Goal: Information Seeking & Learning: Learn about a topic

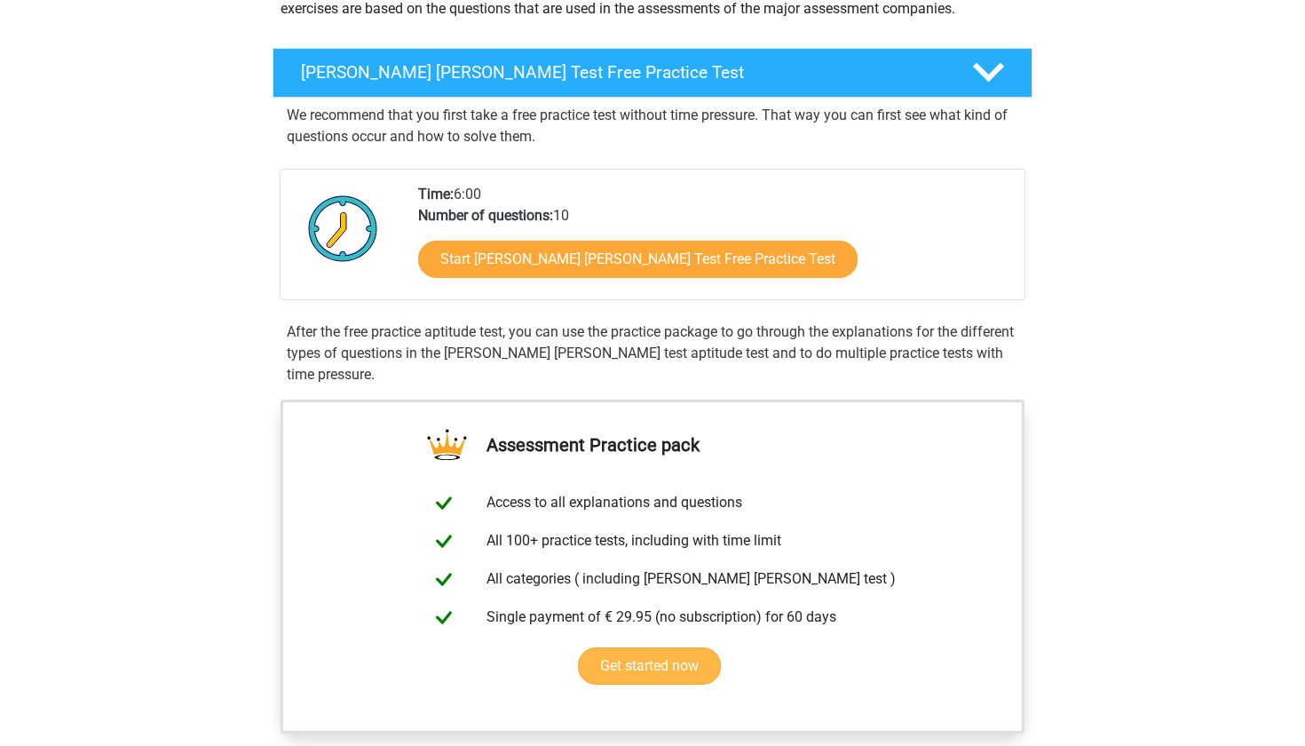
scroll to position [183, 0]
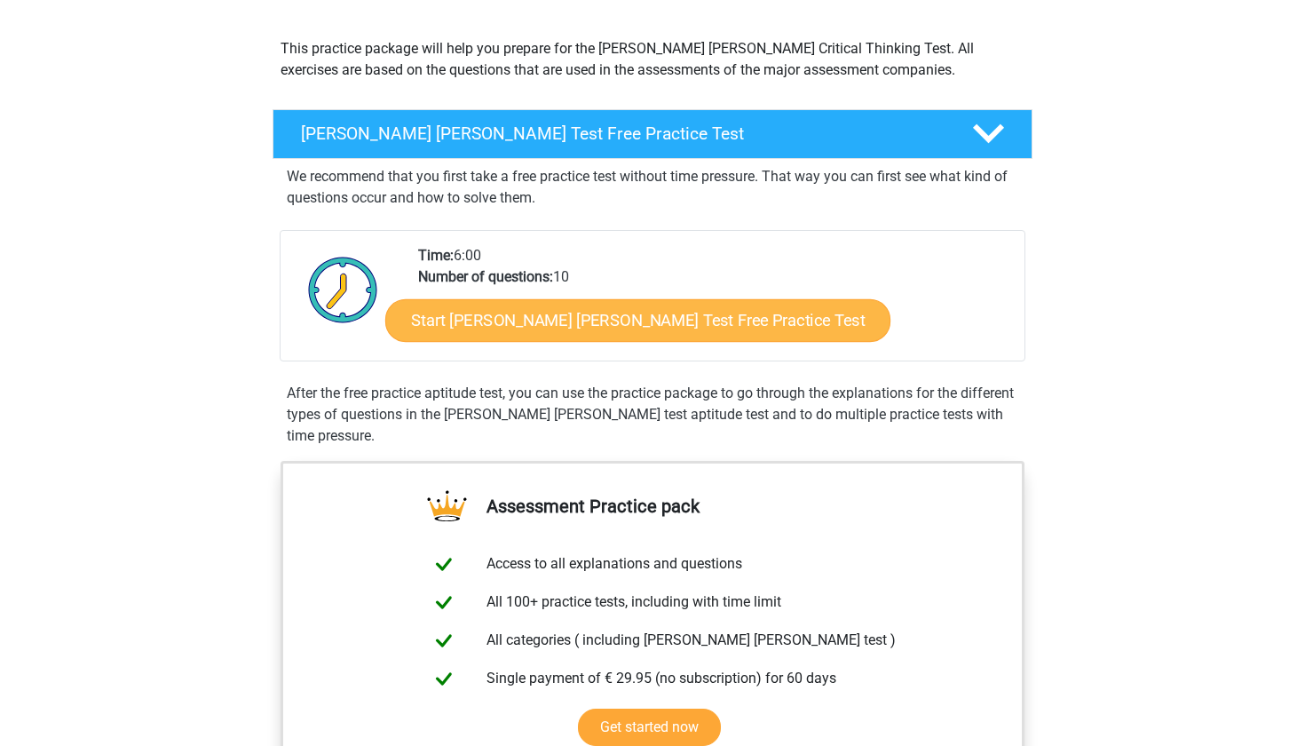
click at [571, 332] on link "Start [PERSON_NAME] [PERSON_NAME] Test Free Practice Test" at bounding box center [637, 320] width 505 height 43
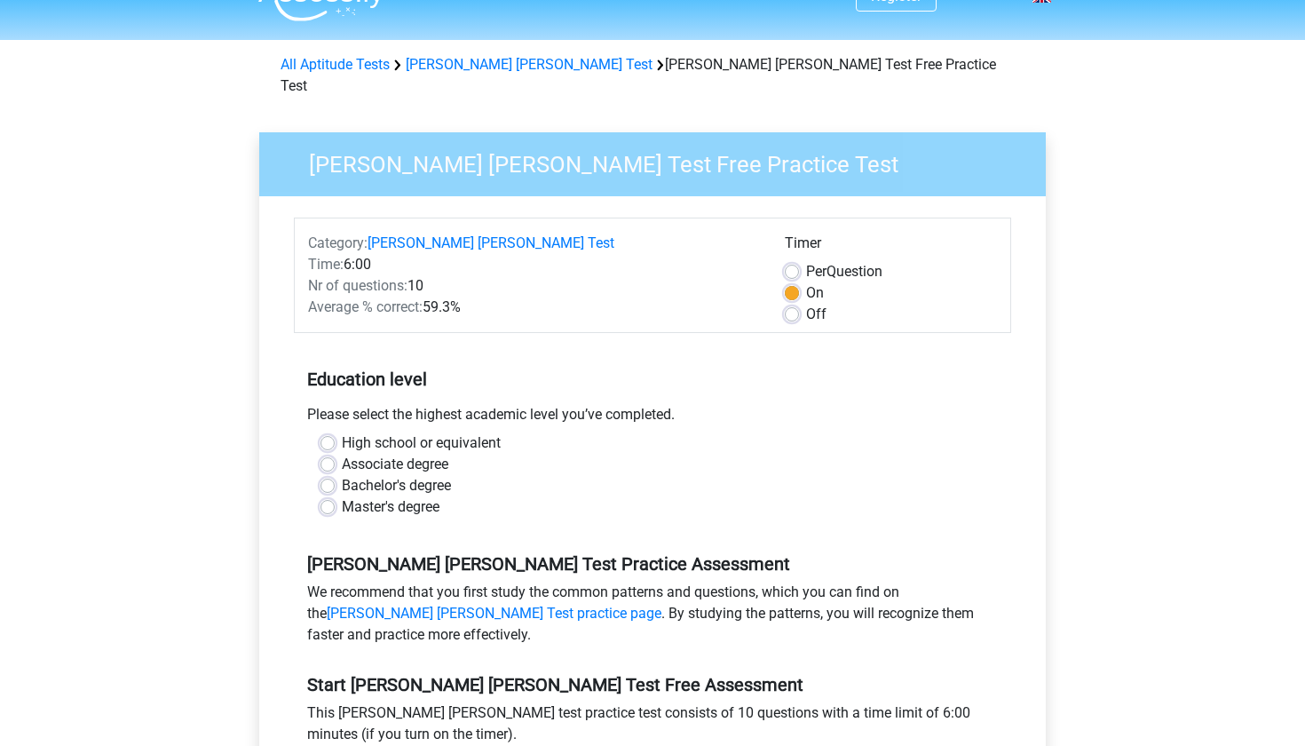
scroll to position [41, 0]
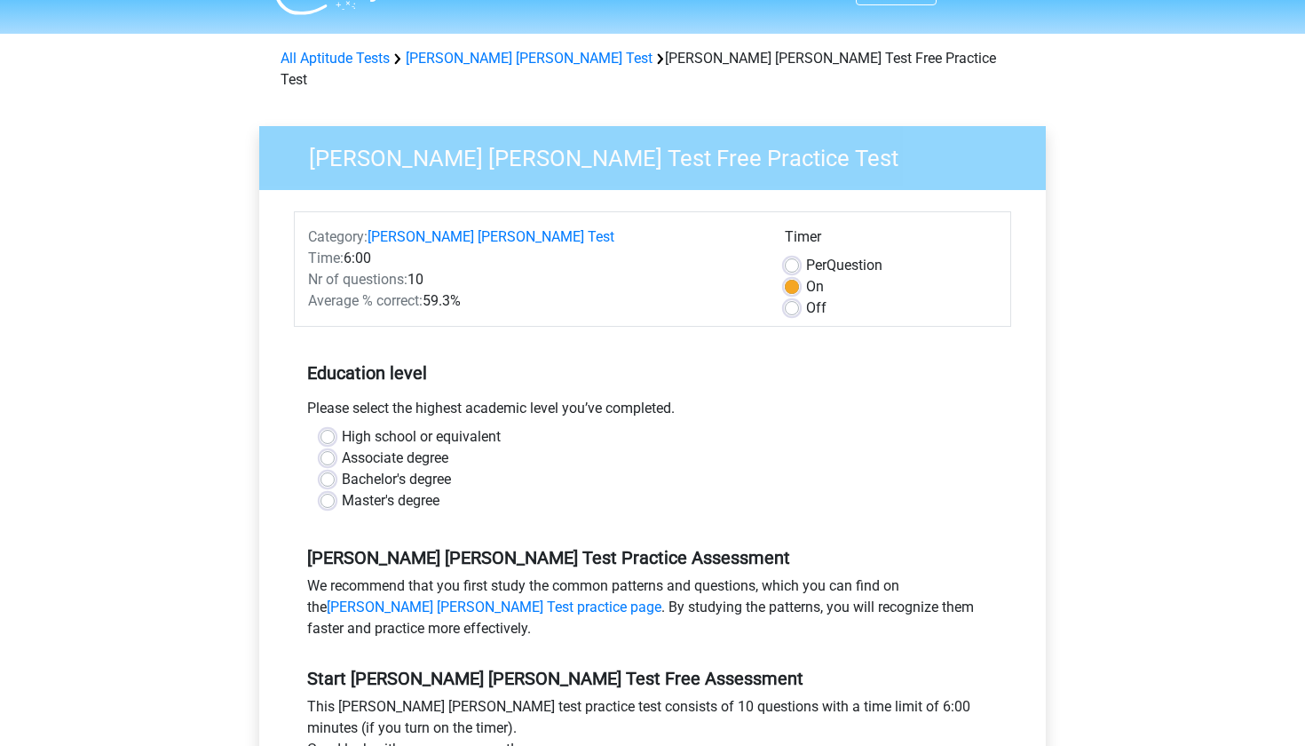
click at [342, 426] on label "High school or equivalent" at bounding box center [421, 436] width 159 height 21
click at [330, 426] on input "High school or equivalent" at bounding box center [328, 435] width 14 height 18
radio input "true"
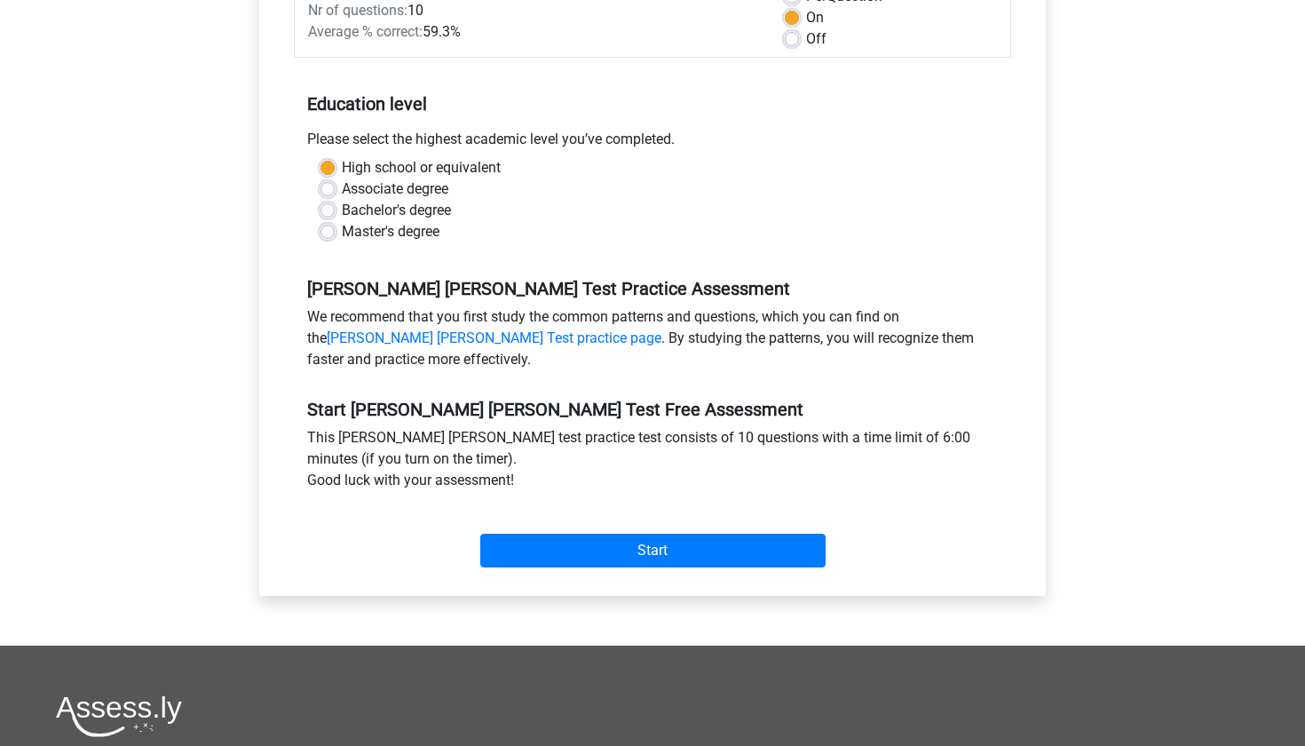
scroll to position [315, 0]
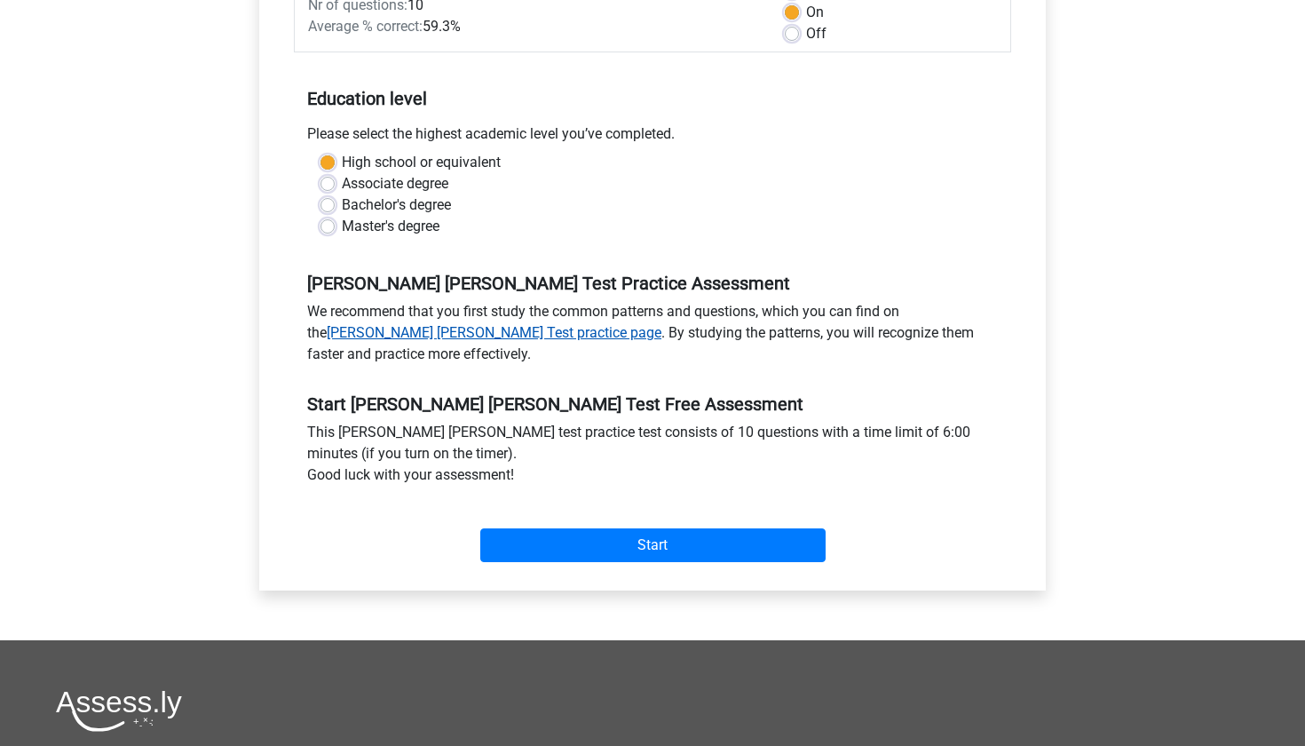
click at [389, 324] on link "Watson Glaser Test practice page" at bounding box center [494, 332] width 335 height 17
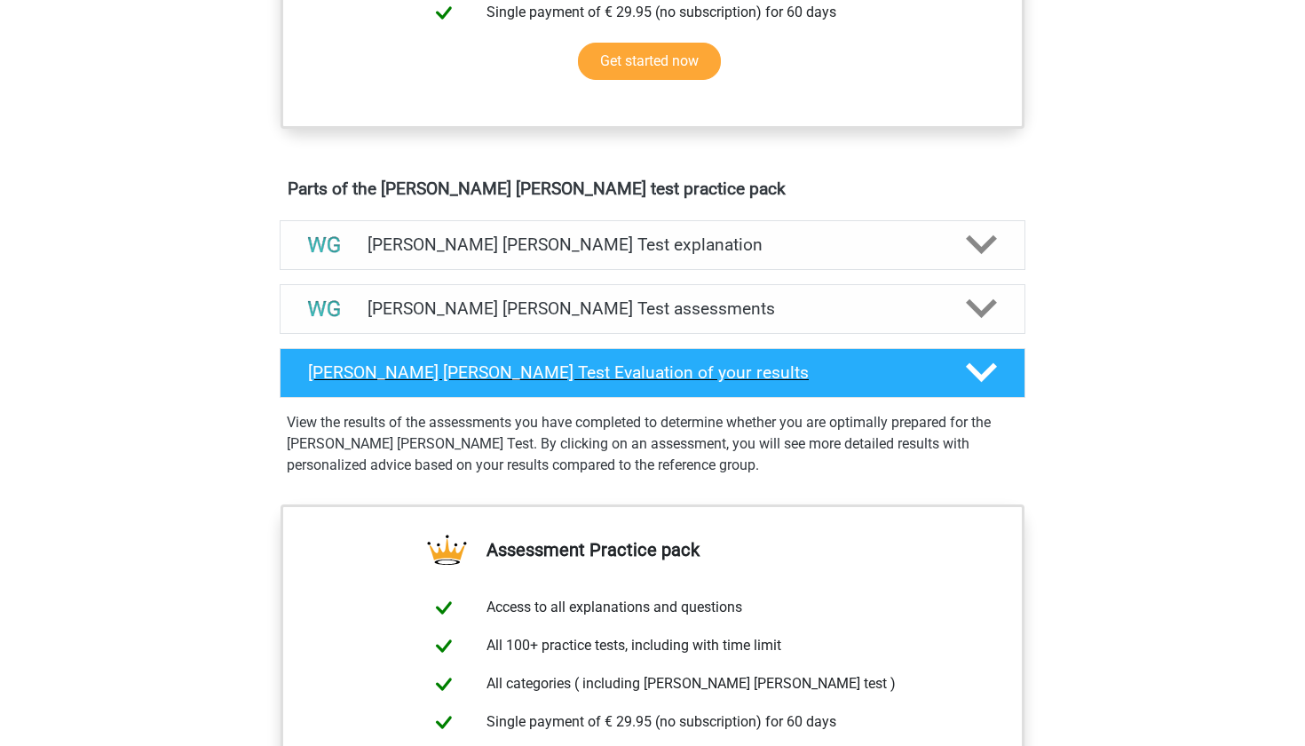
scroll to position [849, 0]
click at [542, 314] on h4 "Watson Glaser Test assessments" at bounding box center [653, 308] width 570 height 20
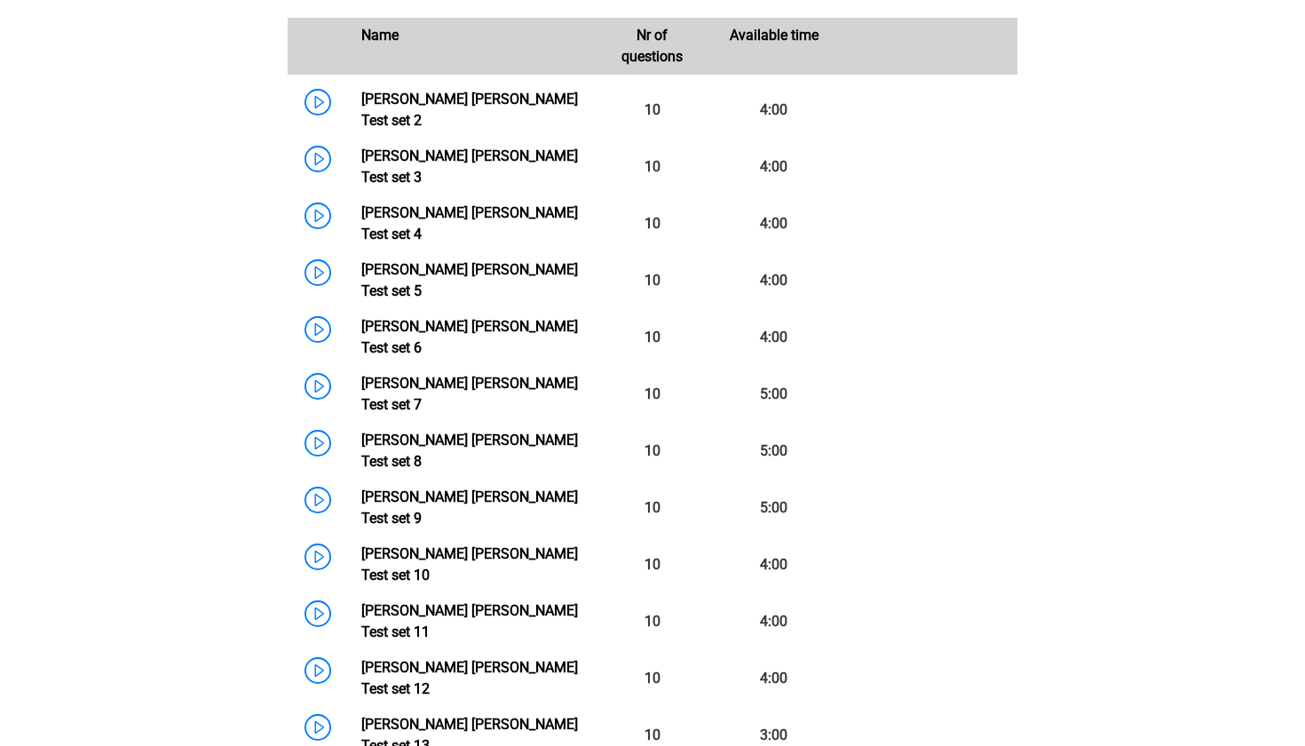
scroll to position [1143, 0]
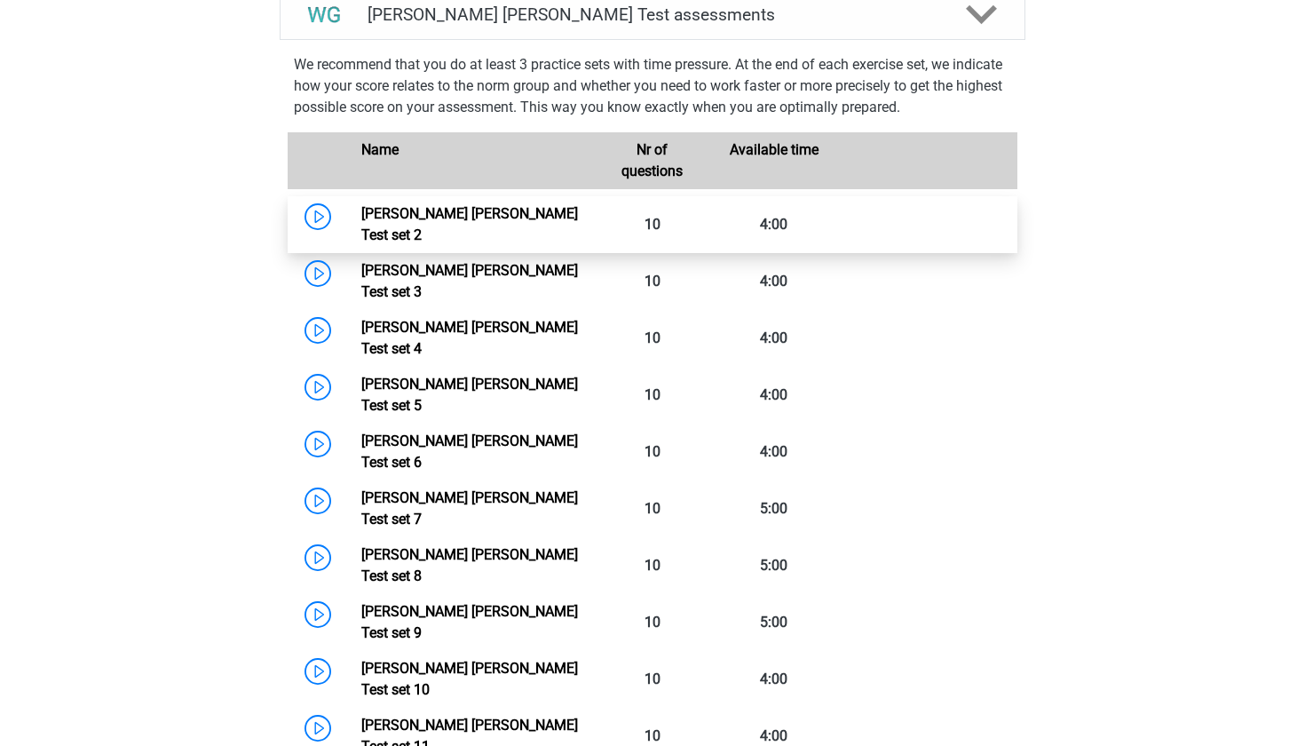
click at [361, 216] on link "[PERSON_NAME] [PERSON_NAME] Test set 2" at bounding box center [469, 224] width 217 height 38
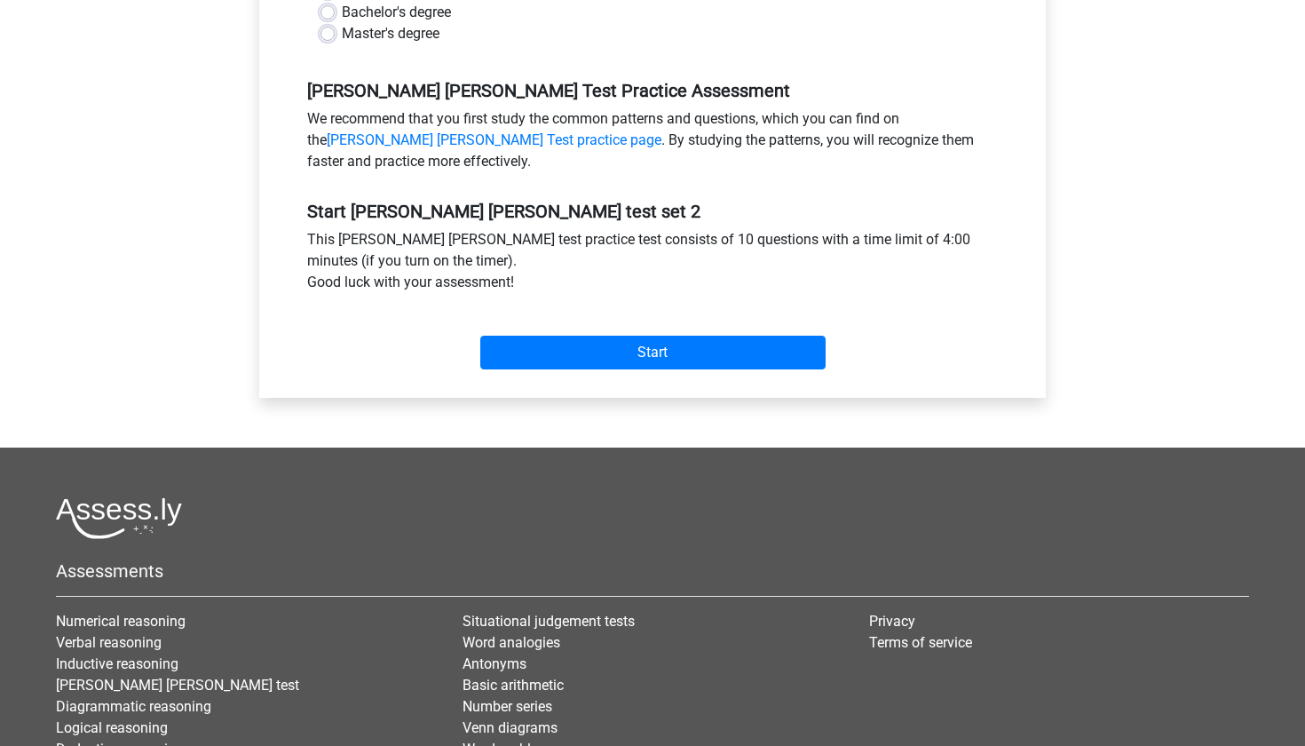
scroll to position [361, 0]
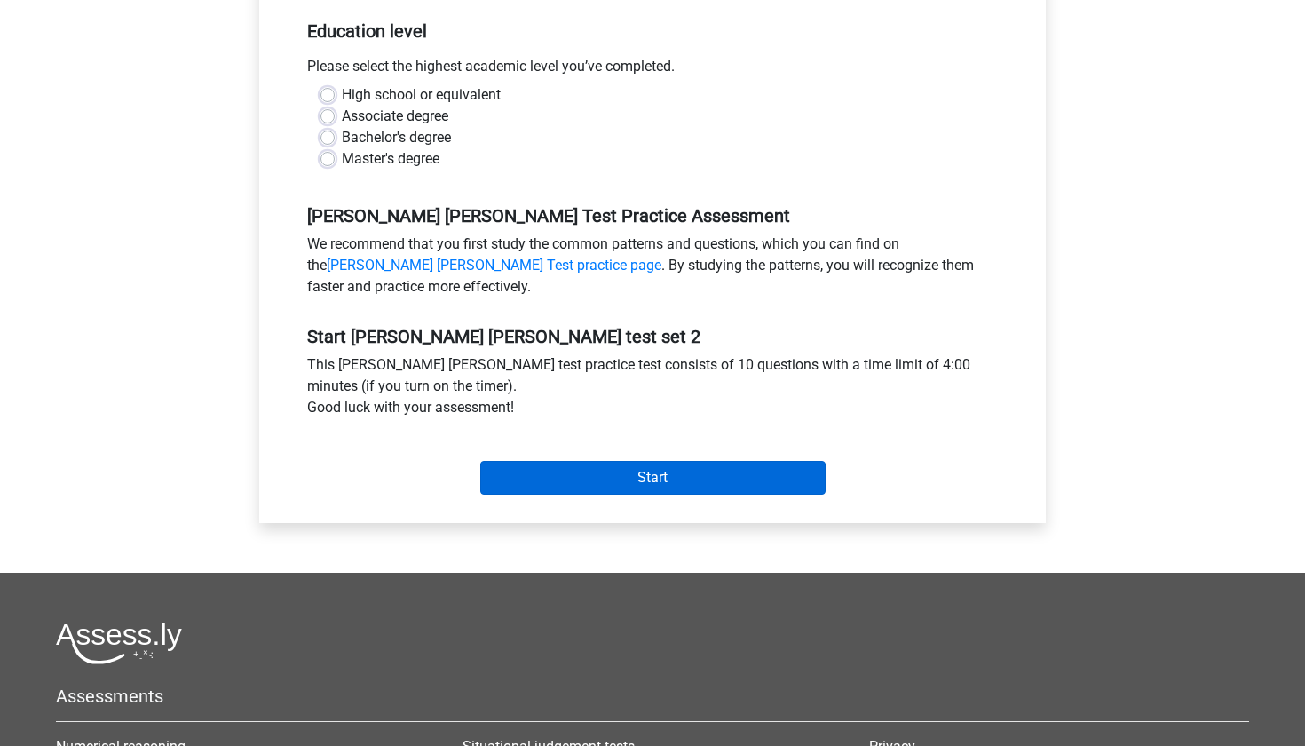
click at [539, 480] on input "Start" at bounding box center [652, 478] width 345 height 34
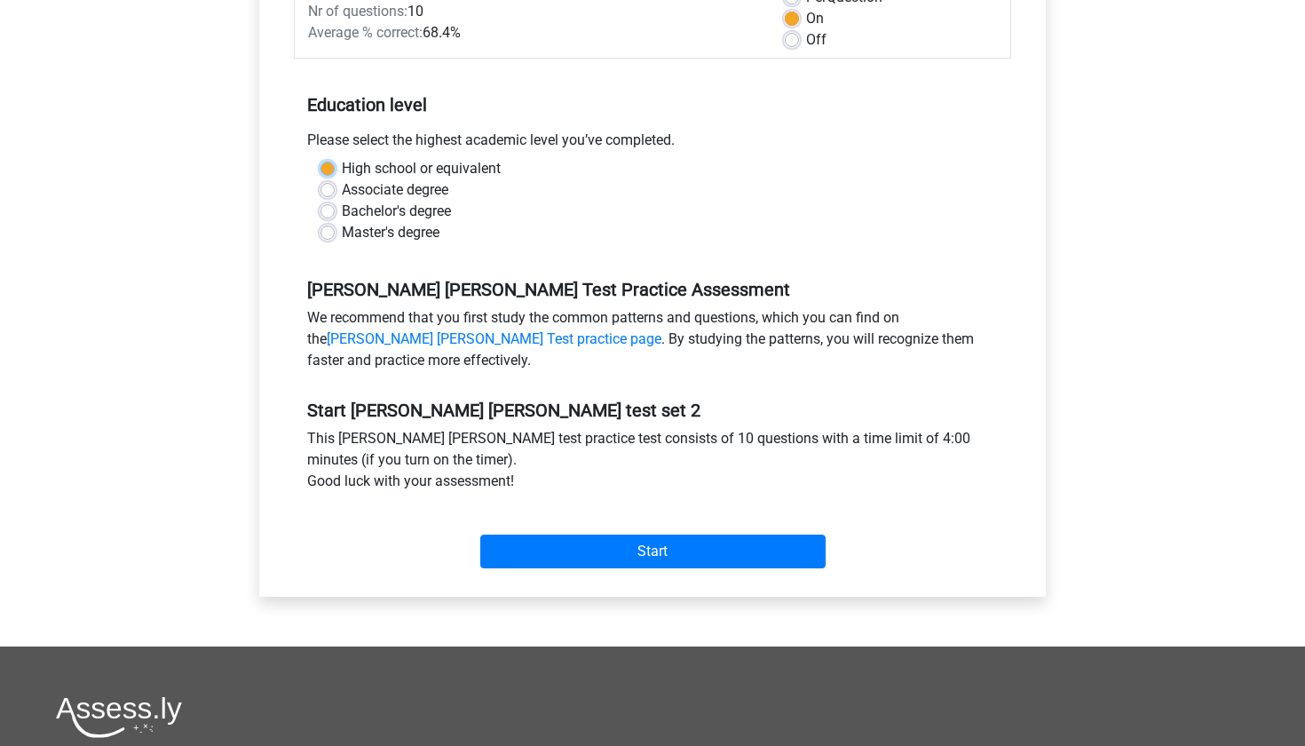
scroll to position [282, 0]
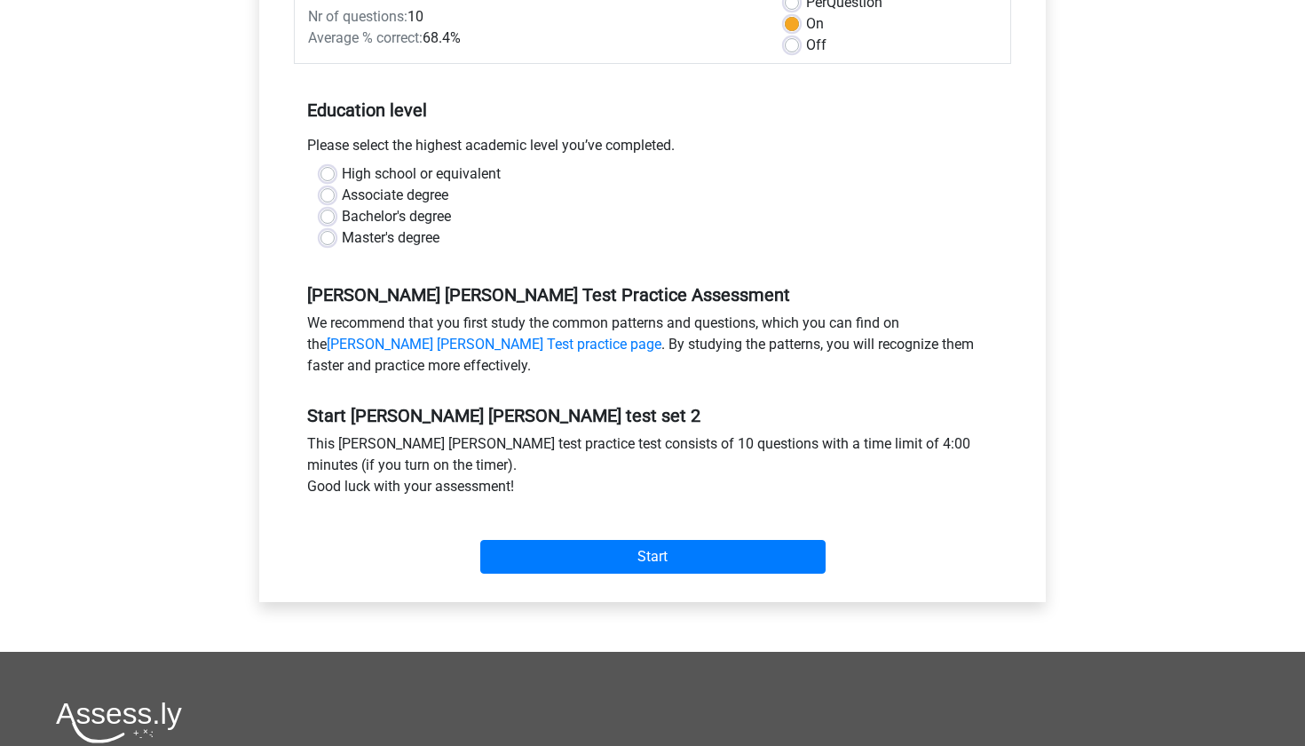
click at [342, 171] on label "High school or equivalent" at bounding box center [421, 173] width 159 height 21
click at [329, 171] on input "High school or equivalent" at bounding box center [328, 172] width 14 height 18
radio input "true"
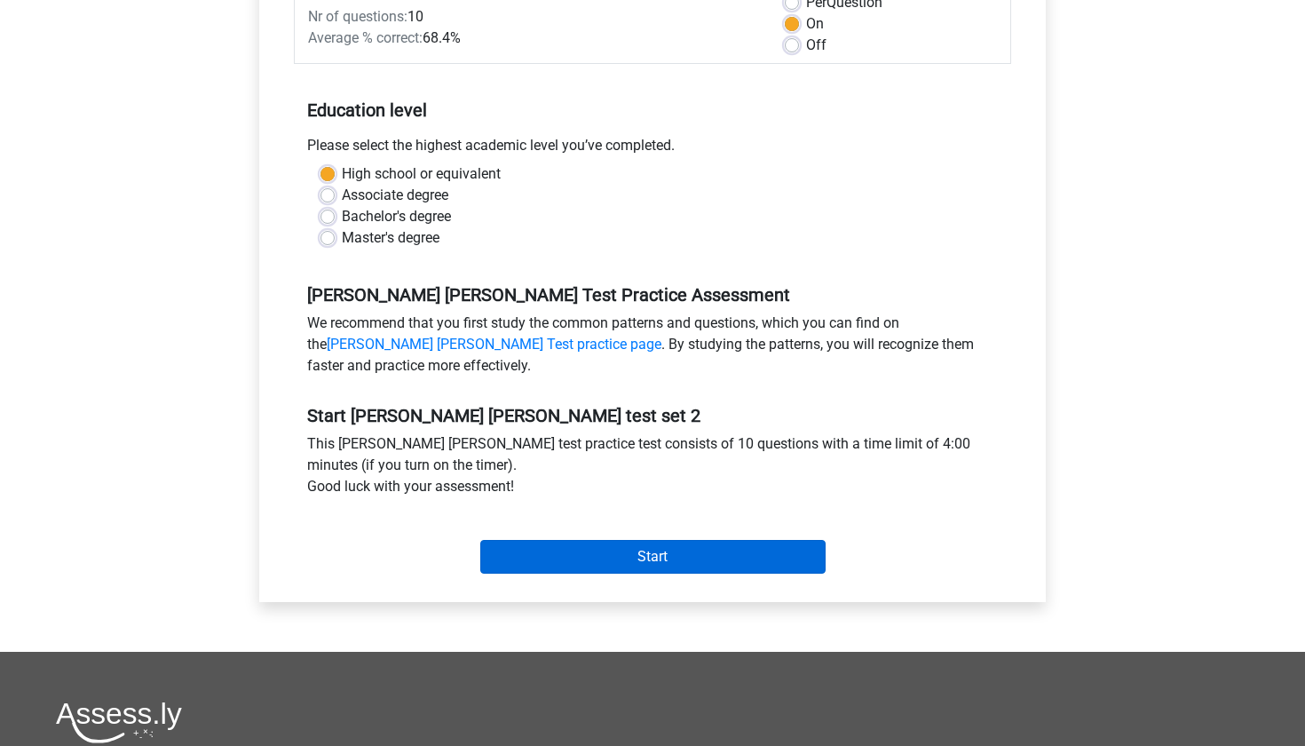
click at [615, 561] on input "Start" at bounding box center [652, 557] width 345 height 34
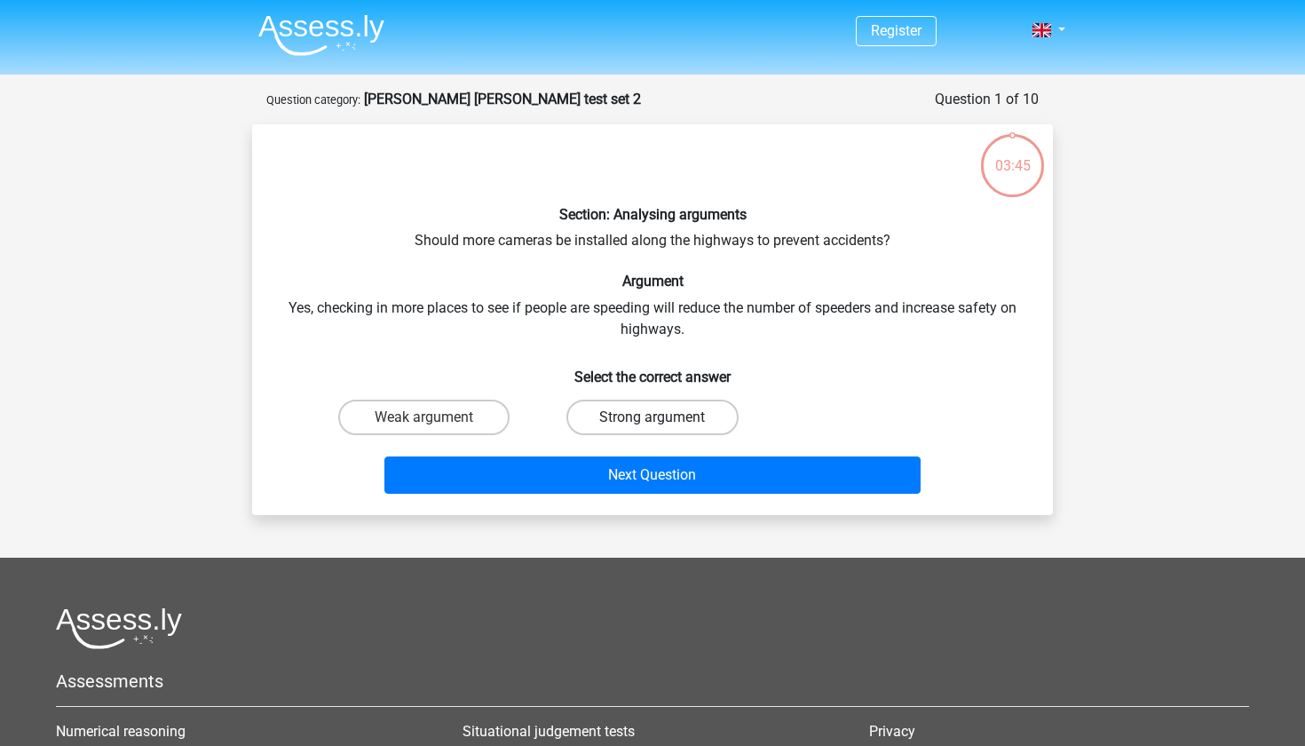
click at [615, 405] on label "Strong argument" at bounding box center [652, 418] width 171 height 36
click at [653, 417] on input "Strong argument" at bounding box center [659, 423] width 12 height 12
radio input "true"
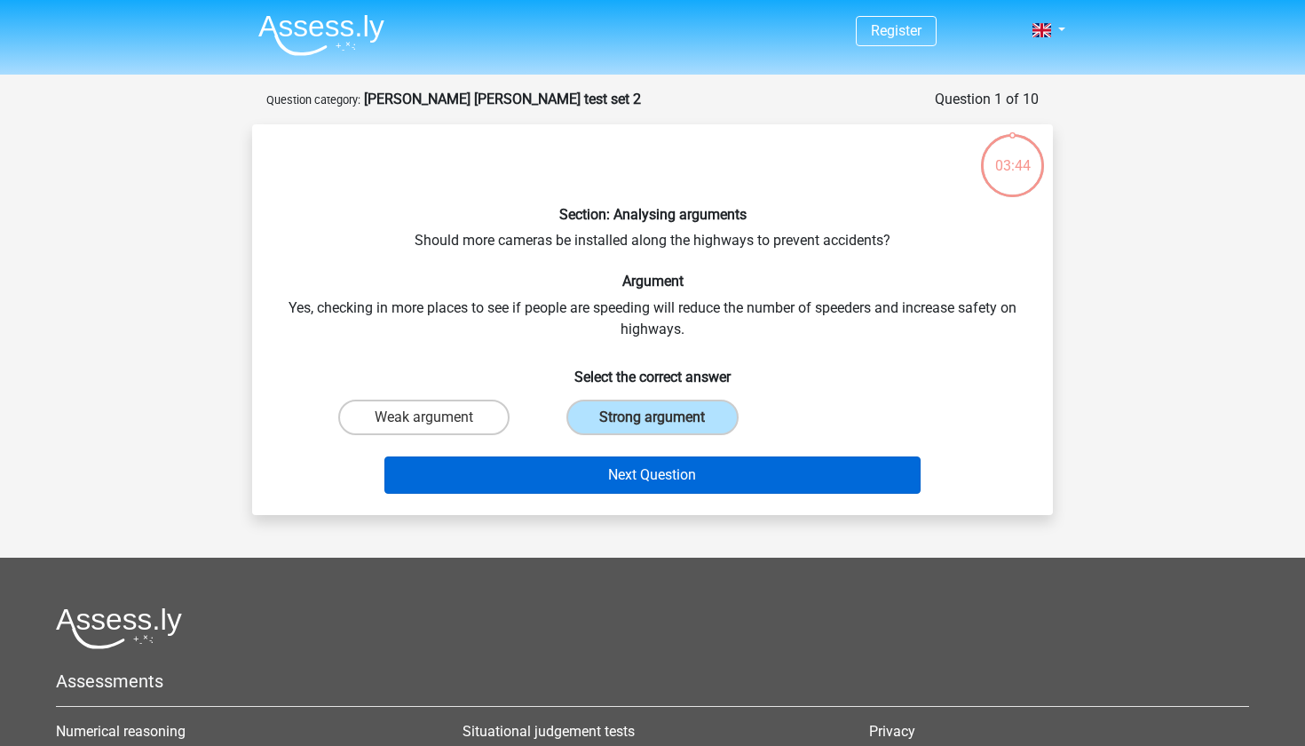
click at [591, 473] on button "Next Question" at bounding box center [653, 474] width 537 height 37
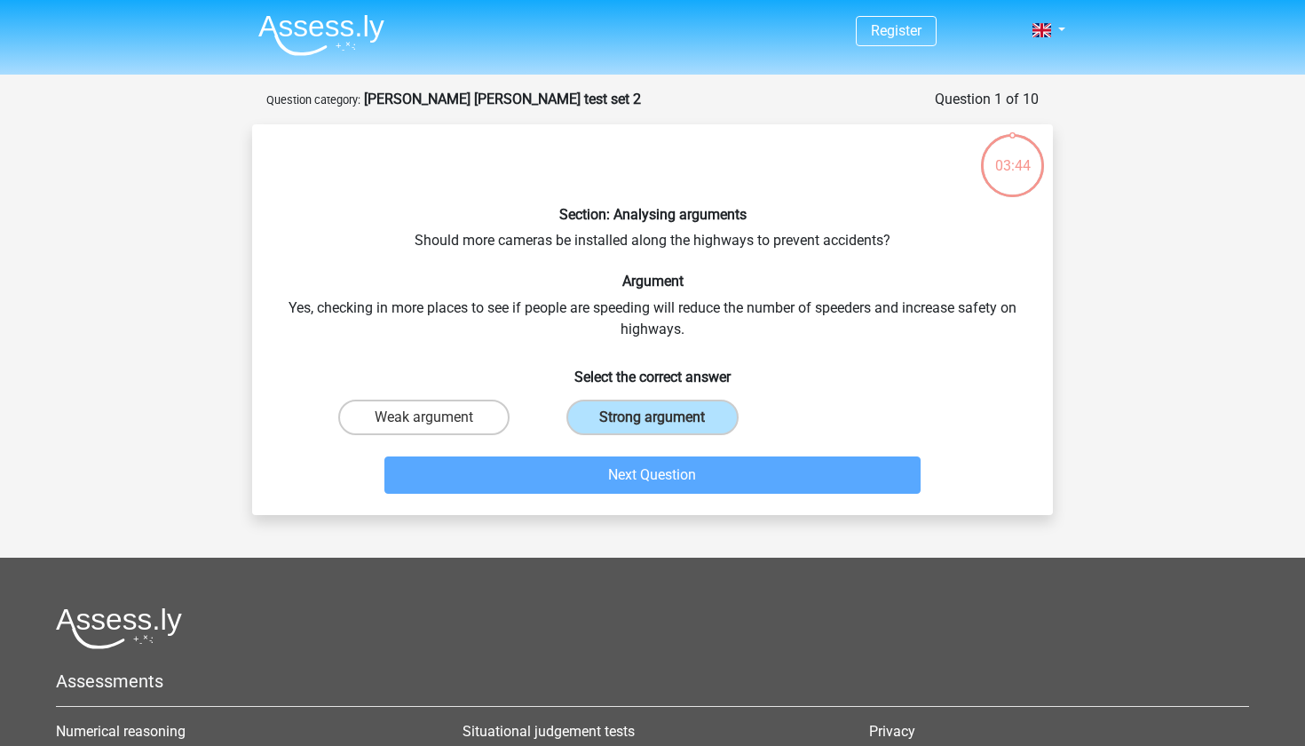
scroll to position [89, 0]
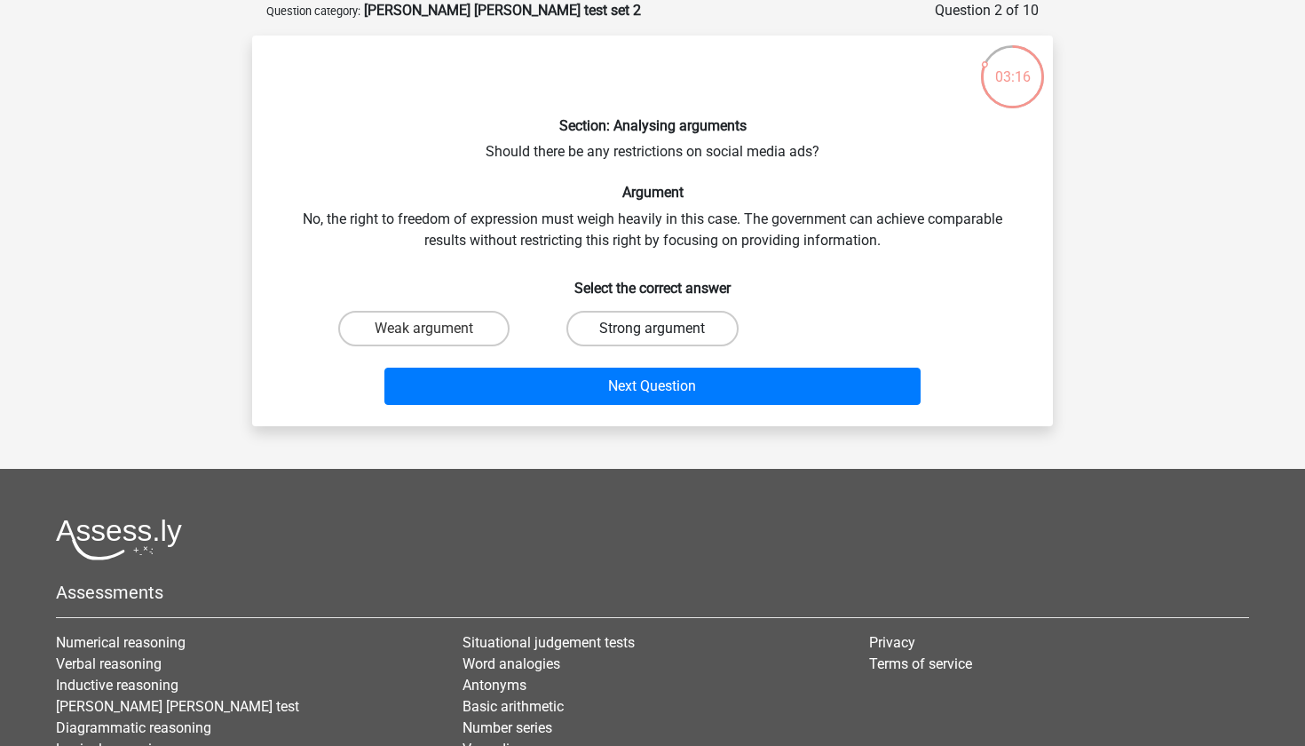
click at [615, 324] on label "Strong argument" at bounding box center [652, 329] width 171 height 36
click at [653, 329] on input "Strong argument" at bounding box center [659, 335] width 12 height 12
radio input "true"
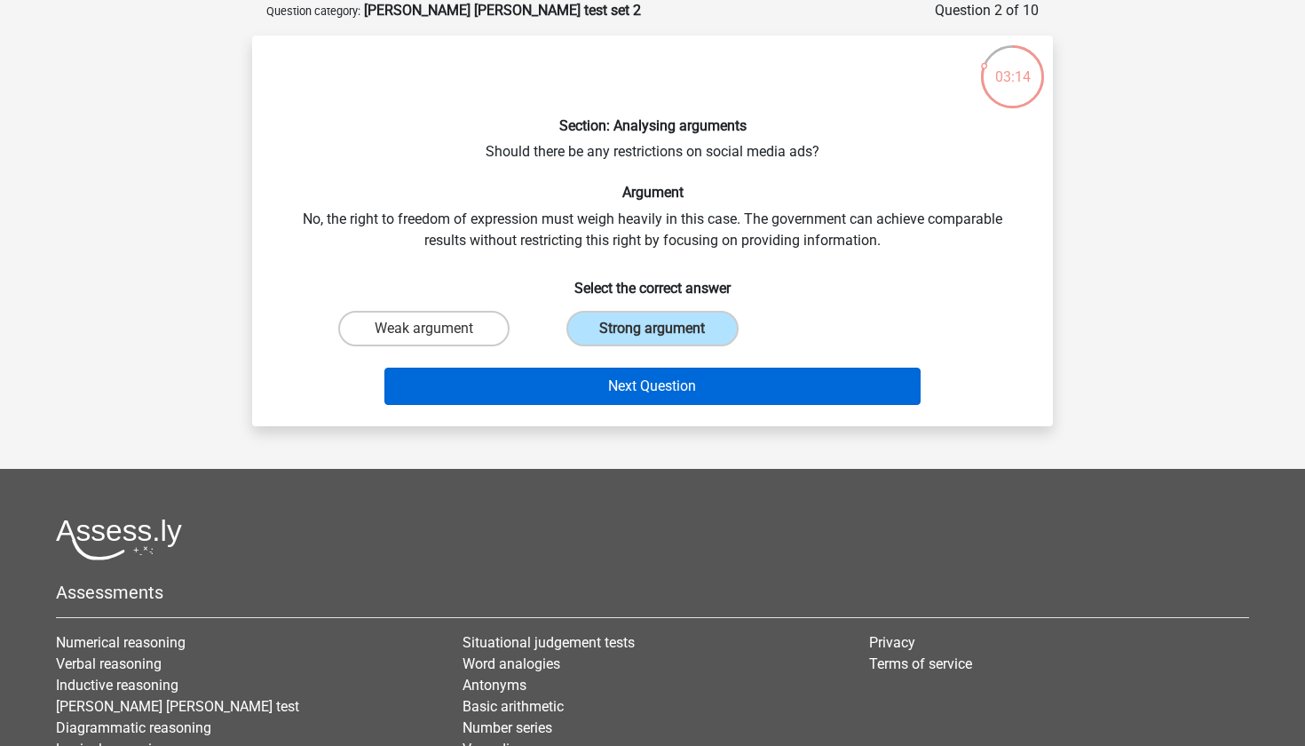
click at [589, 393] on button "Next Question" at bounding box center [653, 386] width 537 height 37
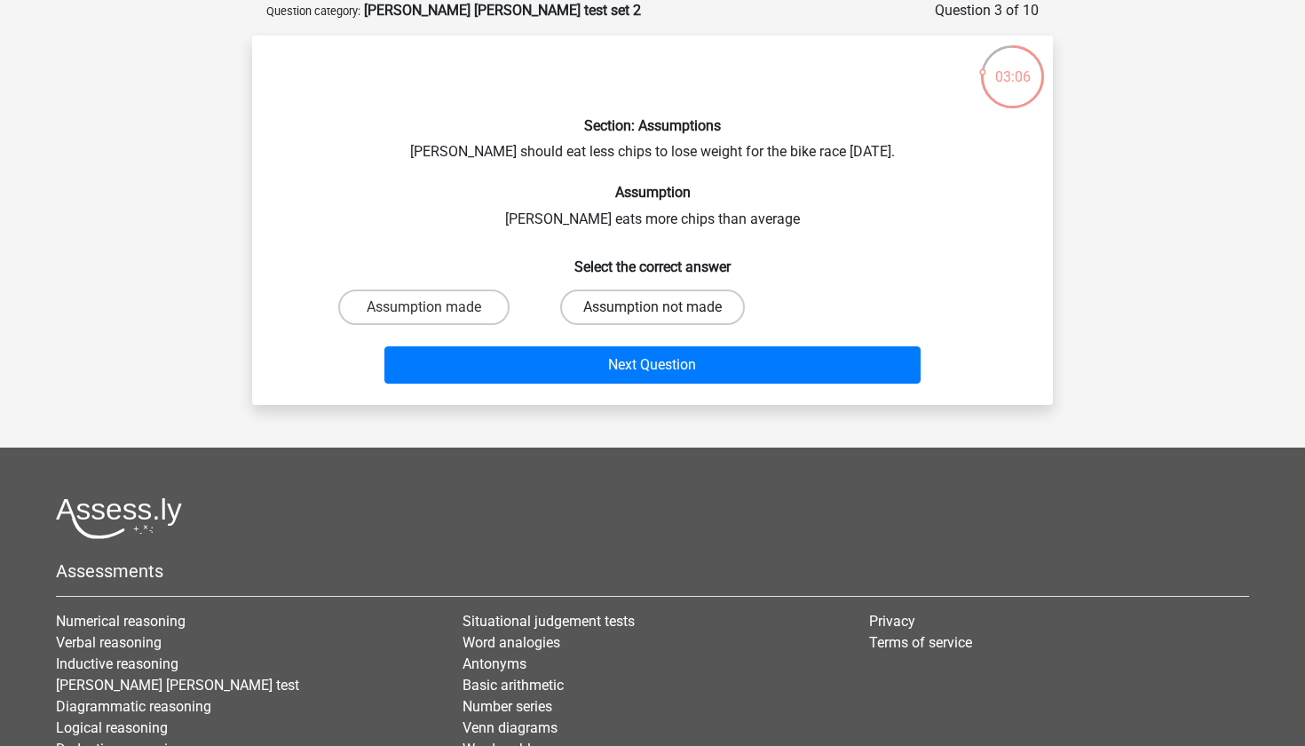
click at [597, 308] on label "Assumption not made" at bounding box center [652, 308] width 185 height 36
click at [653, 308] on input "Assumption not made" at bounding box center [659, 313] width 12 height 12
radio input "true"
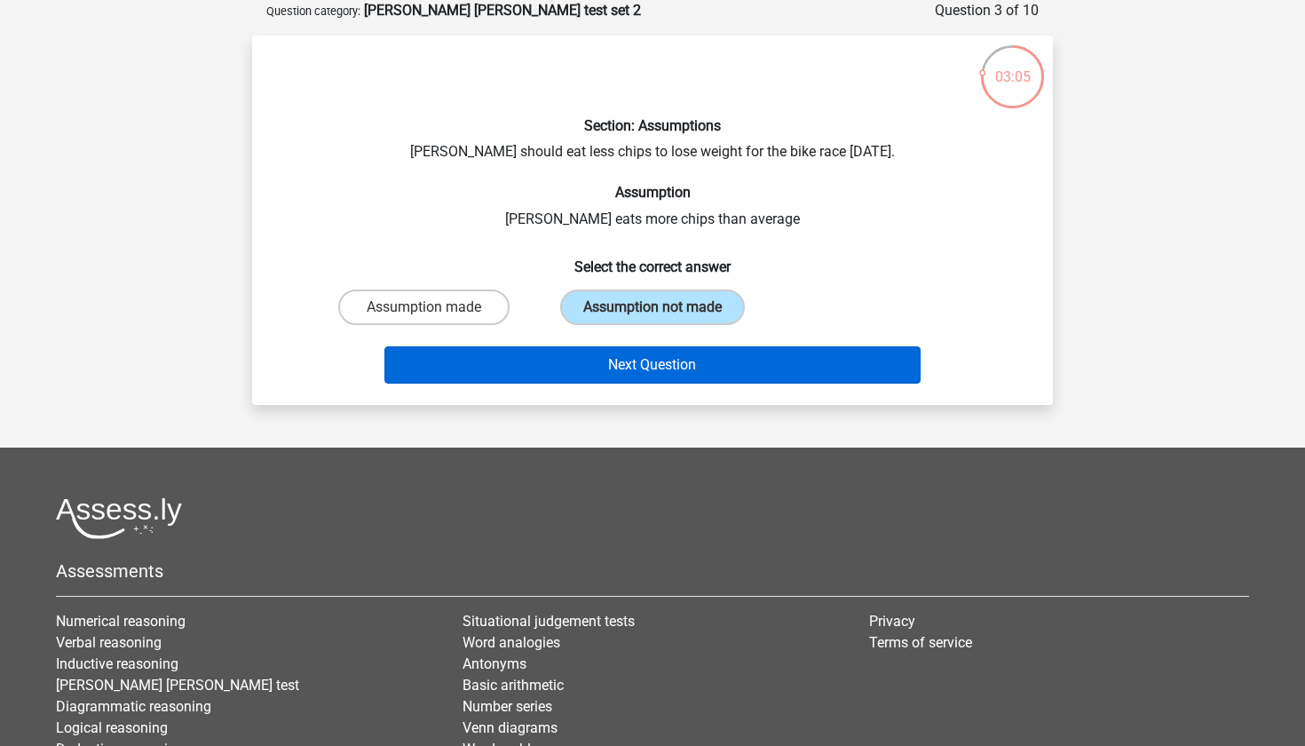
click at [596, 357] on button "Next Question" at bounding box center [653, 364] width 537 height 37
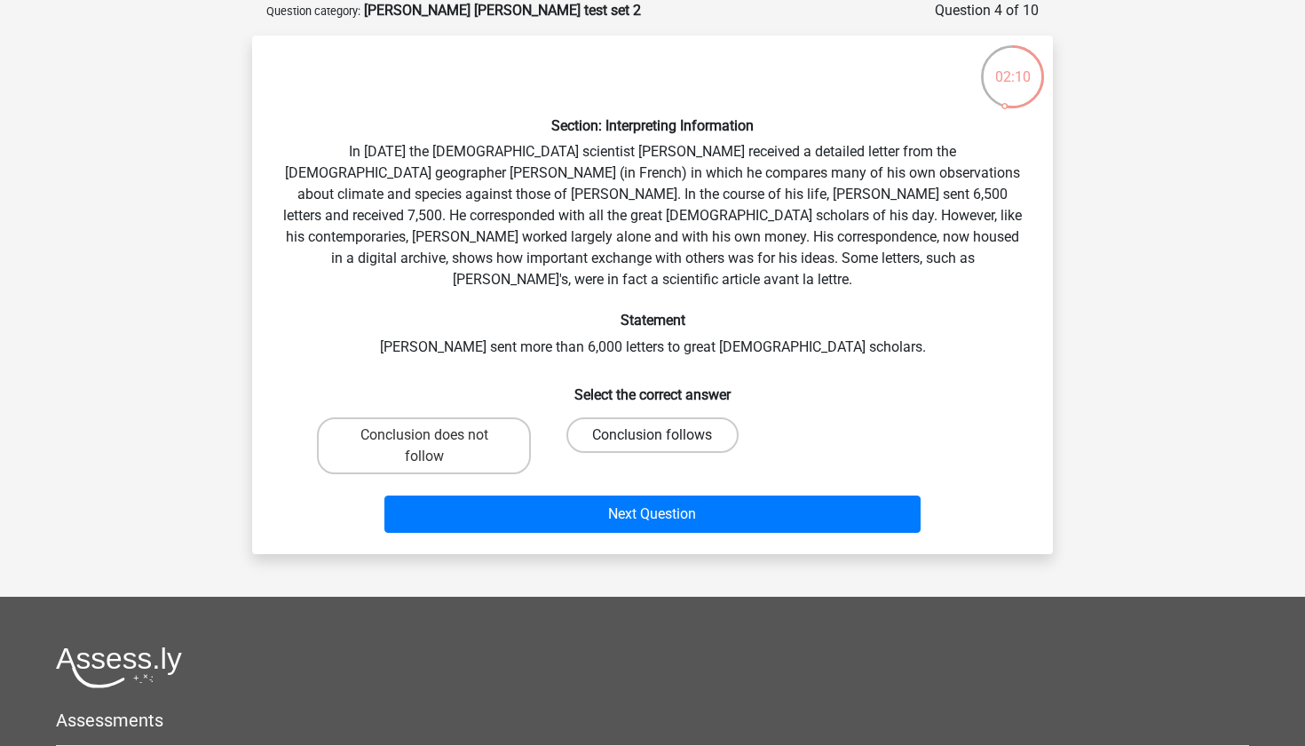
click at [591, 417] on label "Conclusion follows" at bounding box center [652, 435] width 171 height 36
click at [653, 435] on input "Conclusion follows" at bounding box center [659, 441] width 12 height 12
radio input "true"
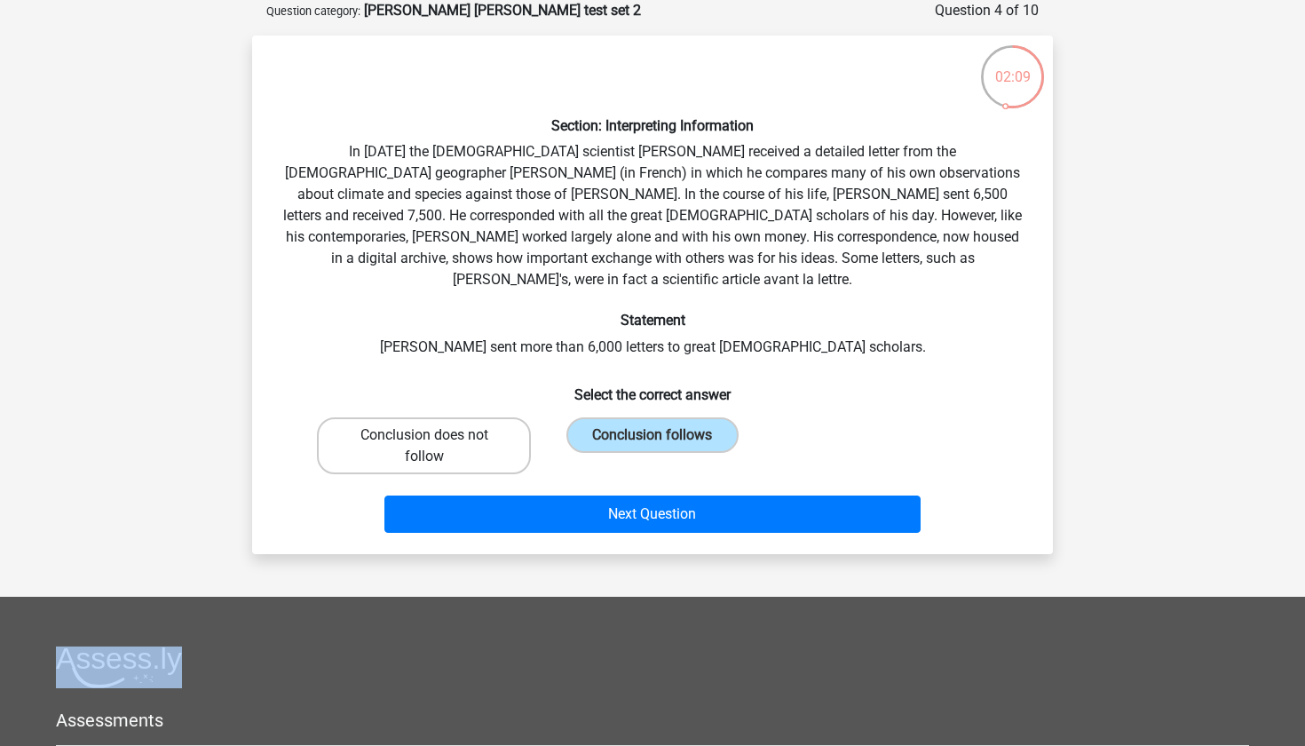
drag, startPoint x: 591, startPoint y: 412, endPoint x: 471, endPoint y: 414, distance: 120.8
click at [472, 414] on div "Conclusion does not follow Conclusion follows" at bounding box center [653, 445] width 686 height 71
click at [471, 417] on label "Conclusion does not follow" at bounding box center [424, 445] width 214 height 57
click at [436, 435] on input "Conclusion does not follow" at bounding box center [431, 441] width 12 height 12
radio input "true"
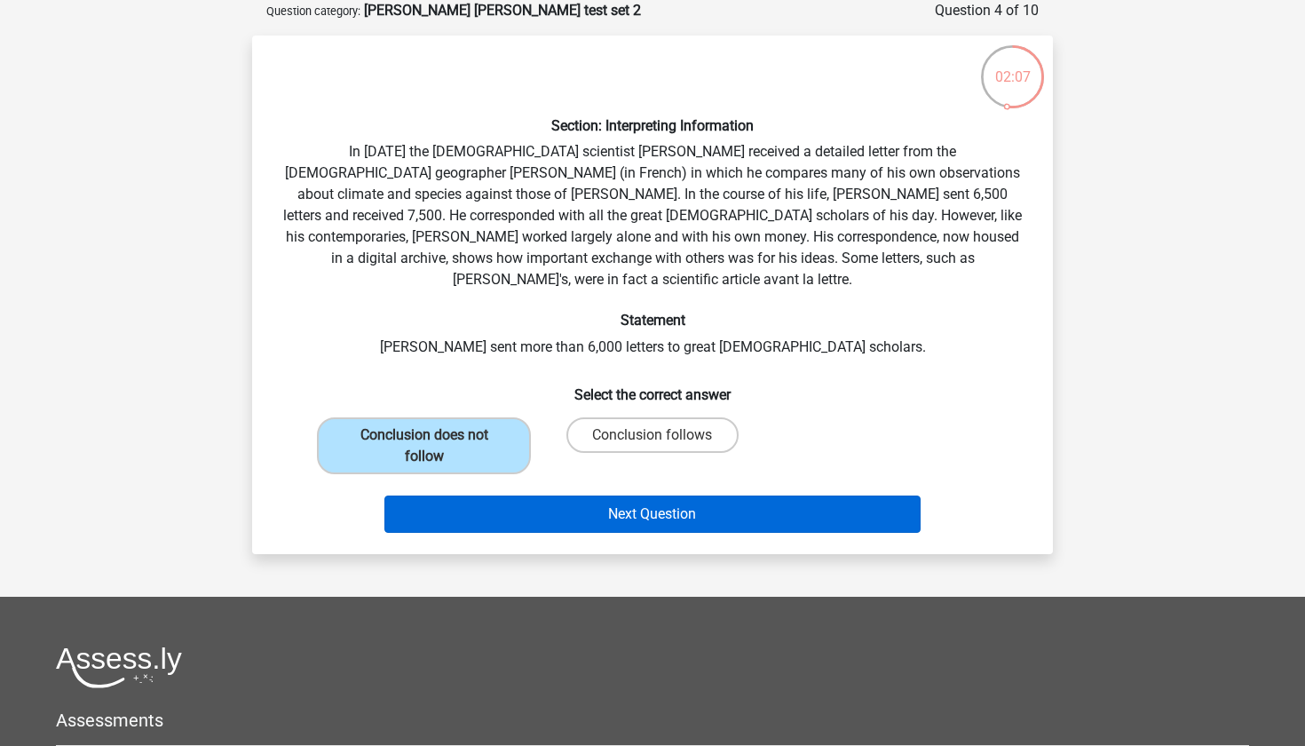
click at [550, 502] on button "Next Question" at bounding box center [653, 514] width 537 height 37
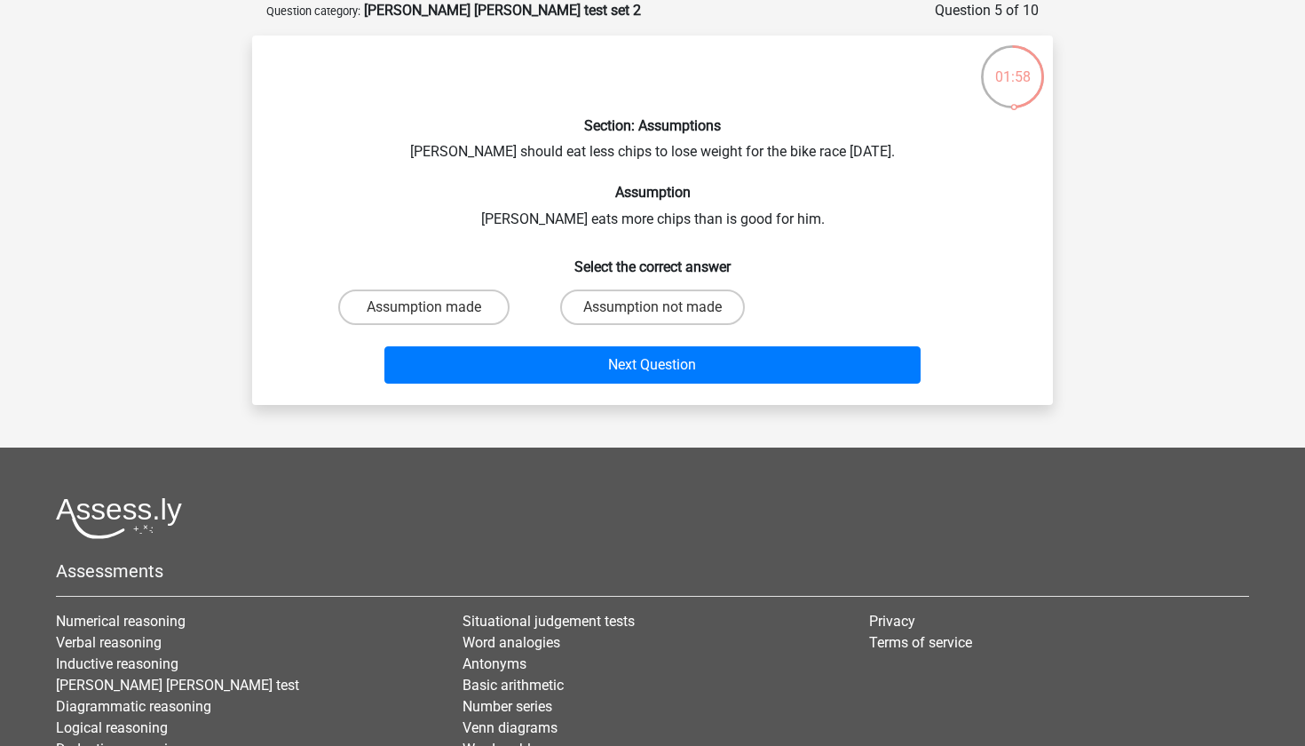
click at [660, 308] on input "Assumption not made" at bounding box center [659, 313] width 12 height 12
radio input "true"
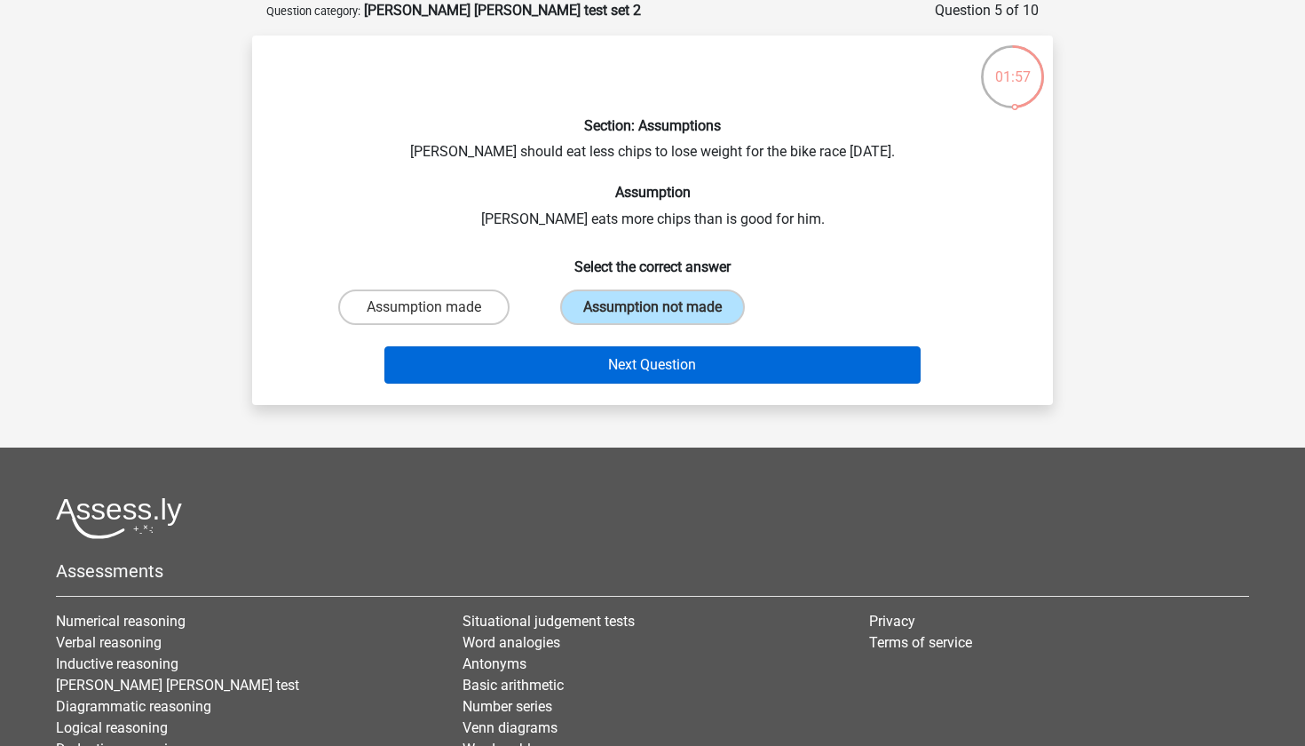
click at [671, 370] on button "Next Question" at bounding box center [653, 364] width 537 height 37
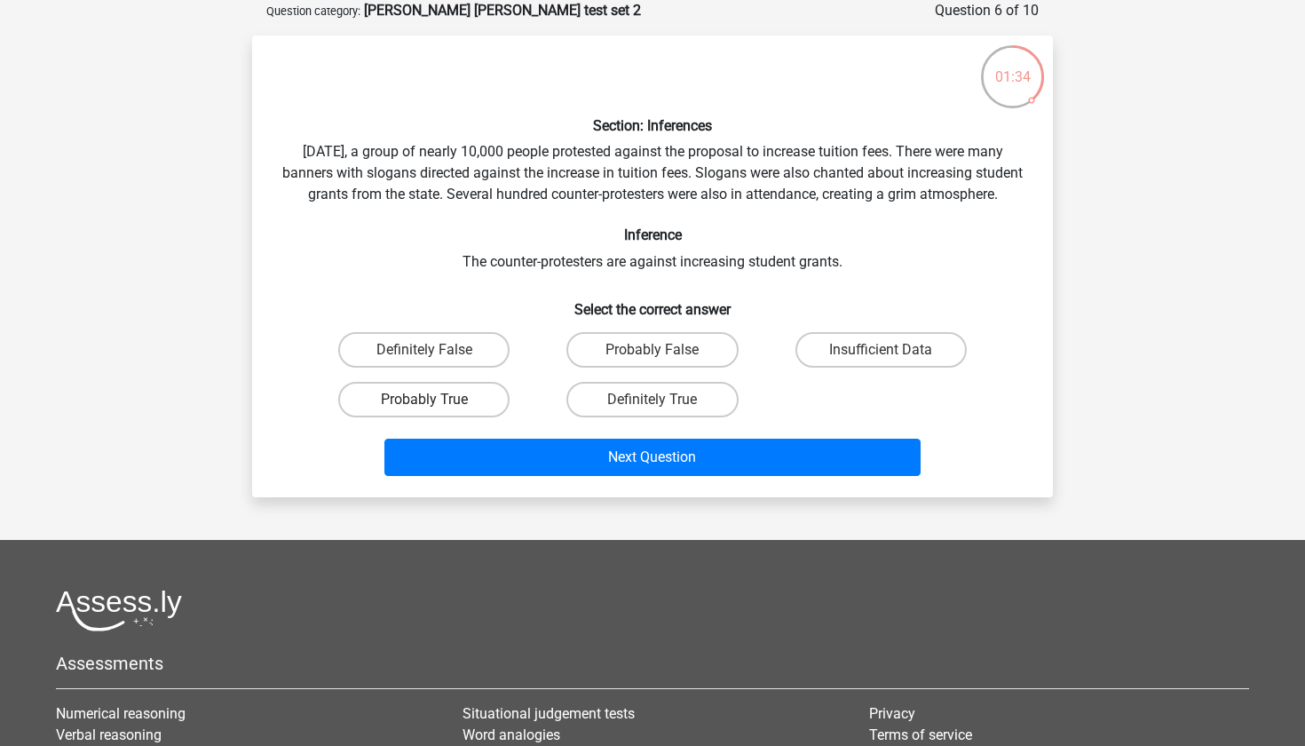
click at [460, 417] on label "Probably True" at bounding box center [423, 400] width 171 height 36
click at [436, 411] on input "Probably True" at bounding box center [431, 406] width 12 height 12
radio input "true"
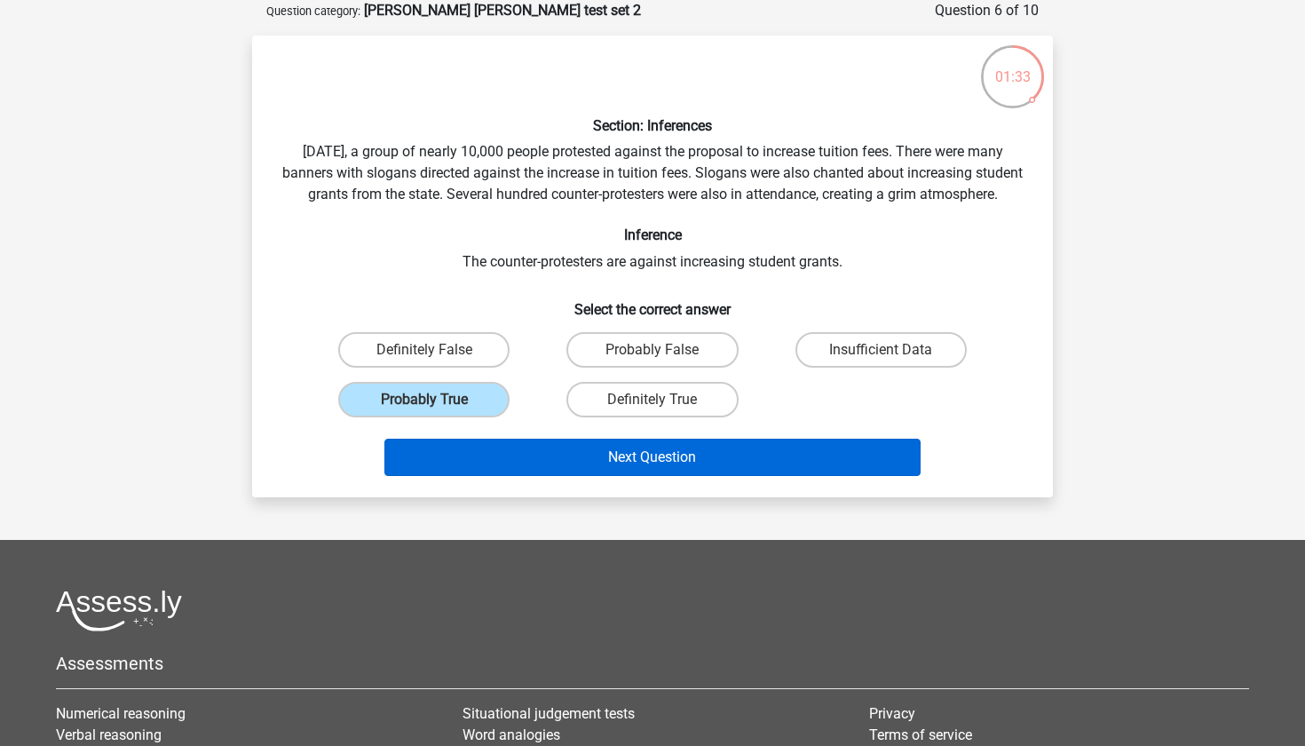
click at [563, 467] on button "Next Question" at bounding box center [653, 457] width 537 height 37
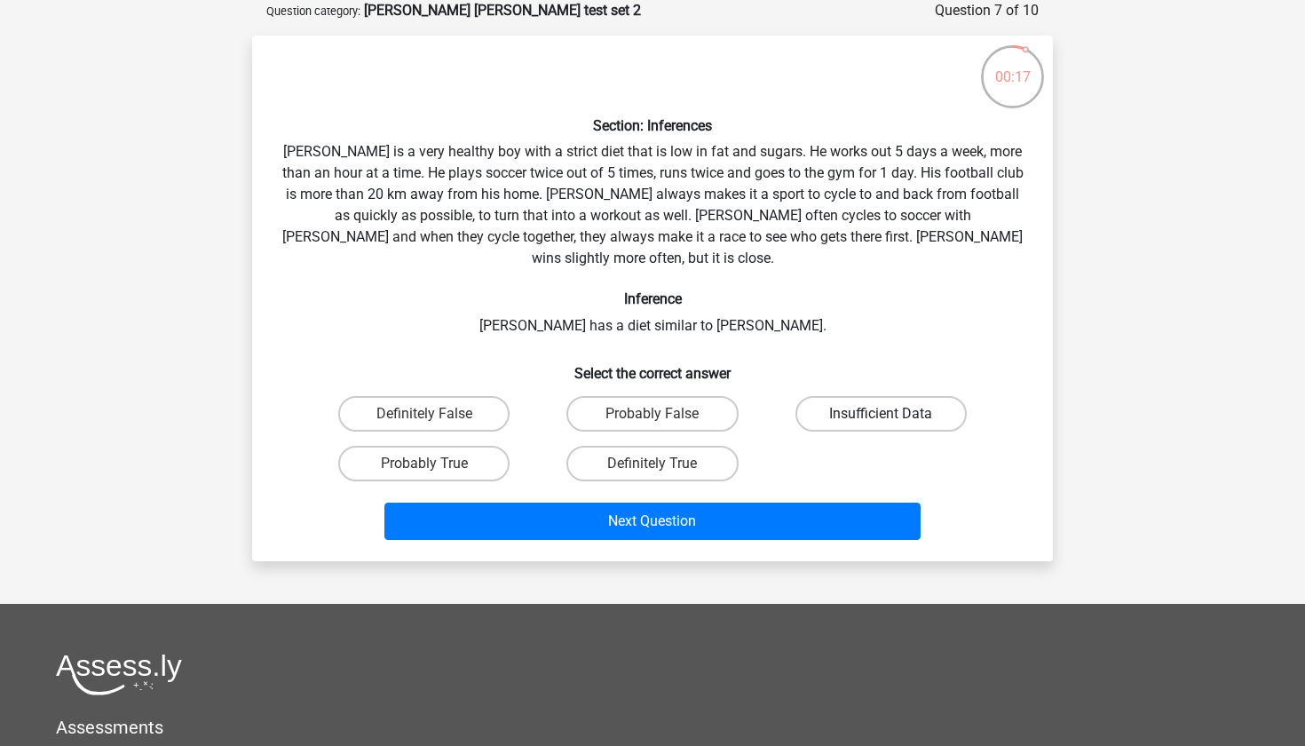
click at [852, 396] on label "Insufficient Data" at bounding box center [881, 414] width 171 height 36
click at [881, 414] on input "Insufficient Data" at bounding box center [887, 420] width 12 height 12
radio input "true"
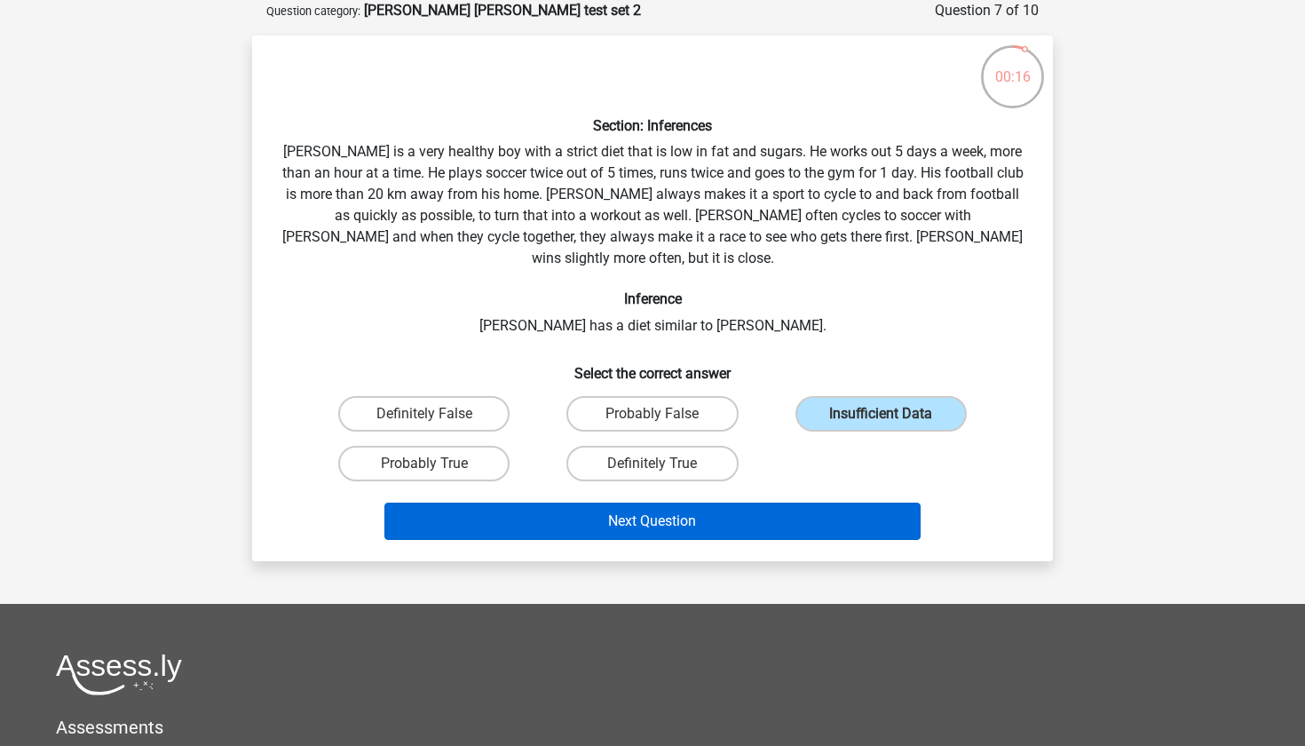
click at [763, 503] on button "Next Question" at bounding box center [653, 521] width 537 height 37
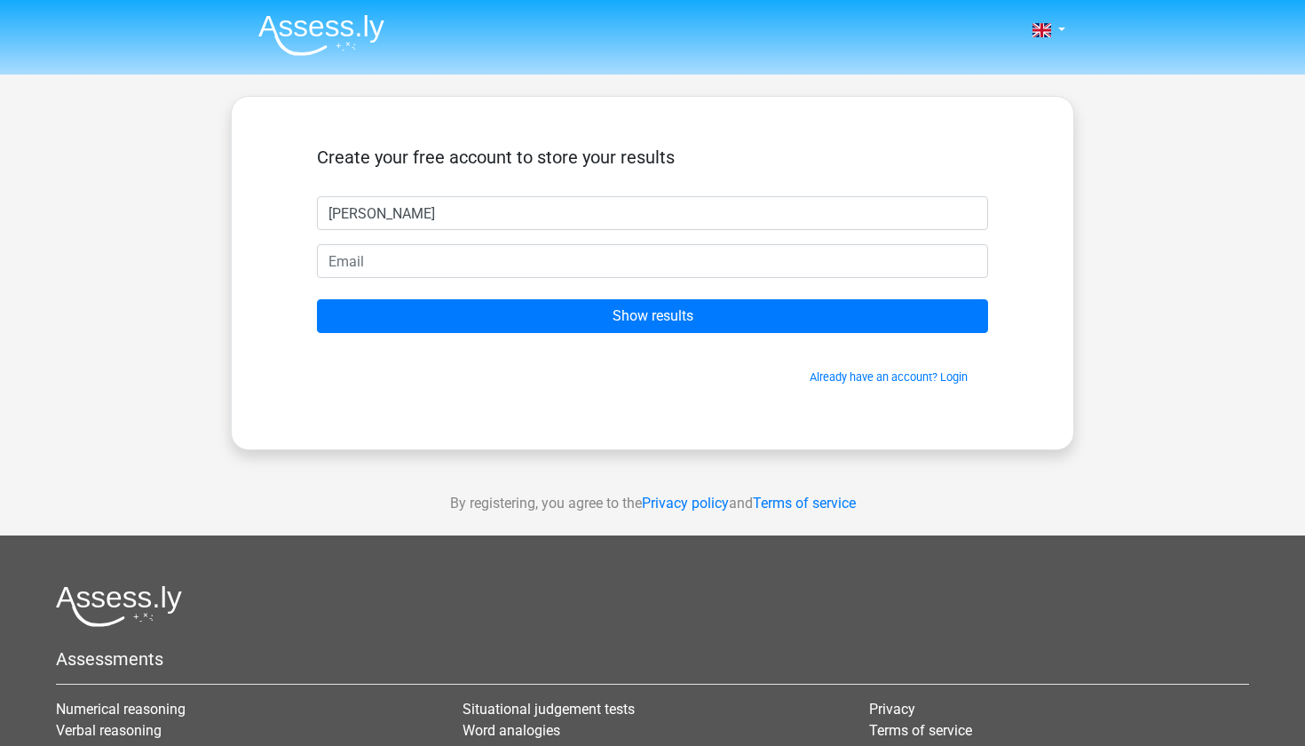
type input "[PERSON_NAME]"
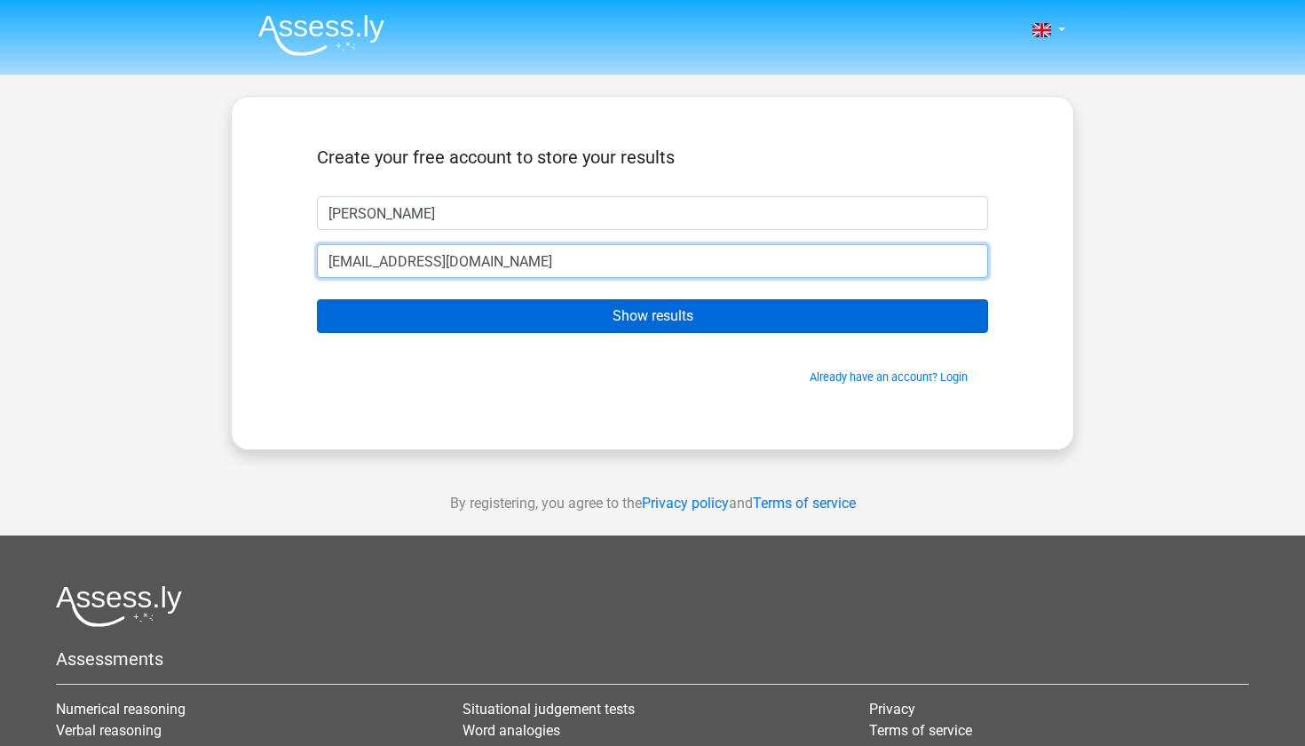
type input "[EMAIL_ADDRESS][DOMAIN_NAME]"
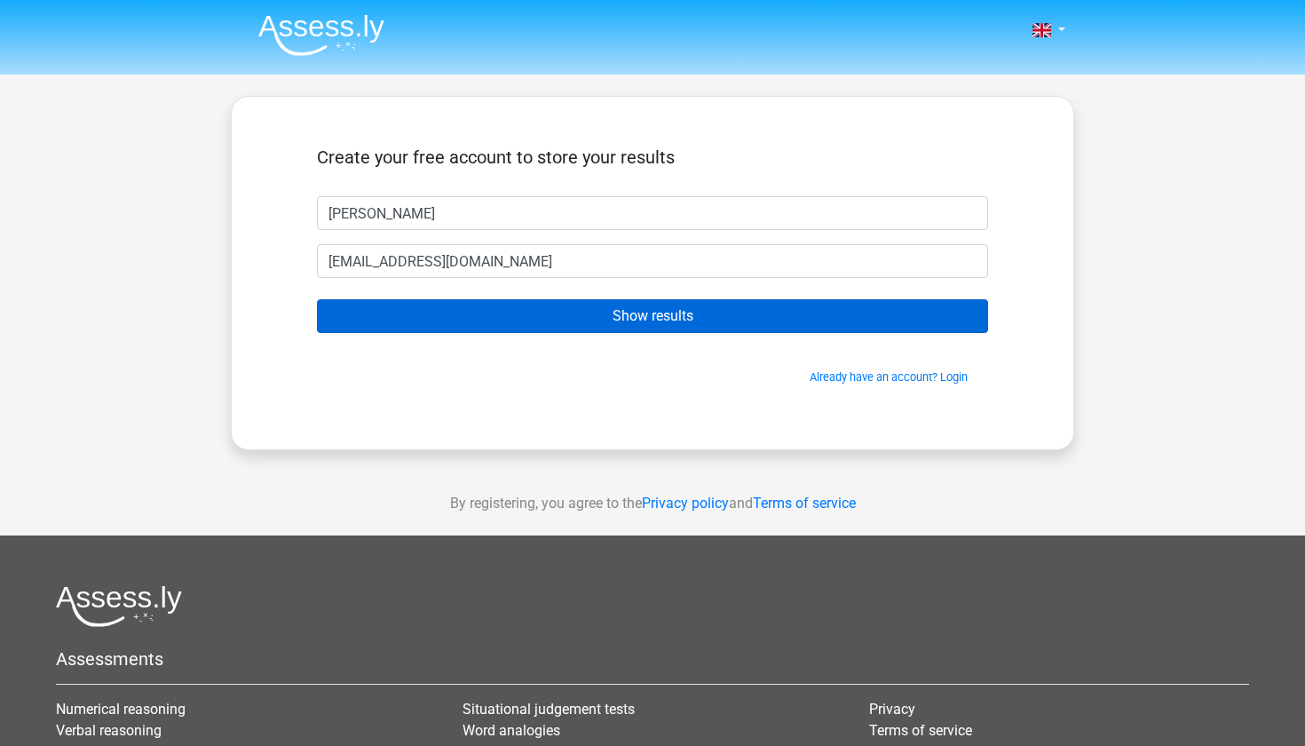
click at [552, 332] on input "Show results" at bounding box center [652, 316] width 671 height 34
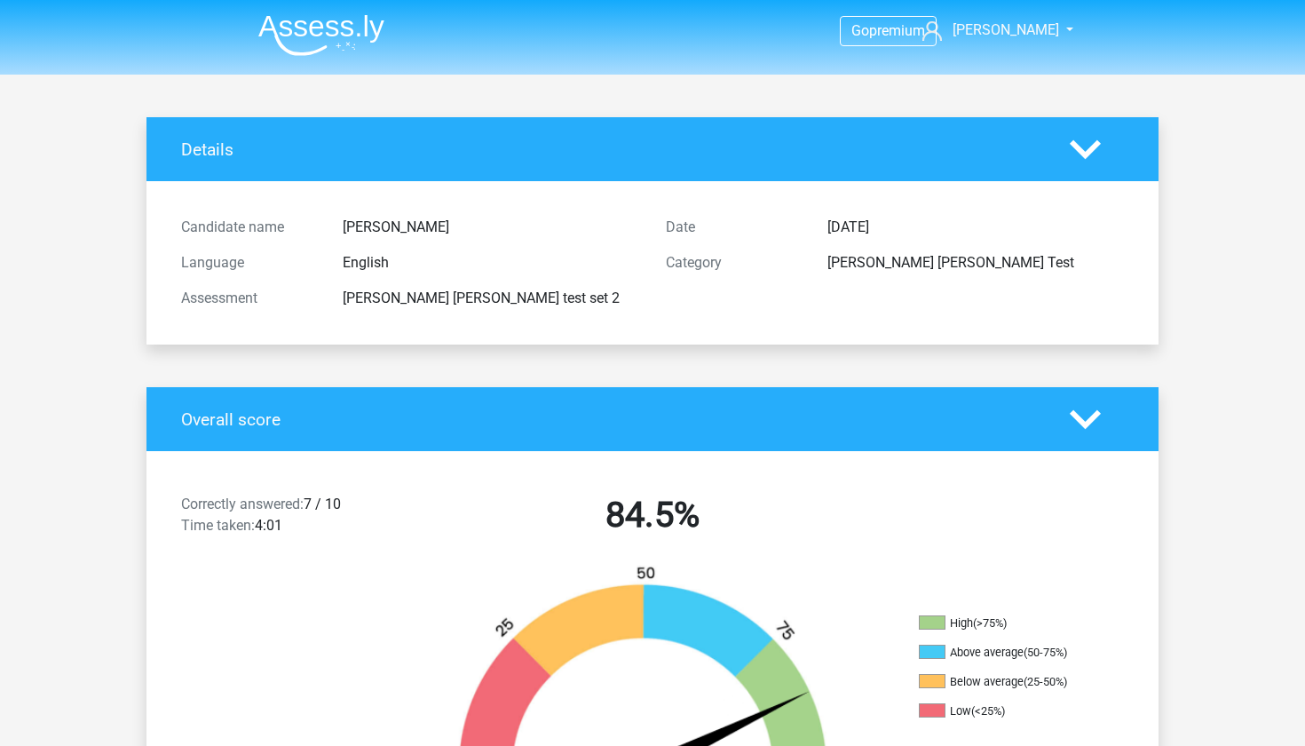
click at [1070, 425] on icon at bounding box center [1085, 419] width 31 height 31
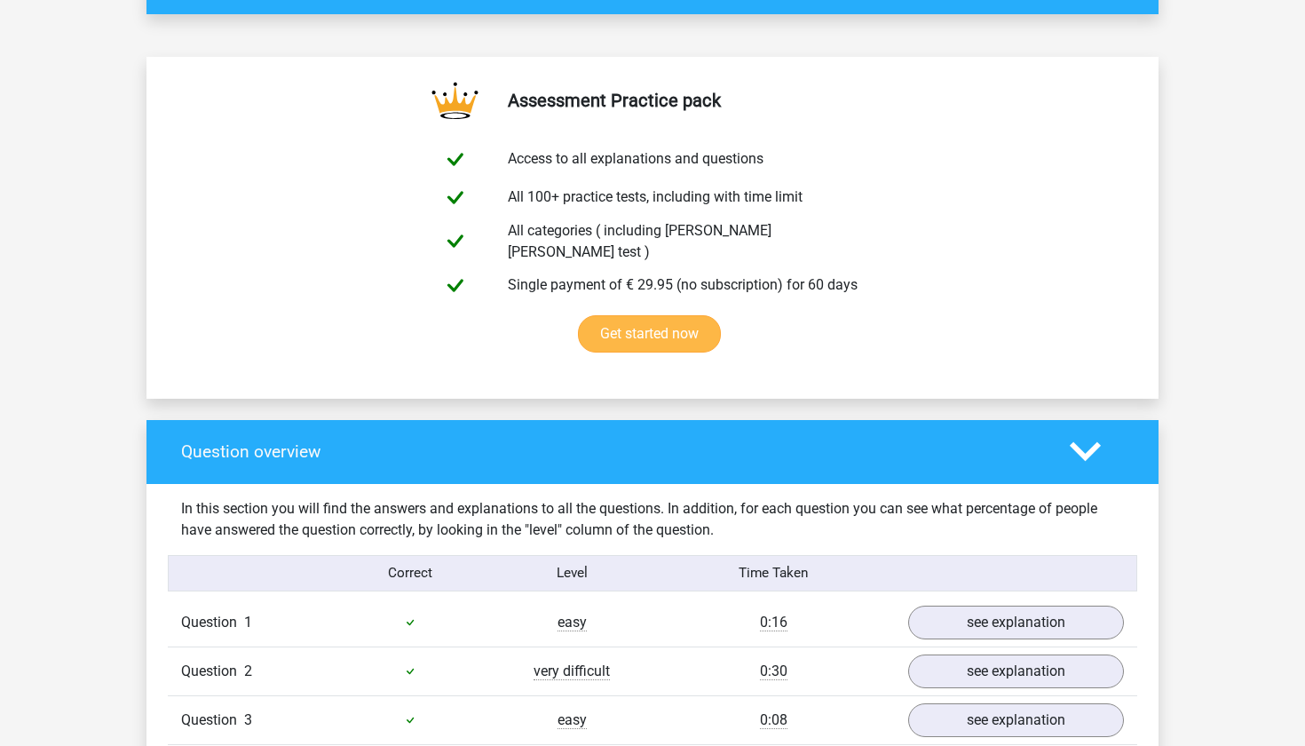
scroll to position [433, 0]
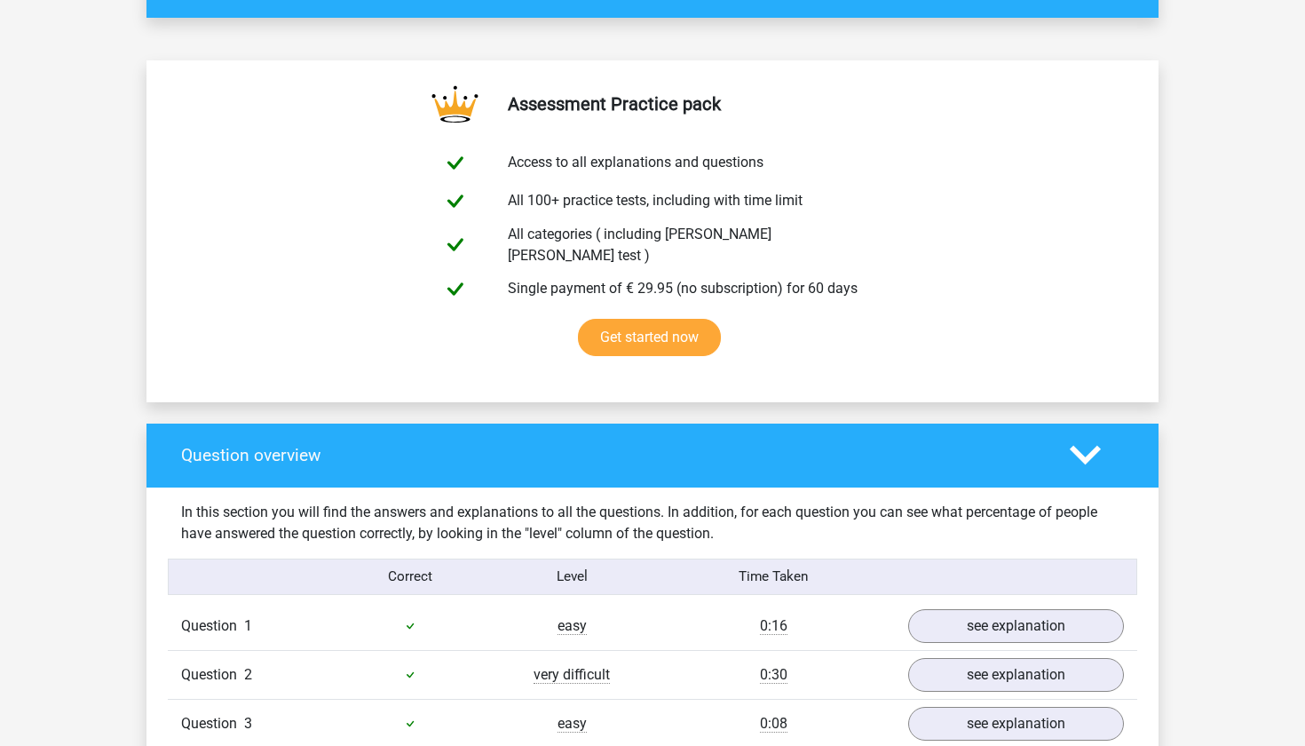
click at [1083, 425] on div "Question overview" at bounding box center [653, 456] width 1012 height 64
click at [1087, 440] on icon at bounding box center [1085, 455] width 31 height 31
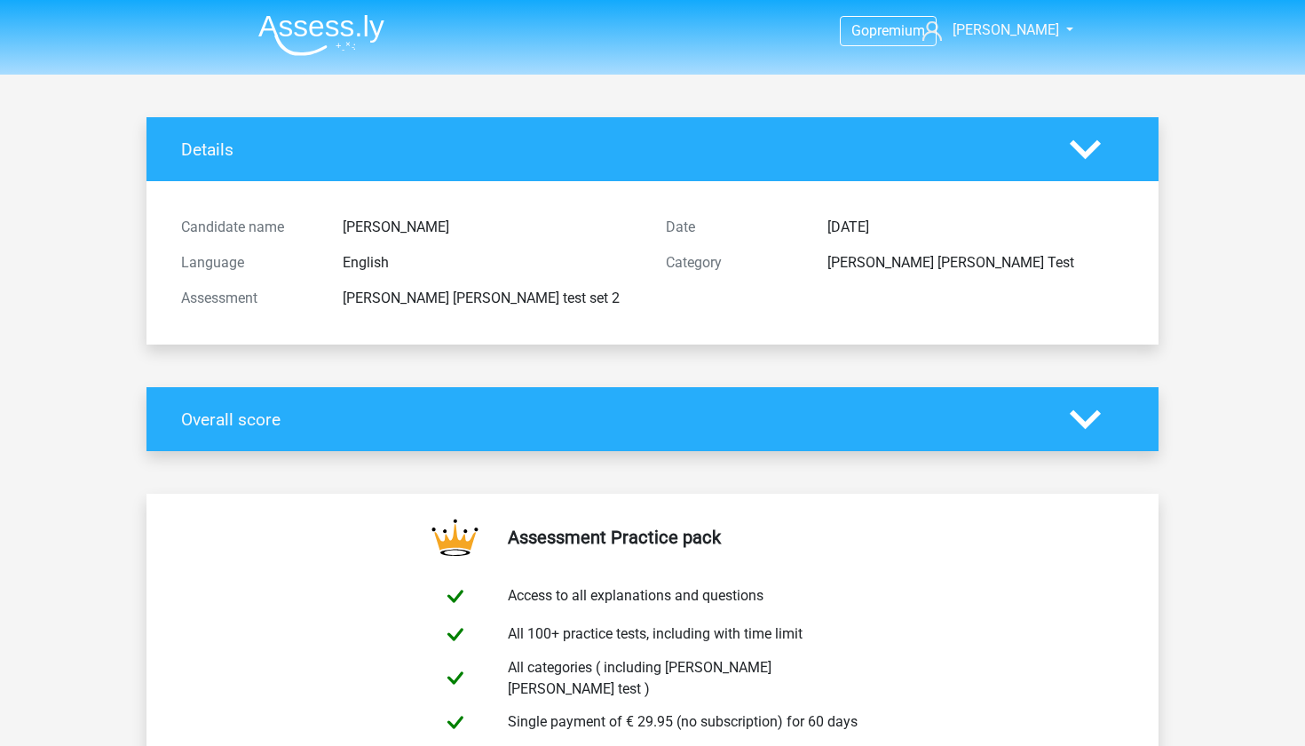
scroll to position [0, 0]
click at [1092, 159] on icon at bounding box center [1085, 149] width 31 height 31
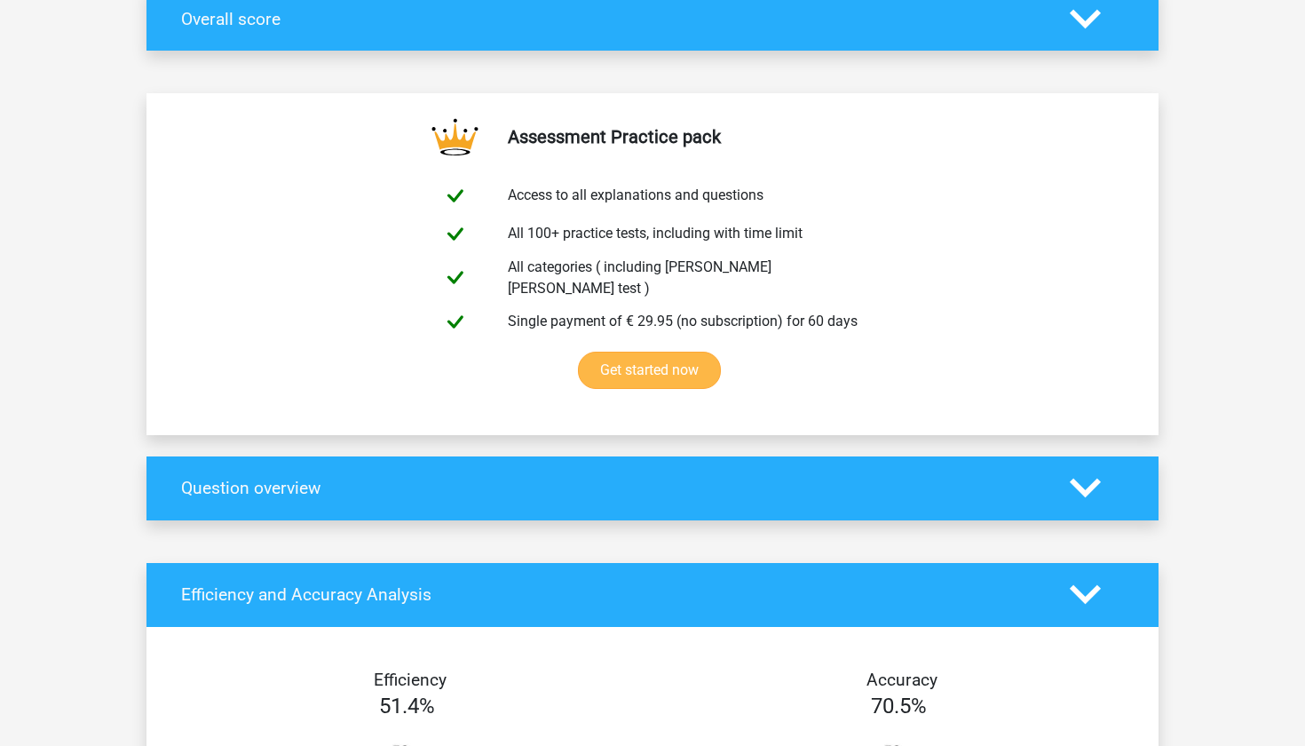
scroll to position [226, 0]
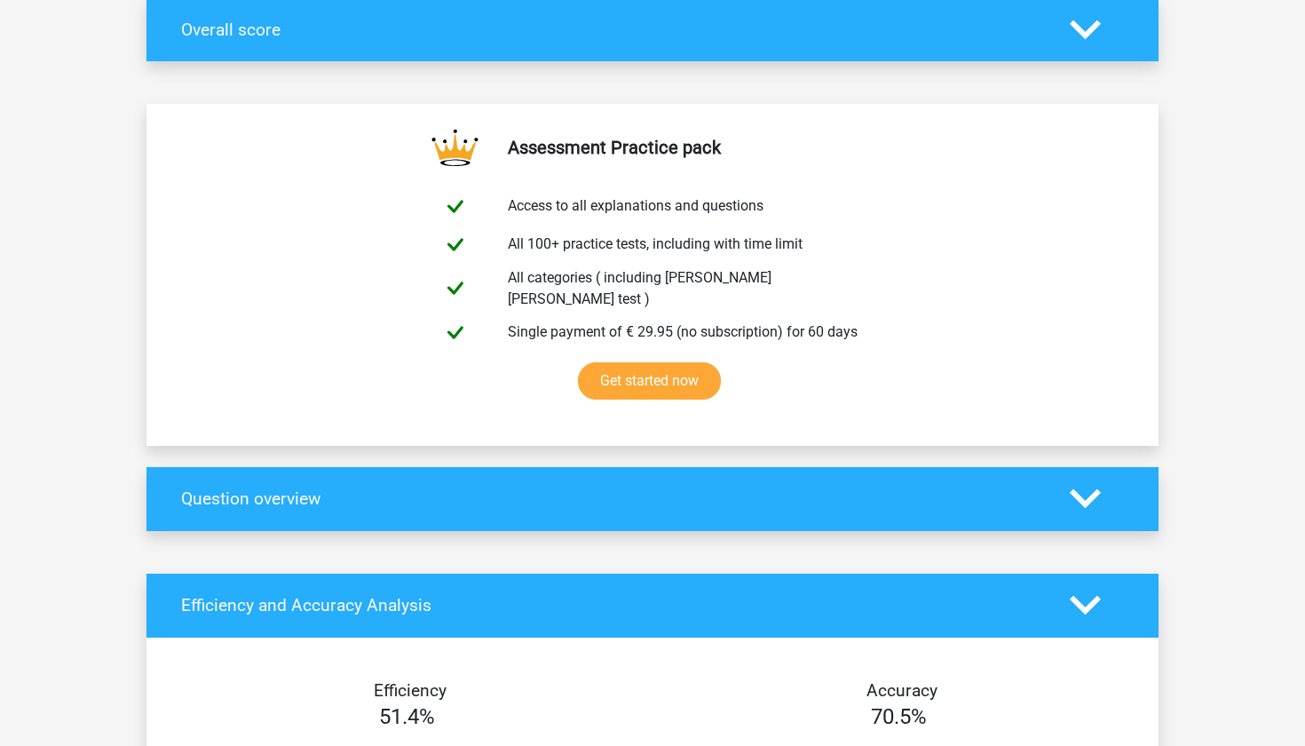
click at [529, 467] on div "Question overview" at bounding box center [653, 499] width 1012 height 64
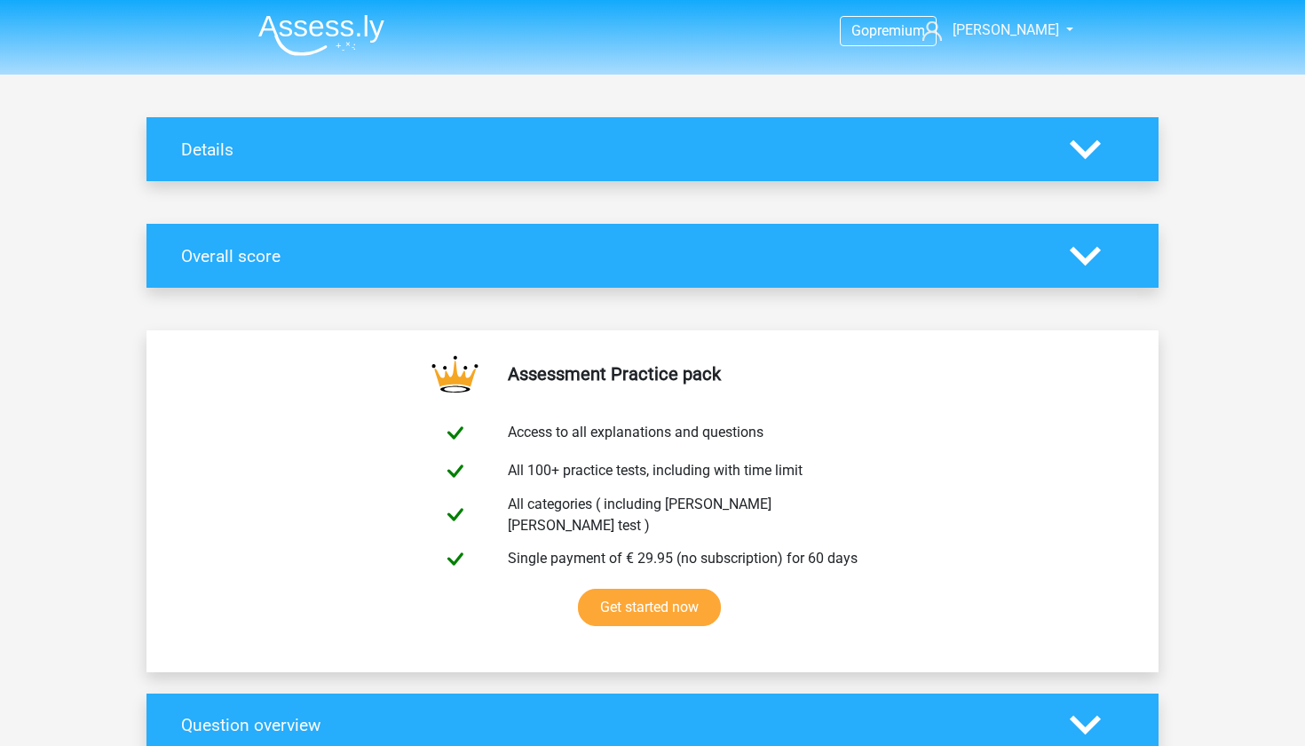
scroll to position [0, 0]
click at [1034, 32] on span "[PERSON_NAME]" at bounding box center [1006, 29] width 107 height 17
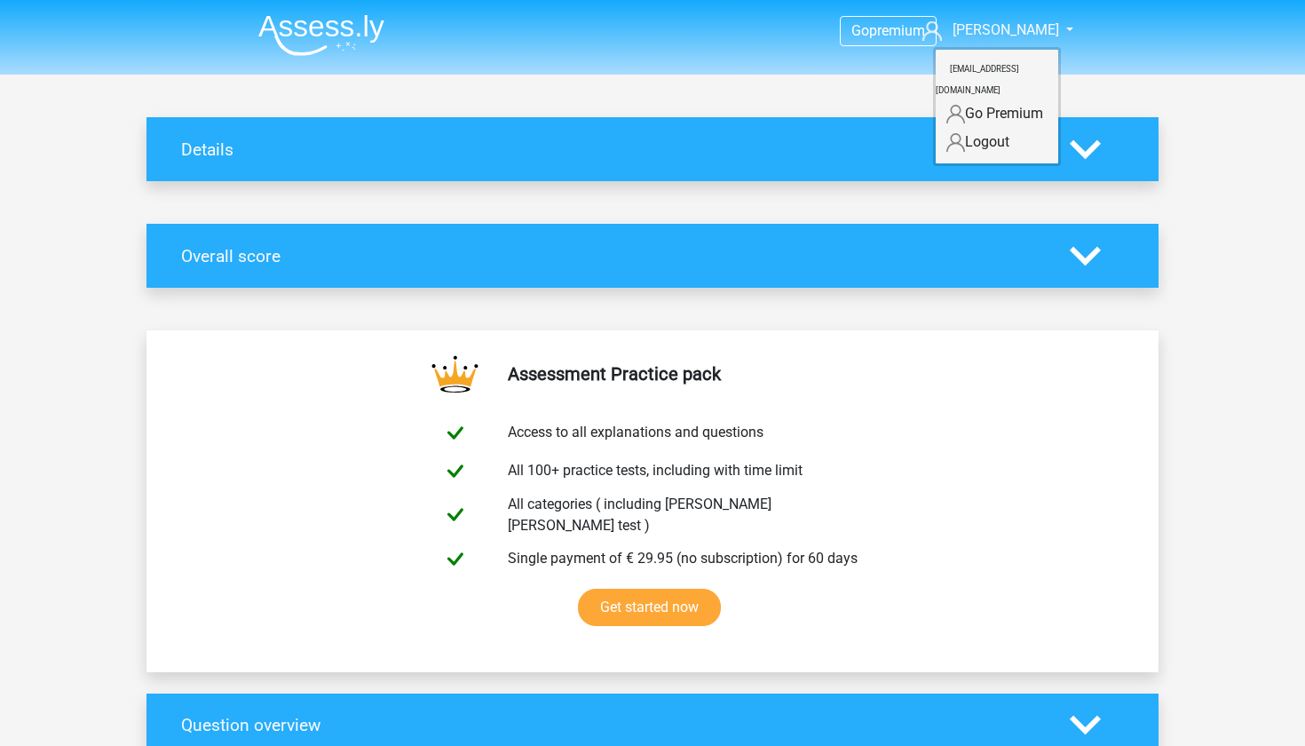
click at [309, 40] on img at bounding box center [321, 35] width 126 height 42
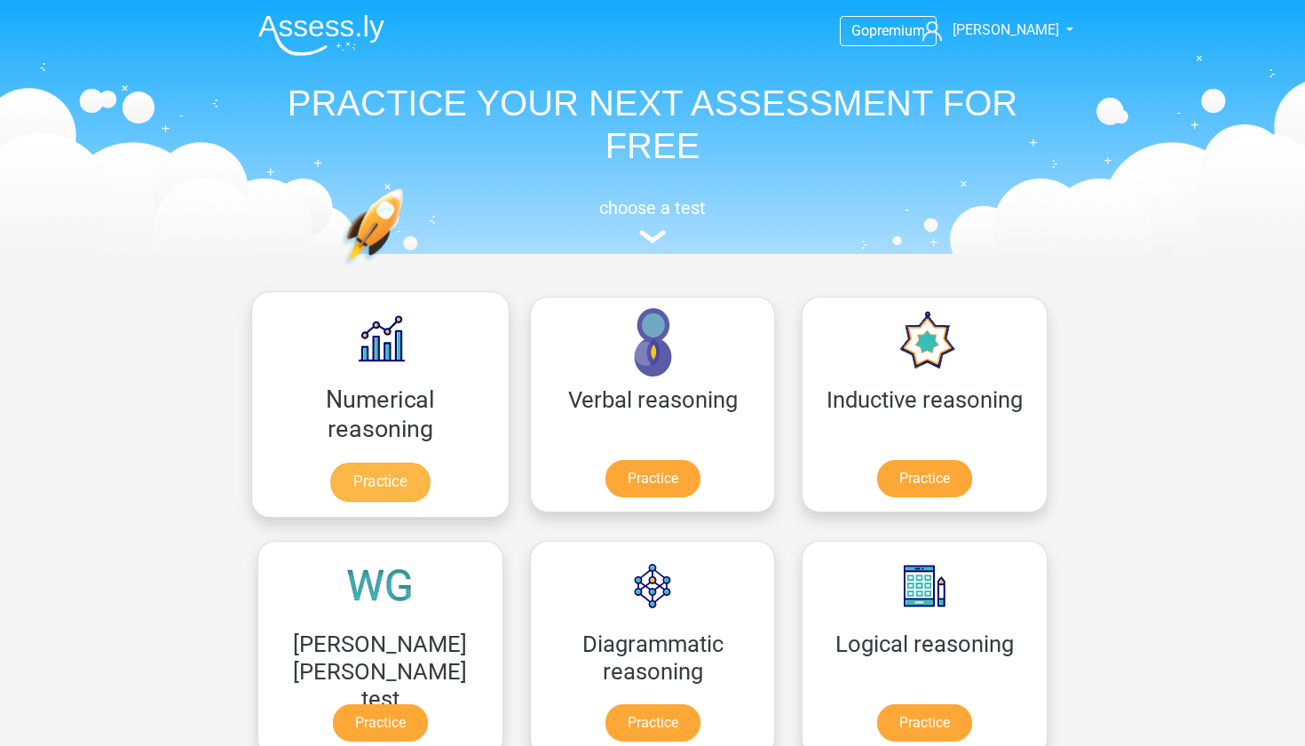
scroll to position [1, 0]
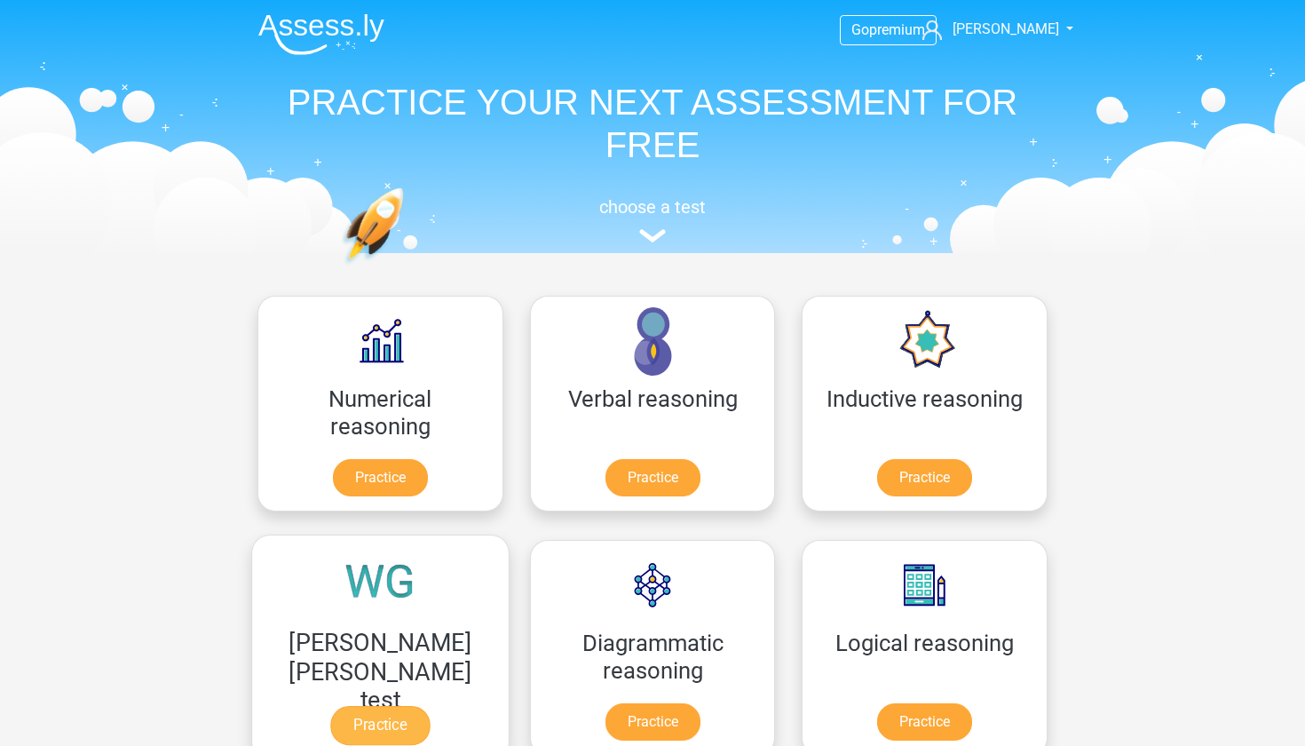
click at [430, 706] on link "Practice" at bounding box center [379, 725] width 99 height 39
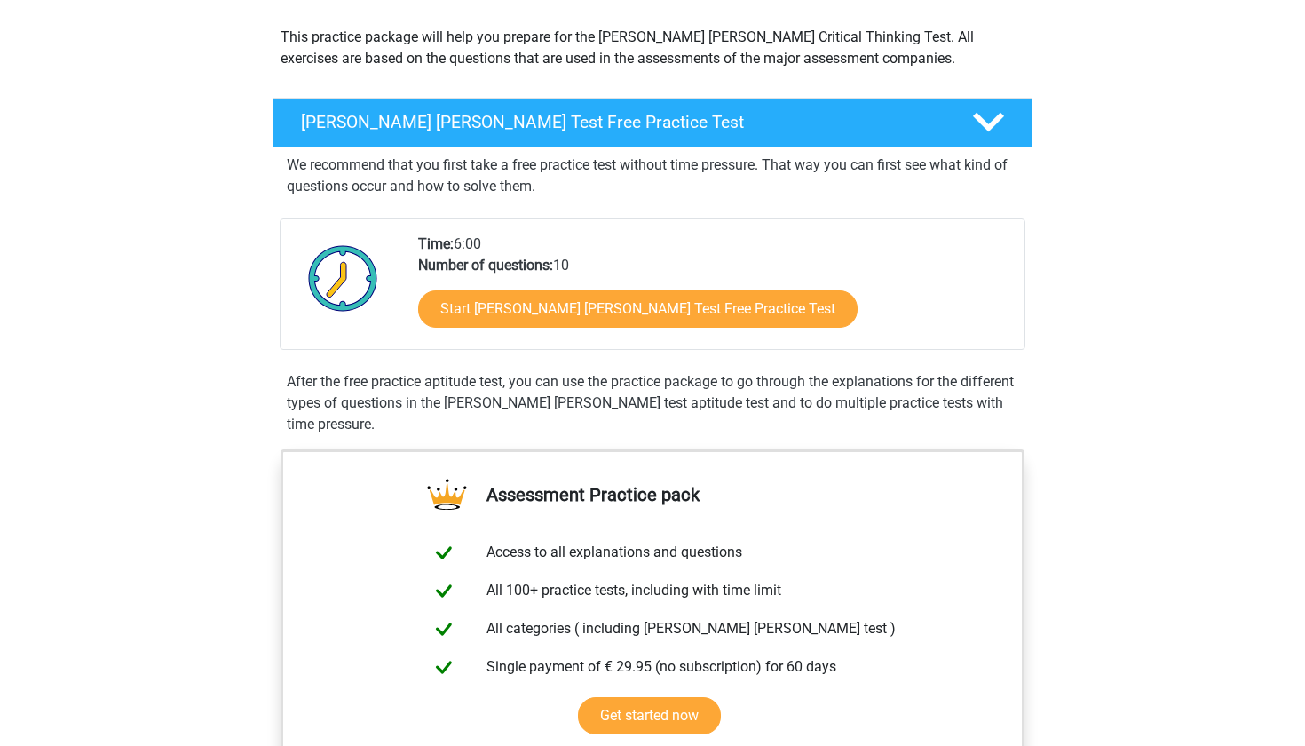
scroll to position [164, 0]
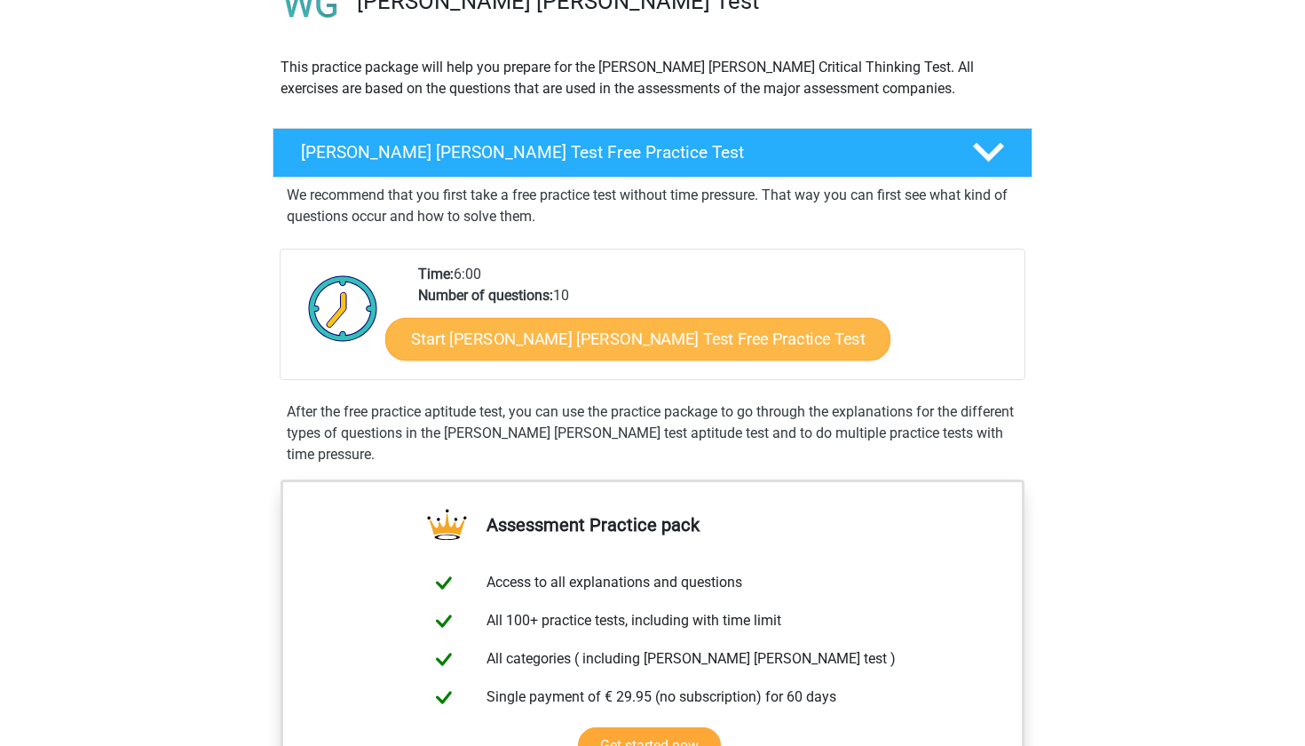
click at [657, 344] on link "Start [PERSON_NAME] [PERSON_NAME] Test Free Practice Test" at bounding box center [637, 339] width 505 height 43
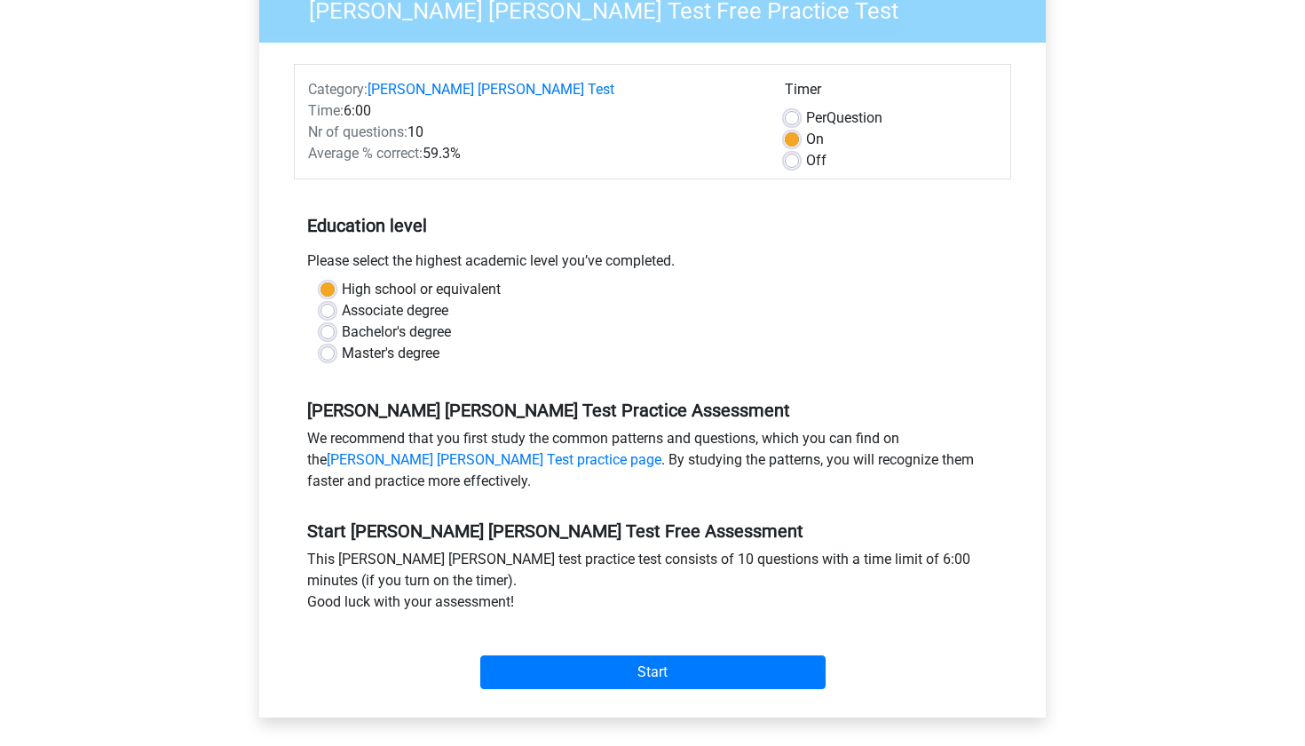
scroll to position [201, 0]
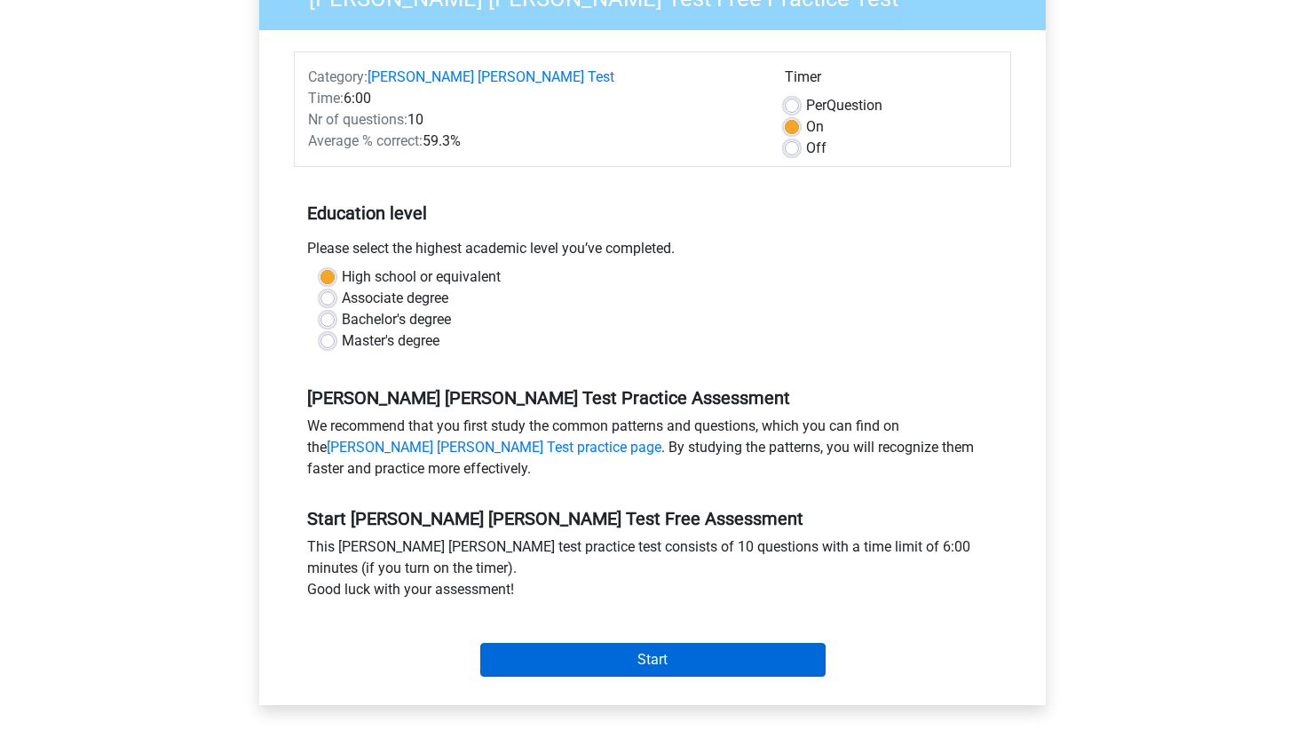
click at [553, 643] on input "Start" at bounding box center [652, 660] width 345 height 34
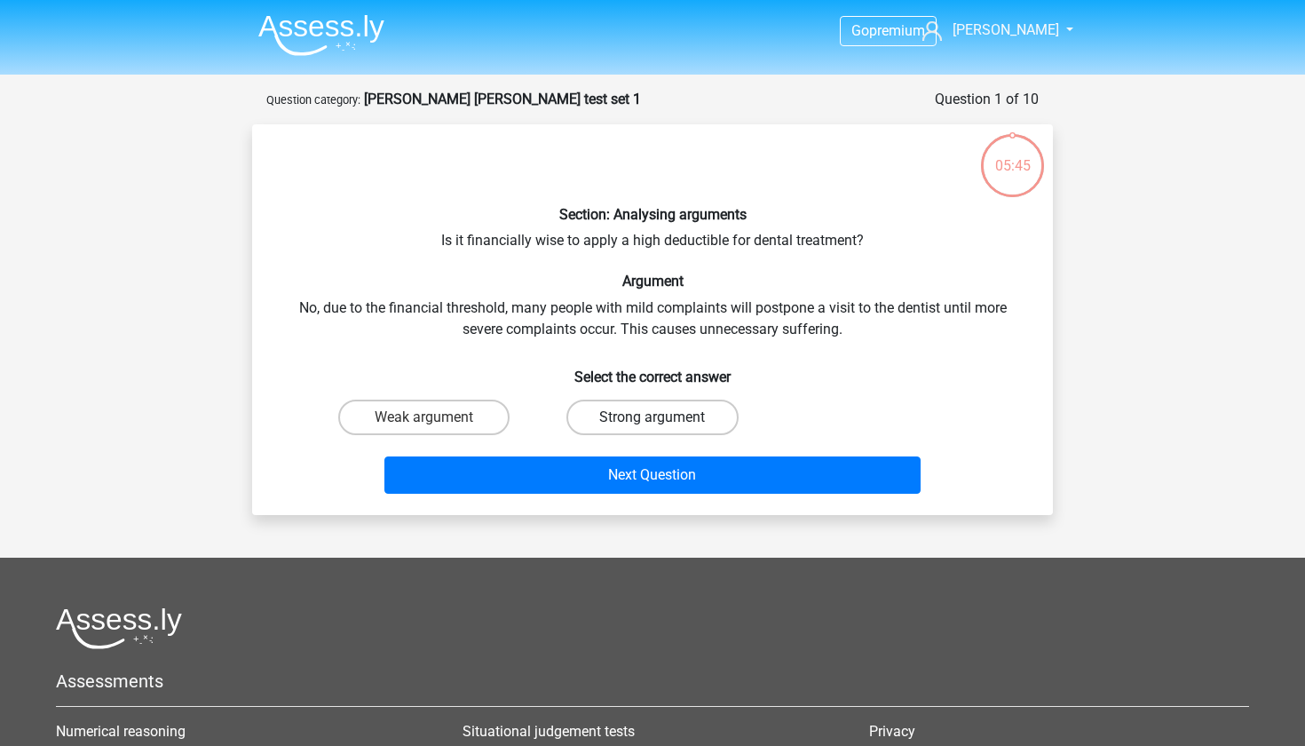
click at [610, 428] on label "Strong argument" at bounding box center [652, 418] width 171 height 36
click at [653, 428] on input "Strong argument" at bounding box center [659, 423] width 12 height 12
radio input "true"
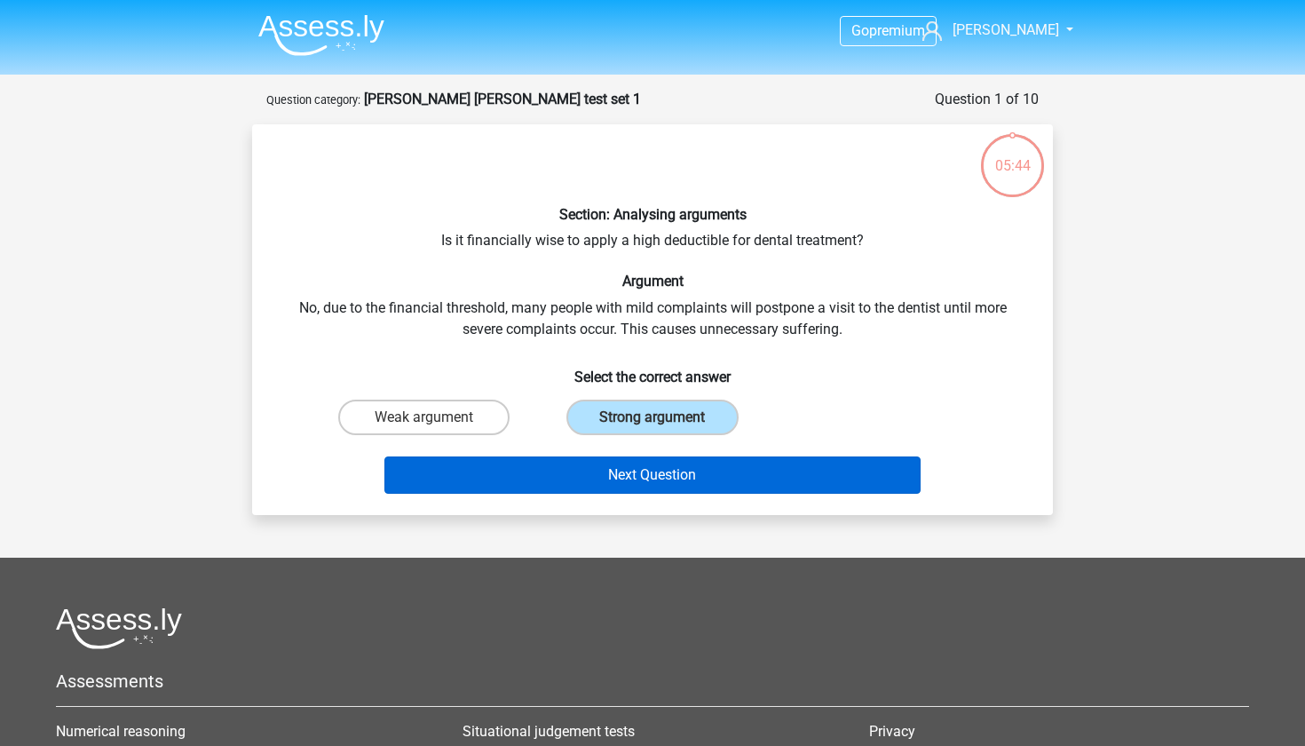
click at [606, 471] on button "Next Question" at bounding box center [653, 474] width 537 height 37
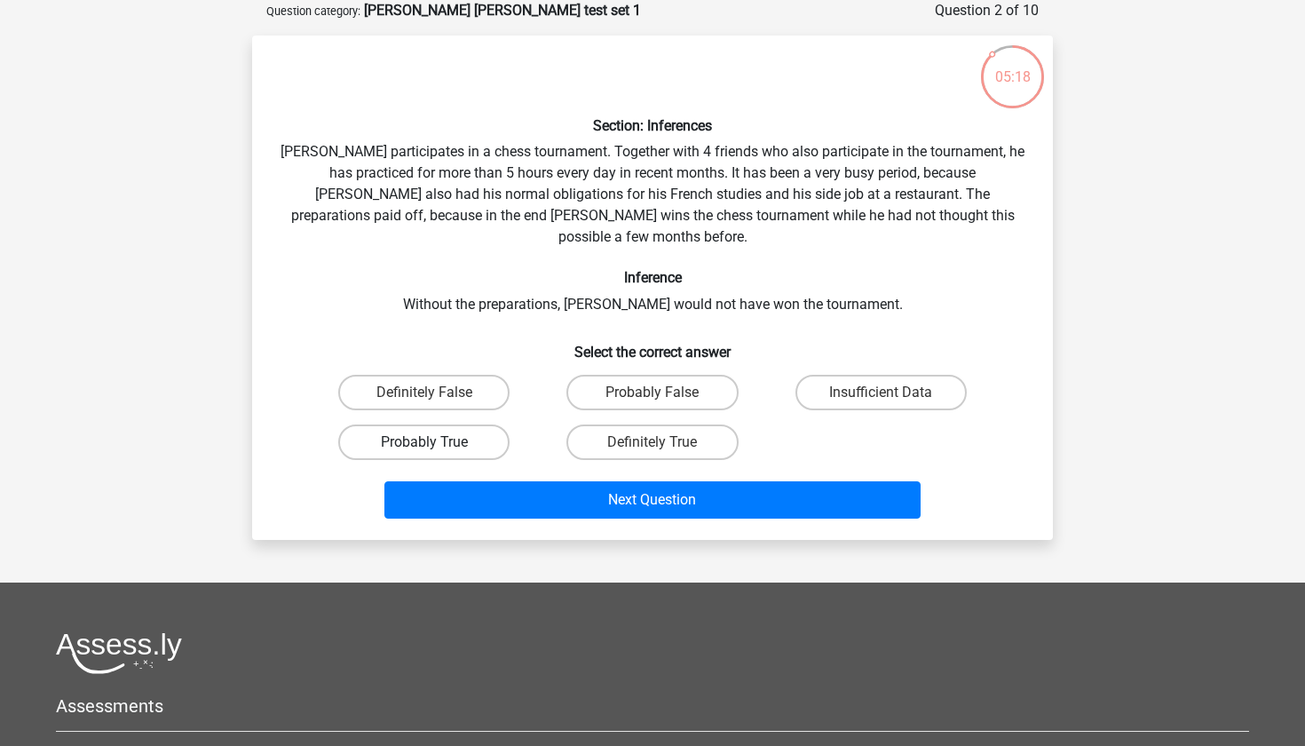
click at [459, 425] on label "Probably True" at bounding box center [423, 443] width 171 height 36
click at [436, 442] on input "Probably True" at bounding box center [431, 448] width 12 height 12
radio input "true"
click at [615, 425] on label "Definitely True" at bounding box center [652, 443] width 171 height 36
click at [653, 442] on input "Definitely True" at bounding box center [659, 448] width 12 height 12
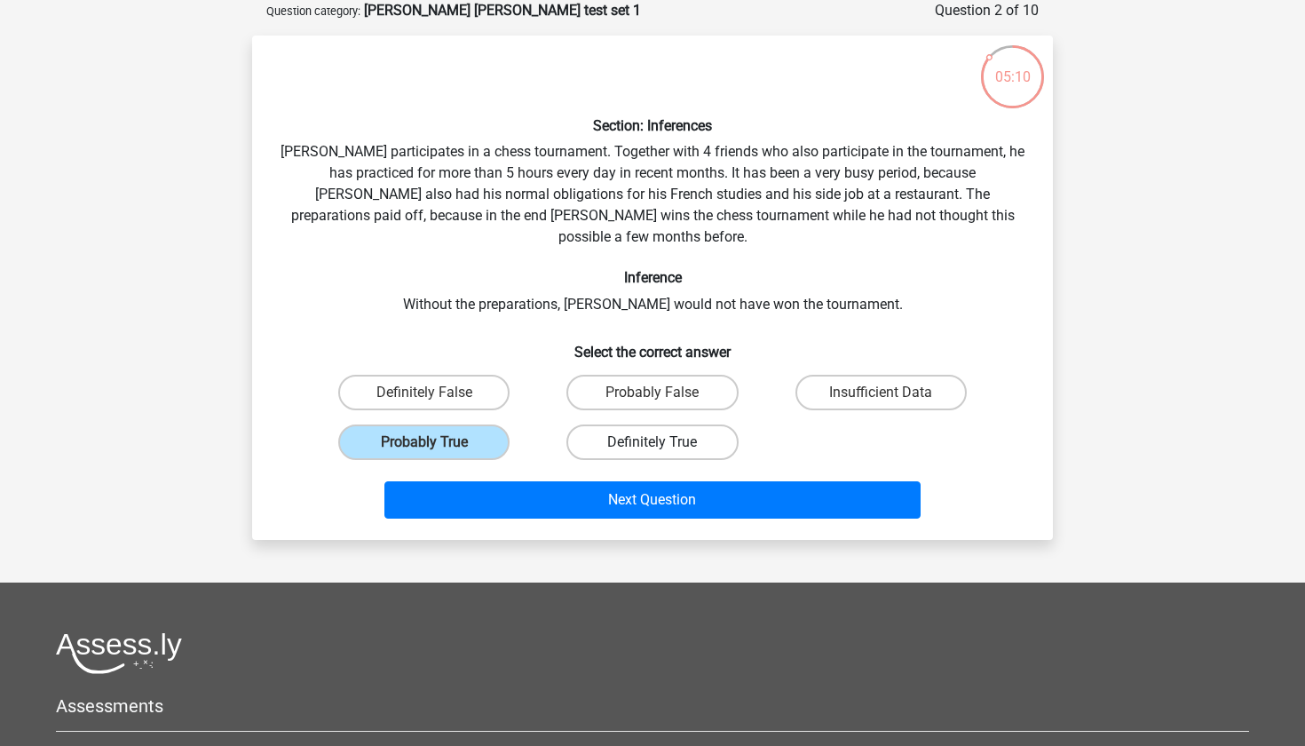
radio input "true"
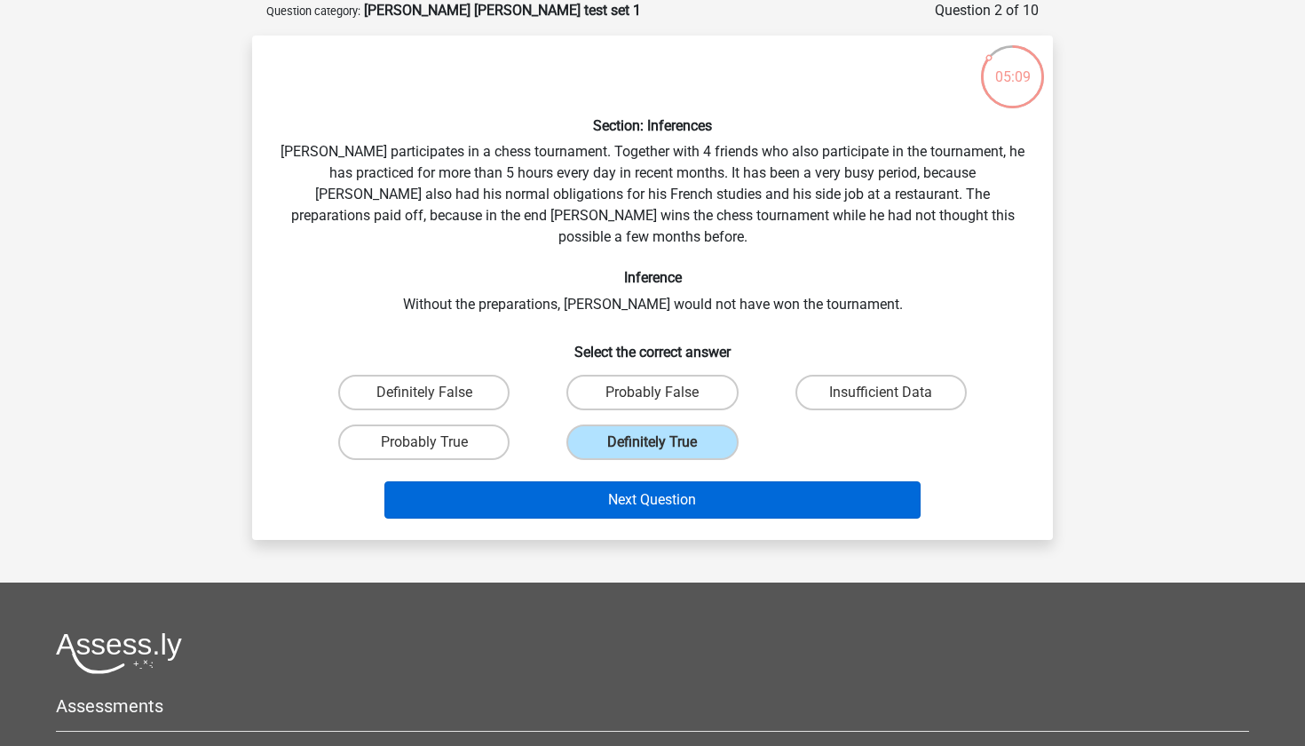
click at [560, 481] on button "Next Question" at bounding box center [653, 499] width 537 height 37
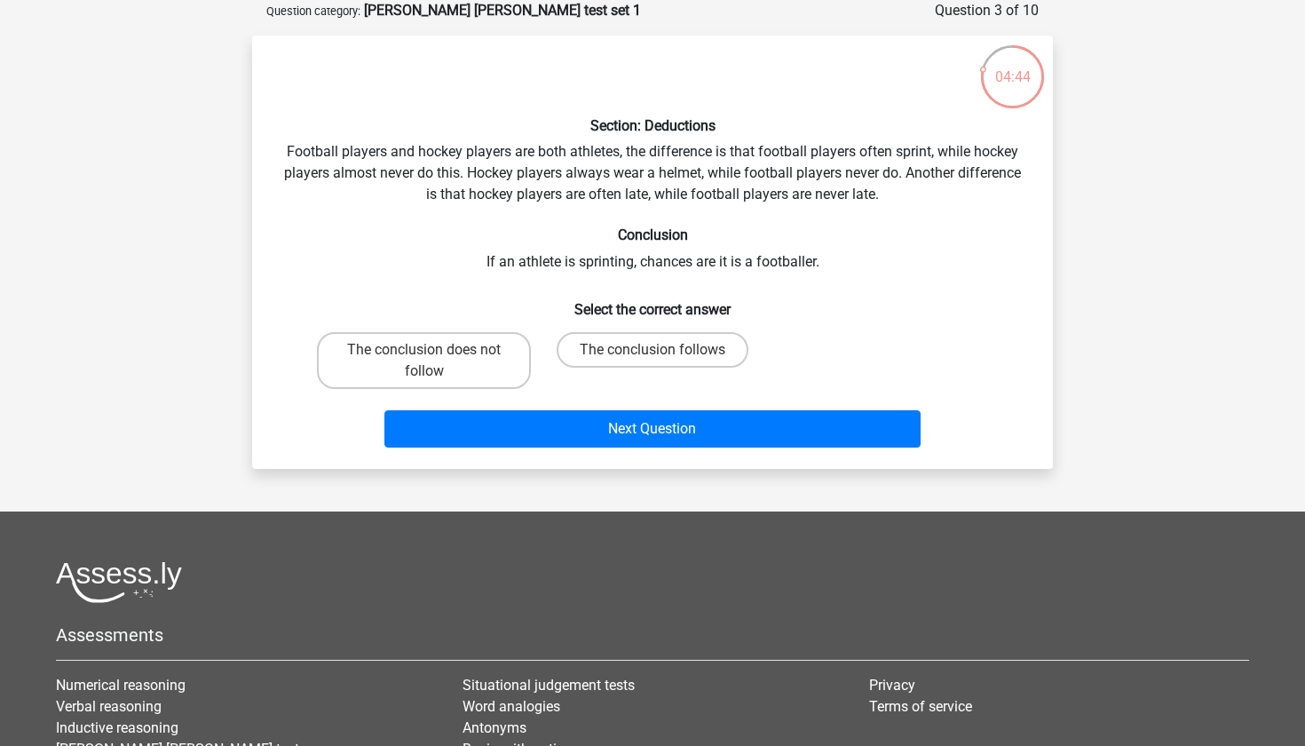
click at [427, 354] on input "The conclusion does not follow" at bounding box center [431, 356] width 12 height 12
radio input "true"
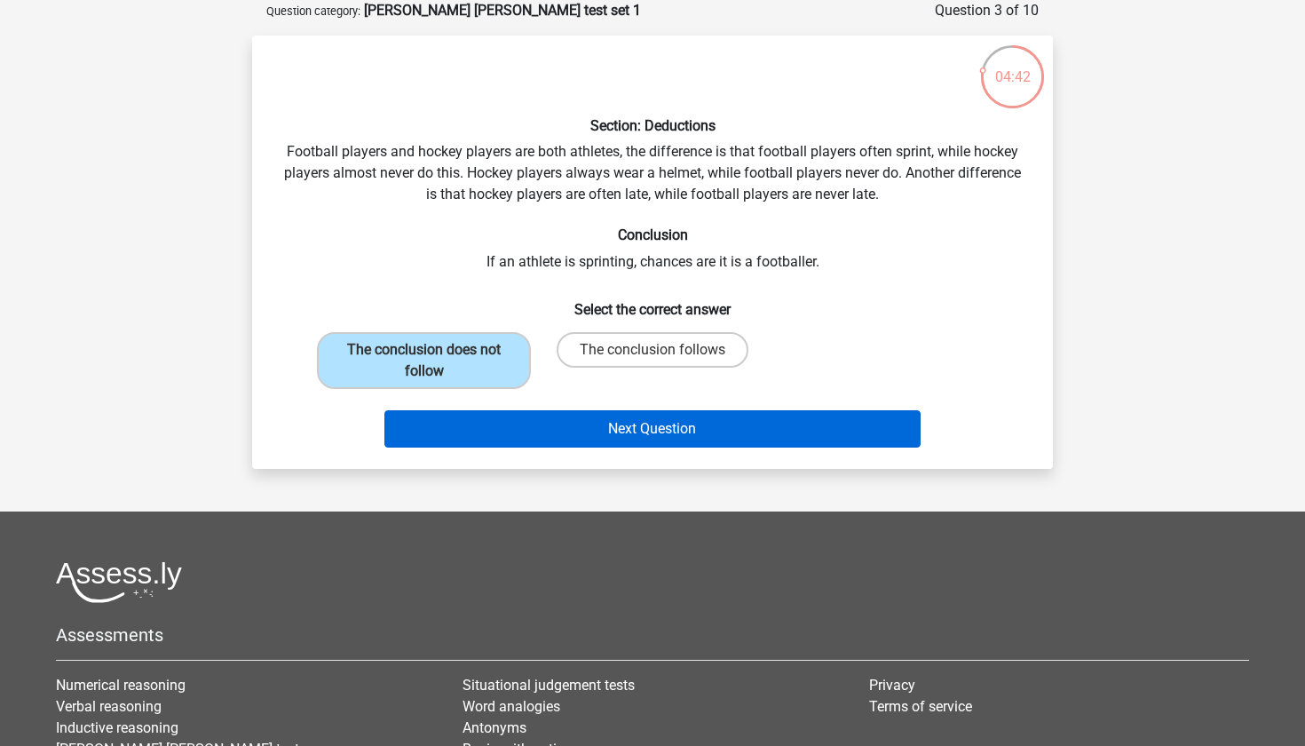
click at [476, 422] on button "Next Question" at bounding box center [653, 428] width 537 height 37
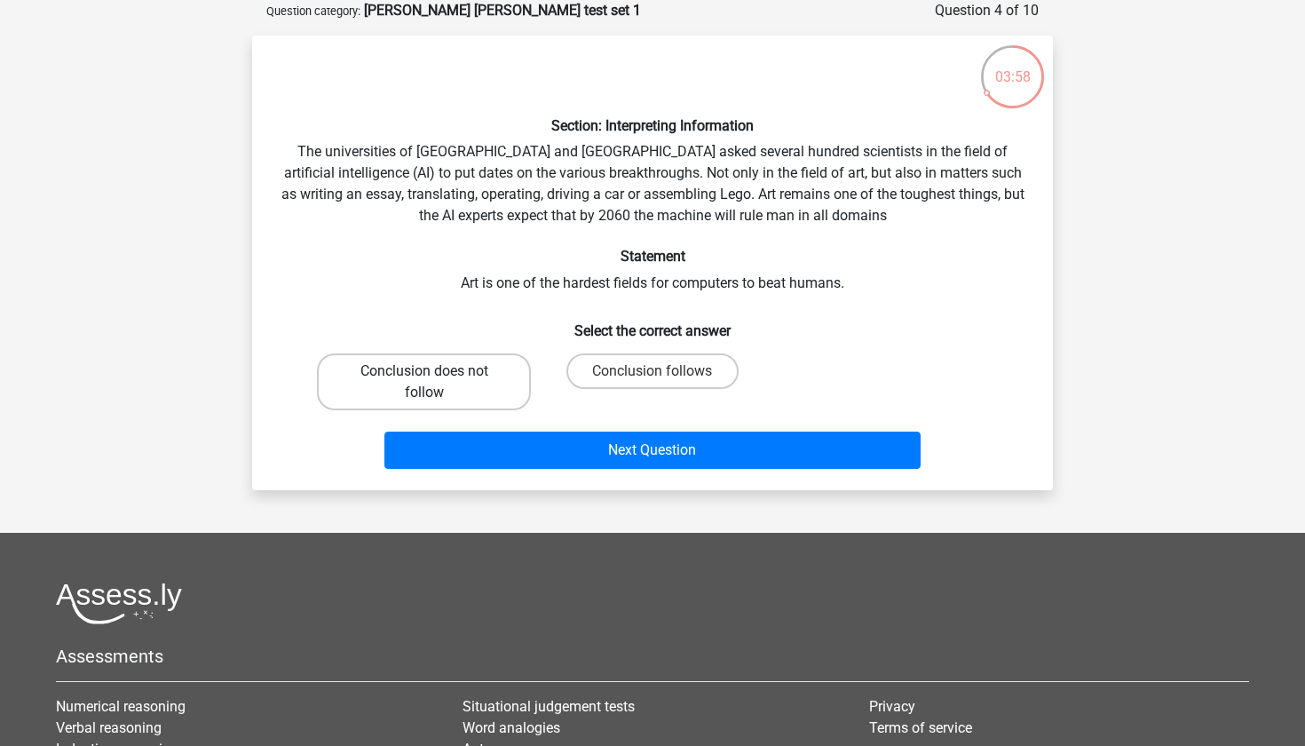
click at [440, 372] on label "Conclusion does not follow" at bounding box center [424, 381] width 214 height 57
click at [436, 372] on input "Conclusion does not follow" at bounding box center [431, 377] width 12 height 12
radio input "true"
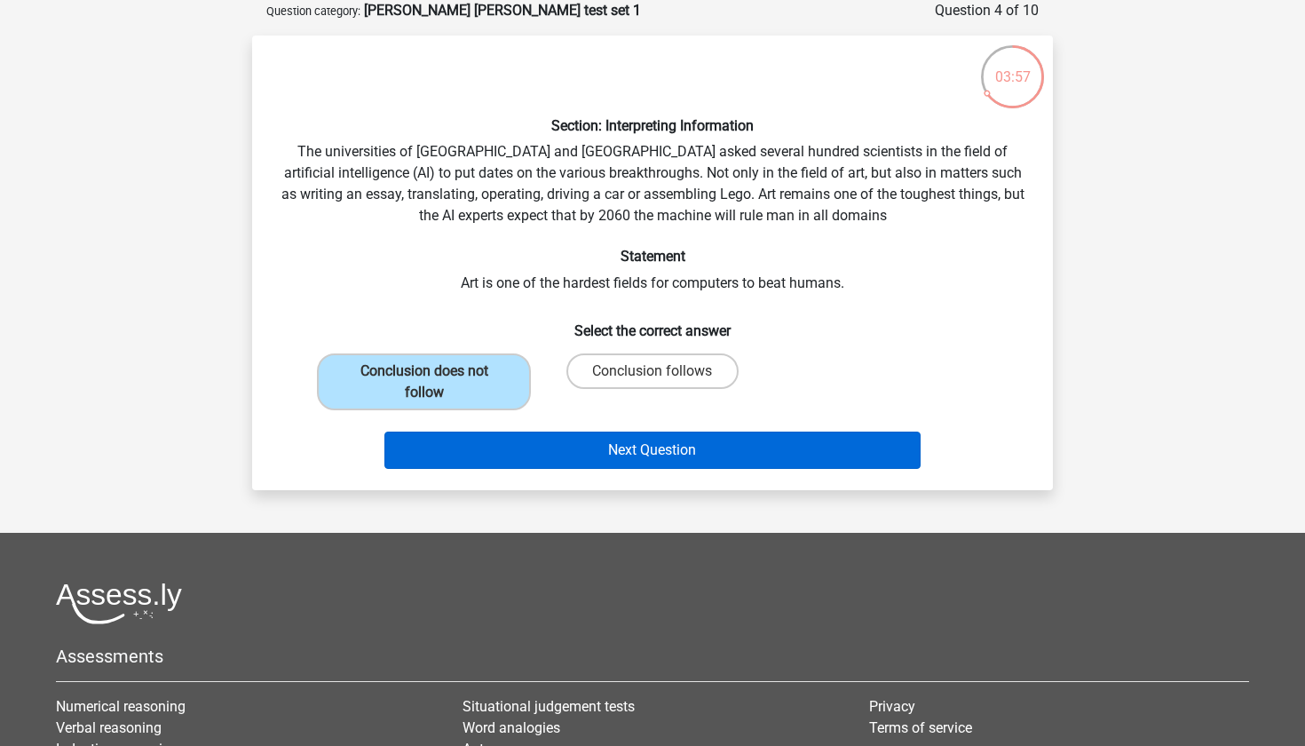
click at [581, 460] on button "Next Question" at bounding box center [653, 450] width 537 height 37
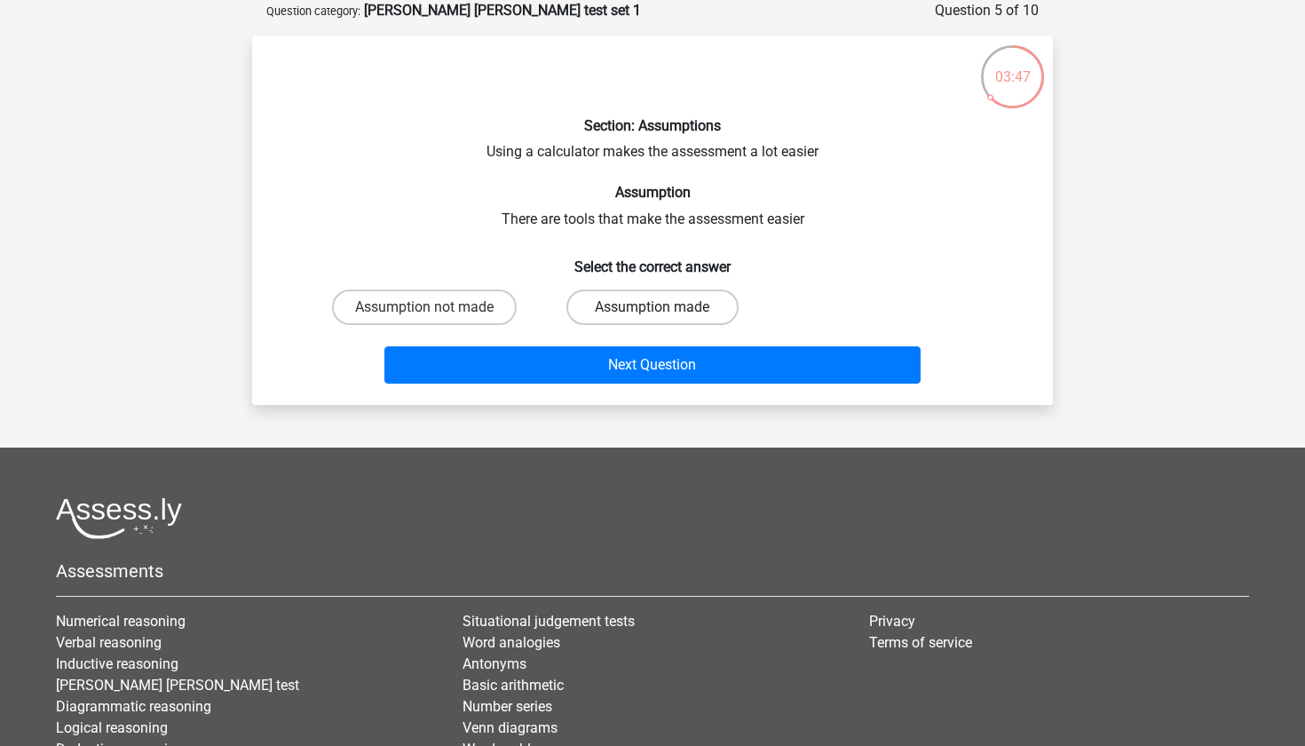
click at [595, 298] on label "Assumption made" at bounding box center [652, 308] width 171 height 36
click at [653, 307] on input "Assumption made" at bounding box center [659, 313] width 12 height 12
radio input "true"
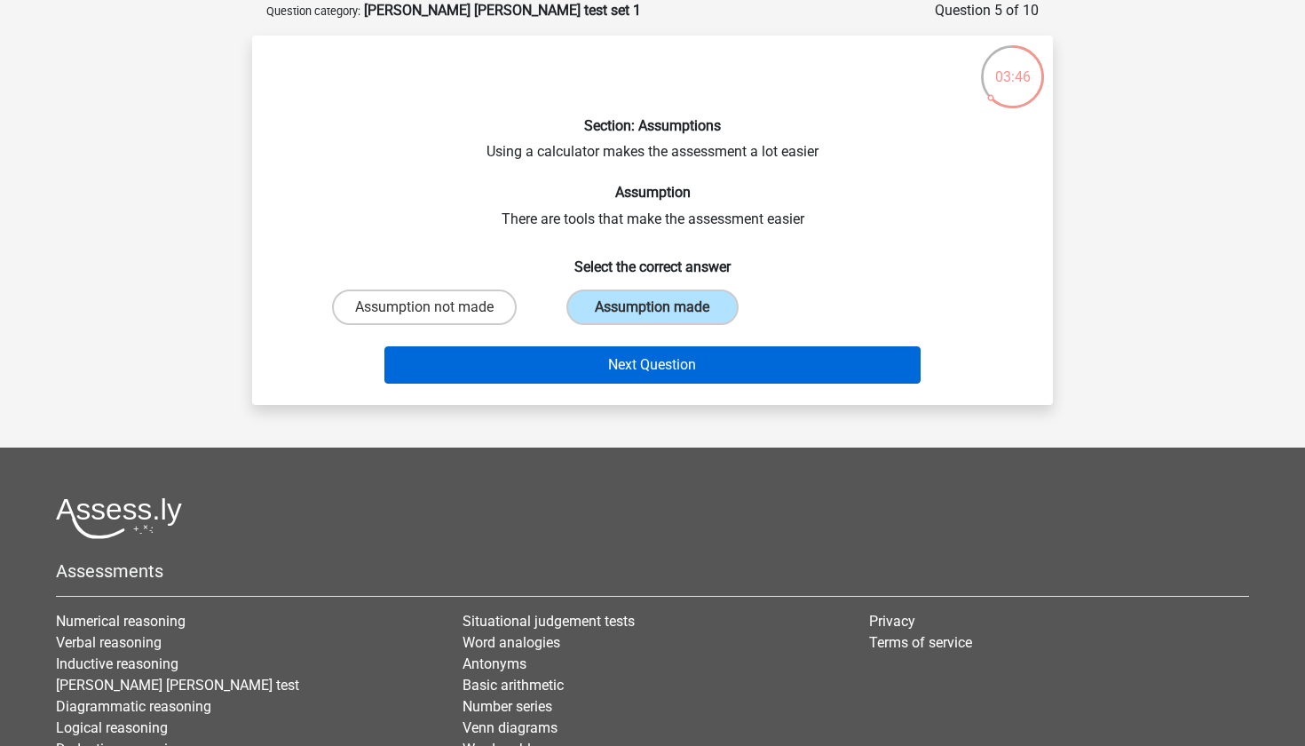
click at [594, 369] on button "Next Question" at bounding box center [653, 364] width 537 height 37
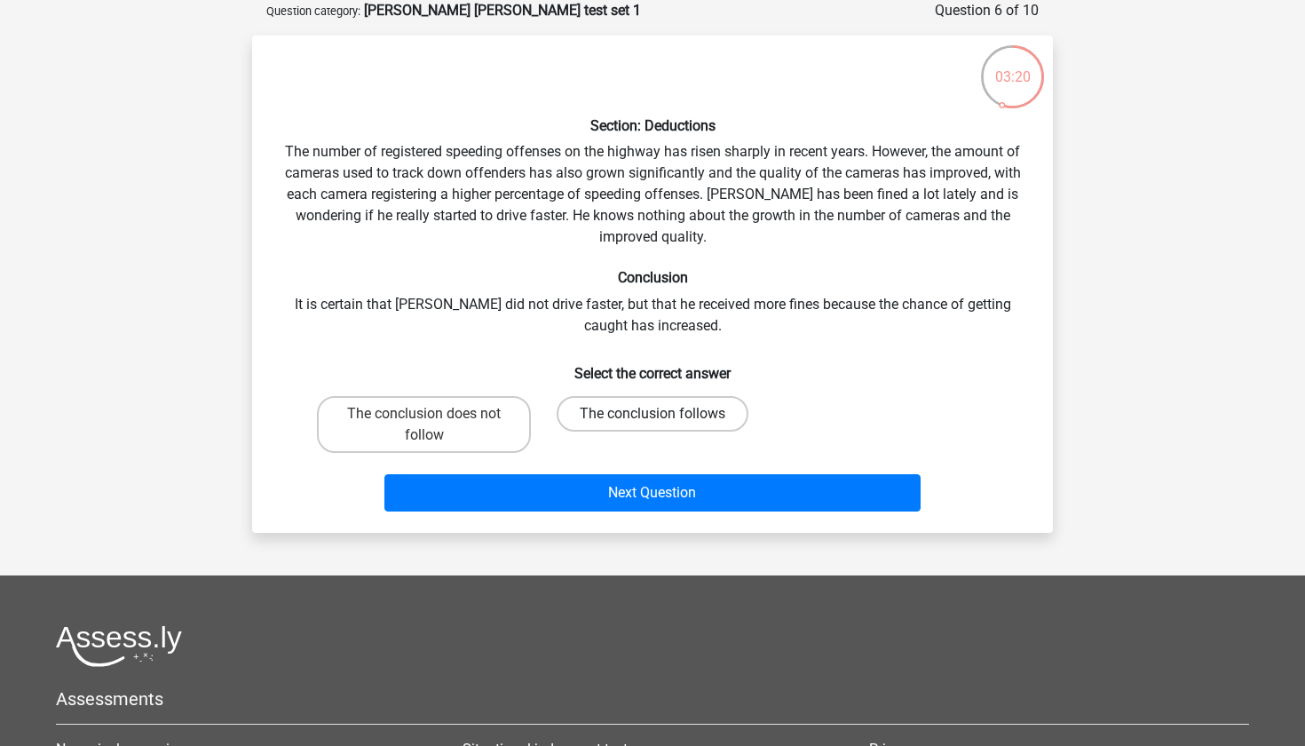
click at [600, 407] on label "The conclusion follows" at bounding box center [653, 414] width 192 height 36
click at [653, 414] on input "The conclusion follows" at bounding box center [659, 420] width 12 height 12
radio input "true"
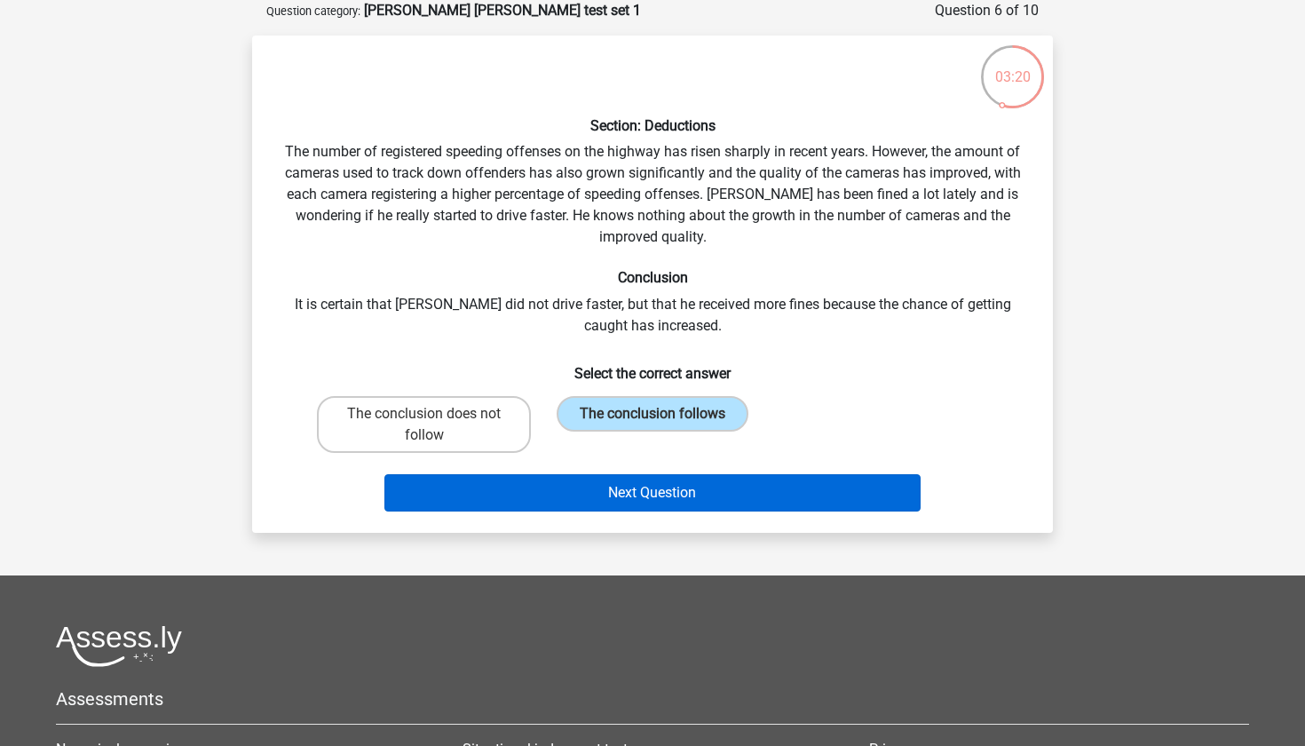
click at [597, 480] on button "Next Question" at bounding box center [653, 492] width 537 height 37
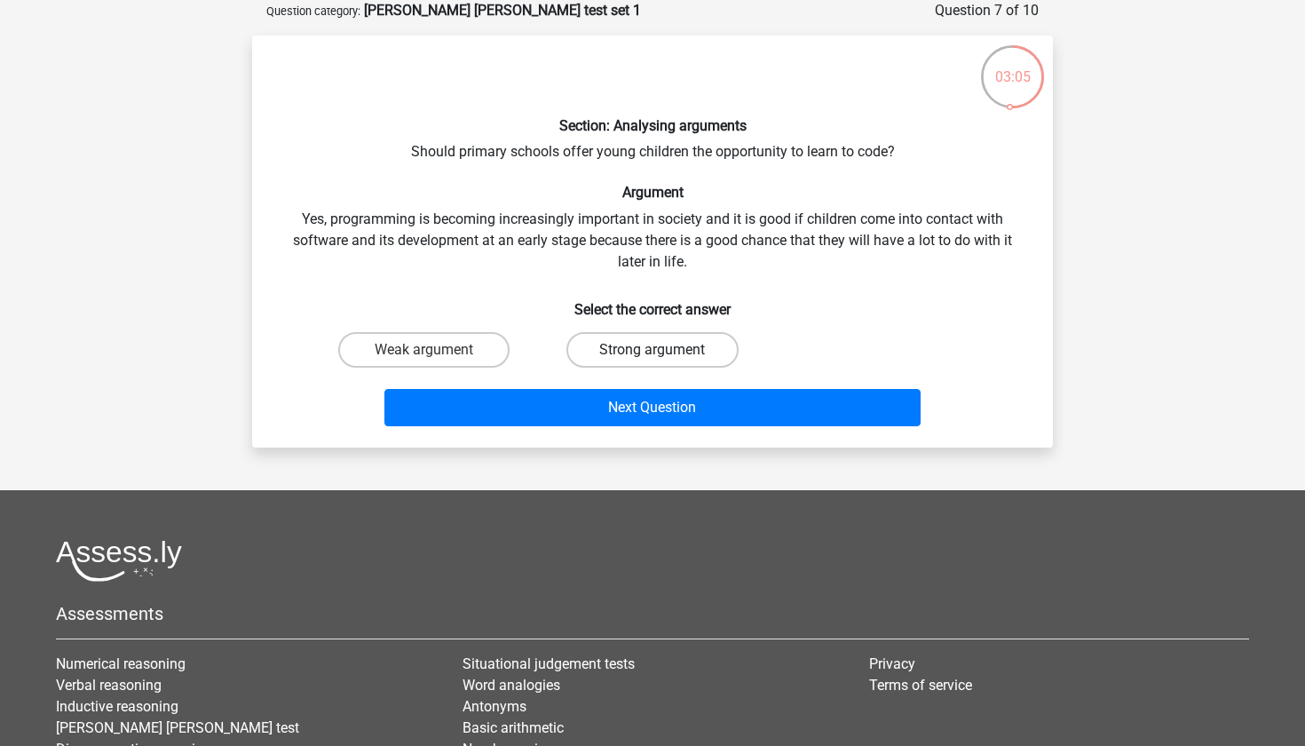
click at [610, 351] on label "Strong argument" at bounding box center [652, 350] width 171 height 36
click at [653, 351] on input "Strong argument" at bounding box center [659, 356] width 12 height 12
radio input "true"
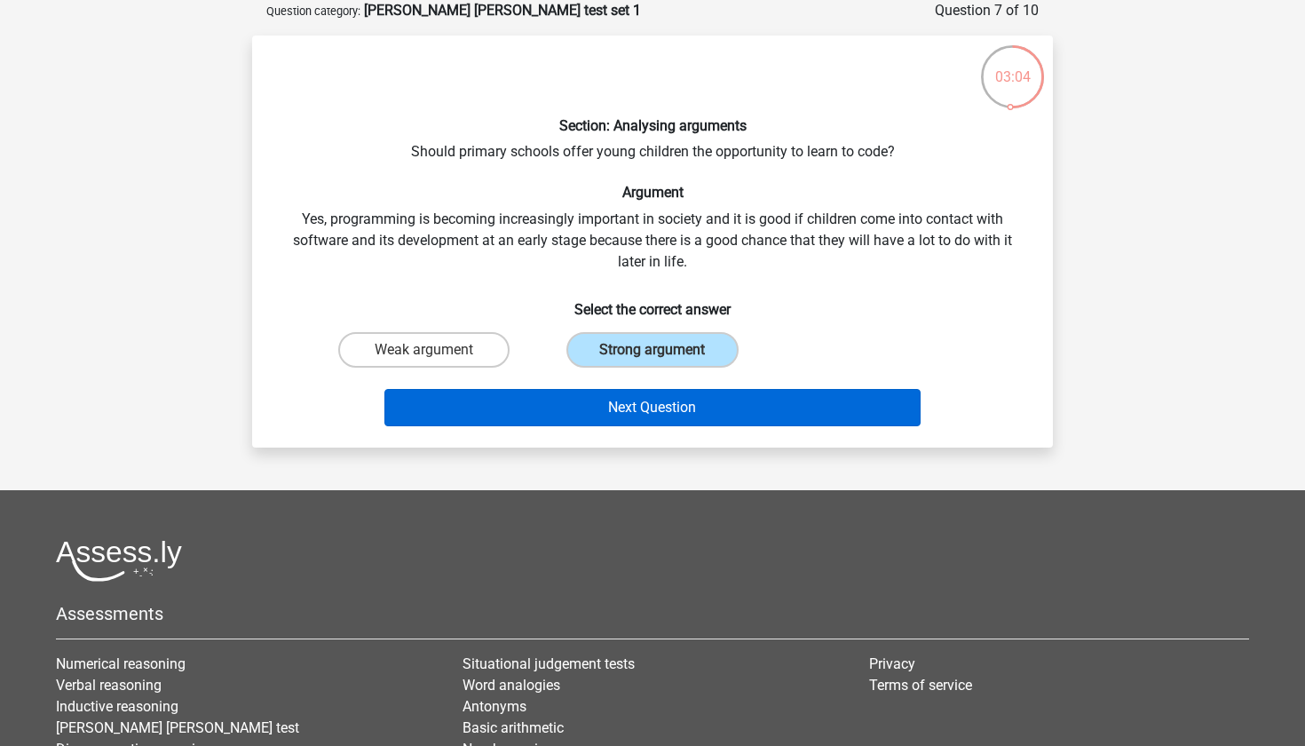
click at [556, 413] on button "Next Question" at bounding box center [653, 407] width 537 height 37
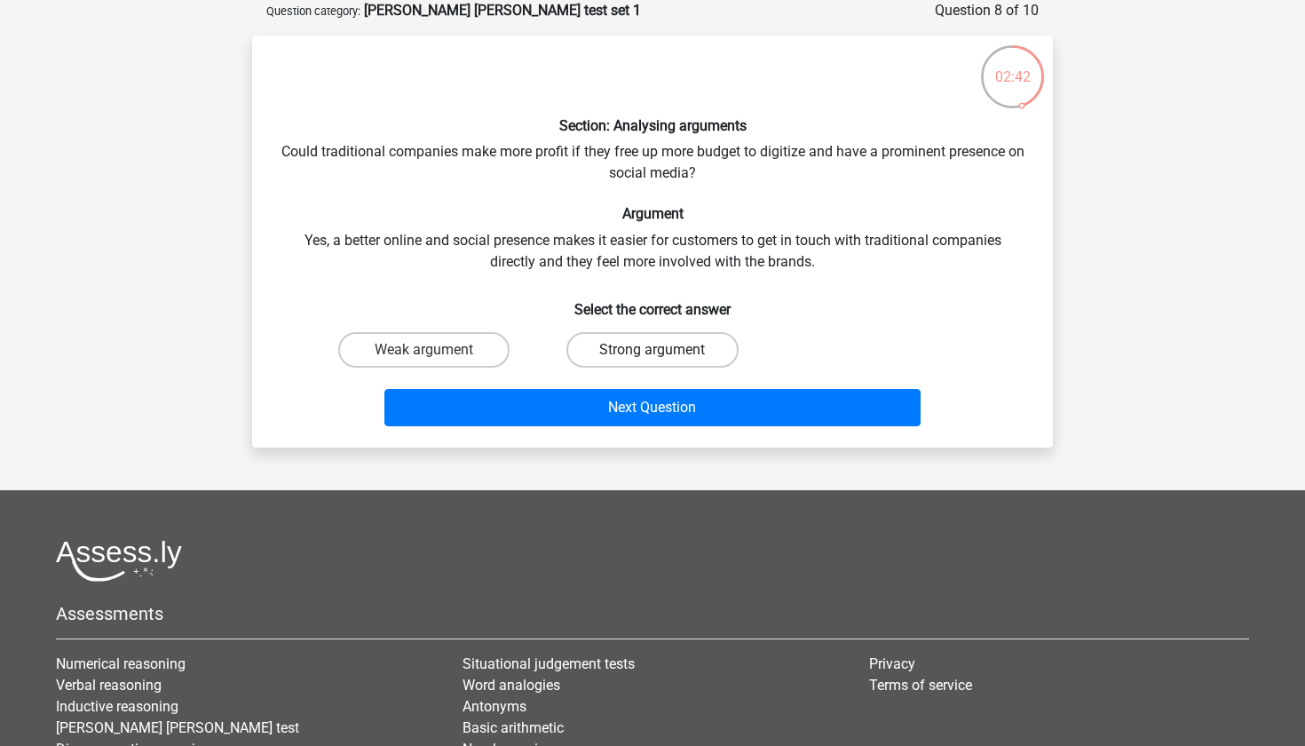
click at [610, 350] on label "Strong argument" at bounding box center [652, 350] width 171 height 36
click at [653, 350] on input "Strong argument" at bounding box center [659, 356] width 12 height 12
radio input "true"
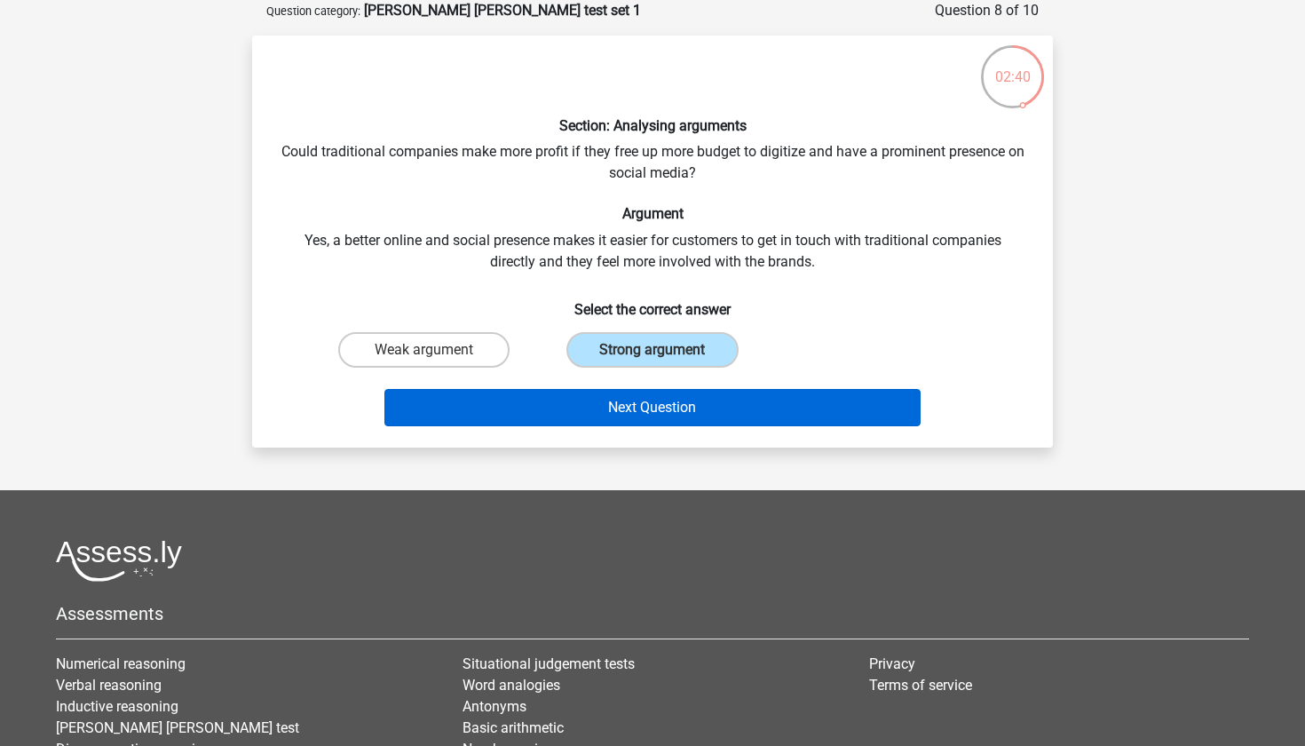
click at [623, 416] on button "Next Question" at bounding box center [653, 407] width 537 height 37
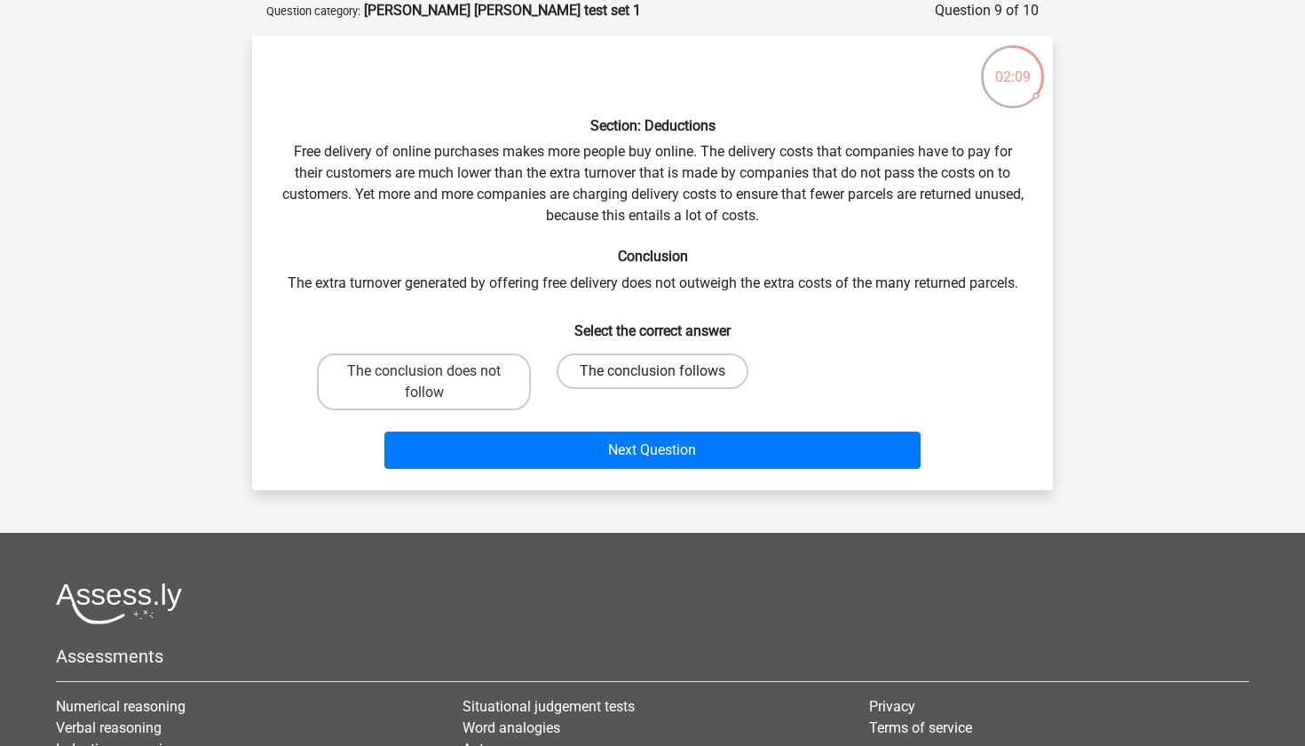
click at [583, 368] on label "The conclusion follows" at bounding box center [653, 371] width 192 height 36
click at [653, 371] on input "The conclusion follows" at bounding box center [659, 377] width 12 height 12
radio input "true"
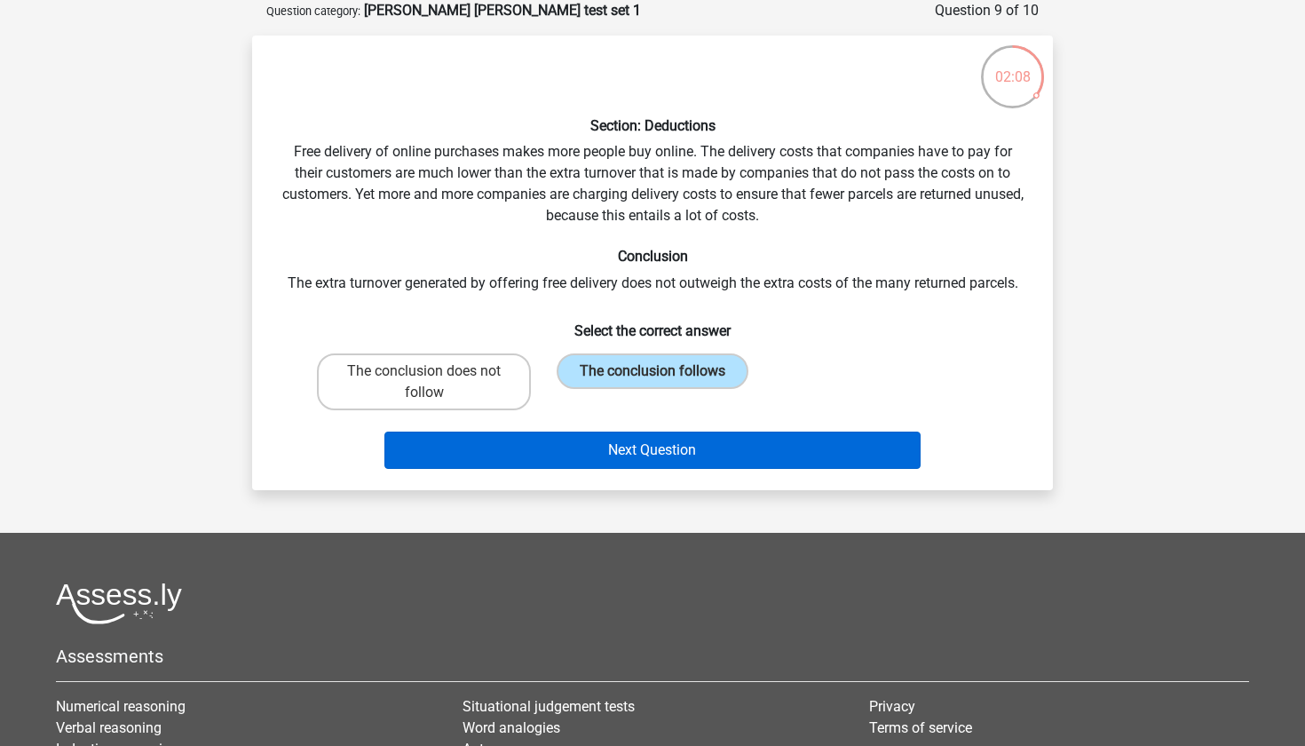
click at [608, 465] on button "Next Question" at bounding box center [653, 450] width 537 height 37
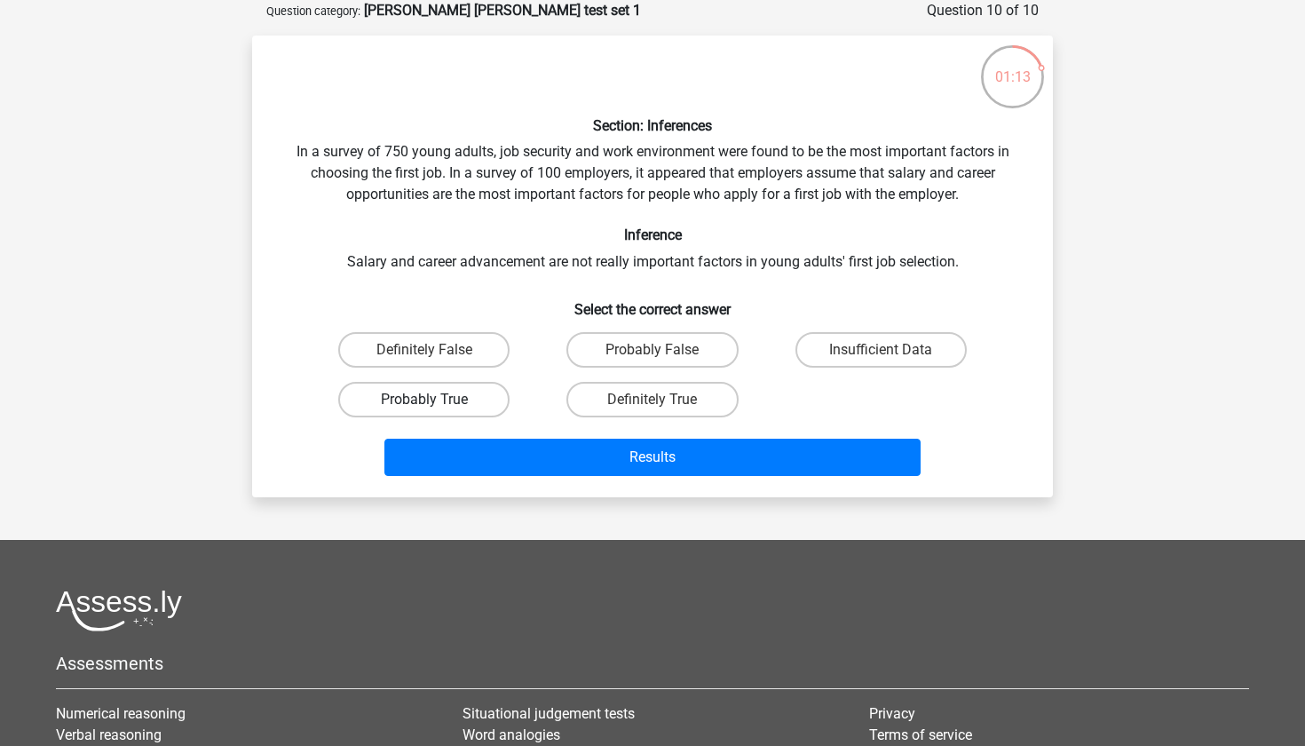
click at [476, 392] on label "Probably True" at bounding box center [423, 400] width 171 height 36
click at [436, 400] on input "Probably True" at bounding box center [431, 406] width 12 height 12
radio input "true"
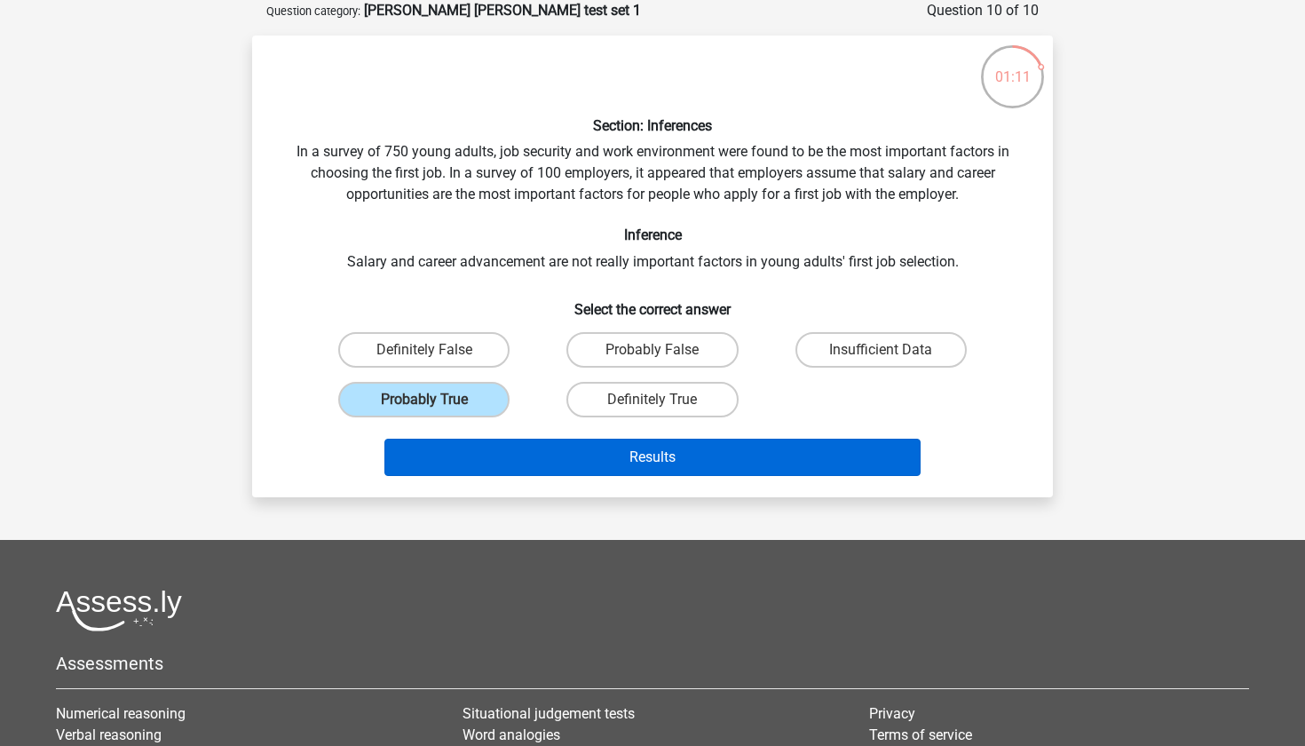
click at [555, 452] on button "Results" at bounding box center [653, 457] width 537 height 37
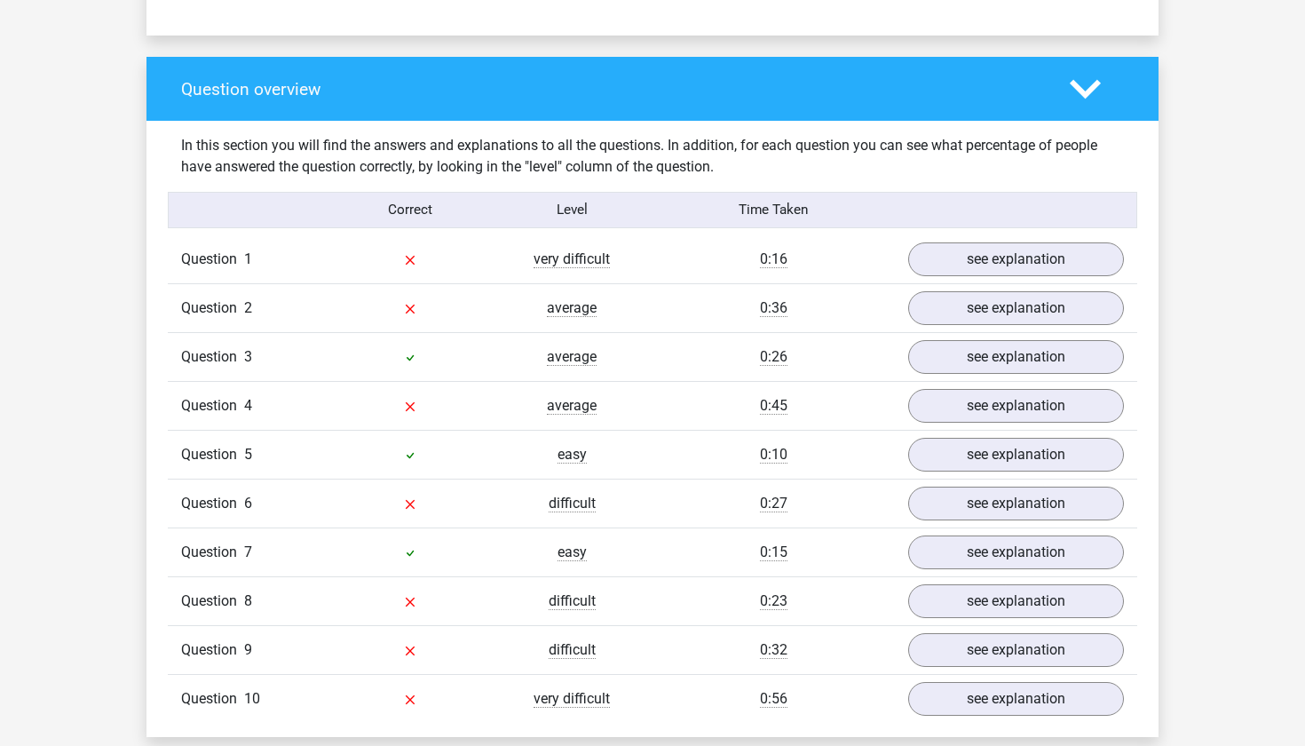
scroll to position [1161, 0]
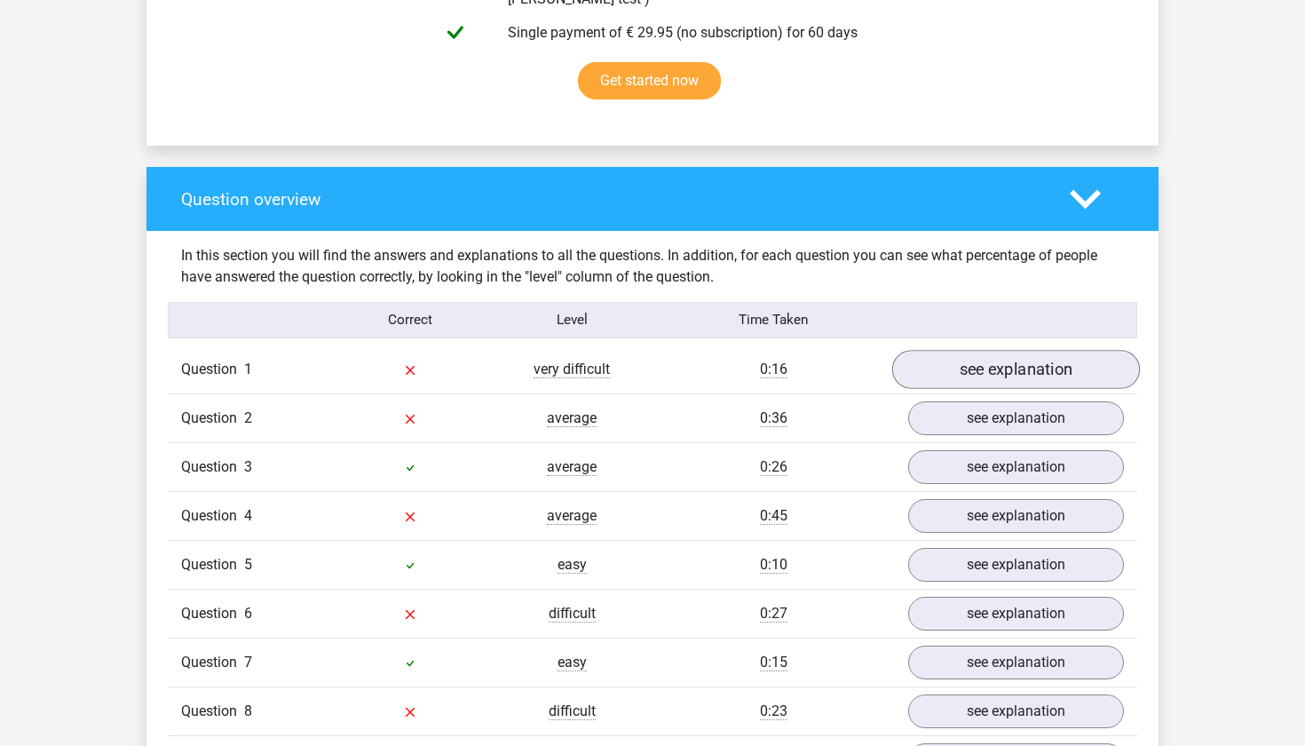
click at [996, 351] on link "see explanation" at bounding box center [1017, 369] width 248 height 39
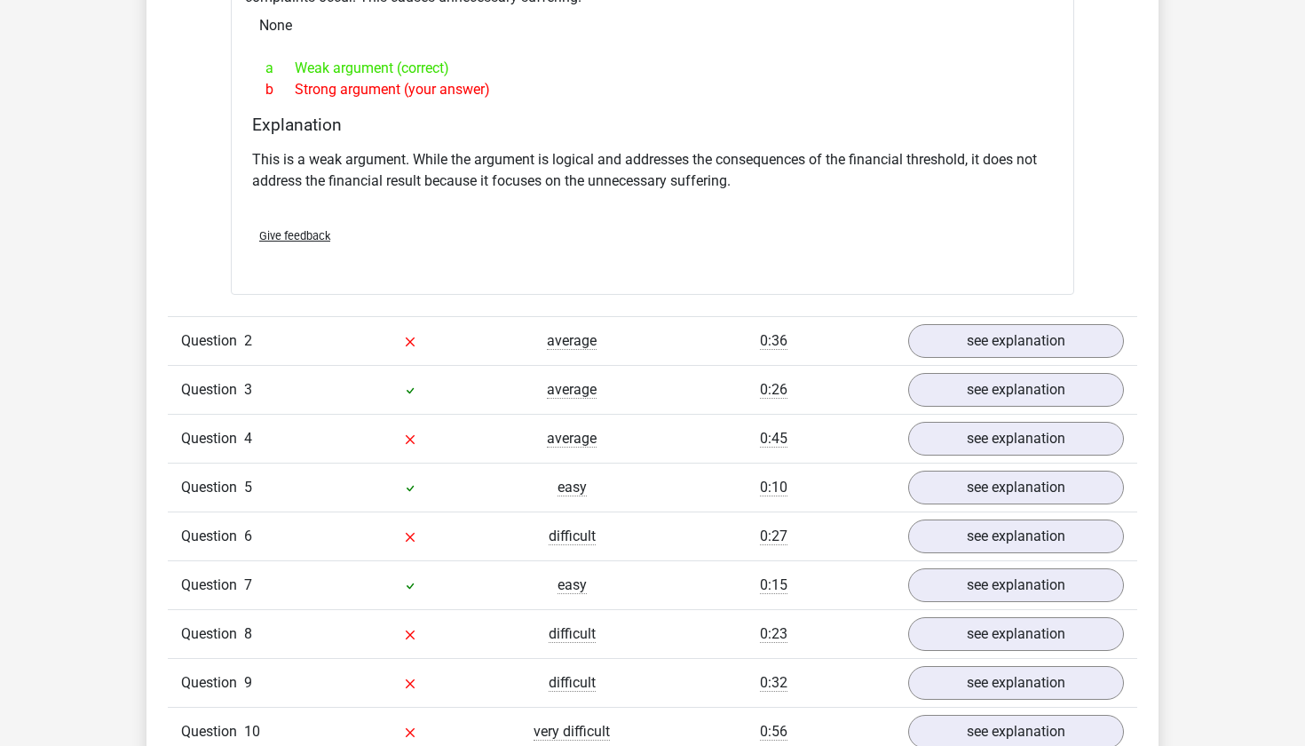
scroll to position [1747, 0]
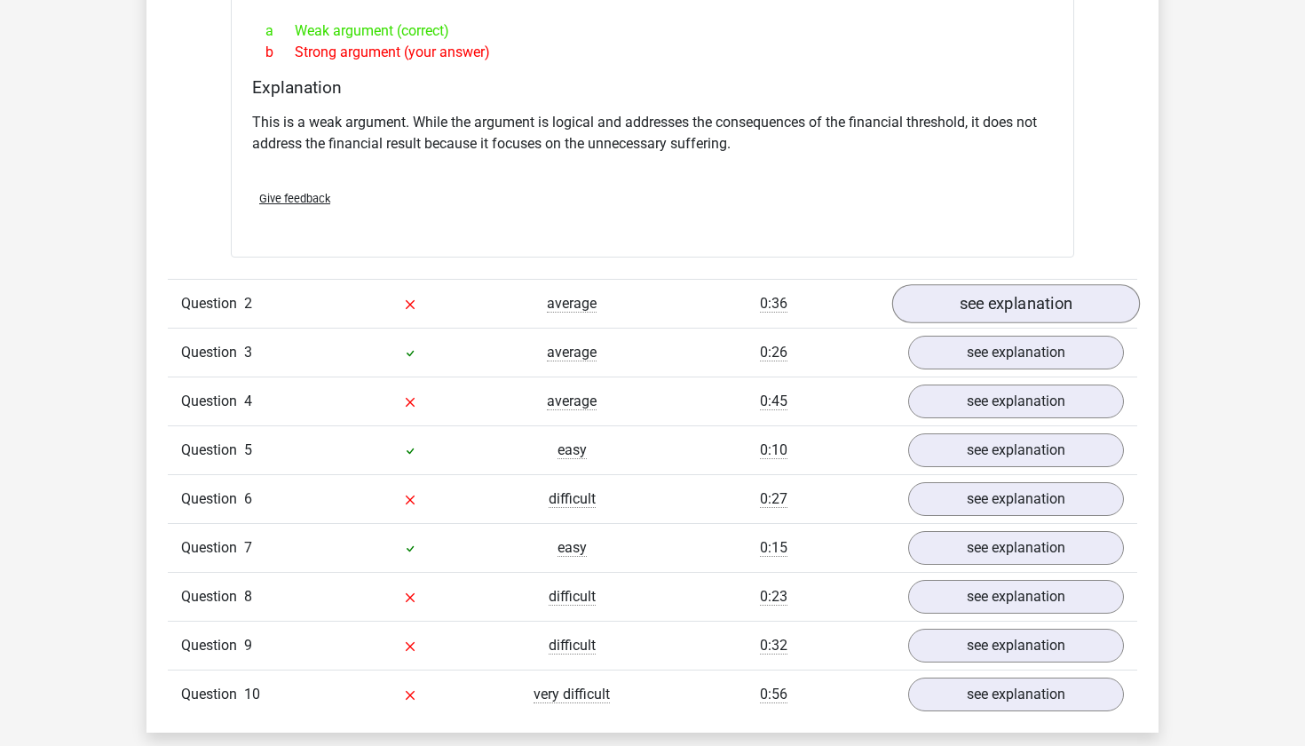
click at [995, 284] on link "see explanation" at bounding box center [1017, 303] width 248 height 39
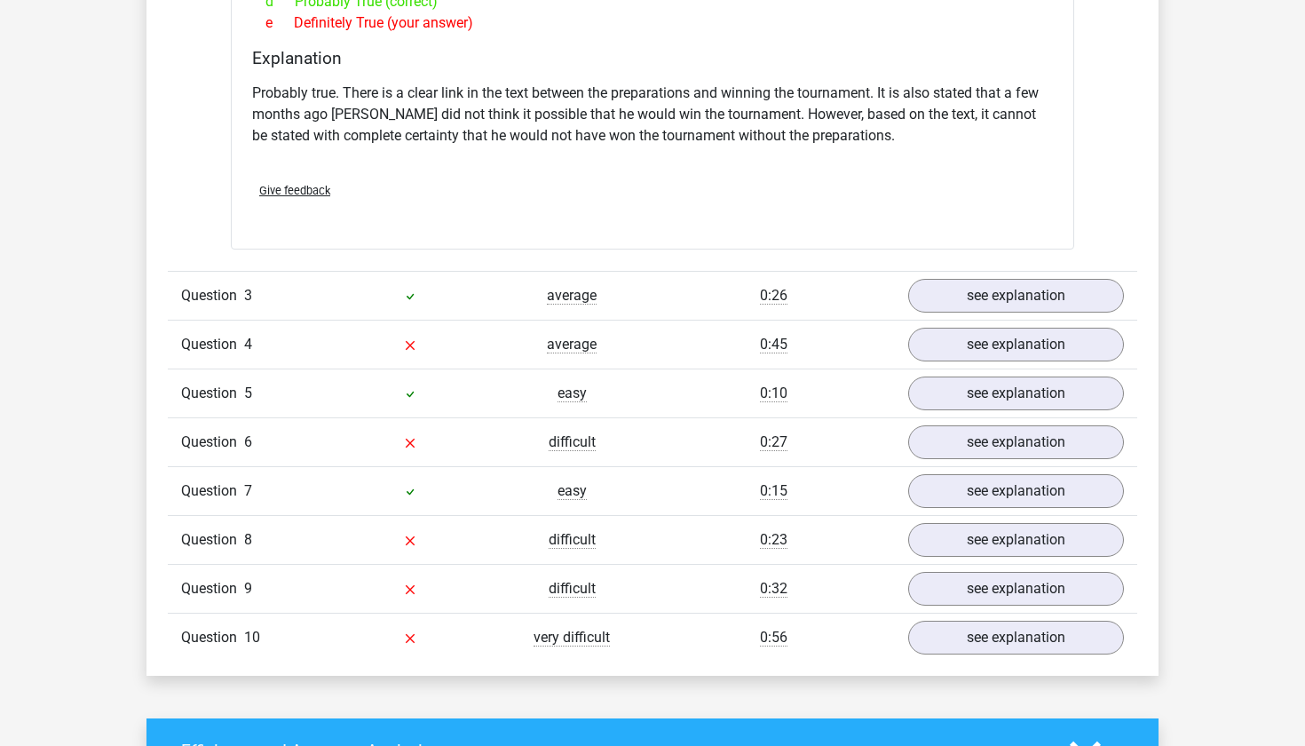
scroll to position [2399, 0]
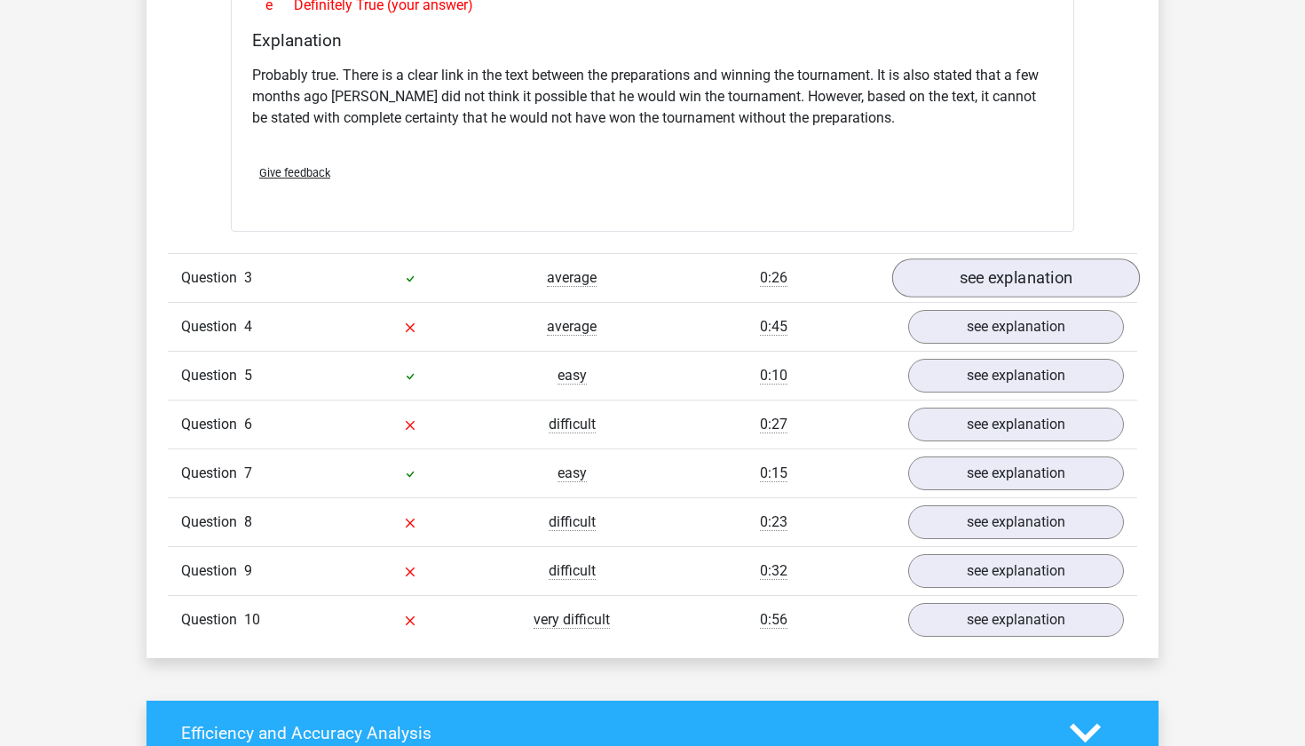
click at [987, 271] on link "see explanation" at bounding box center [1017, 278] width 248 height 39
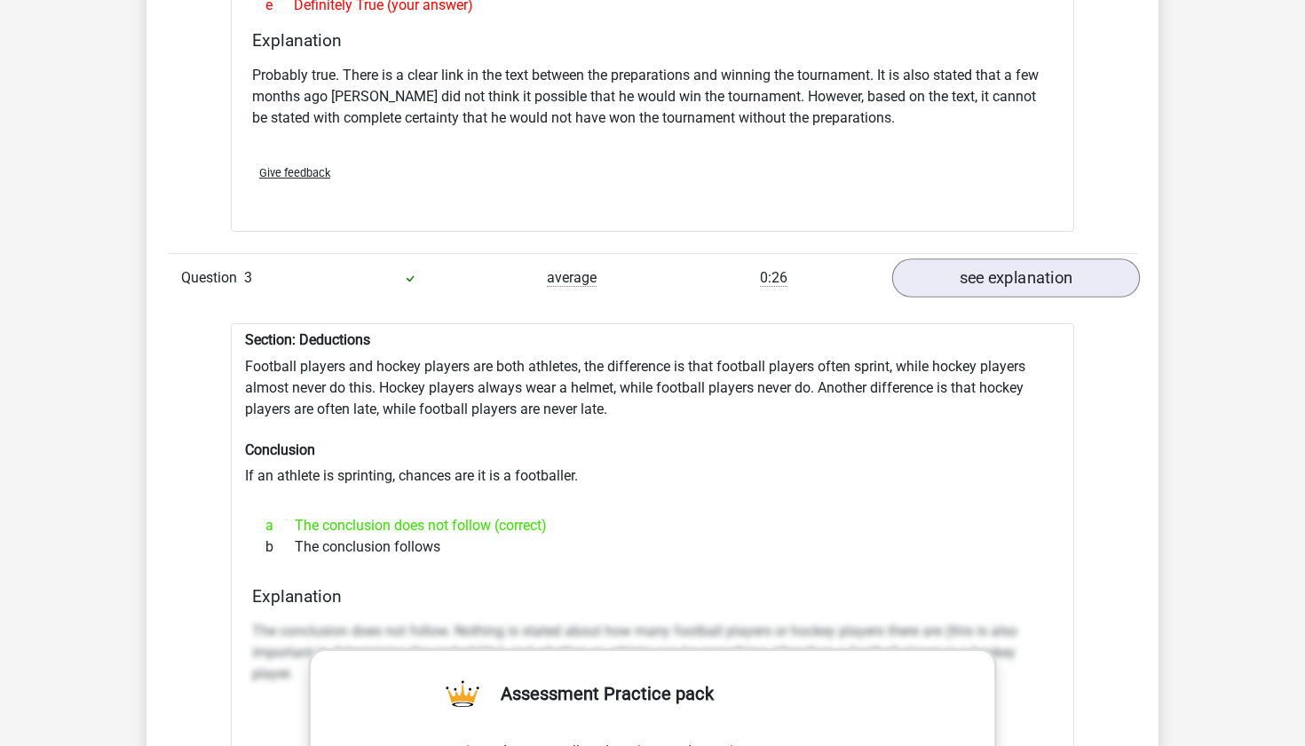
click at [987, 271] on link "see explanation" at bounding box center [1017, 278] width 248 height 39
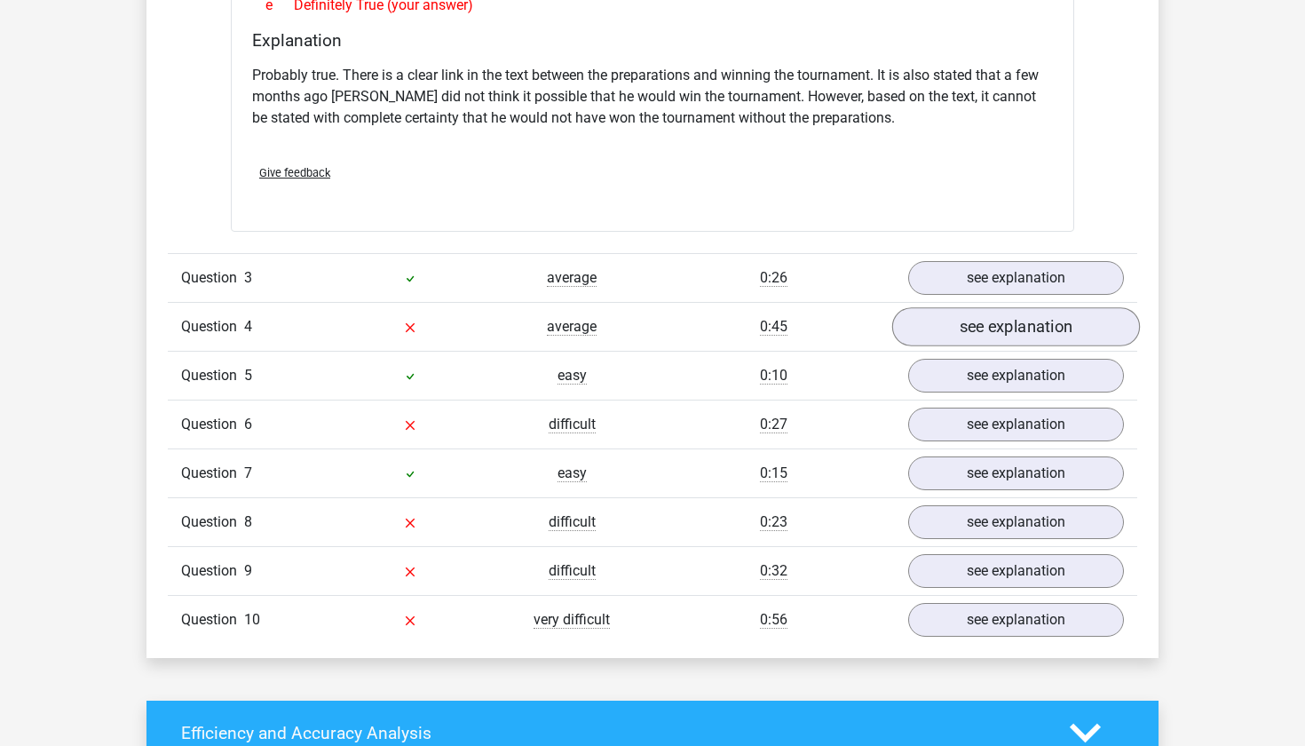
click at [974, 328] on link "see explanation" at bounding box center [1017, 327] width 248 height 39
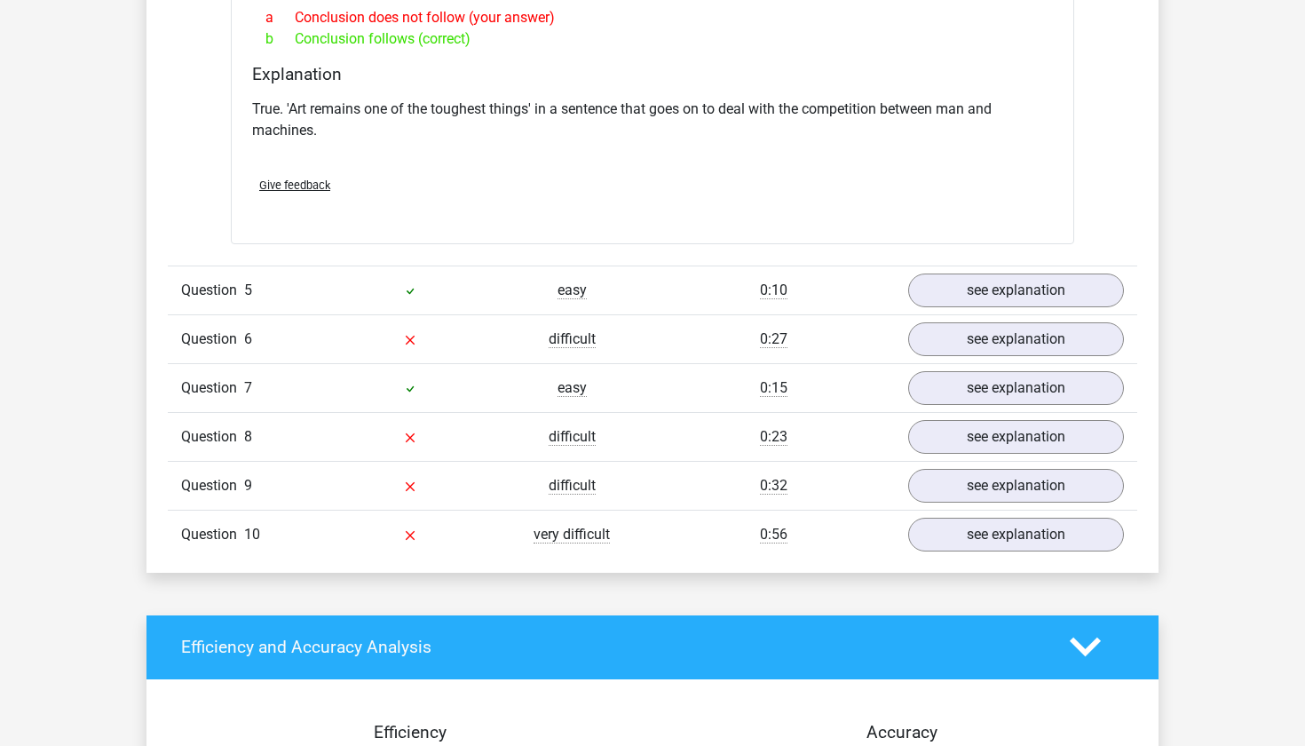
scroll to position [3059, 0]
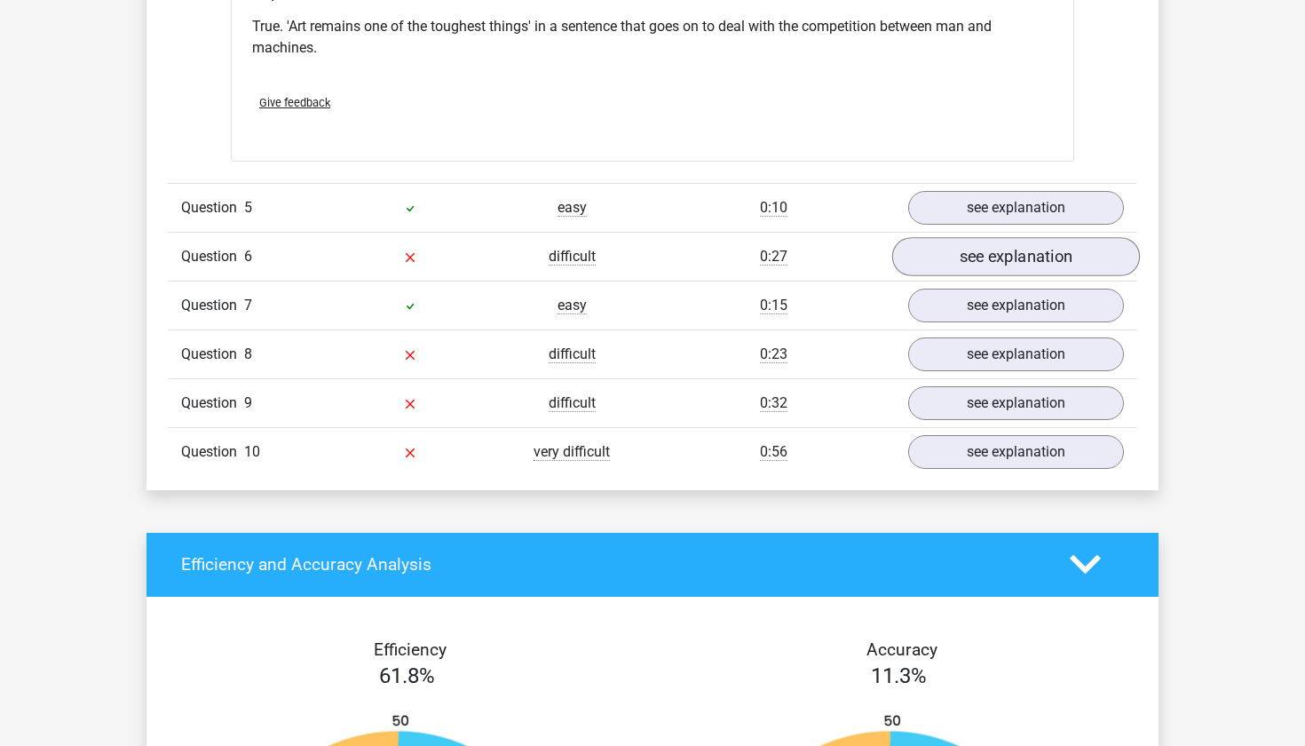
click at [960, 244] on link "see explanation" at bounding box center [1017, 256] width 248 height 39
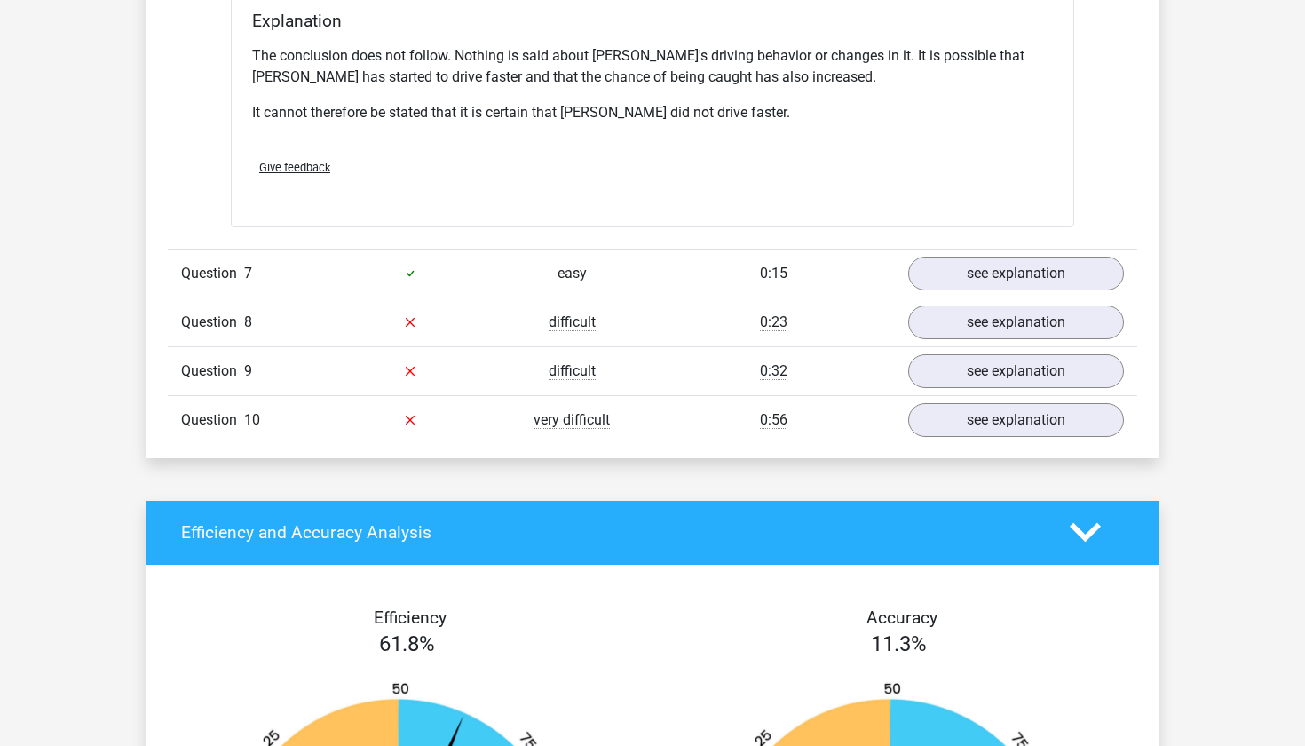
scroll to position [3703, 0]
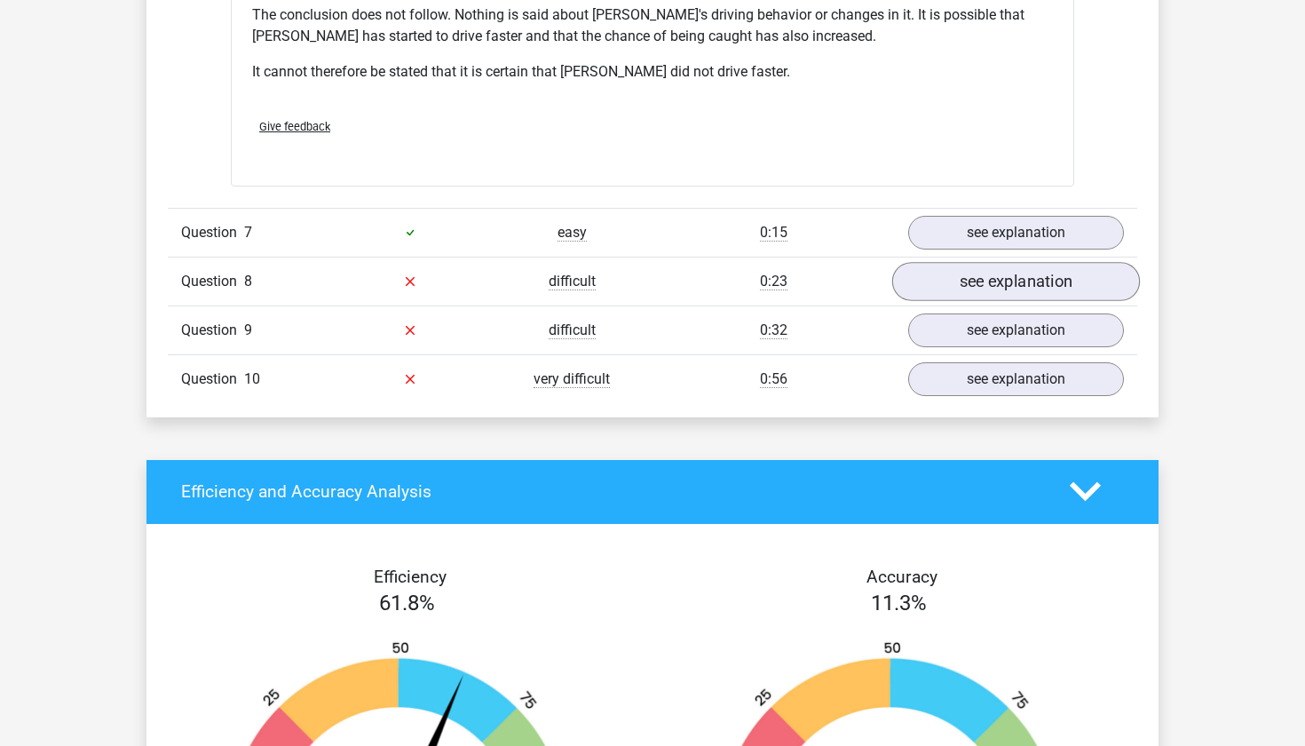
click at [1011, 262] on link "see explanation" at bounding box center [1017, 281] width 248 height 39
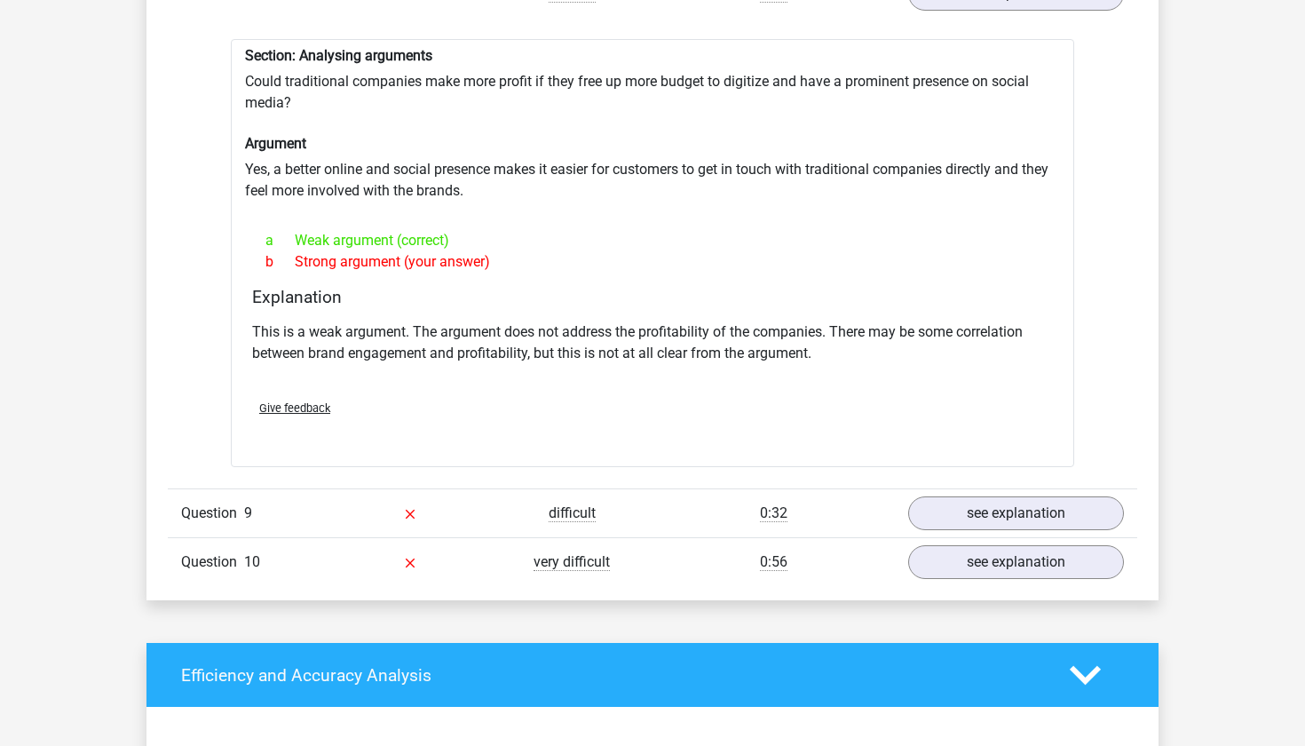
scroll to position [3995, 0]
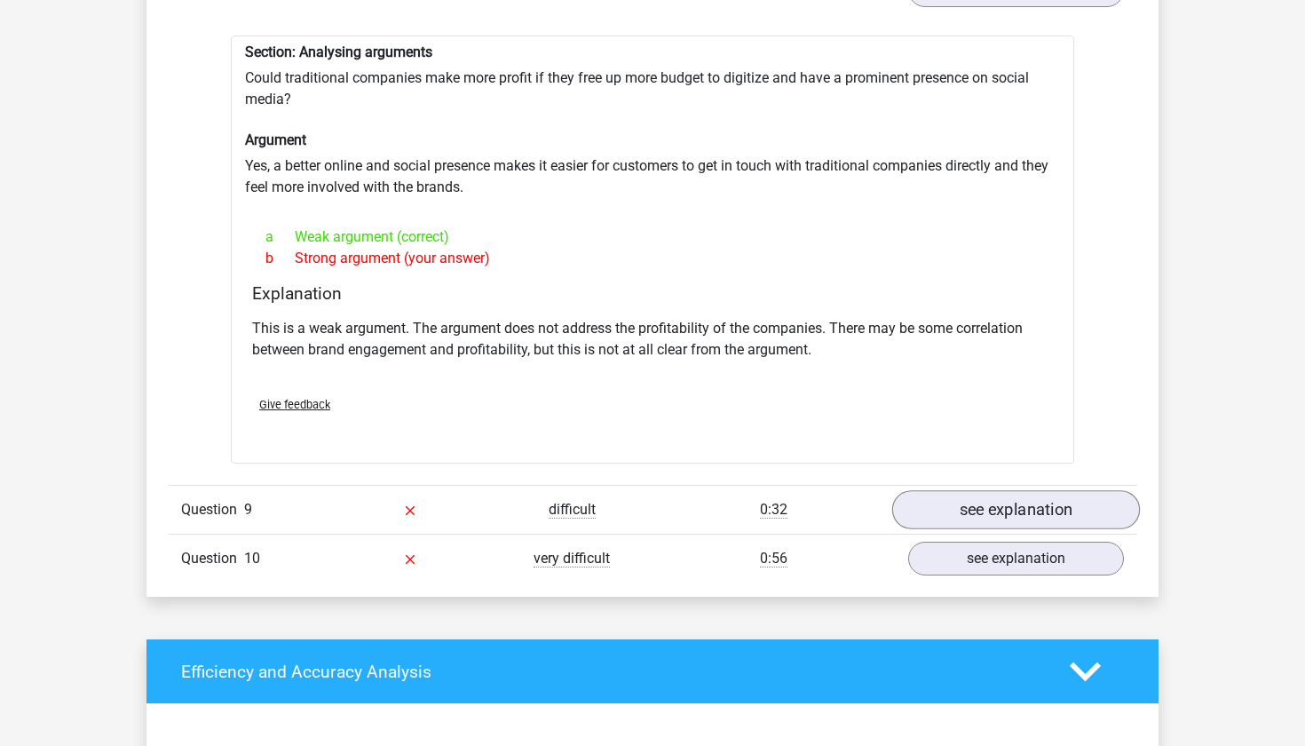
click at [955, 490] on link "see explanation" at bounding box center [1017, 509] width 248 height 39
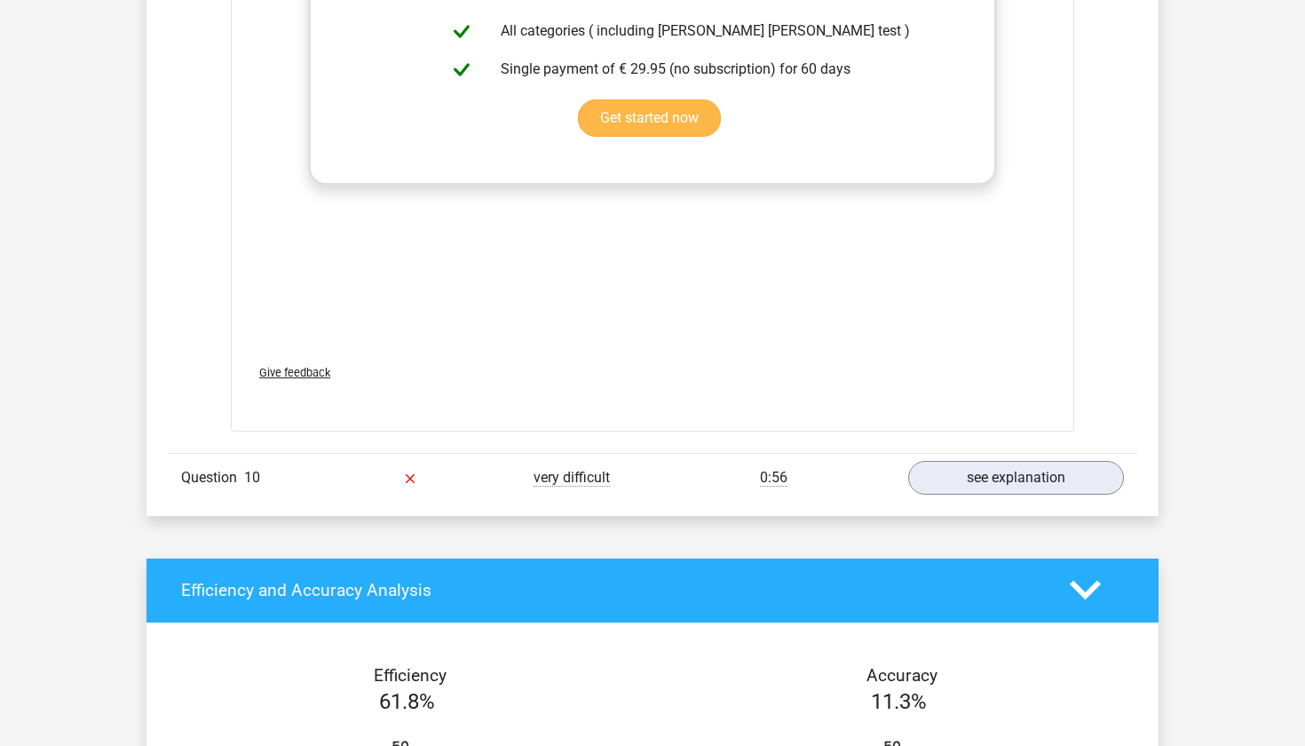
scroll to position [5051, 0]
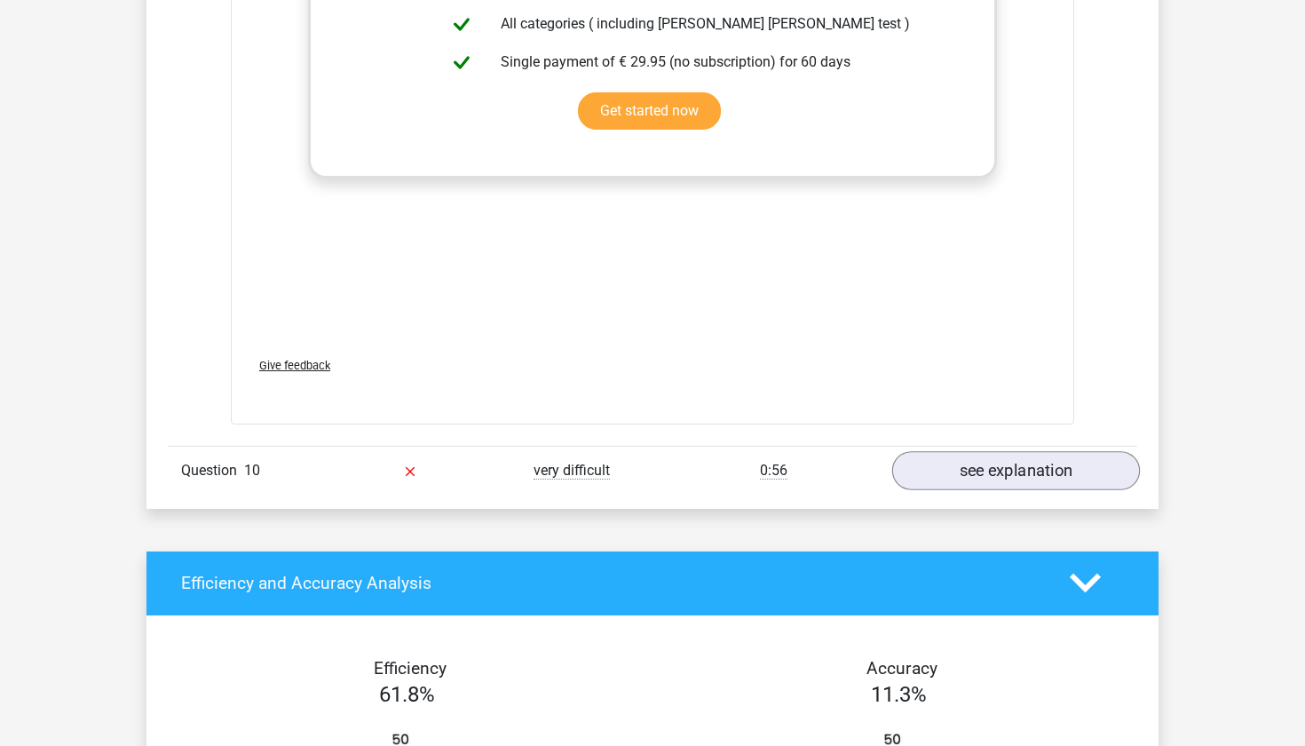
click at [958, 451] on link "see explanation" at bounding box center [1017, 470] width 248 height 39
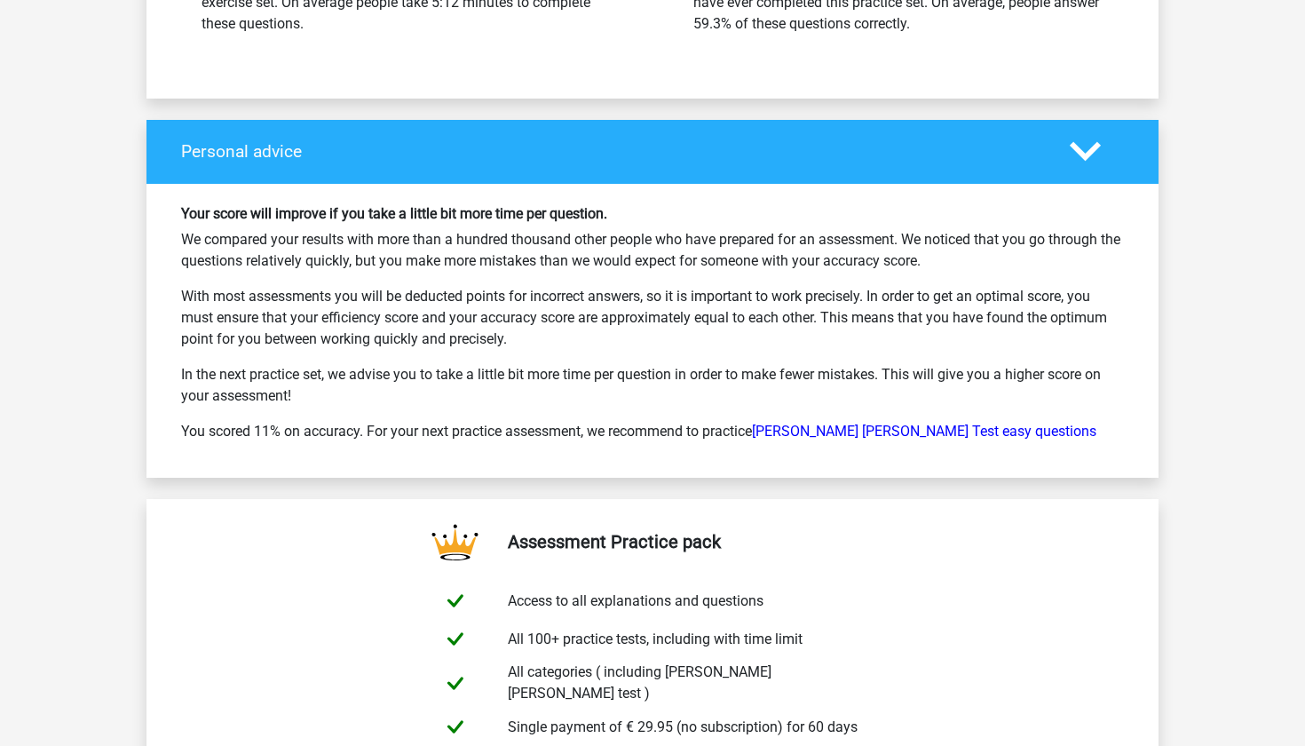
scroll to position [7093, 0]
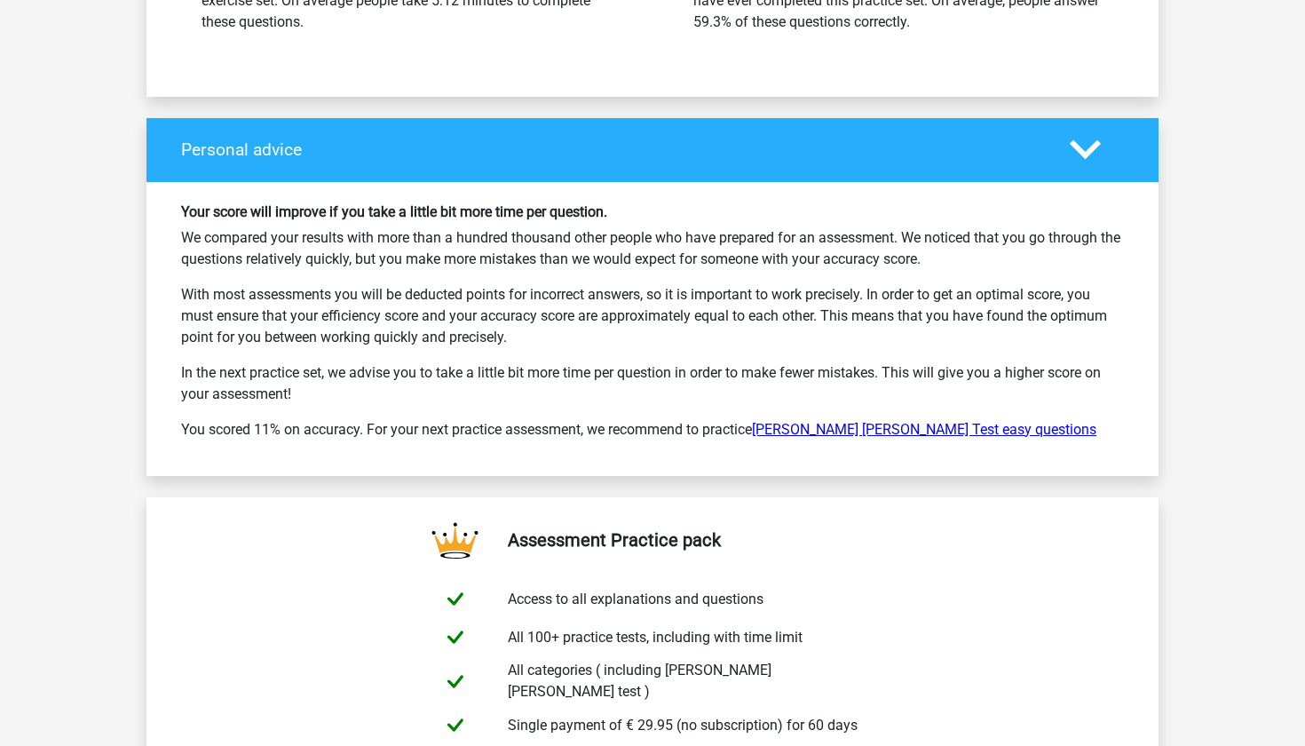
click at [849, 421] on link "Watson Glaser Test easy questions" at bounding box center [924, 429] width 345 height 17
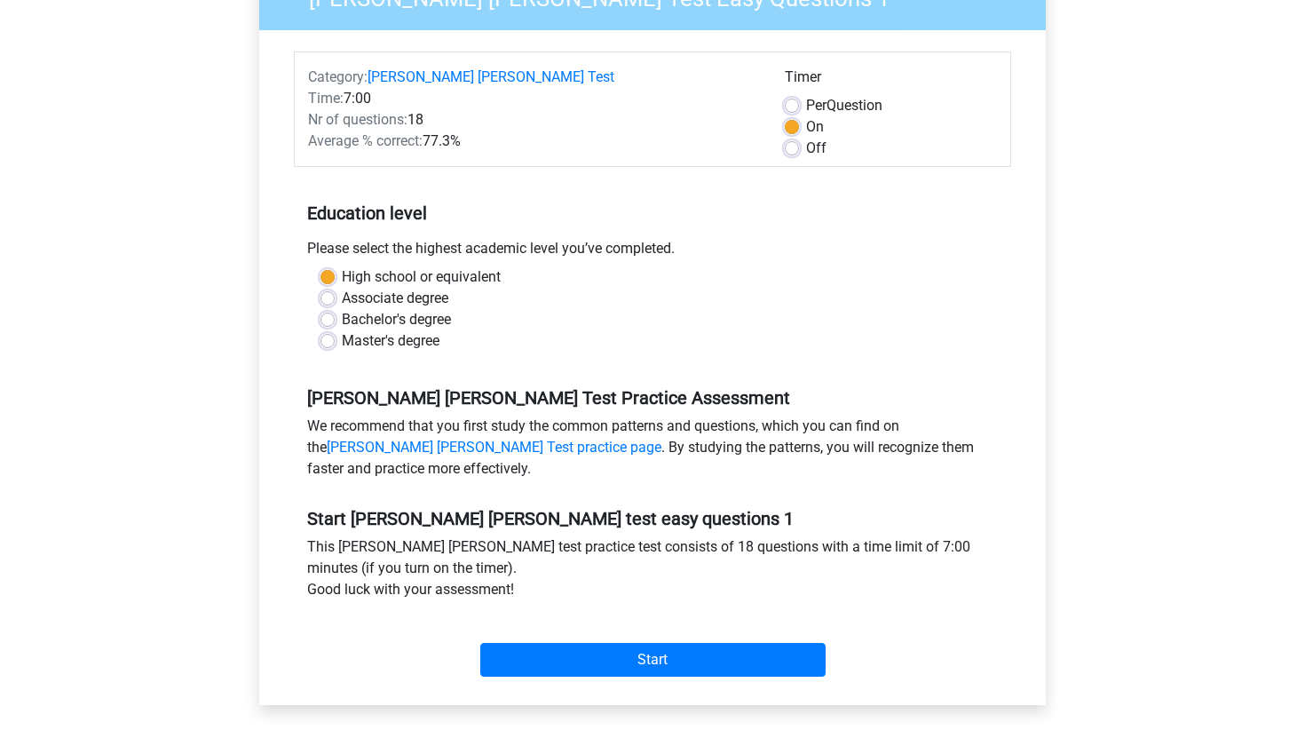
scroll to position [181, 0]
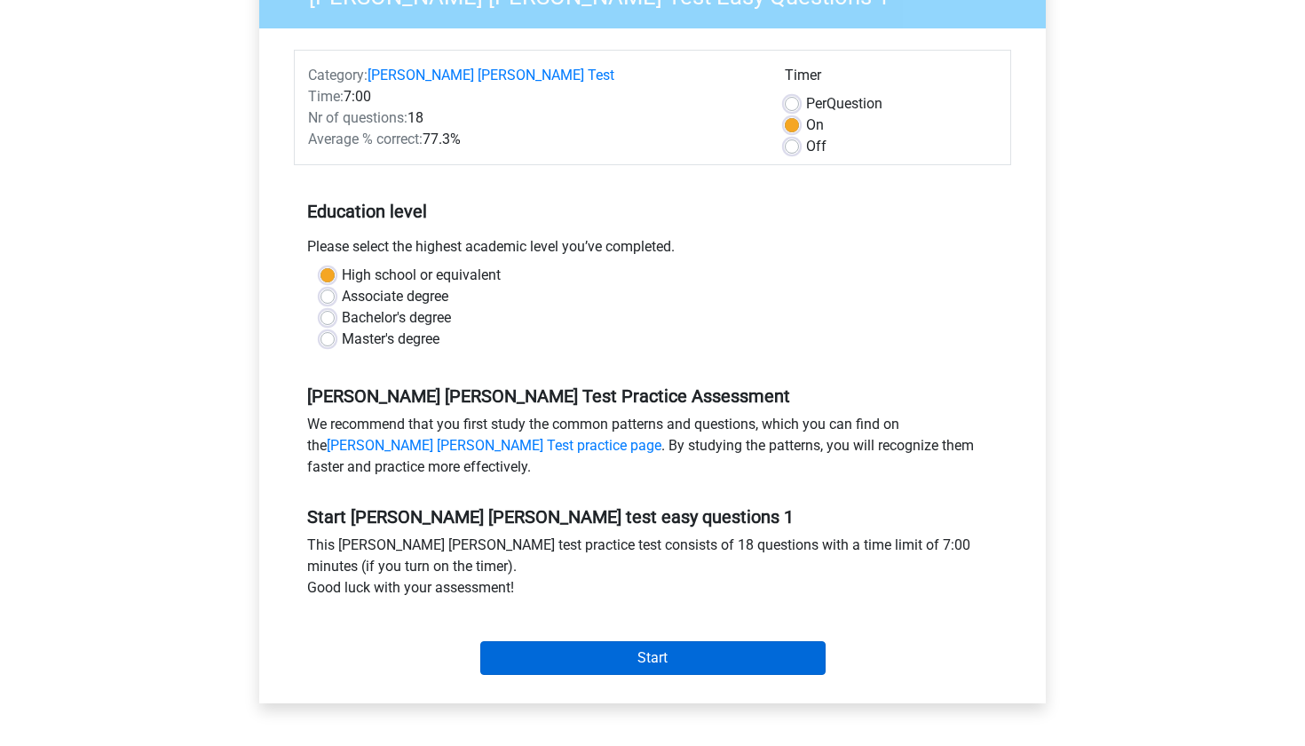
click at [623, 652] on input "Start" at bounding box center [652, 658] width 345 height 34
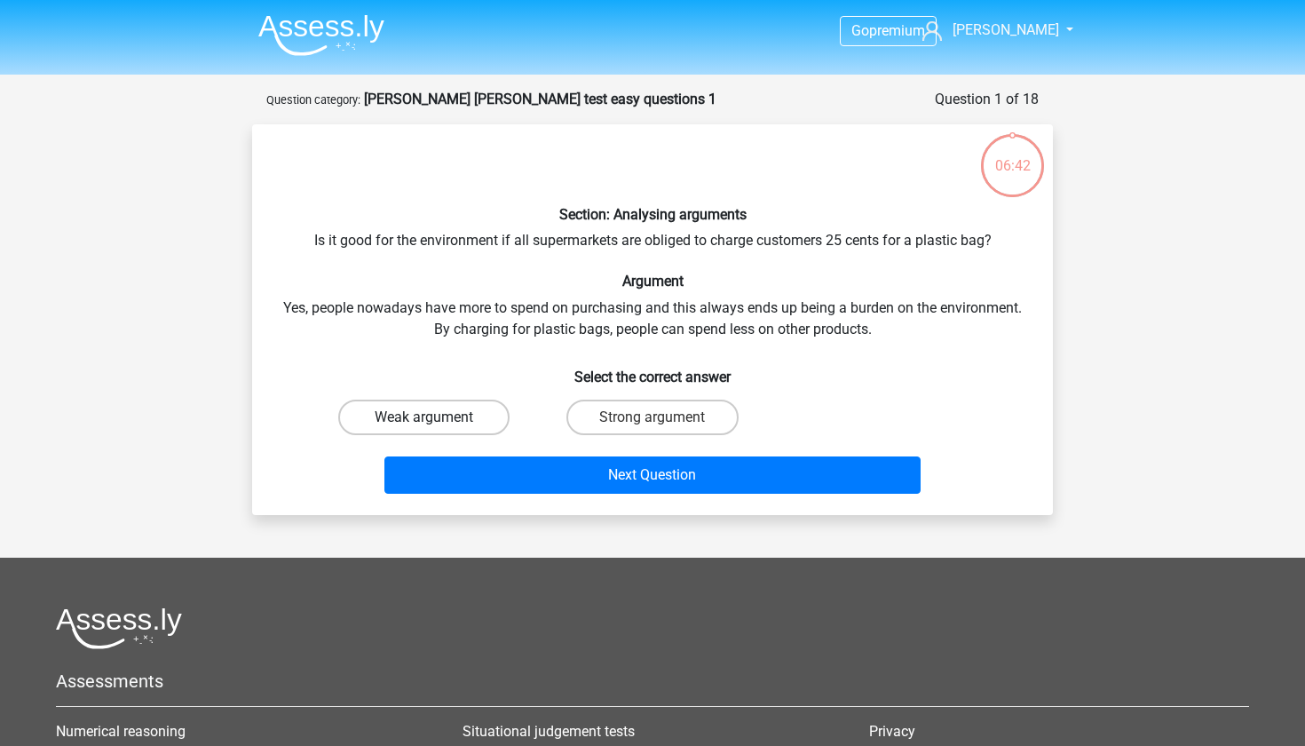
click at [453, 416] on label "Weak argument" at bounding box center [423, 418] width 171 height 36
click at [436, 417] on input "Weak argument" at bounding box center [431, 423] width 12 height 12
radio input "true"
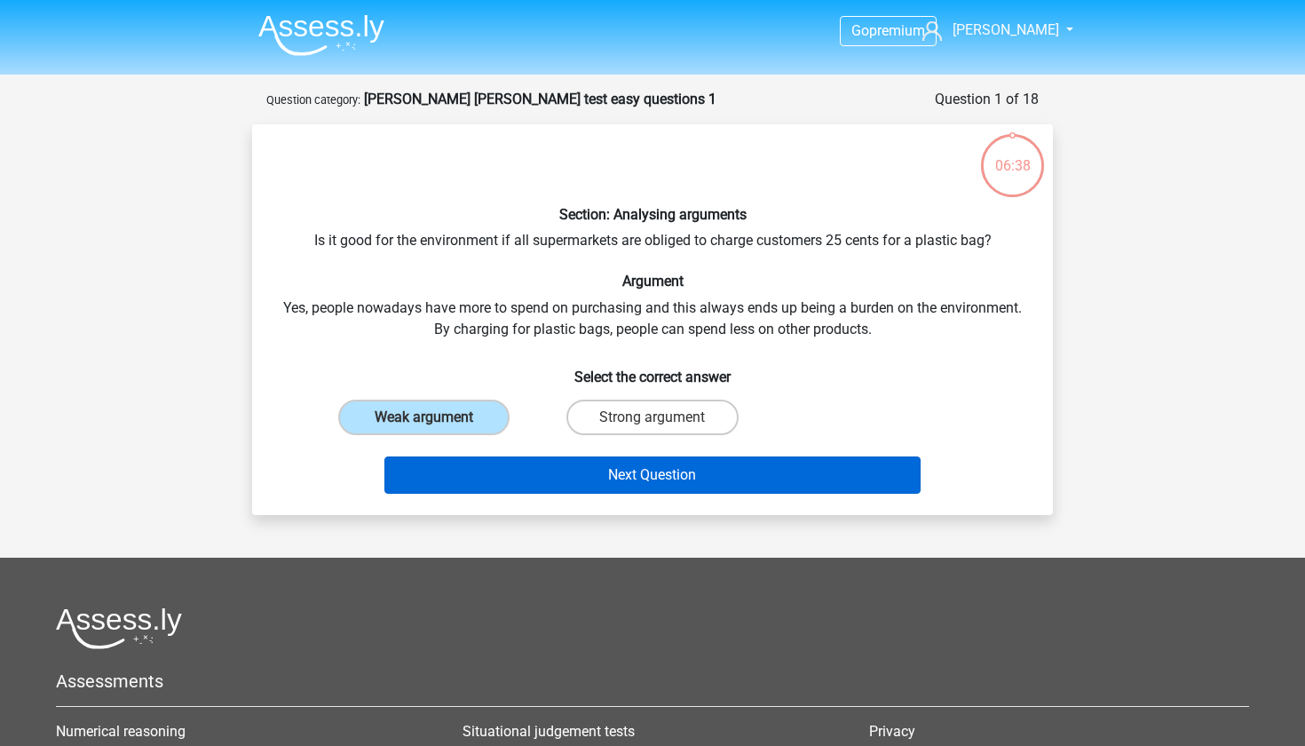
click at [464, 476] on button "Next Question" at bounding box center [653, 474] width 537 height 37
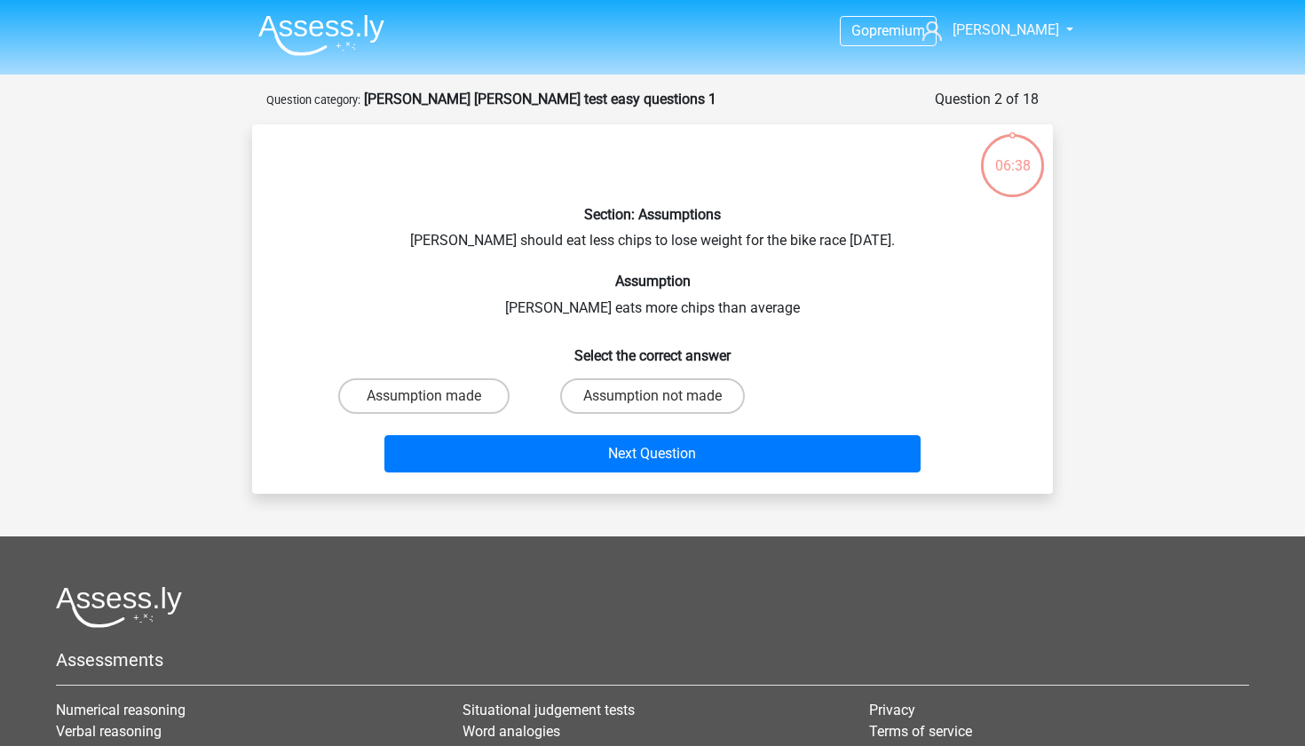
scroll to position [89, 0]
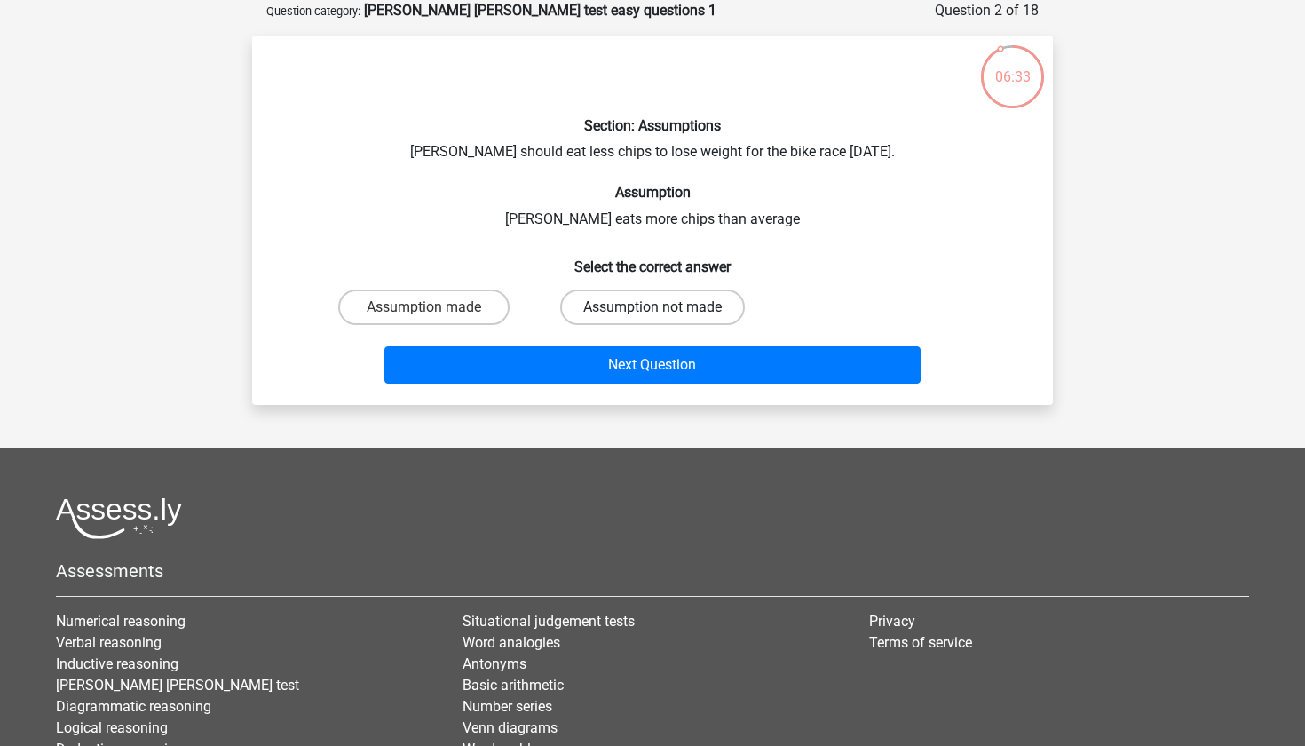
click at [646, 316] on label "Assumption not made" at bounding box center [652, 308] width 185 height 36
click at [653, 316] on input "Assumption not made" at bounding box center [659, 313] width 12 height 12
radio input "true"
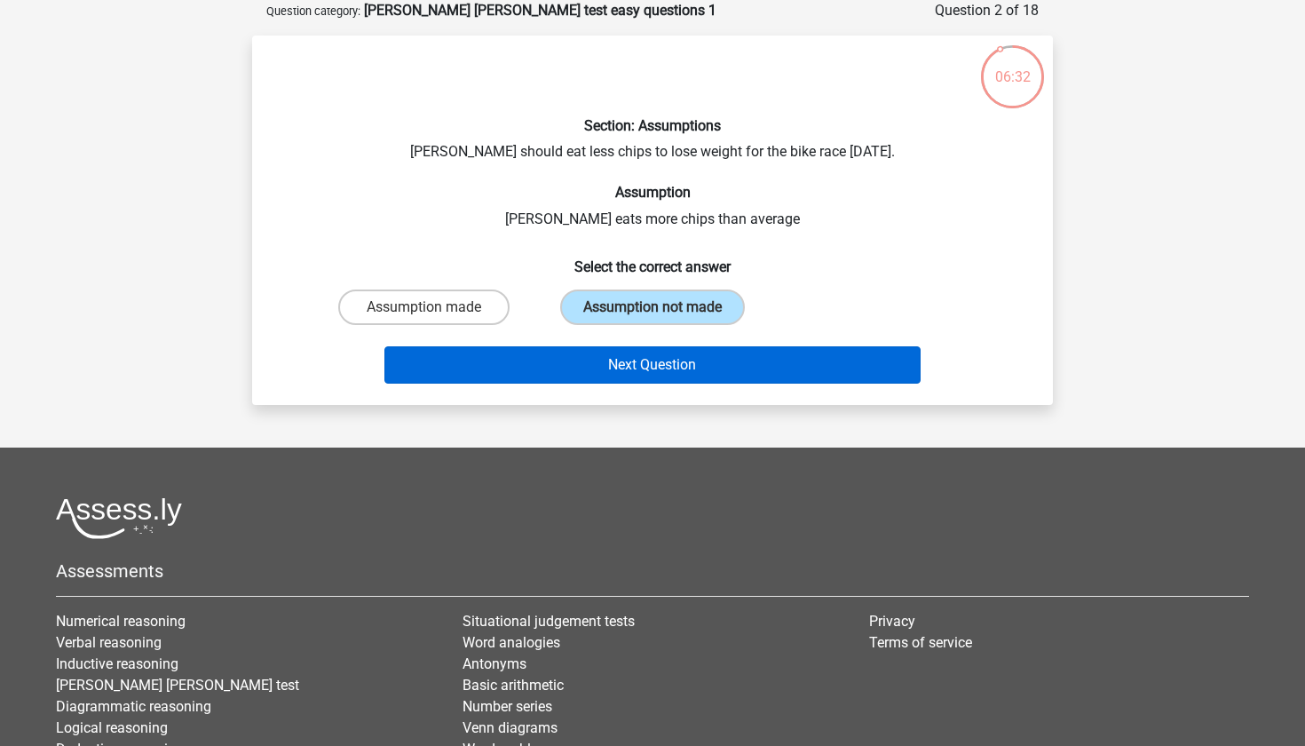
click at [620, 362] on button "Next Question" at bounding box center [653, 364] width 537 height 37
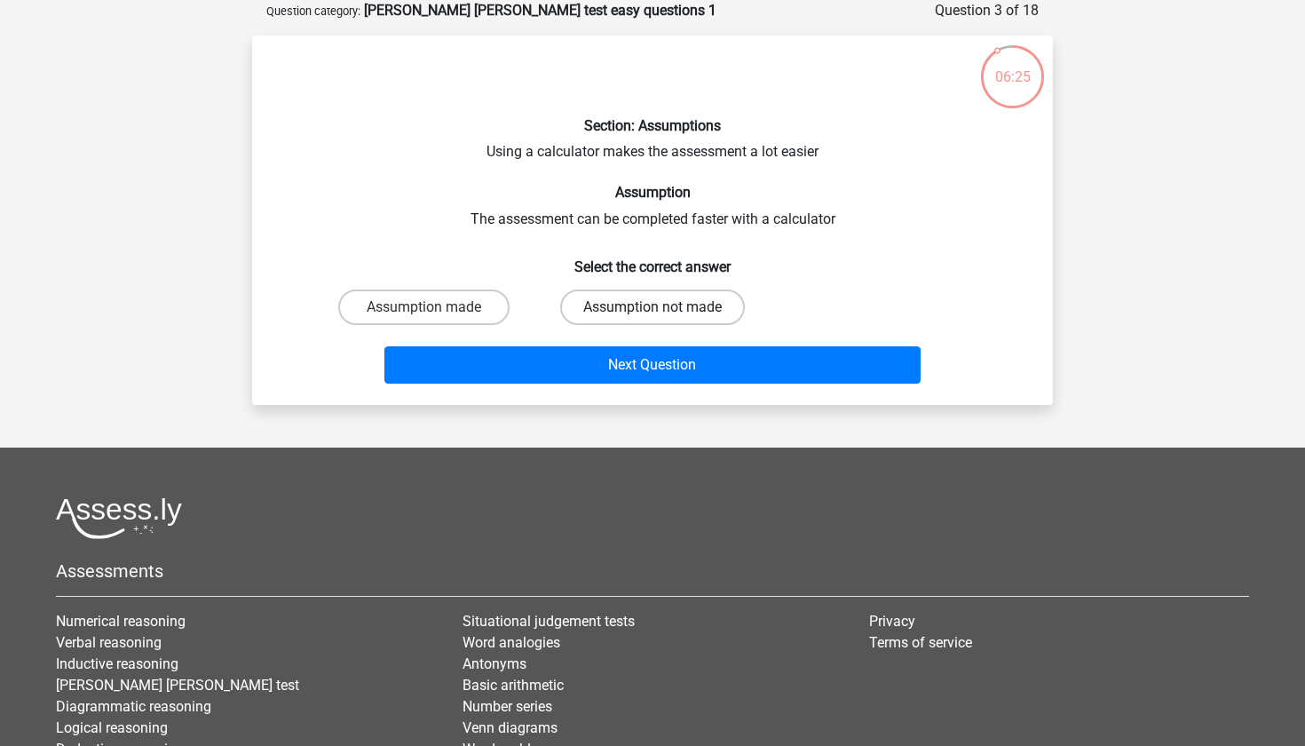
click at [580, 308] on label "Assumption not made" at bounding box center [652, 308] width 185 height 36
click at [653, 308] on input "Assumption not made" at bounding box center [659, 313] width 12 height 12
radio input "true"
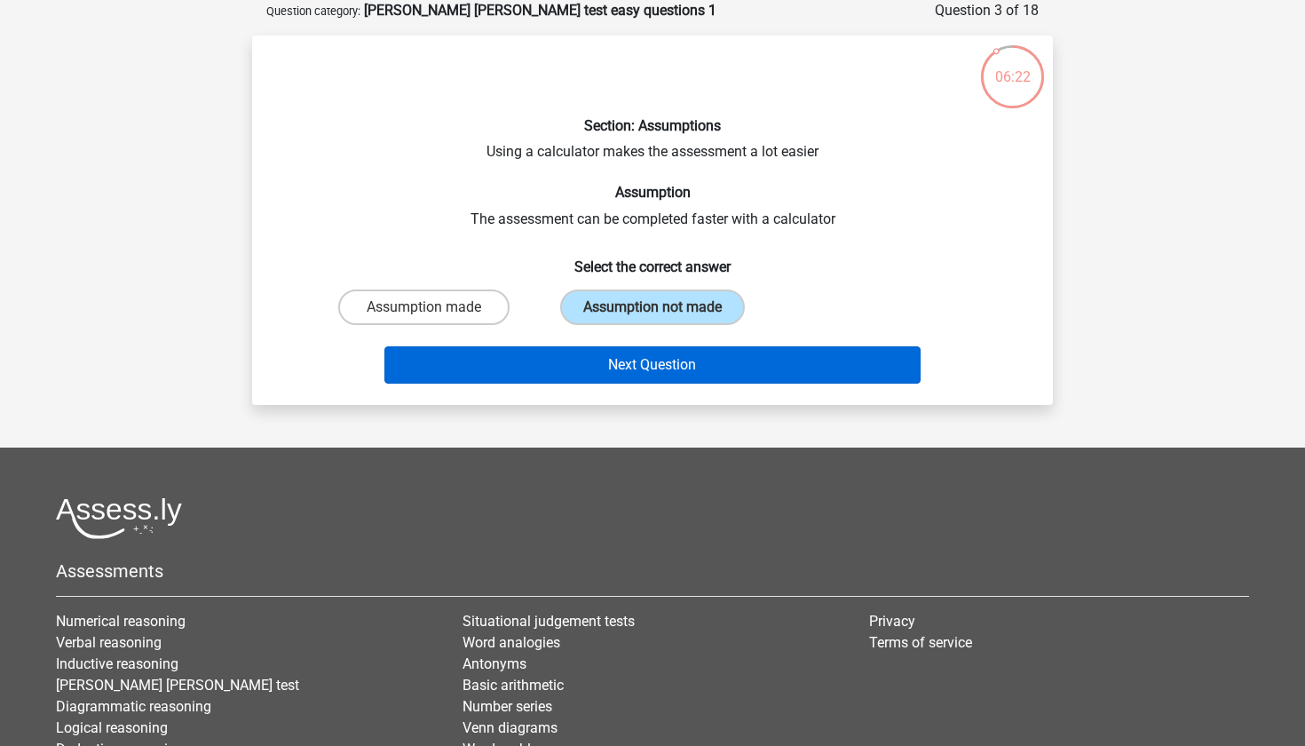
click at [575, 363] on button "Next Question" at bounding box center [653, 364] width 537 height 37
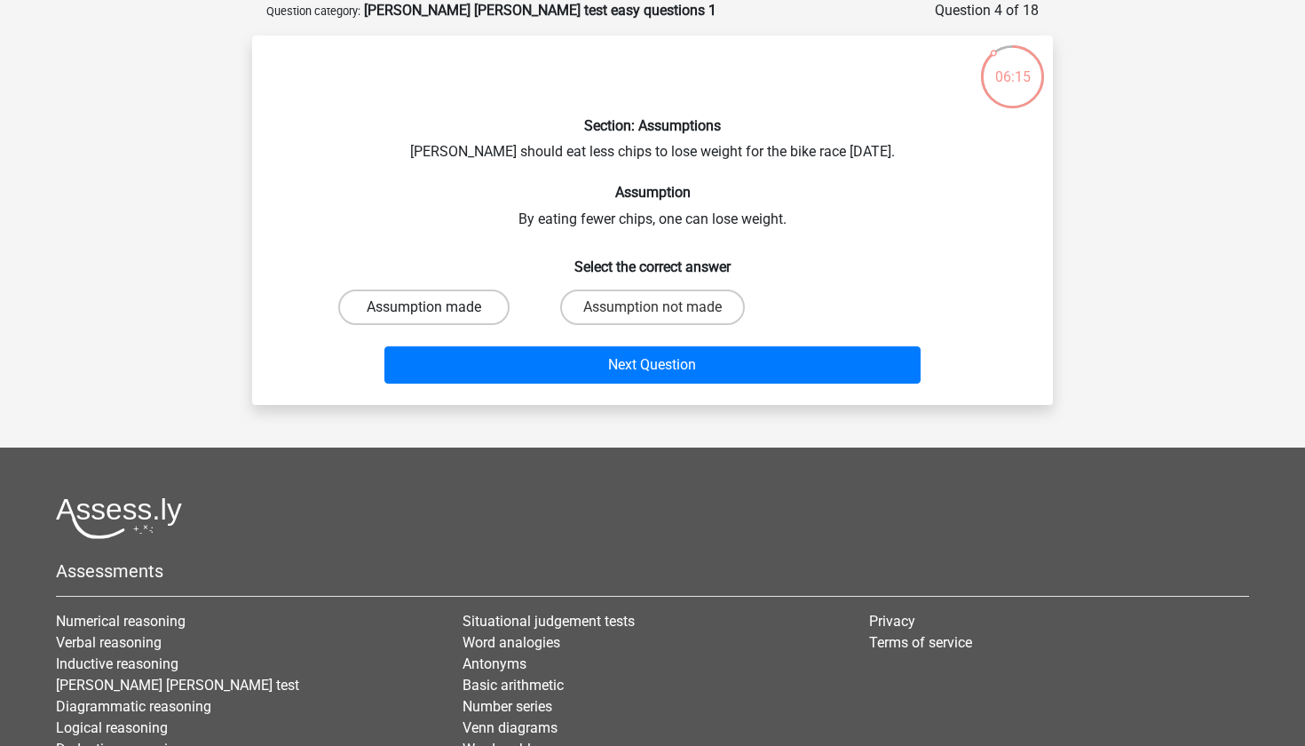
click at [488, 299] on label "Assumption made" at bounding box center [423, 308] width 171 height 36
click at [436, 307] on input "Assumption made" at bounding box center [431, 313] width 12 height 12
radio input "true"
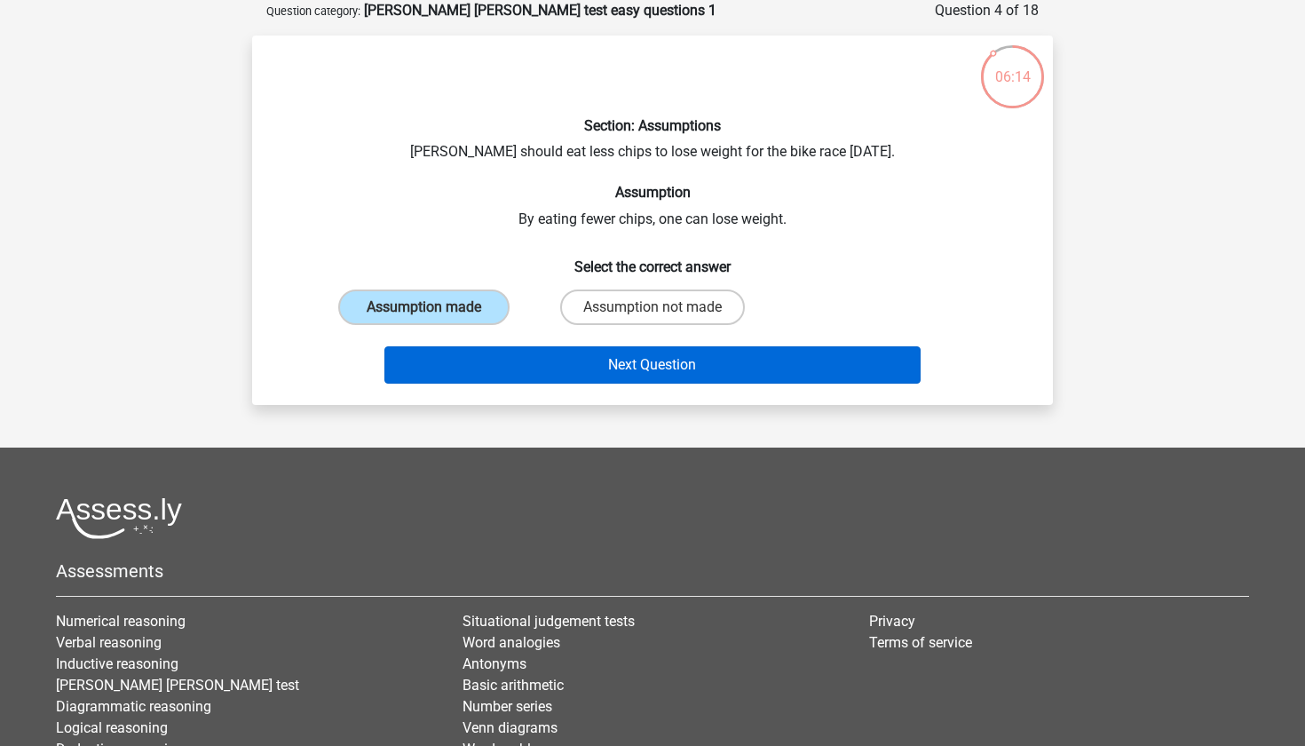
click at [520, 352] on button "Next Question" at bounding box center [653, 364] width 537 height 37
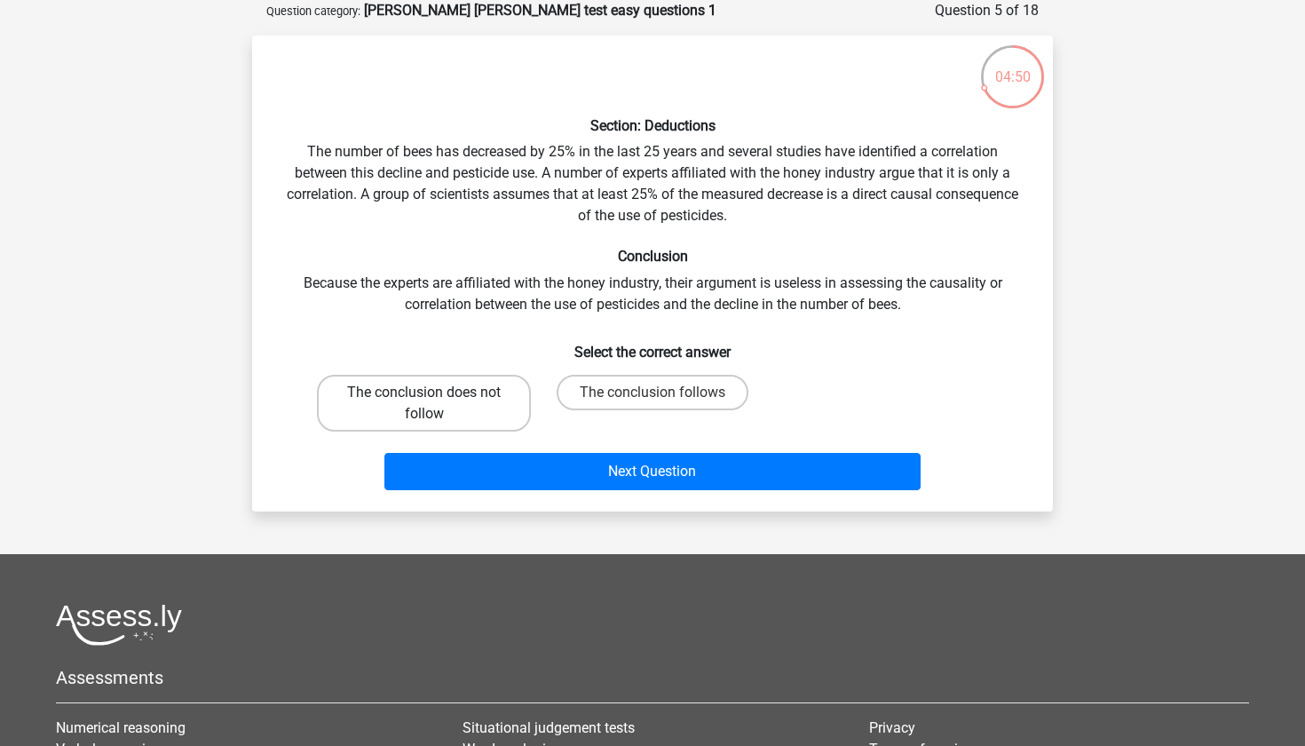
click at [452, 402] on label "The conclusion does not follow" at bounding box center [424, 403] width 214 height 57
click at [436, 402] on input "The conclusion does not follow" at bounding box center [431, 399] width 12 height 12
radio input "true"
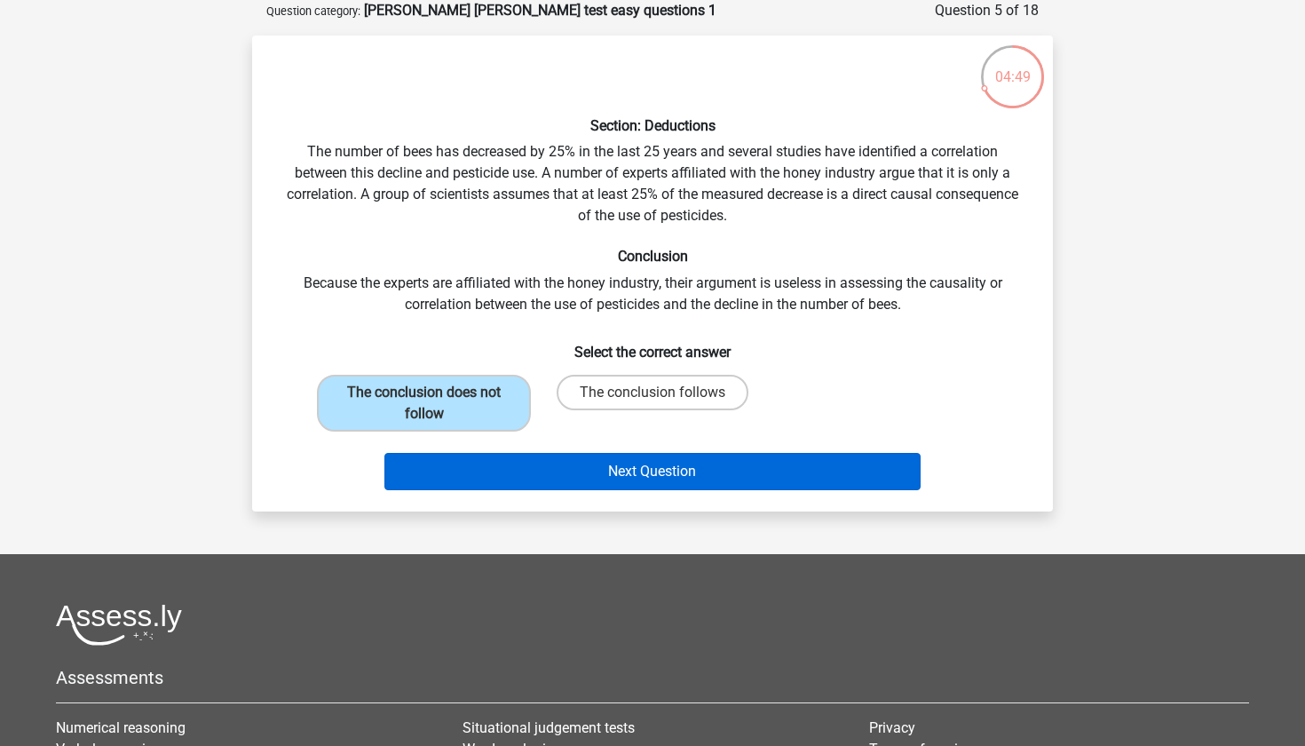
click at [493, 471] on button "Next Question" at bounding box center [653, 471] width 537 height 37
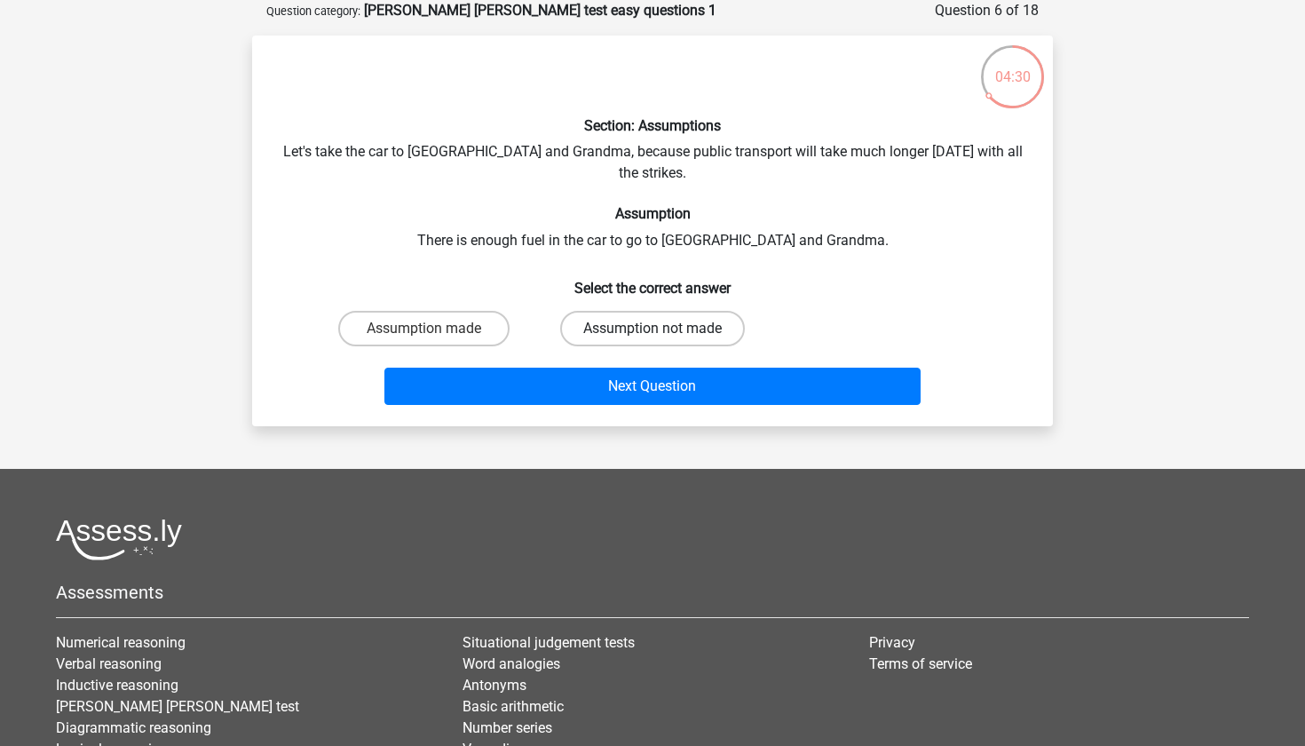
click at [636, 311] on label "Assumption not made" at bounding box center [652, 329] width 185 height 36
click at [653, 329] on input "Assumption not made" at bounding box center [659, 335] width 12 height 12
radio input "true"
click at [494, 312] on label "Assumption made" at bounding box center [423, 329] width 171 height 36
click at [436, 329] on input "Assumption made" at bounding box center [431, 335] width 12 height 12
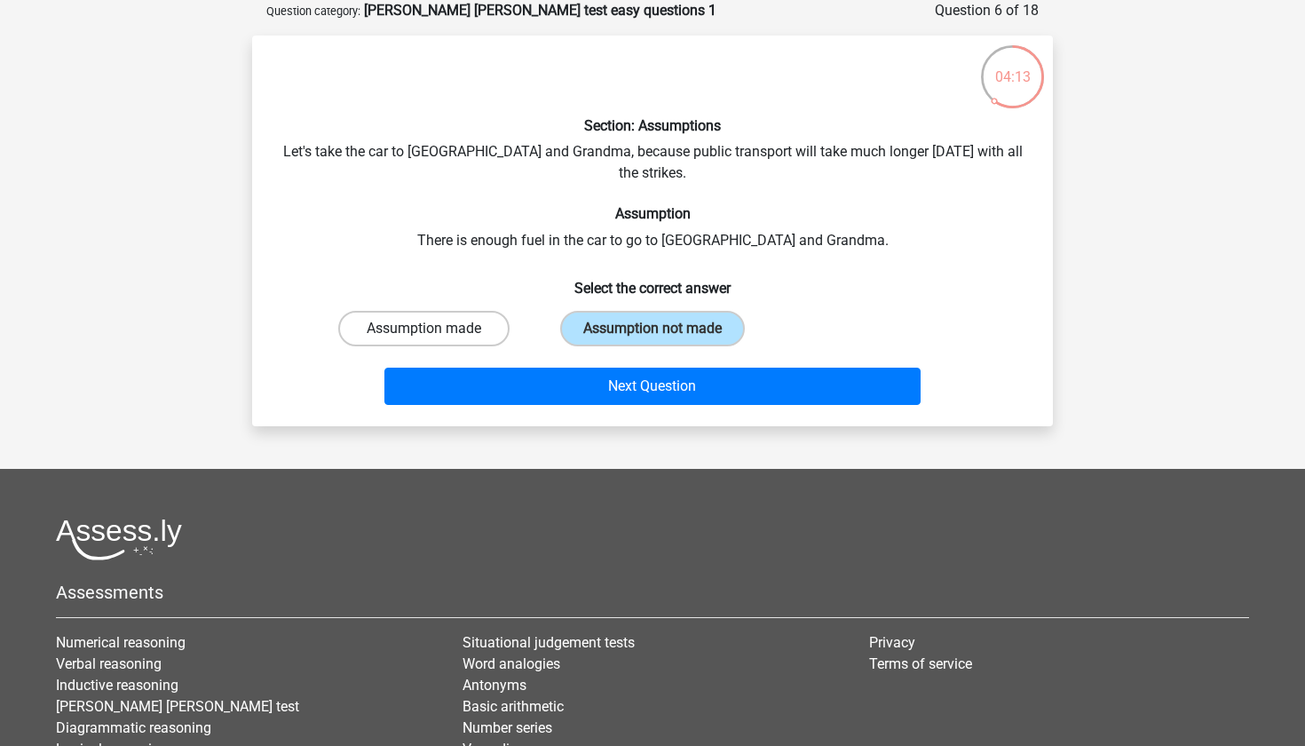
radio input "true"
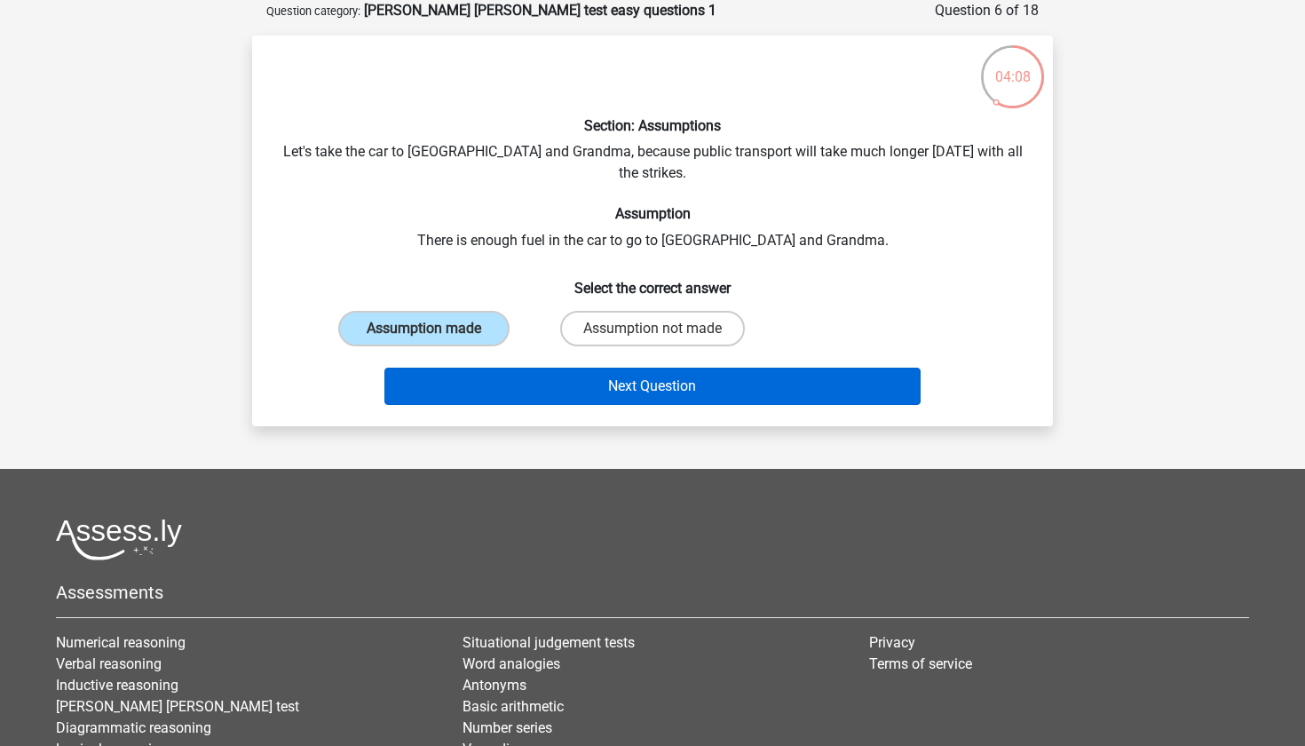
click at [582, 368] on button "Next Question" at bounding box center [653, 386] width 537 height 37
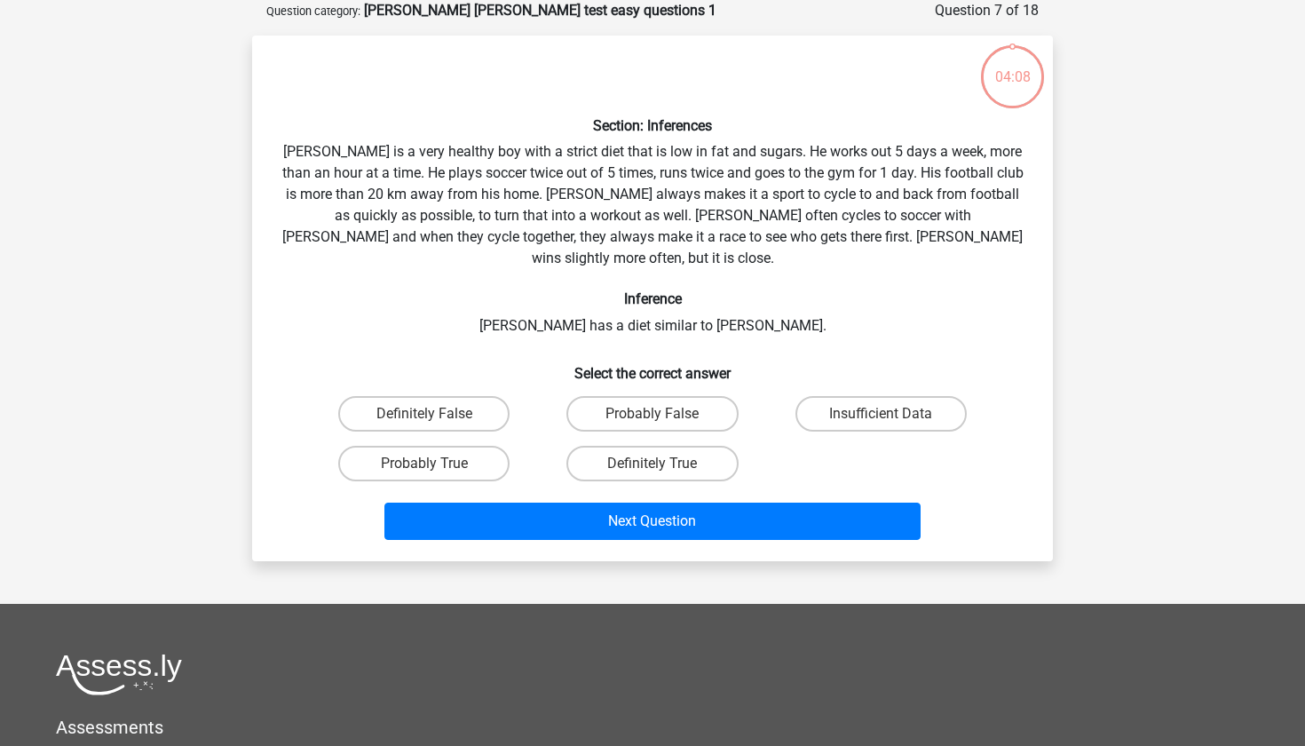
click at [1006, 72] on div "04:08" at bounding box center [1013, 66] width 67 height 44
click at [478, 446] on label "Probably True" at bounding box center [423, 464] width 171 height 36
click at [436, 464] on input "Probably True" at bounding box center [431, 470] width 12 height 12
radio input "true"
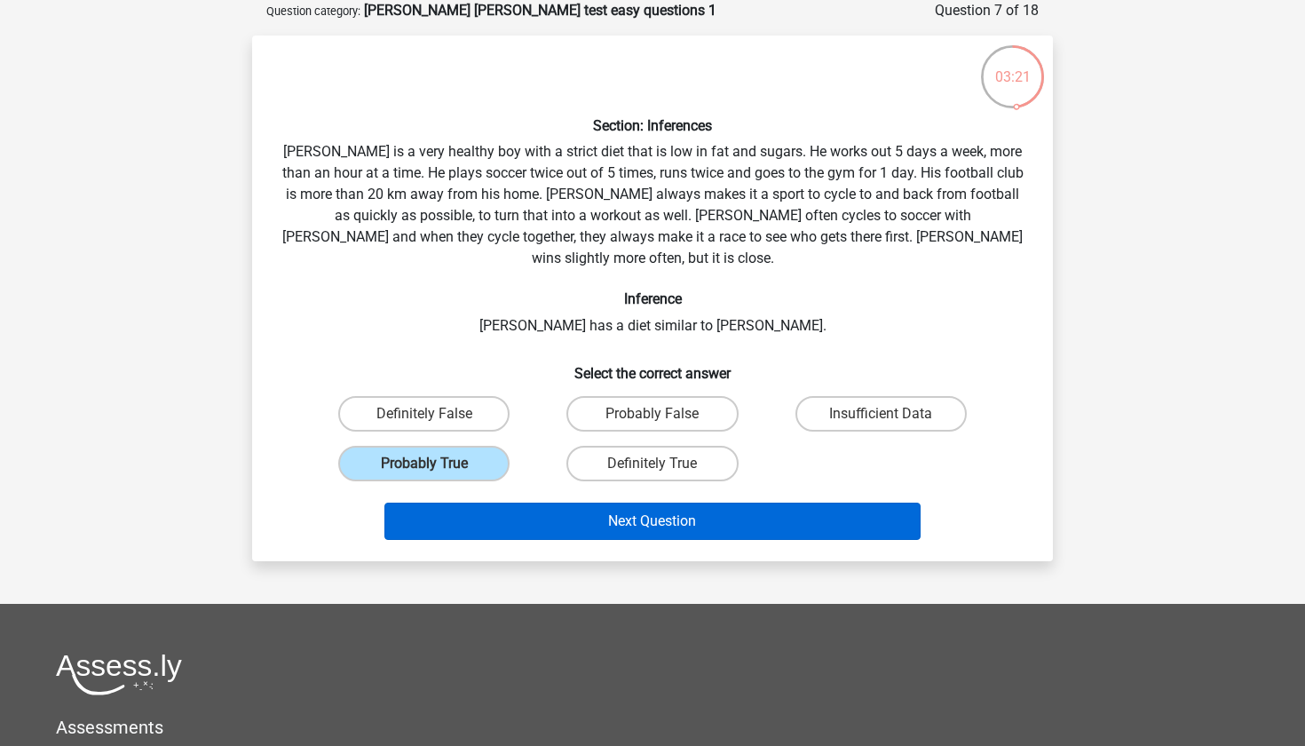
click at [564, 503] on button "Next Question" at bounding box center [653, 521] width 537 height 37
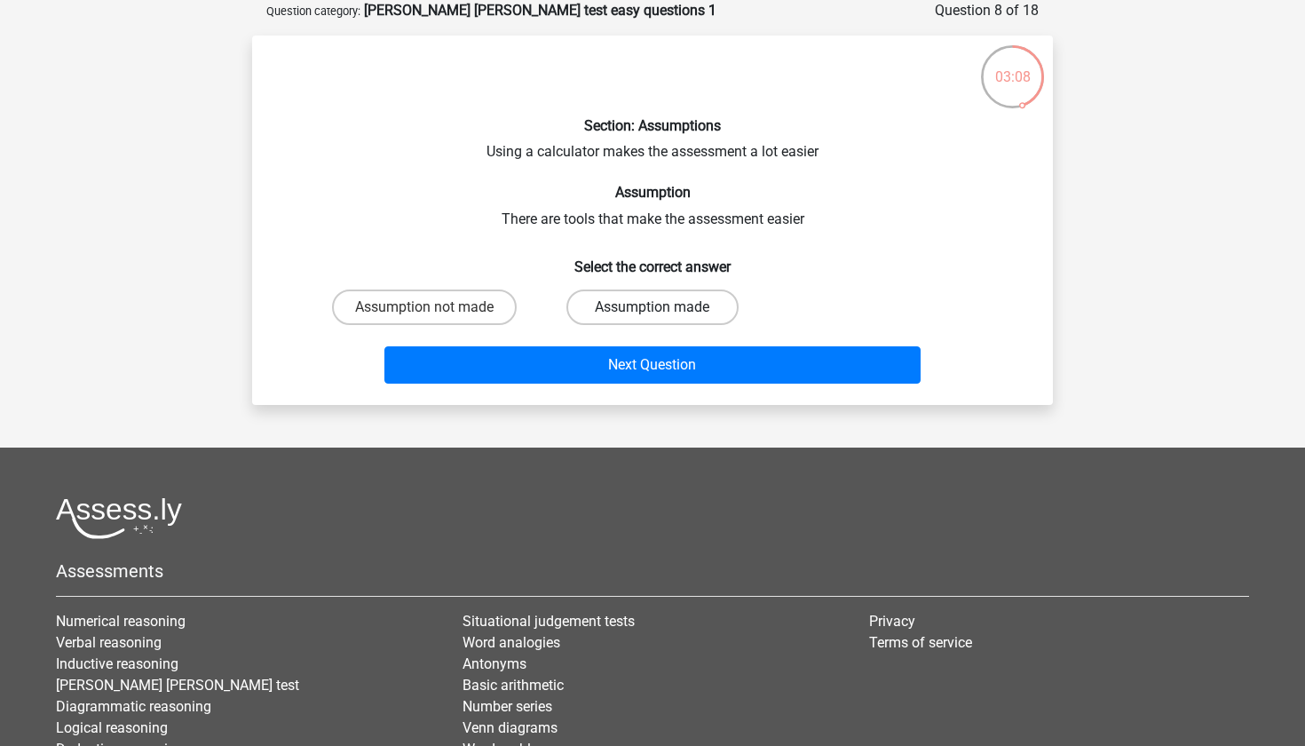
click at [606, 306] on label "Assumption made" at bounding box center [652, 308] width 171 height 36
click at [653, 307] on input "Assumption made" at bounding box center [659, 313] width 12 height 12
radio input "true"
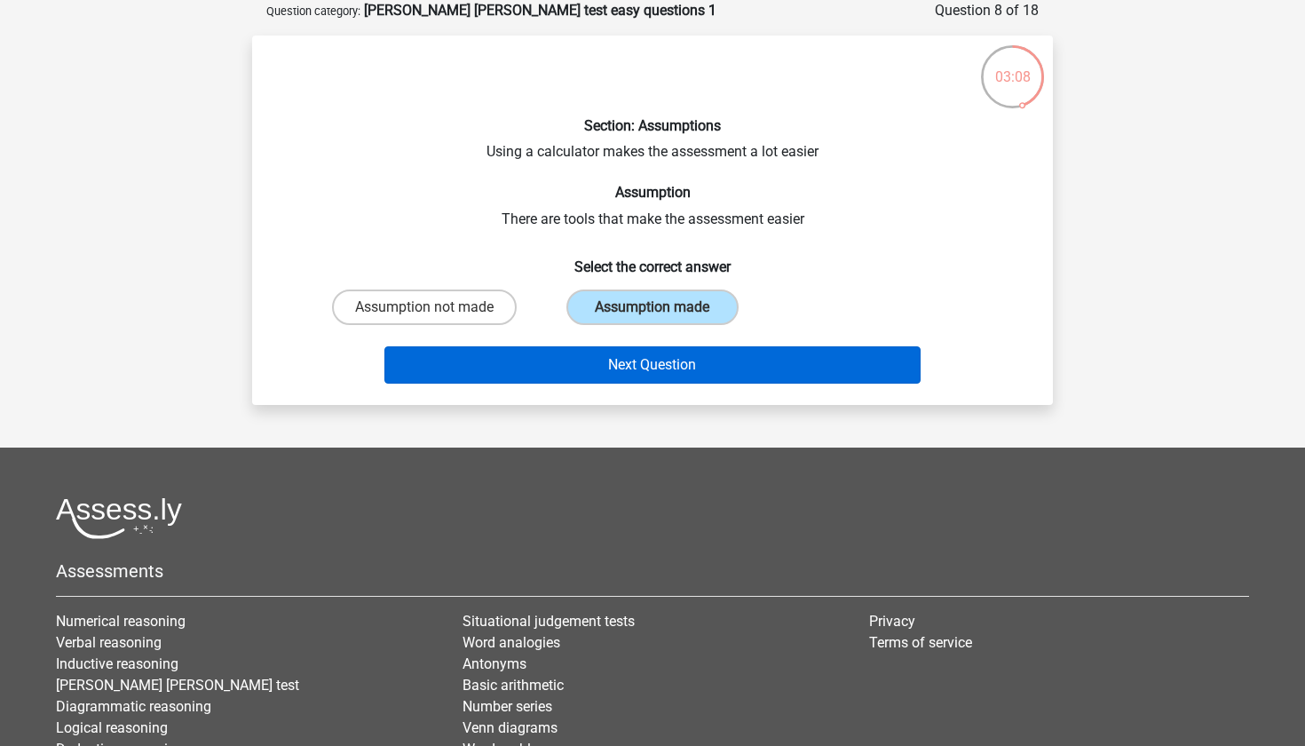
click at [597, 378] on button "Next Question" at bounding box center [653, 364] width 537 height 37
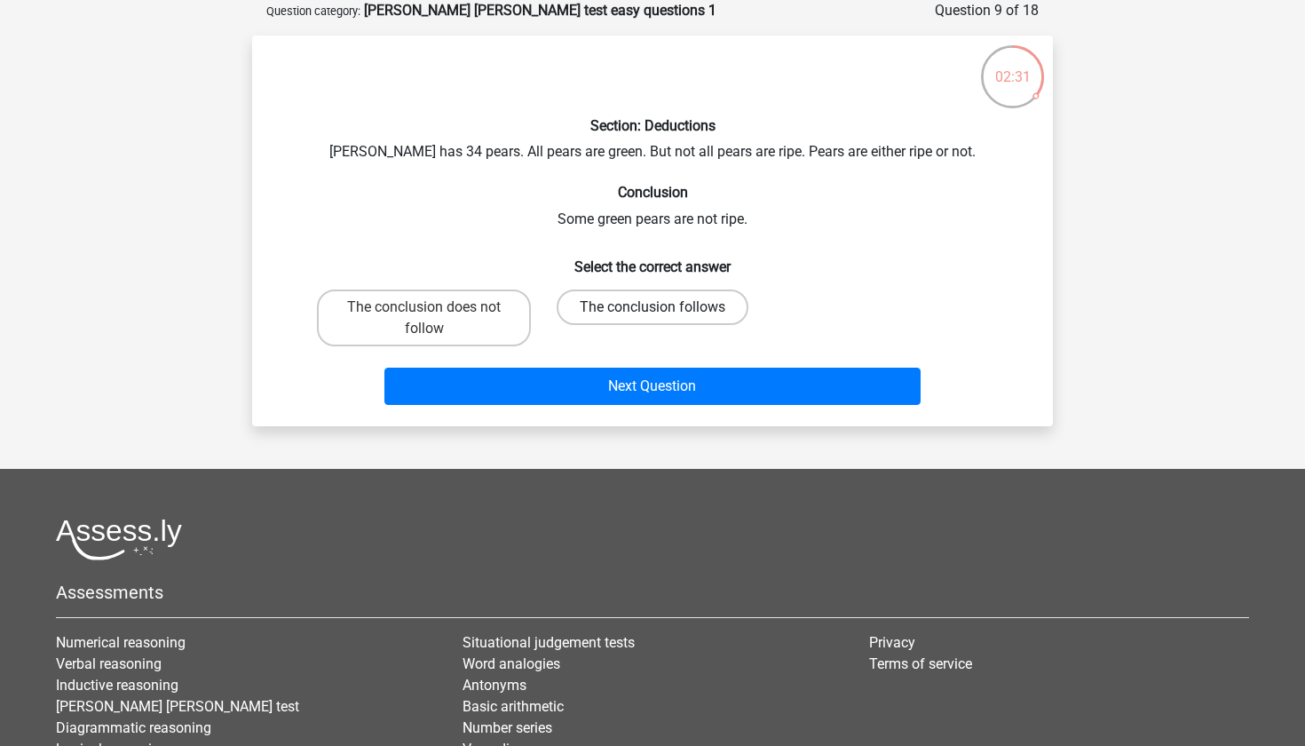
click at [599, 303] on label "The conclusion follows" at bounding box center [653, 308] width 192 height 36
click at [653, 307] on input "The conclusion follows" at bounding box center [659, 313] width 12 height 12
radio input "true"
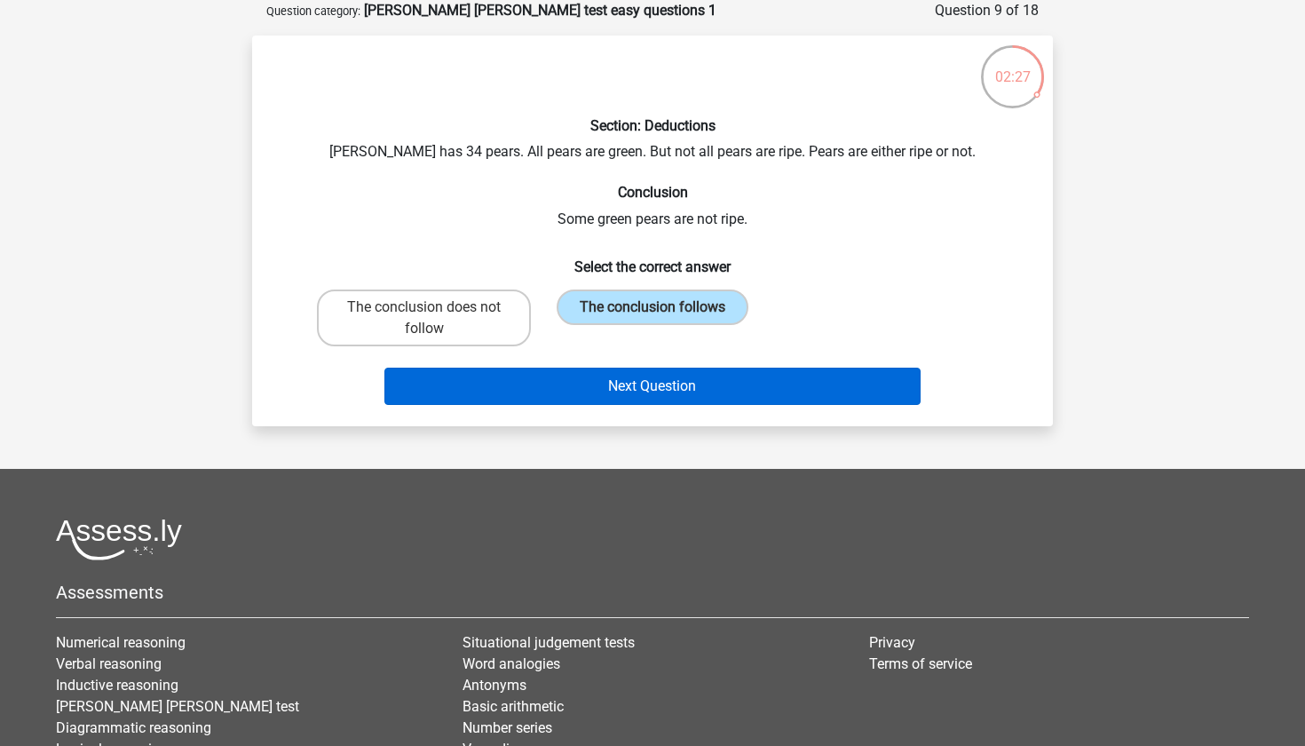
click at [570, 373] on button "Next Question" at bounding box center [653, 386] width 537 height 37
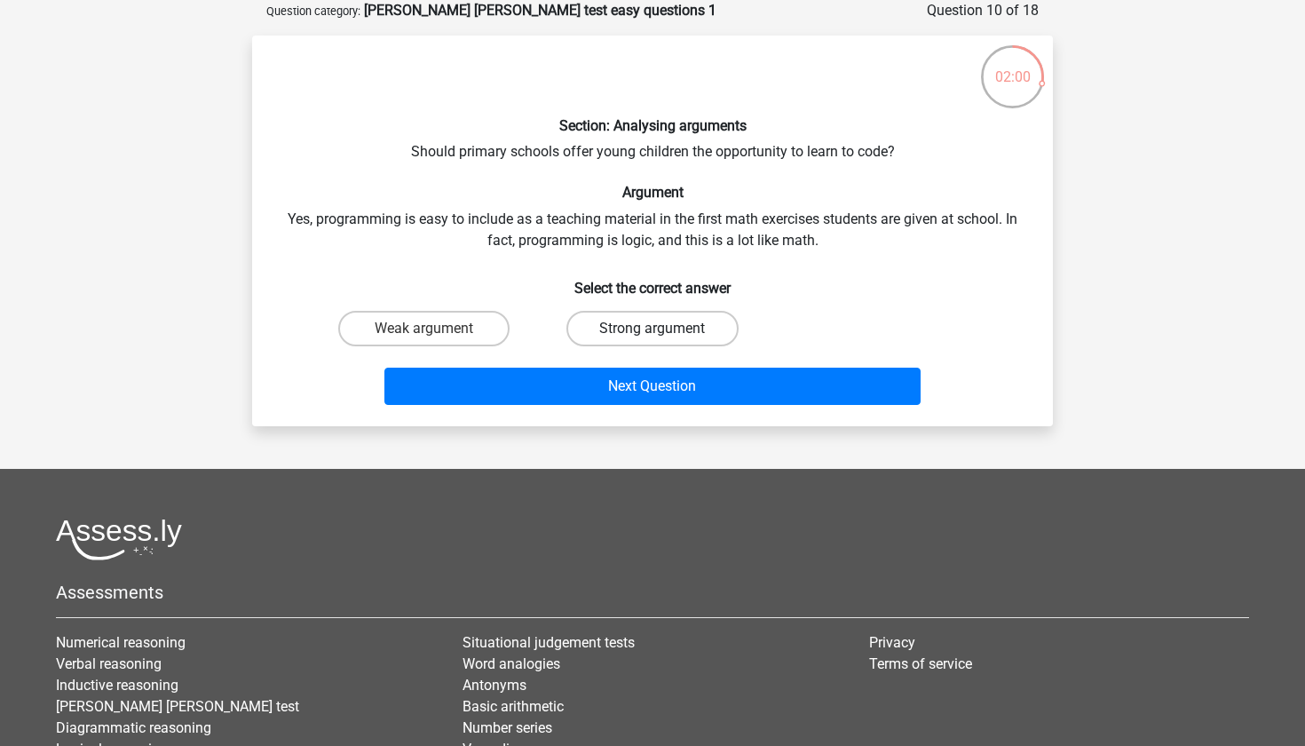
click at [602, 329] on label "Strong argument" at bounding box center [652, 329] width 171 height 36
click at [653, 329] on input "Strong argument" at bounding box center [659, 335] width 12 height 12
radio input "true"
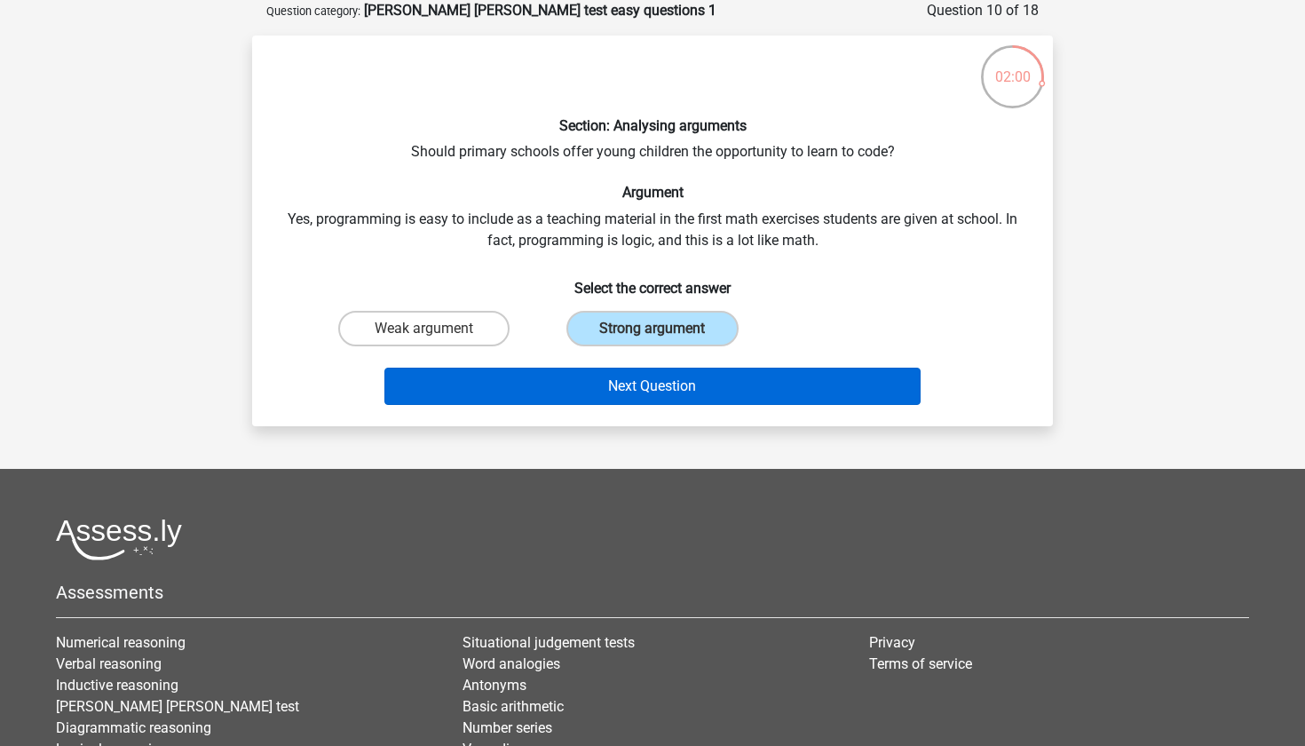
click at [598, 385] on button "Next Question" at bounding box center [653, 386] width 537 height 37
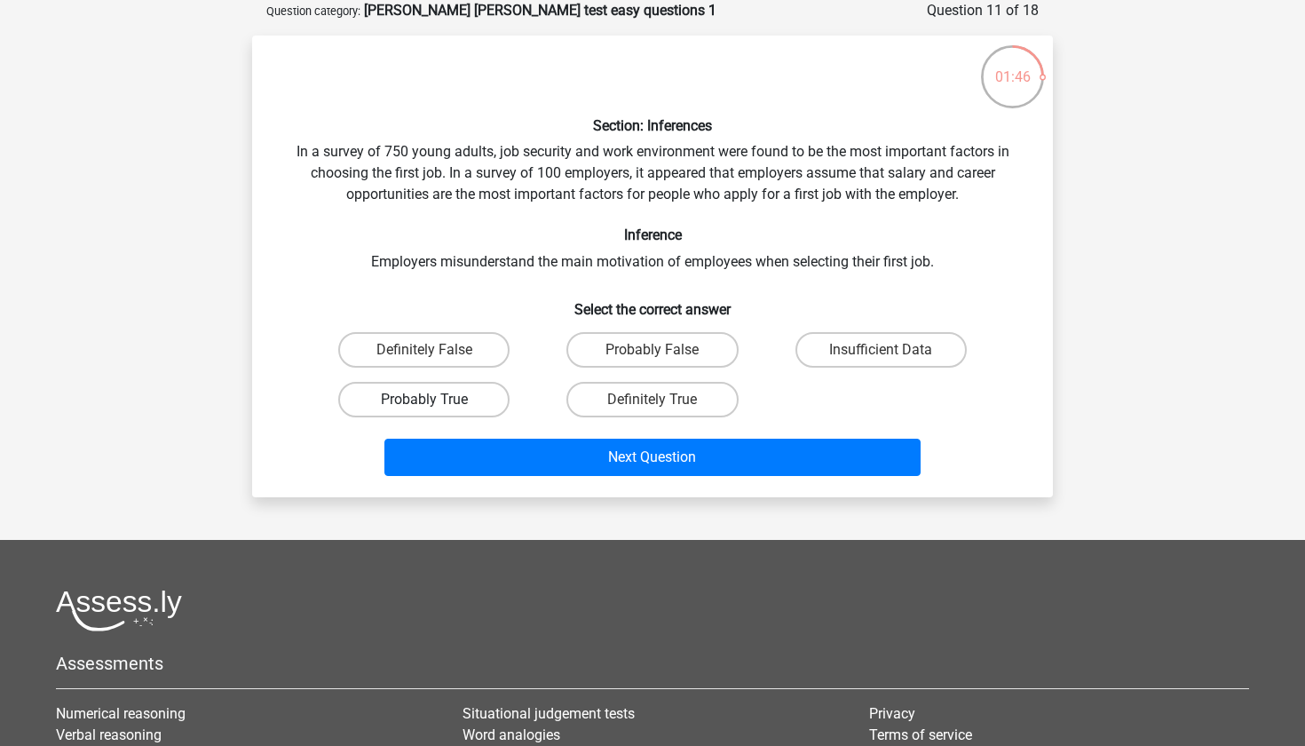
click at [488, 403] on label "Probably True" at bounding box center [423, 400] width 171 height 36
click at [436, 403] on input "Probably True" at bounding box center [431, 406] width 12 height 12
radio input "true"
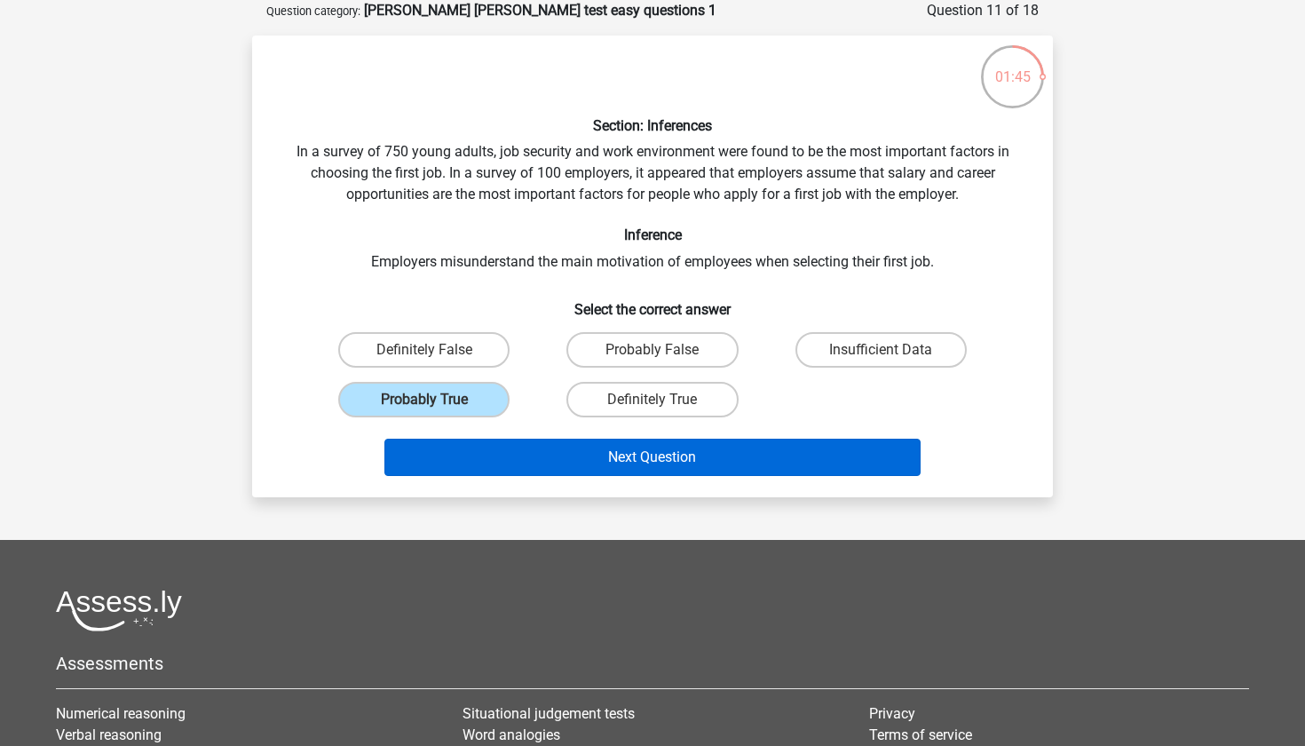
click at [516, 455] on button "Next Question" at bounding box center [653, 457] width 537 height 37
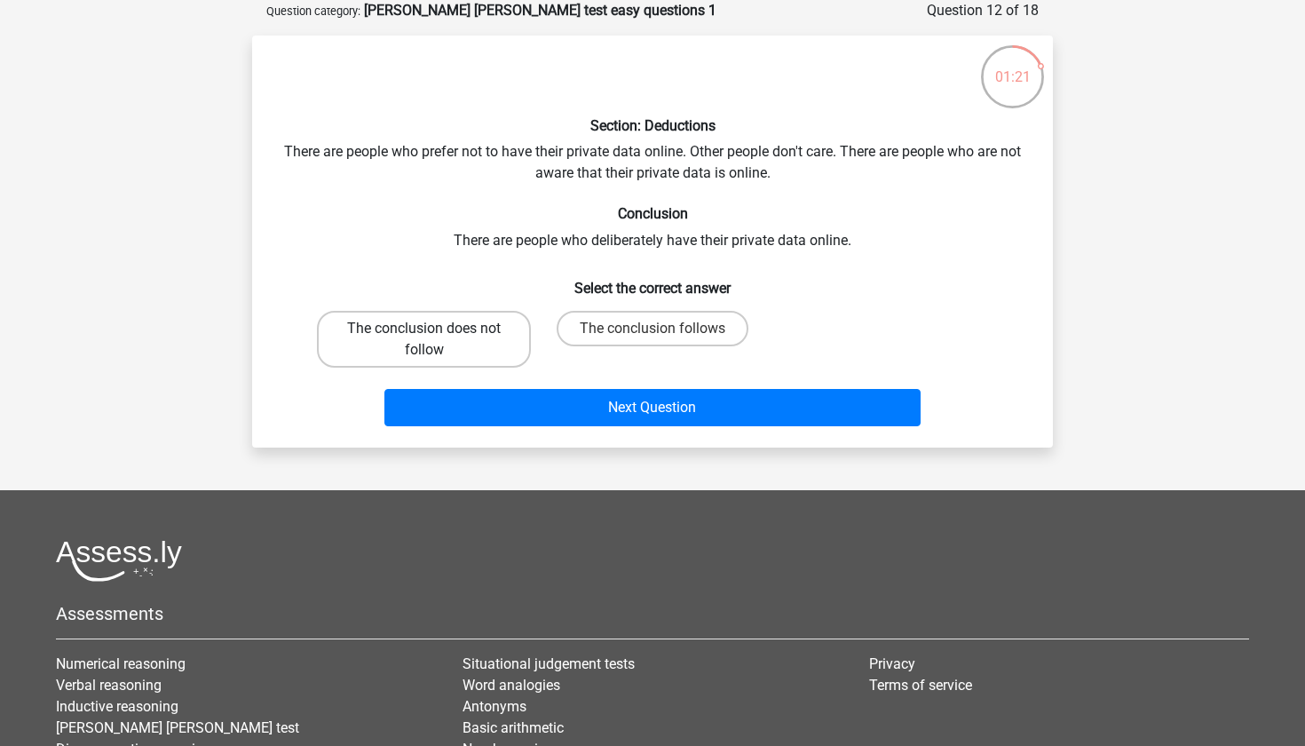
click at [496, 348] on label "The conclusion does not follow" at bounding box center [424, 339] width 214 height 57
click at [436, 340] on input "The conclusion does not follow" at bounding box center [431, 335] width 12 height 12
radio input "true"
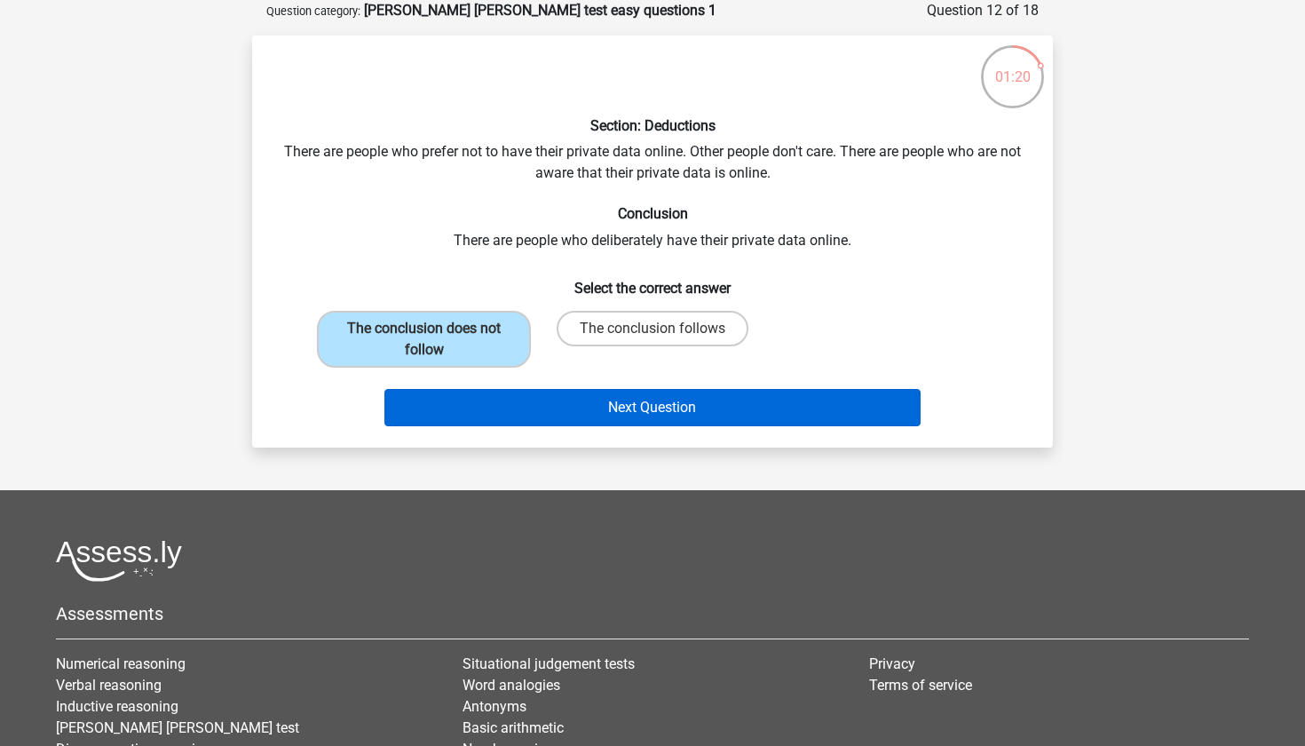
click at [541, 405] on button "Next Question" at bounding box center [653, 407] width 537 height 37
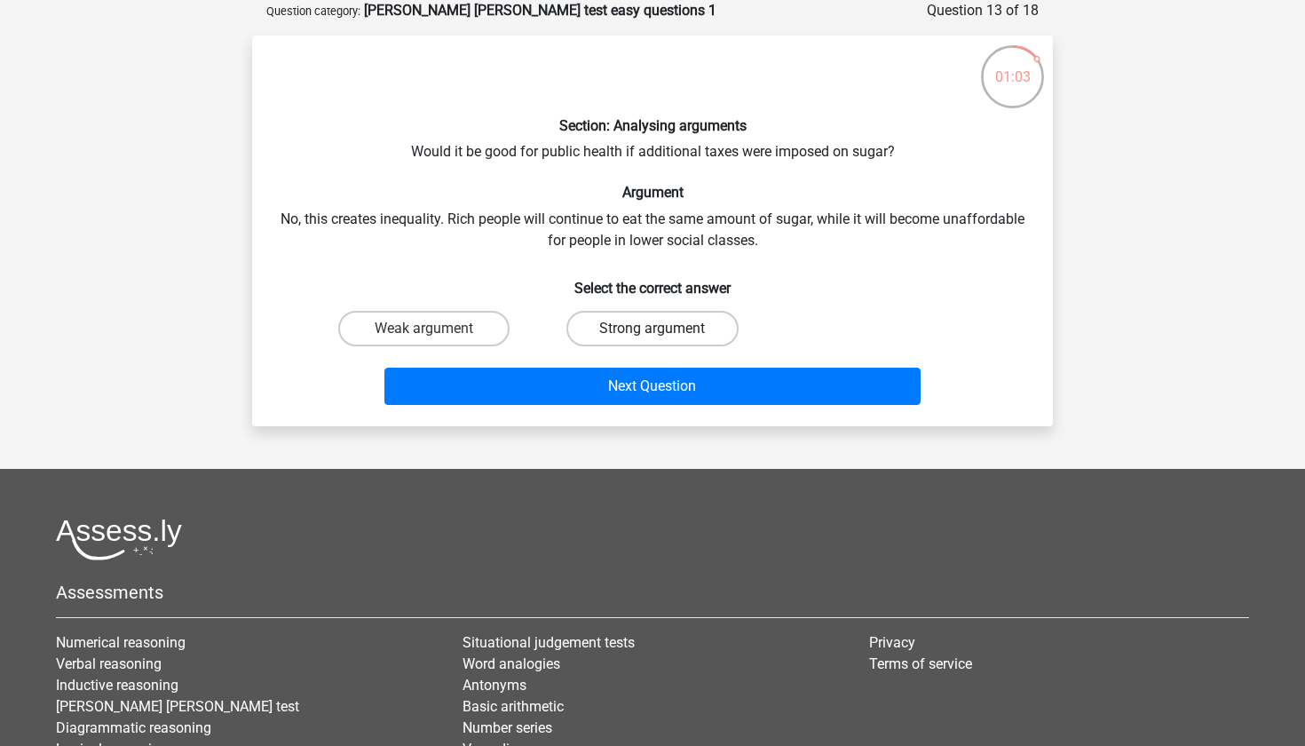
click at [597, 330] on label "Strong argument" at bounding box center [652, 329] width 171 height 36
click at [653, 330] on input "Strong argument" at bounding box center [659, 335] width 12 height 12
radio input "true"
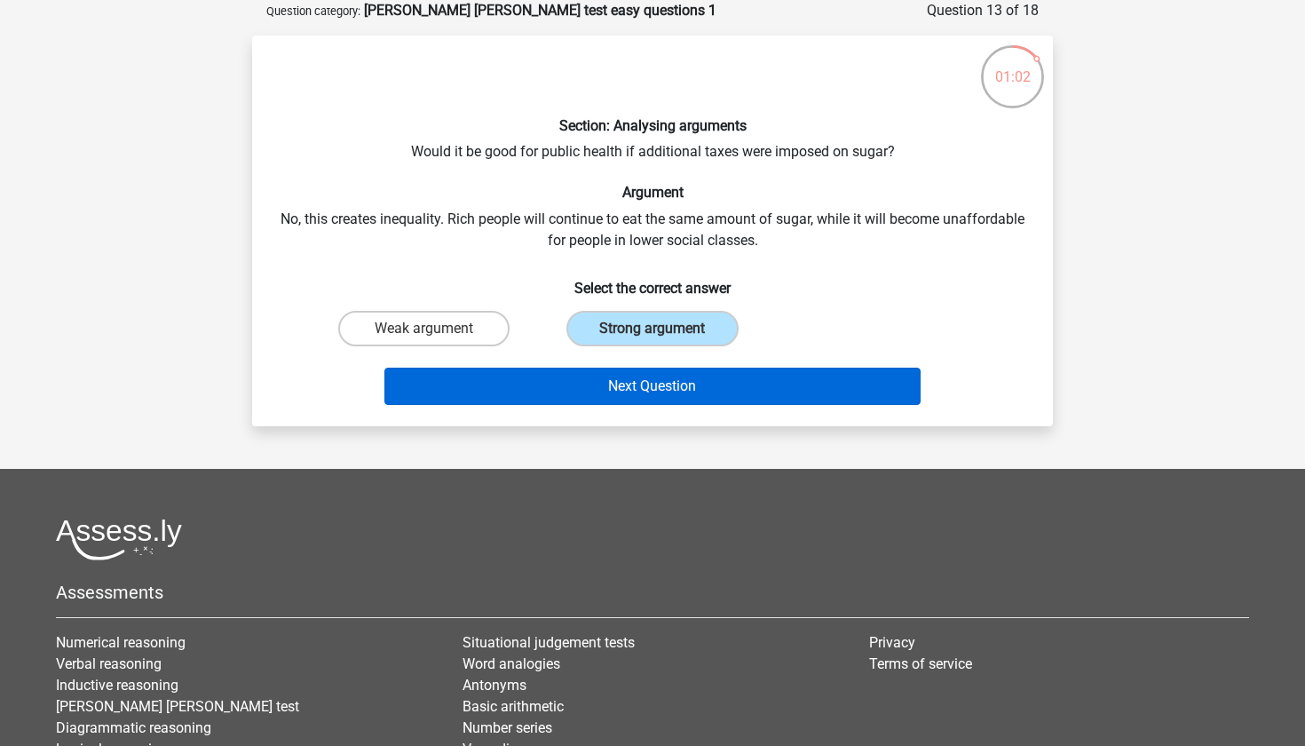
click at [543, 384] on button "Next Question" at bounding box center [653, 386] width 537 height 37
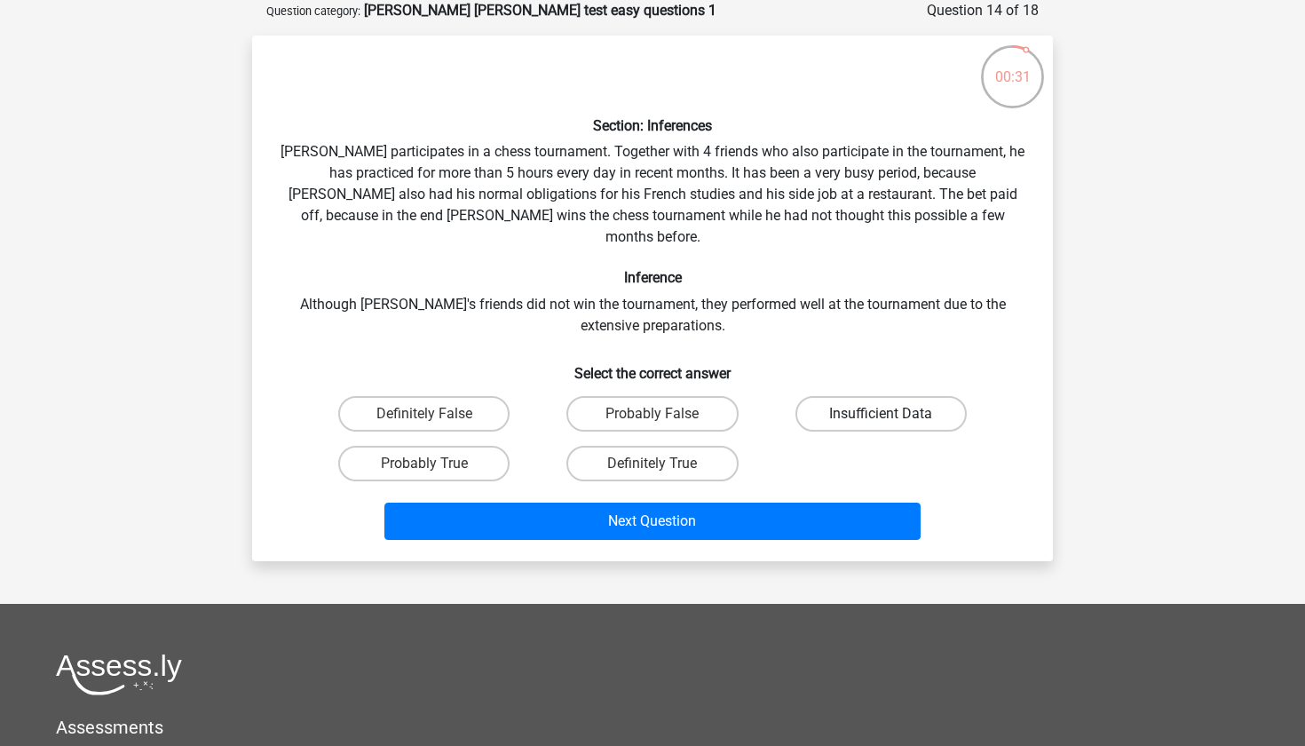
click at [821, 396] on label "Insufficient Data" at bounding box center [881, 414] width 171 height 36
click at [881, 414] on input "Insufficient Data" at bounding box center [887, 420] width 12 height 12
radio input "true"
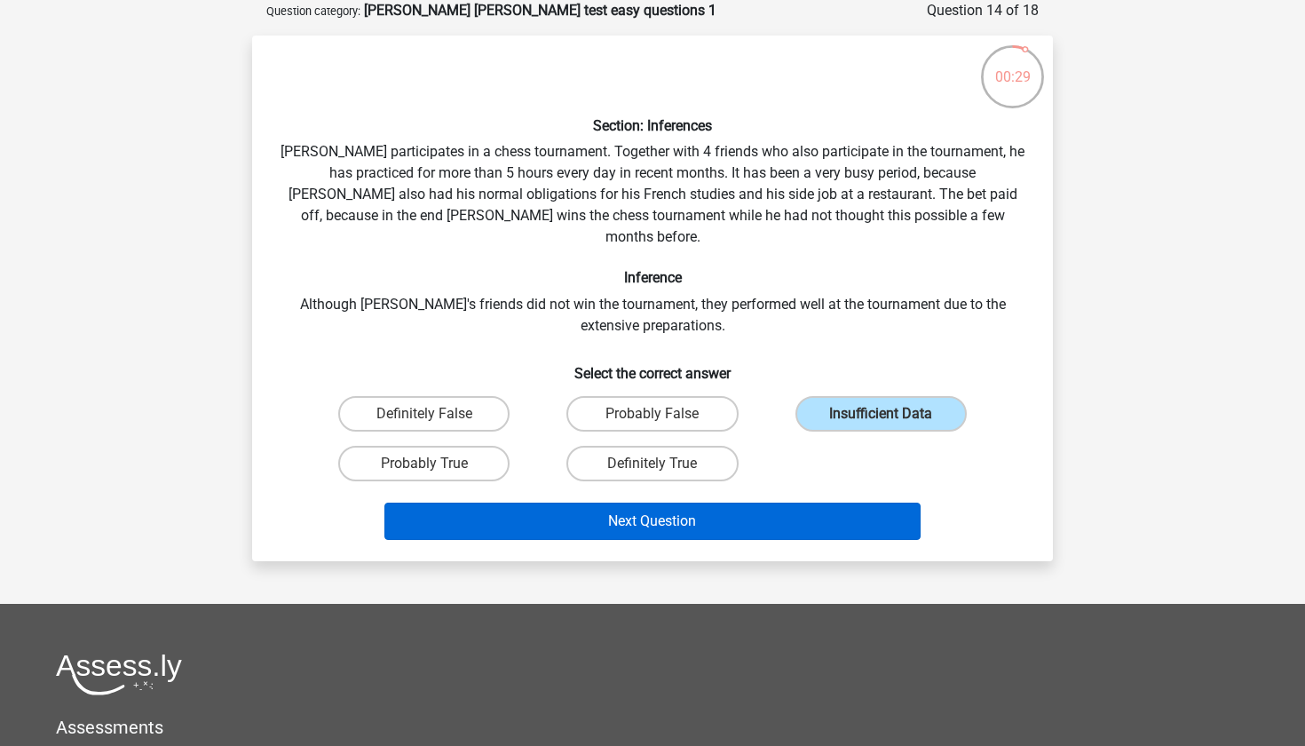
click at [664, 503] on button "Next Question" at bounding box center [653, 521] width 537 height 37
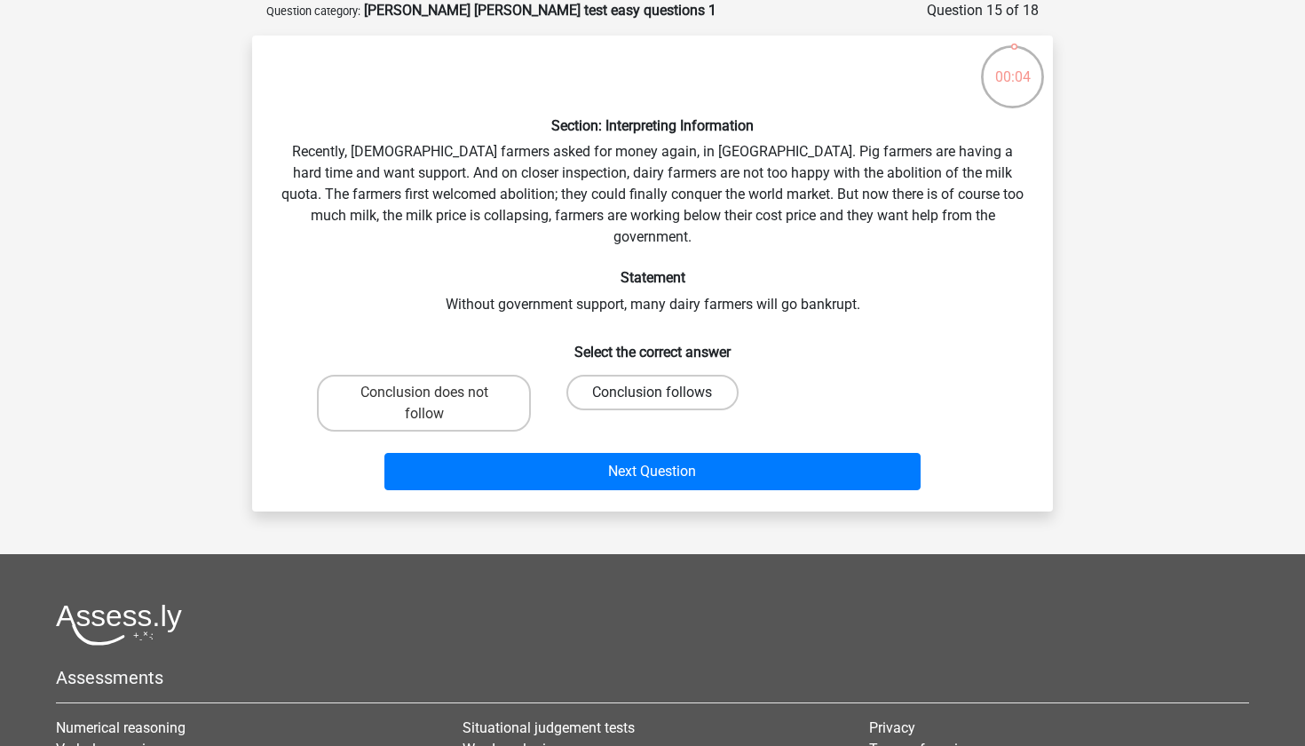
click at [601, 375] on label "Conclusion follows" at bounding box center [652, 393] width 171 height 36
click at [653, 393] on input "Conclusion follows" at bounding box center [659, 399] width 12 height 12
radio input "true"
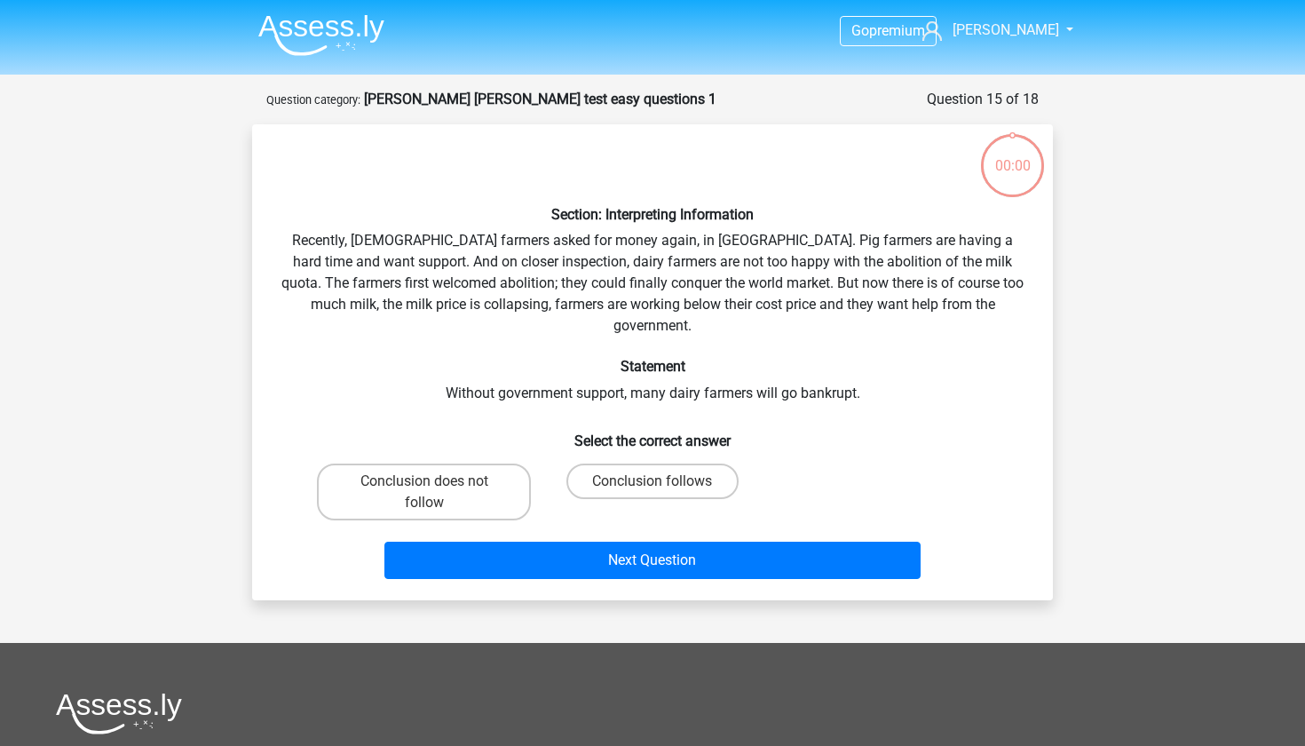
scroll to position [89, 0]
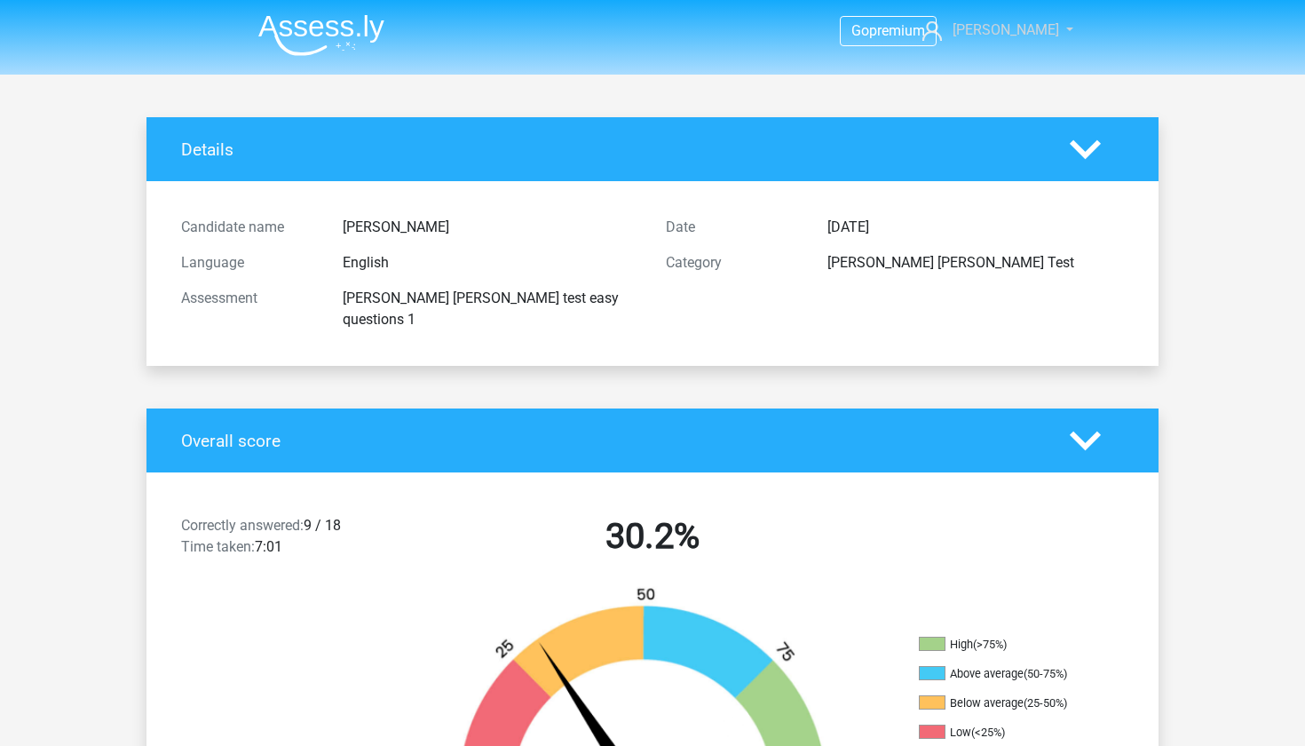
click at [998, 31] on span "[PERSON_NAME]" at bounding box center [1006, 29] width 107 height 17
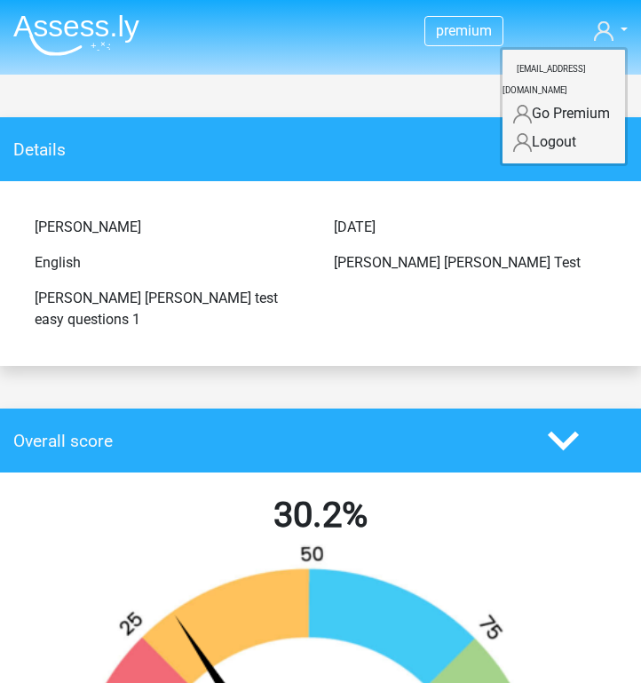
click at [111, 20] on img at bounding box center [76, 35] width 126 height 42
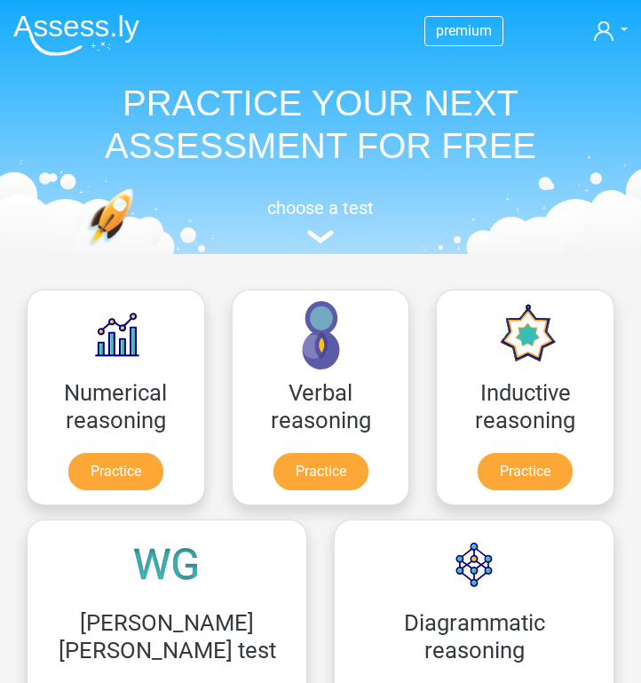
click at [337, 223] on div "choose a test" at bounding box center [320, 217] width 615 height 59
click at [332, 208] on h5 "choose a test" at bounding box center [320, 207] width 615 height 21
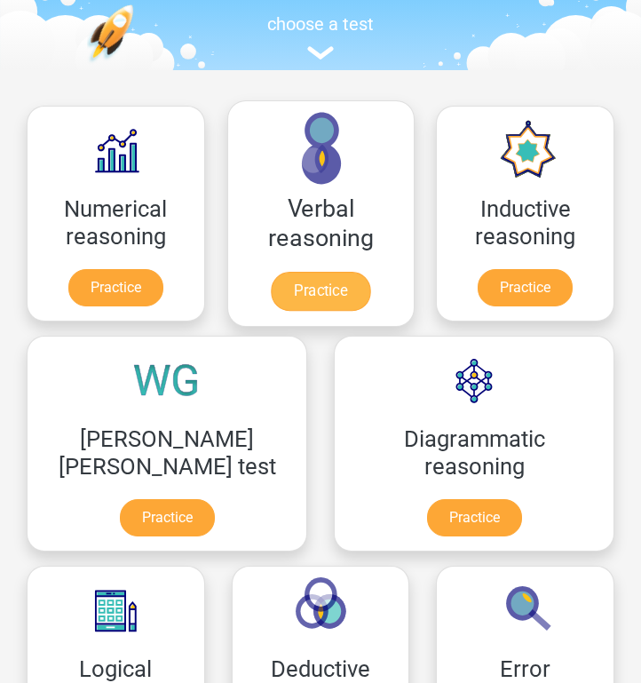
scroll to position [234, 0]
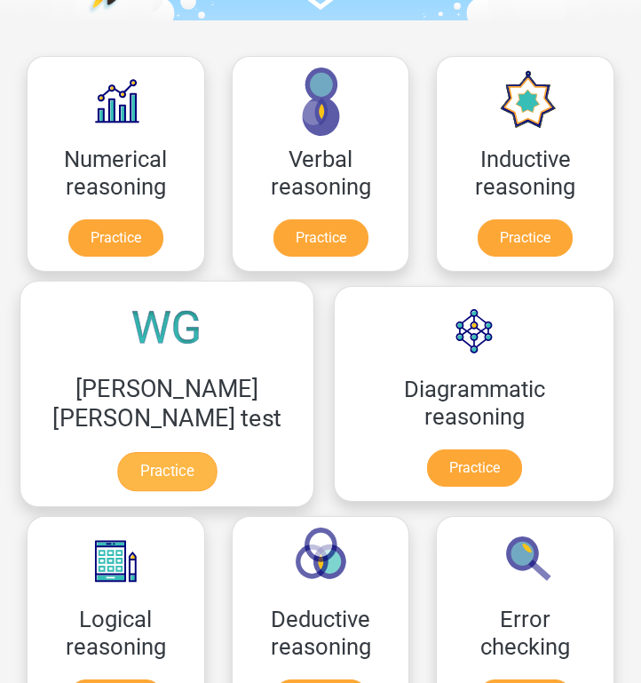
click at [132, 464] on link "Practice" at bounding box center [166, 471] width 99 height 39
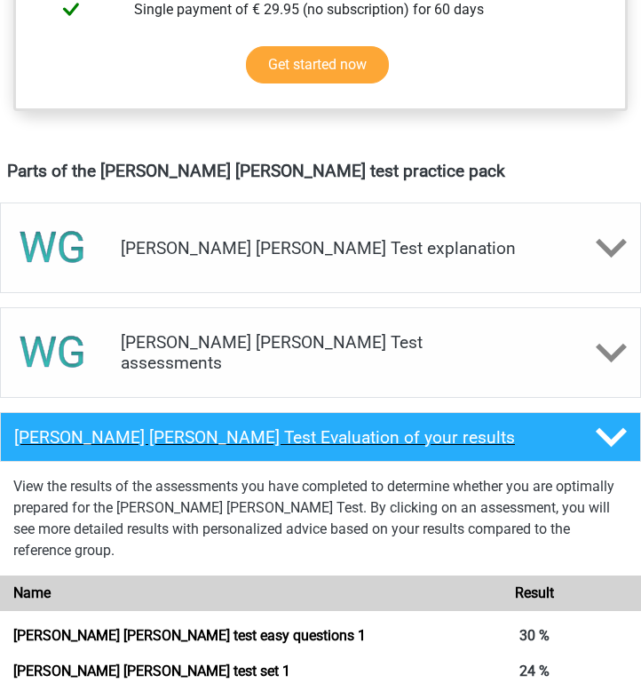
scroll to position [901, 0]
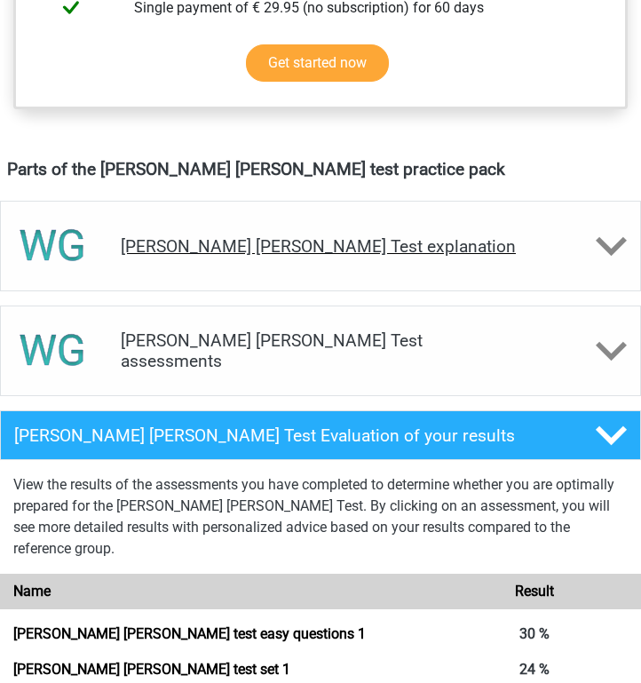
click at [255, 246] on div "[PERSON_NAME] [PERSON_NAME] Test explanation" at bounding box center [320, 246] width 641 height 91
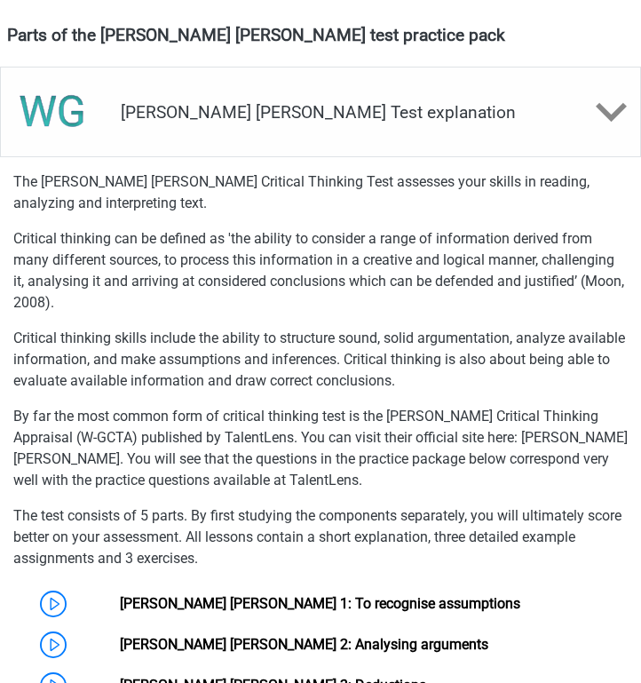
scroll to position [1032, 0]
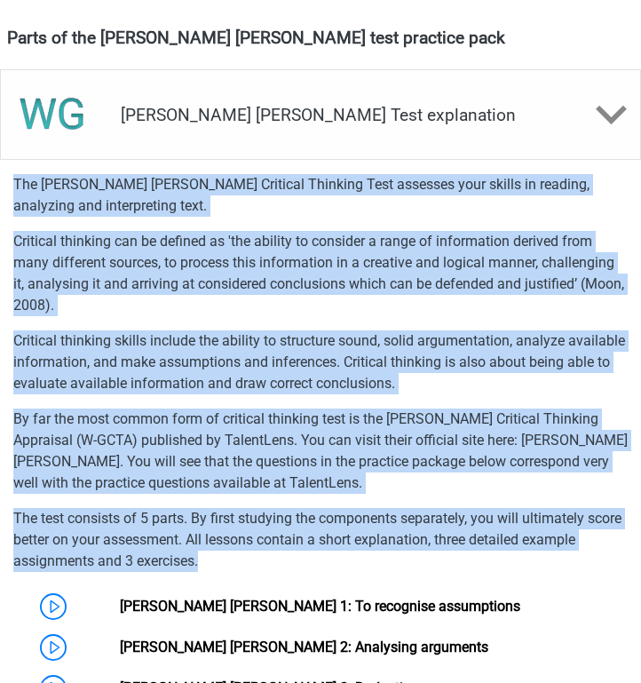
drag, startPoint x: 11, startPoint y: 164, endPoint x: 551, endPoint y: 536, distance: 655.8
click at [551, 536] on div "[PERSON_NAME] [PERSON_NAME] Test explanation The [PERSON_NAME] [PERSON_NAME] Cr…" at bounding box center [320, 440] width 641 height 742
copy div "Lor Ipsumd Sitame Consecte Adipisci Elit seddoeiu temp incidi ut laboree, dolor…"
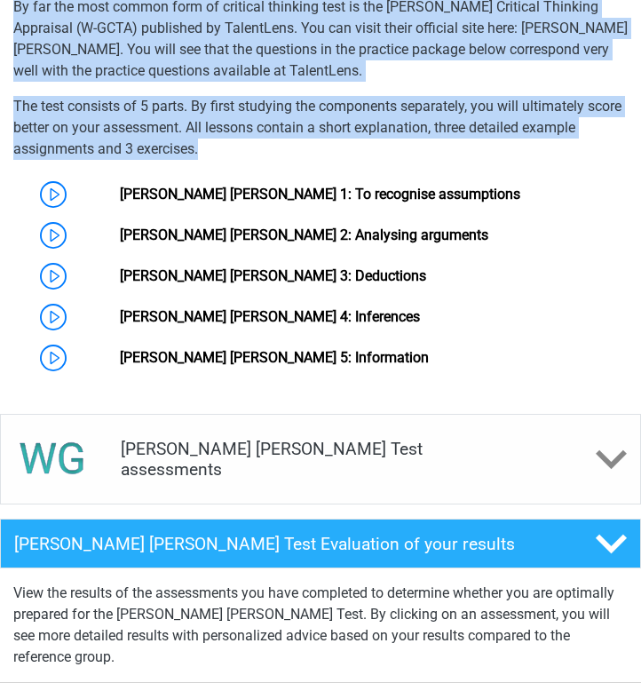
scroll to position [1441, 0]
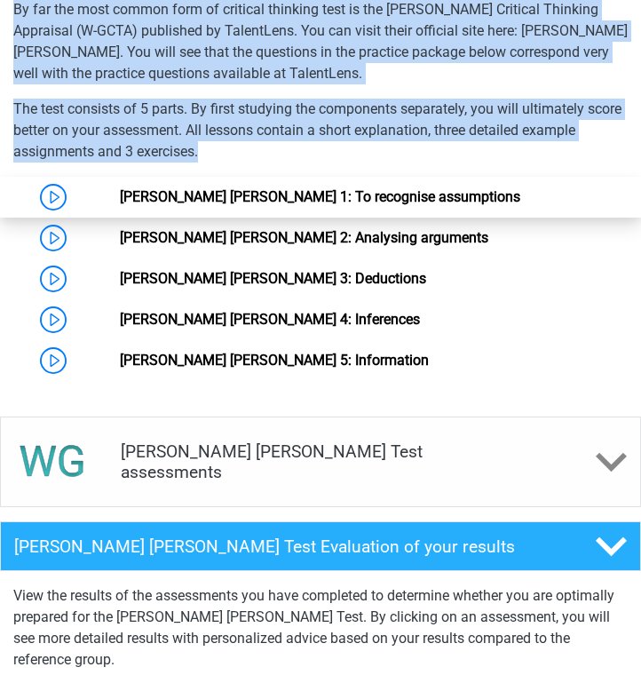
click at [137, 188] on link "[PERSON_NAME] [PERSON_NAME] 1: To recognise assumptions" at bounding box center [320, 196] width 401 height 17
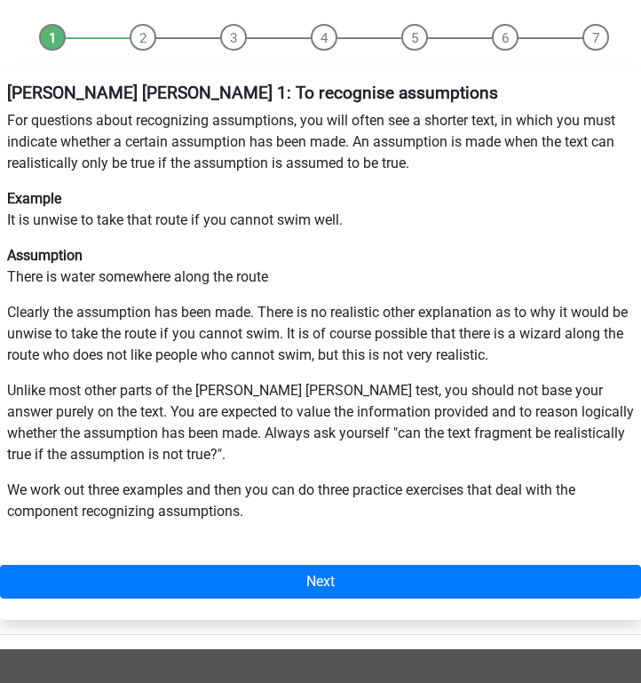
scroll to position [237, 0]
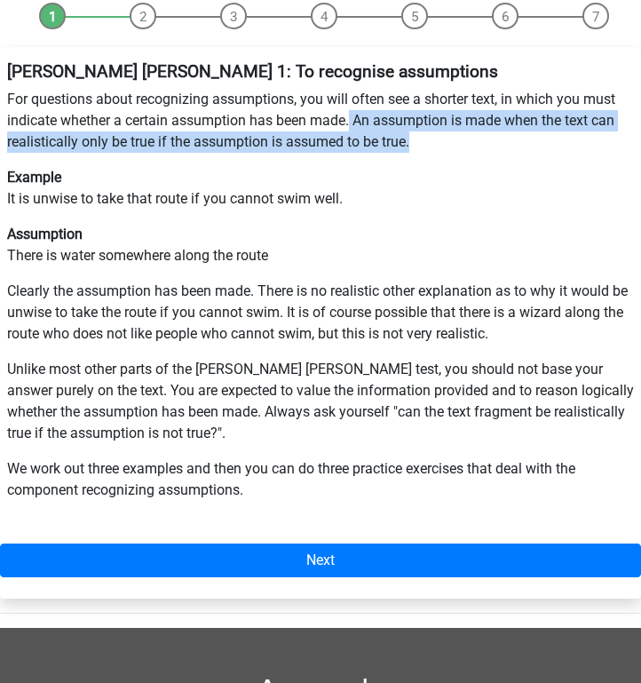
drag, startPoint x: 353, startPoint y: 123, endPoint x: 418, endPoint y: 151, distance: 70.4
click at [418, 151] on p "For questions about recognizing assumptions, you will often see a shorter text,…" at bounding box center [320, 121] width 627 height 64
copy p "An assumption is made when the text can realistically only be true if the assum…"
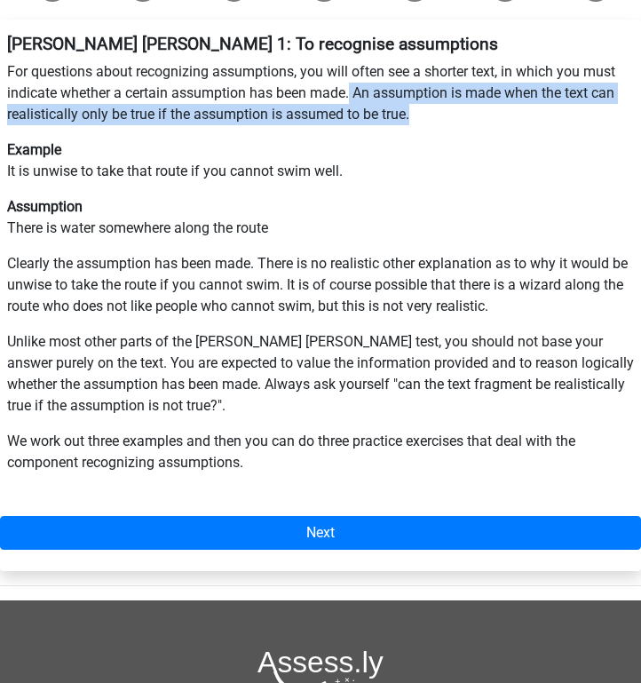
scroll to position [264, 0]
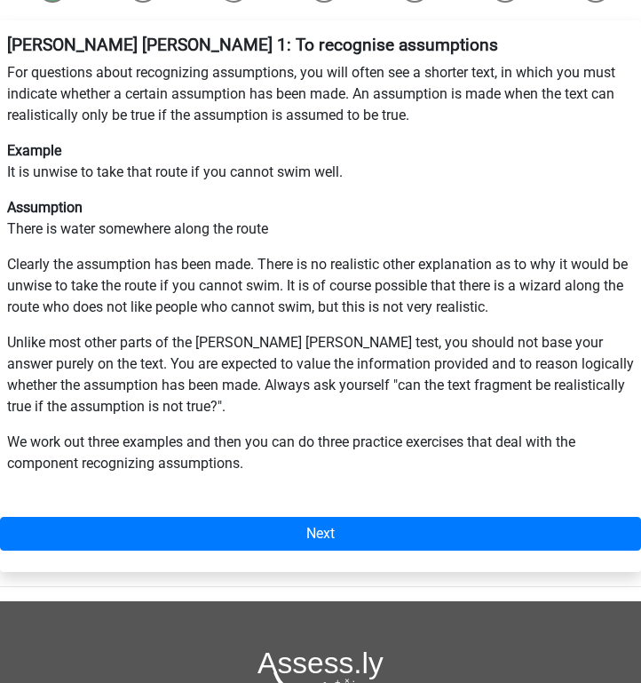
click at [7, 341] on p "Unlike most other parts of the Watson Glaser test, you should not base your ans…" at bounding box center [320, 374] width 627 height 85
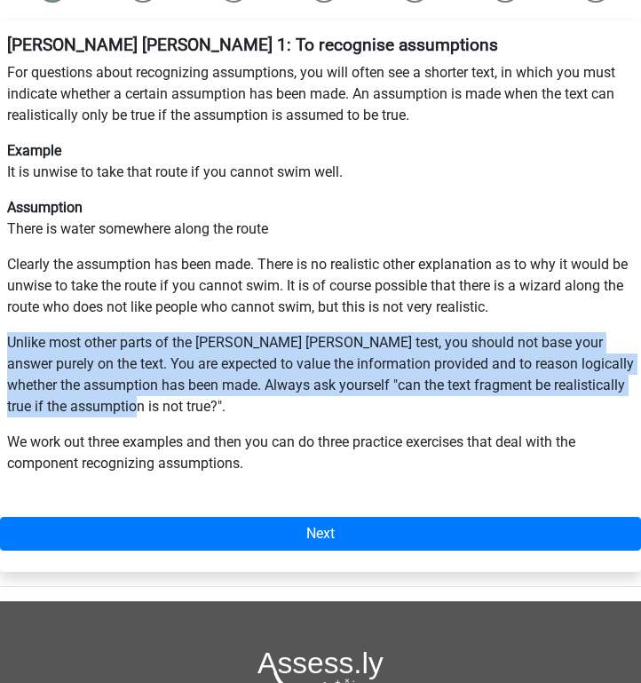
drag, startPoint x: 7, startPoint y: 341, endPoint x: 155, endPoint y: 394, distance: 157.6
click at [155, 396] on p "Unlike most other parts of the Watson Glaser test, you should not base your ans…" at bounding box center [320, 374] width 627 height 85
copy p "Unlike most other parts of the Watson Glaser test, you should not base your ans…"
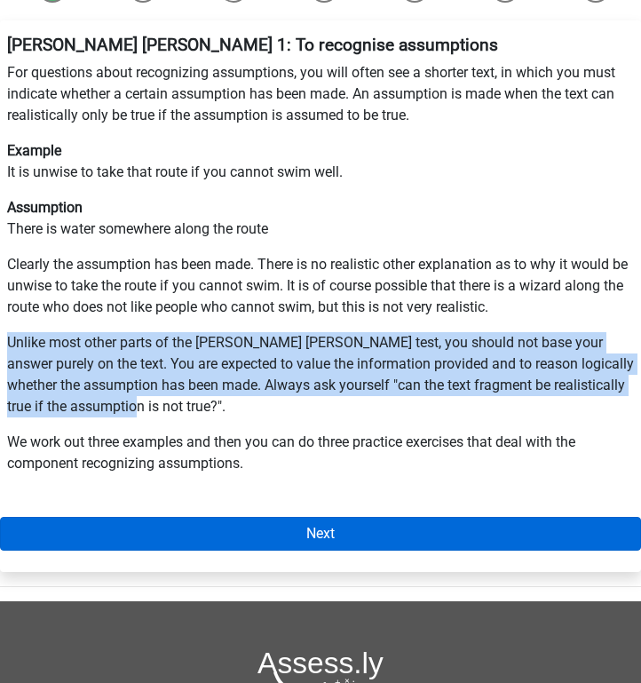
click at [214, 534] on link "Next" at bounding box center [320, 534] width 641 height 34
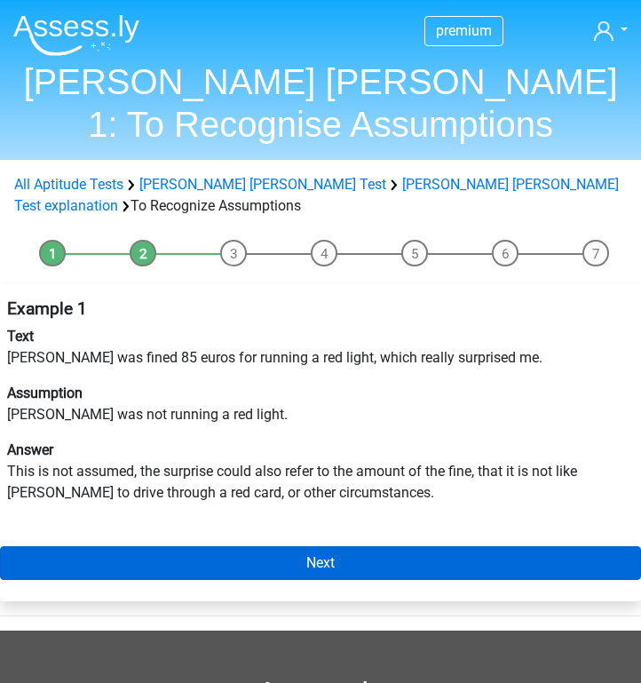
click at [209, 565] on link "Next" at bounding box center [320, 563] width 641 height 34
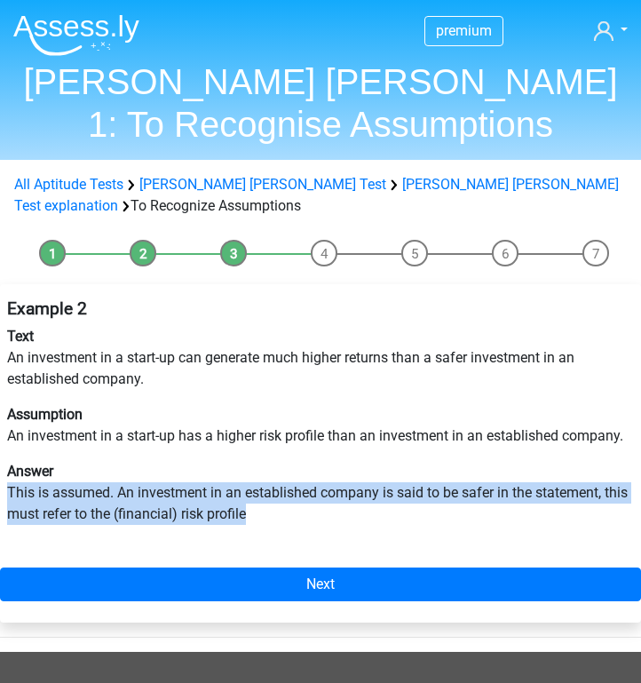
drag, startPoint x: 7, startPoint y: 482, endPoint x: 410, endPoint y: 527, distance: 405.6
click at [410, 527] on div "Example 2 Text An investment in a start-up can generate much higher returns tha…" at bounding box center [320, 418] width 641 height 255
click at [410, 524] on p "Answer This is assumed. An investment in an established company is said to be s…" at bounding box center [320, 493] width 627 height 64
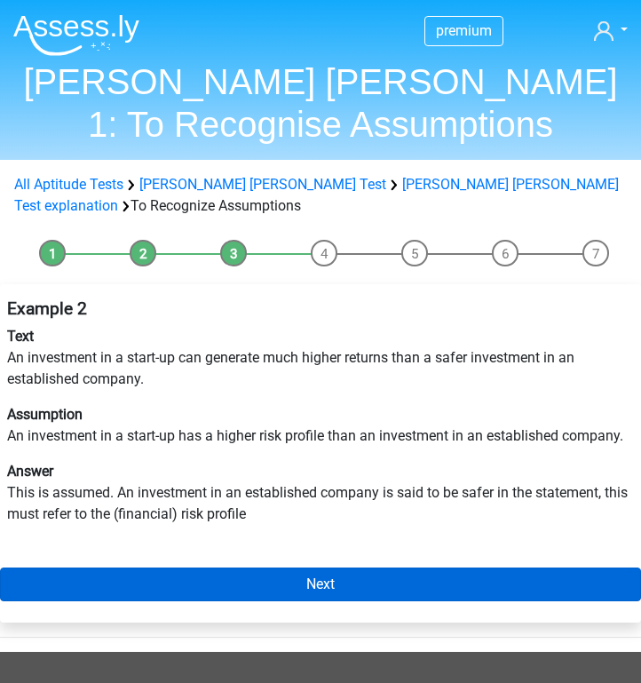
click at [238, 589] on link "Next" at bounding box center [320, 584] width 641 height 34
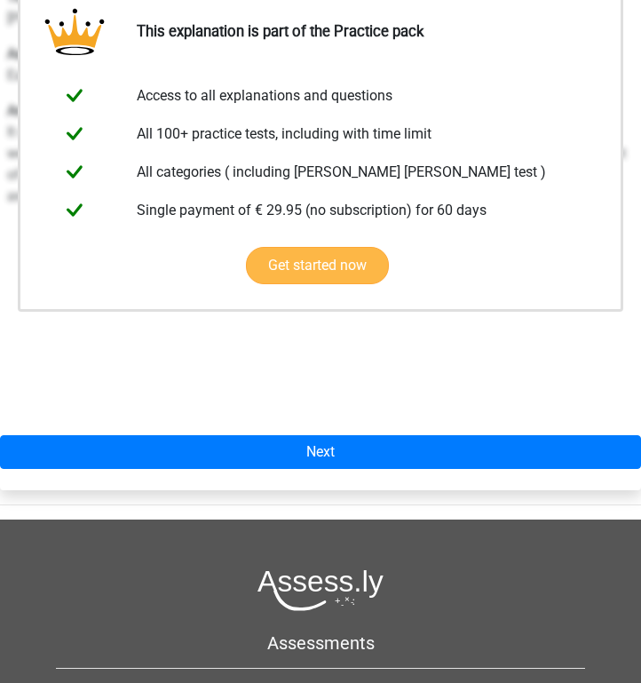
scroll to position [353, 0]
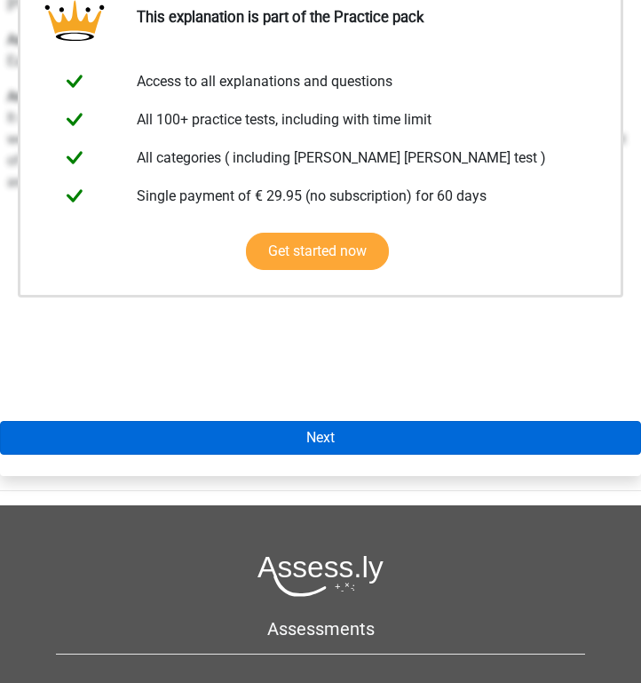
click at [343, 443] on link "Next" at bounding box center [320, 438] width 641 height 34
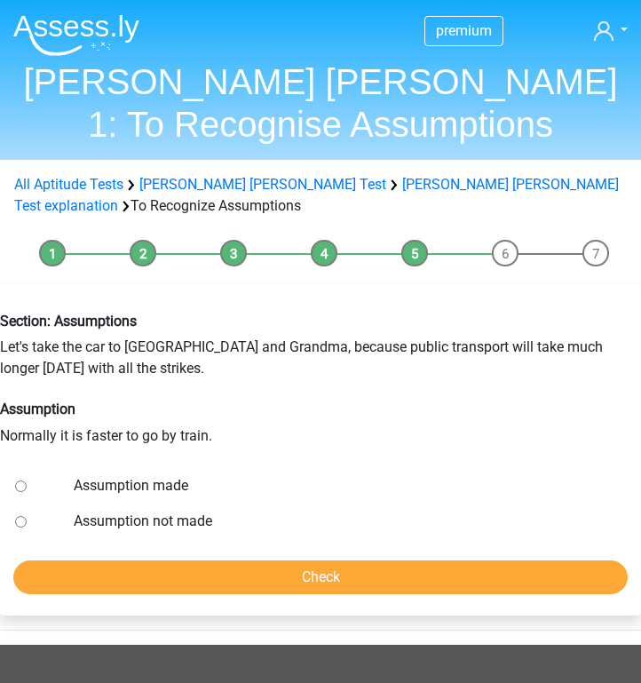
click at [19, 487] on input "Assumption made" at bounding box center [21, 486] width 12 height 12
radio input "true"
click at [183, 581] on input "Check" at bounding box center [320, 577] width 615 height 34
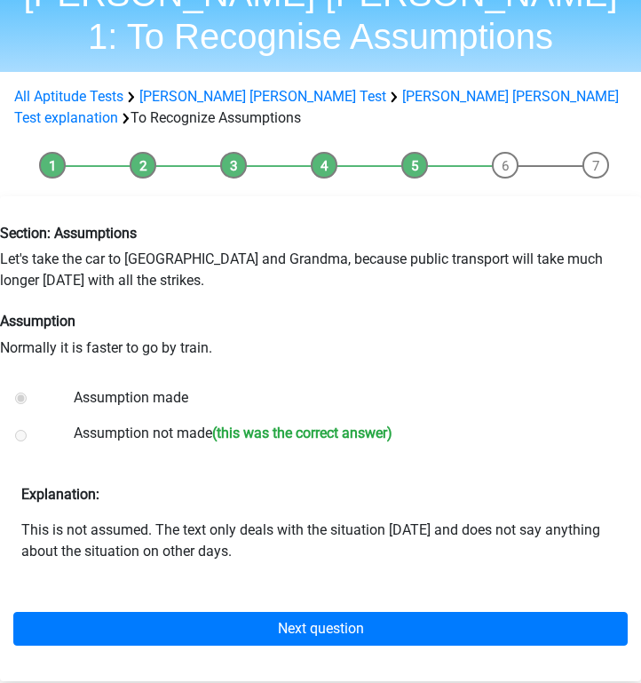
scroll to position [89, 0]
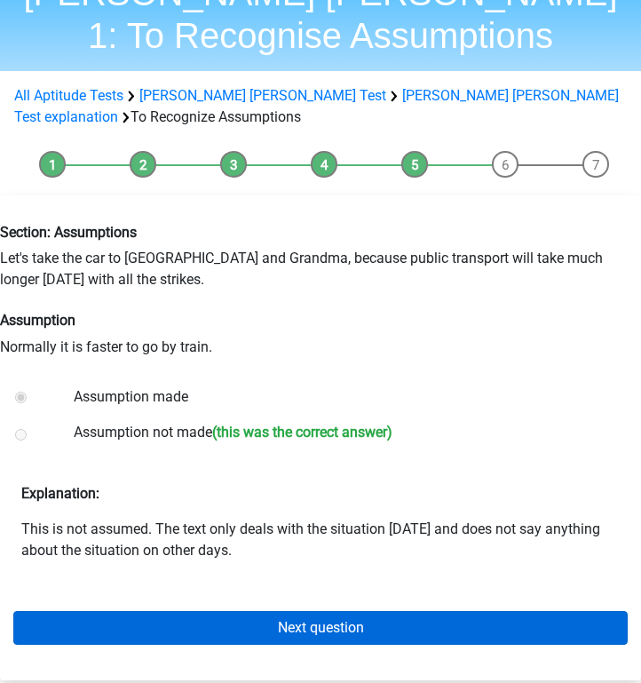
click at [240, 633] on link "Next question" at bounding box center [320, 628] width 615 height 34
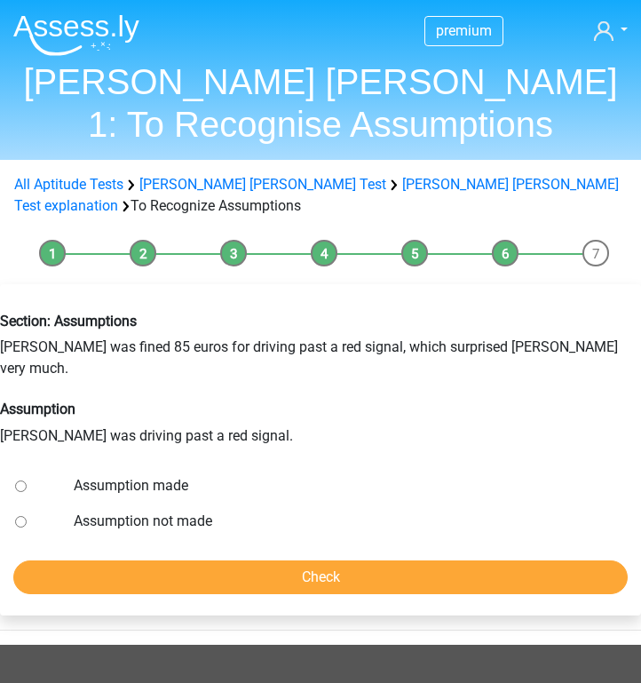
click at [21, 480] on input "Assumption made" at bounding box center [21, 486] width 12 height 12
radio input "true"
click at [158, 564] on input "Check" at bounding box center [320, 577] width 615 height 34
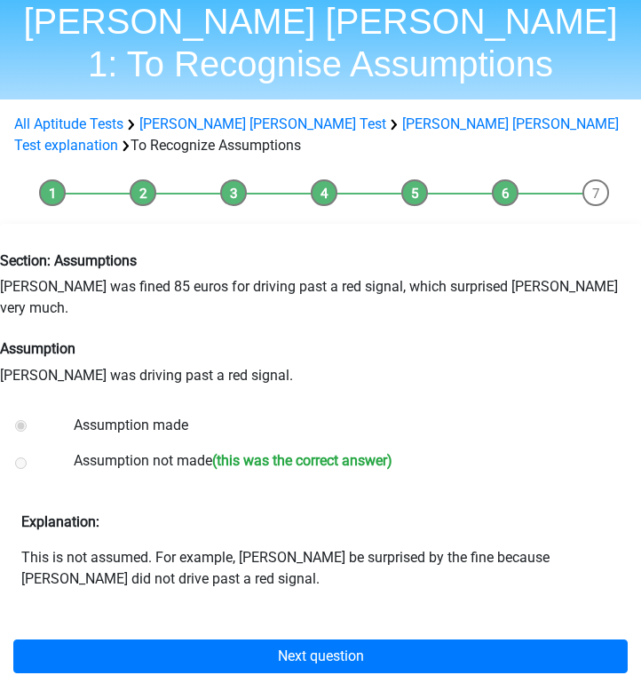
scroll to position [67, 0]
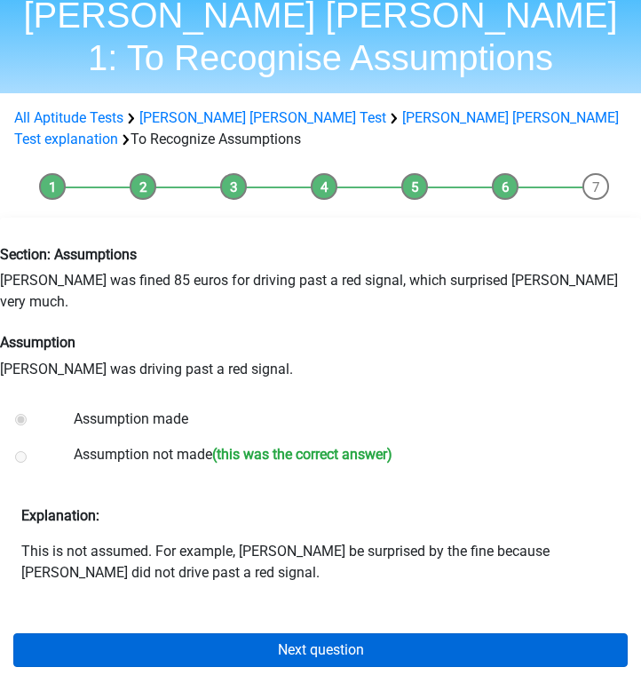
click at [171, 633] on link "Next question" at bounding box center [320, 650] width 615 height 34
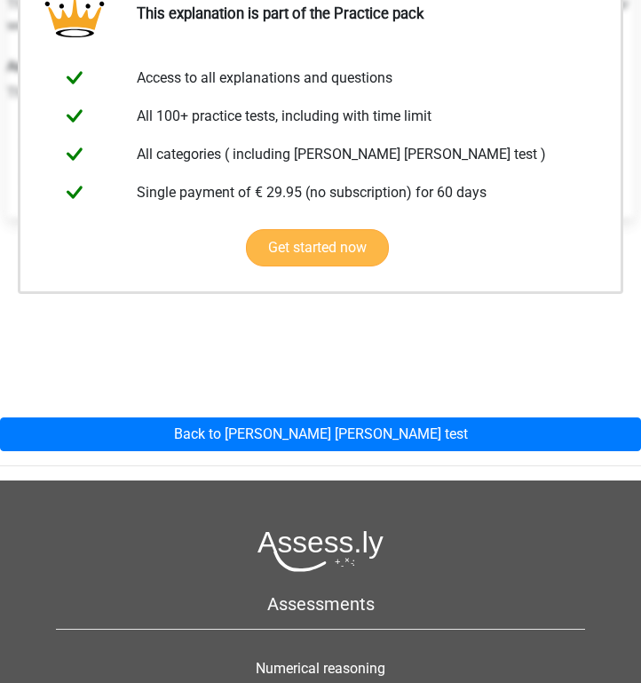
scroll to position [364, 0]
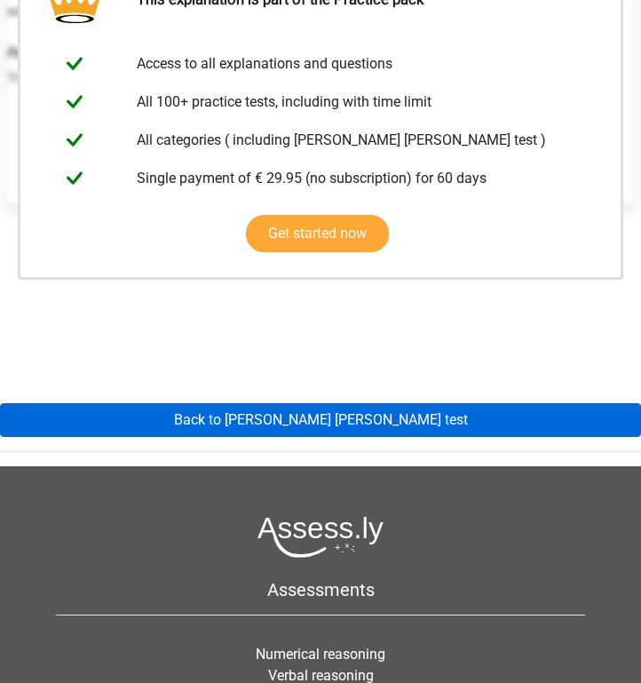
click at [294, 419] on link "Back to [PERSON_NAME] [PERSON_NAME] test" at bounding box center [320, 420] width 641 height 34
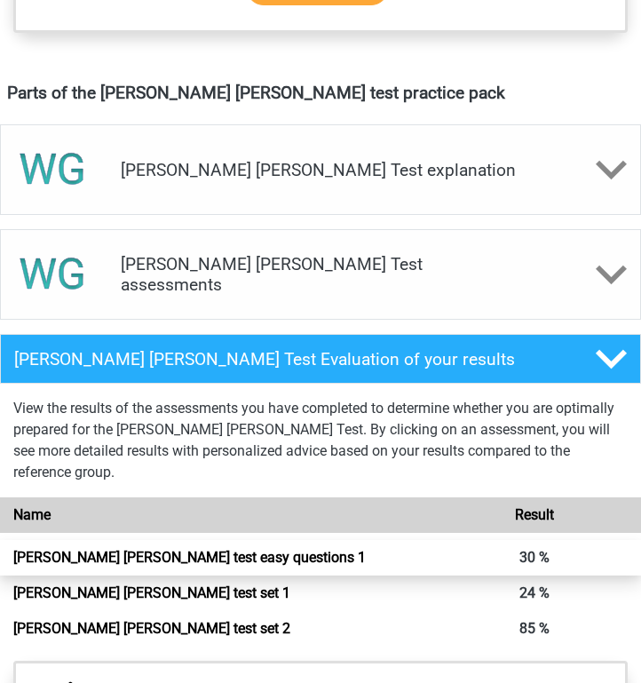
scroll to position [971, 0]
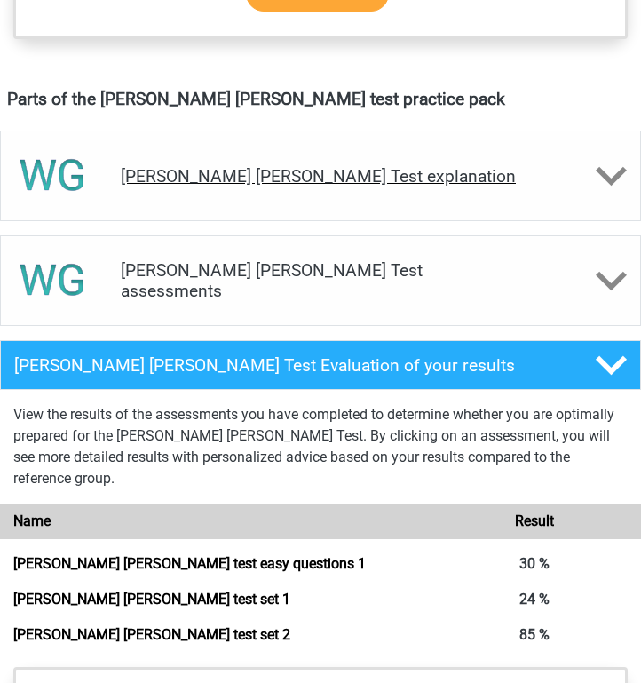
click at [367, 166] on h4 "[PERSON_NAME] [PERSON_NAME] Test explanation" at bounding box center [321, 176] width 400 height 20
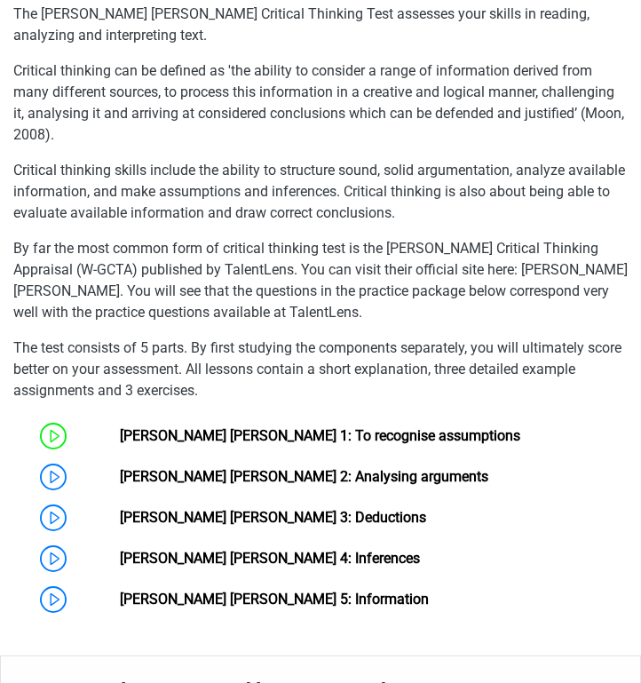
scroll to position [1380, 0]
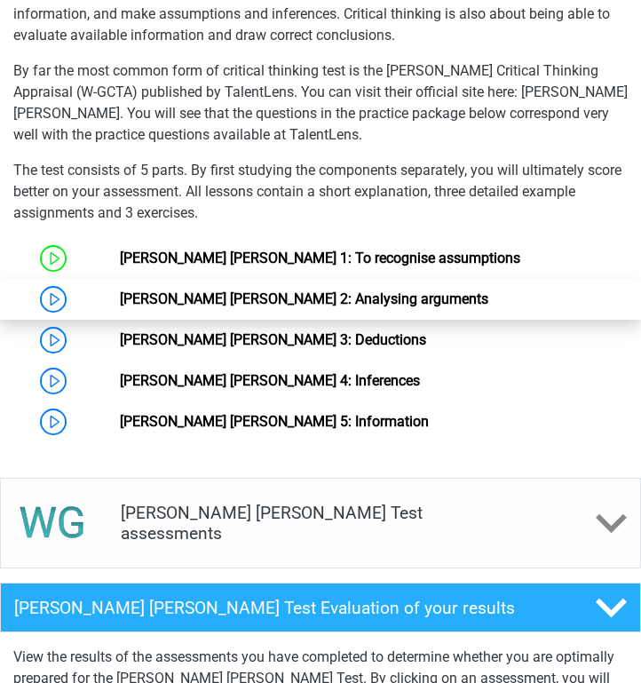
click at [234, 290] on link "[PERSON_NAME] [PERSON_NAME] 2: Analysing arguments" at bounding box center [304, 298] width 369 height 17
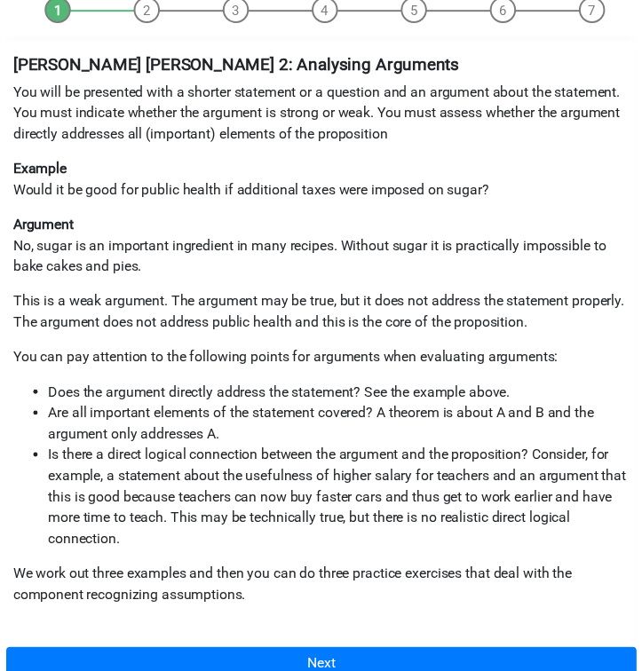
scroll to position [245, 0]
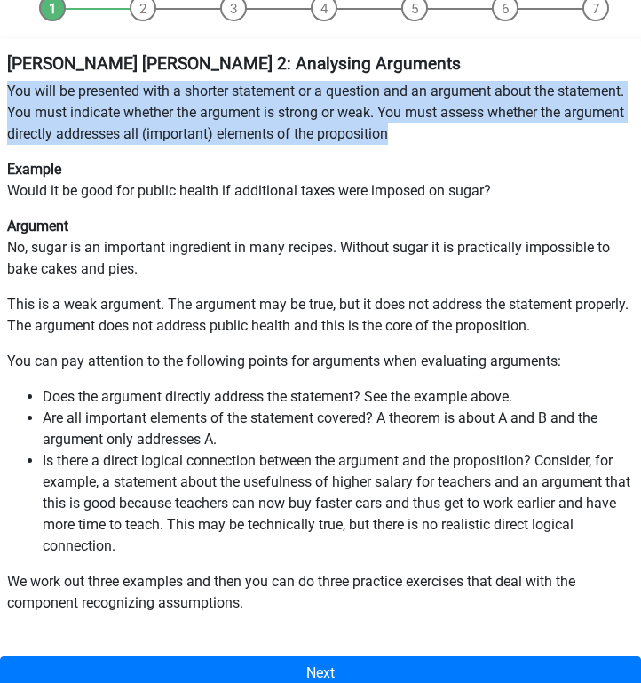
drag, startPoint x: 392, startPoint y: 133, endPoint x: 1, endPoint y: 96, distance: 392.5
click at [0, 96] on div "Watson Glaser 2: Analysing Arguments You will be presented with a shorter state…" at bounding box center [320, 340] width 641 height 589
copy p "You will be presented with a shorter statement or a question and an argument ab…"
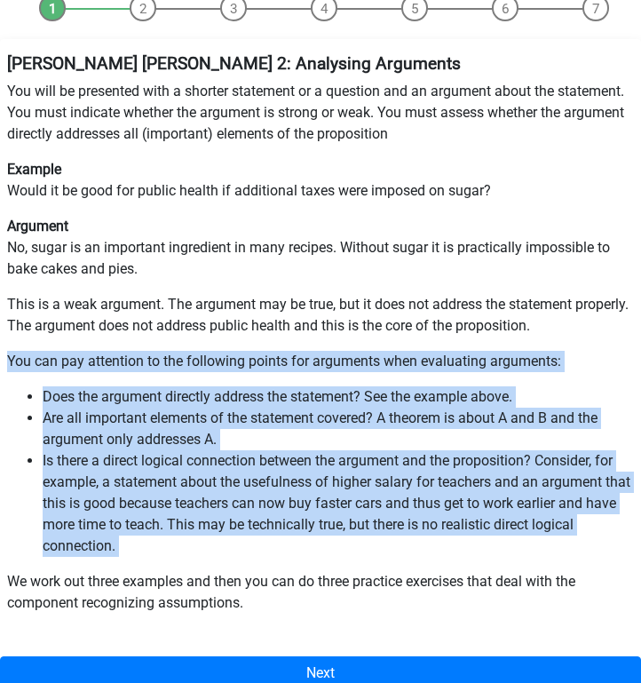
drag, startPoint x: 8, startPoint y: 361, endPoint x: 141, endPoint y: 567, distance: 245.4
click at [142, 568] on div "Watson Glaser 2: Analysing Arguments You will be presented with a shorter state…" at bounding box center [320, 340] width 641 height 589
copy div "You can pay attention to the following points for arguments when evaluating arg…"
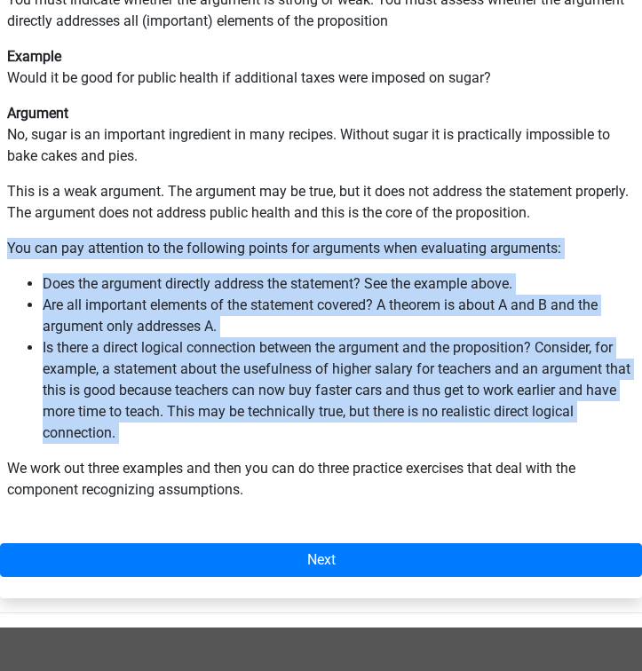
scroll to position [373, 0]
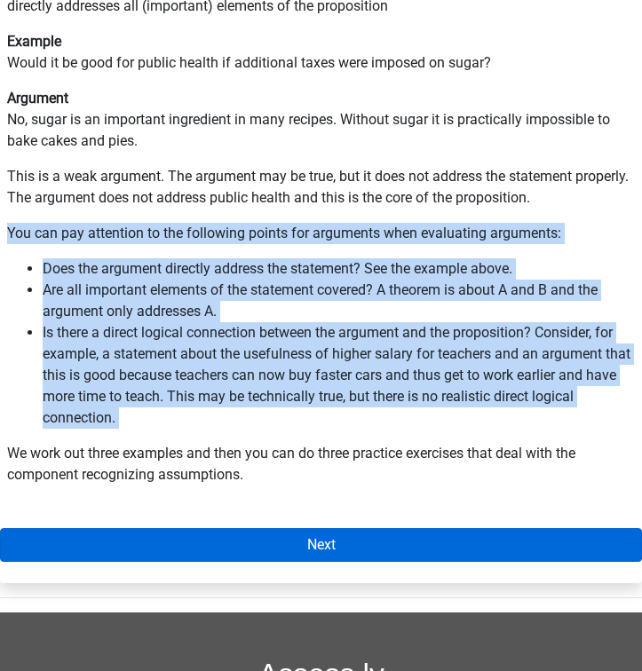
click at [448, 539] on link "Next" at bounding box center [321, 545] width 642 height 34
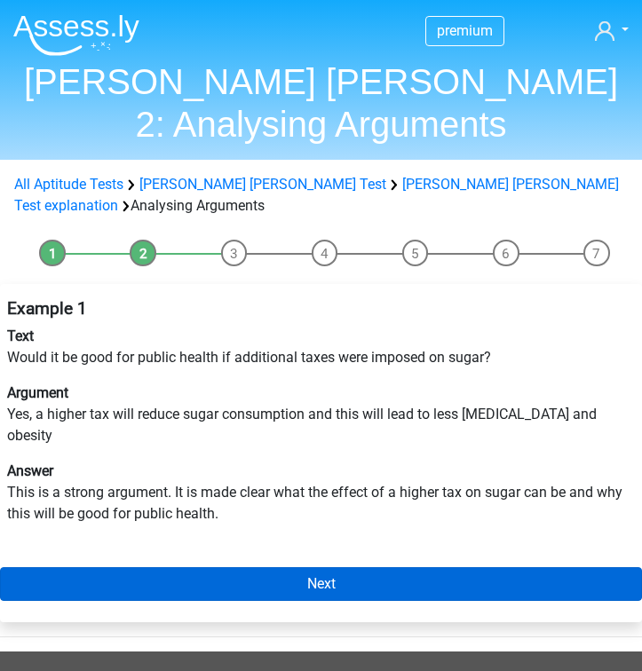
click at [397, 567] on link "Next" at bounding box center [321, 584] width 642 height 34
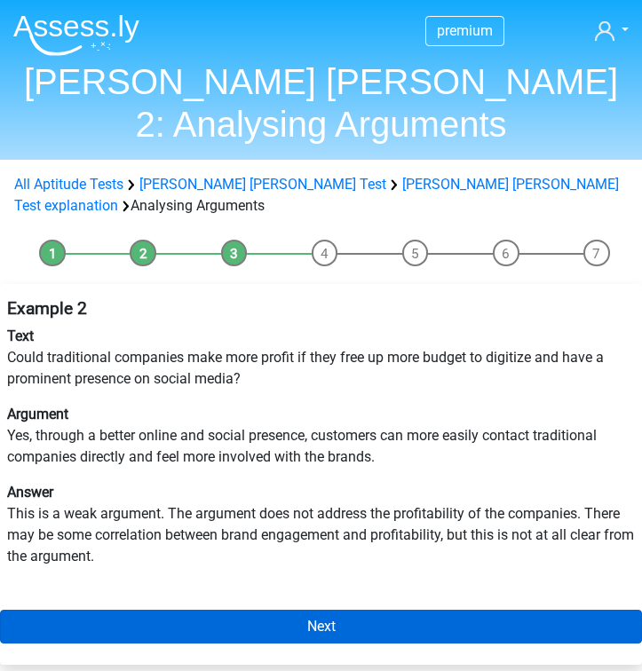
click at [346, 629] on link "Next" at bounding box center [321, 627] width 642 height 34
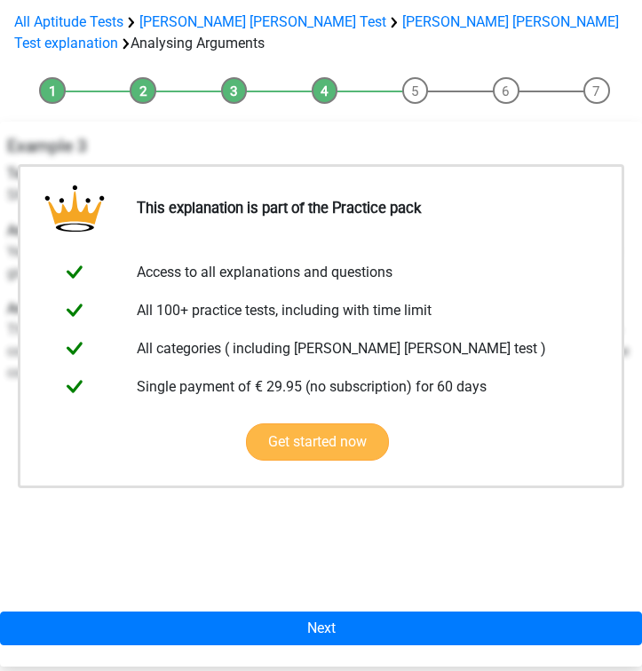
scroll to position [178, 0]
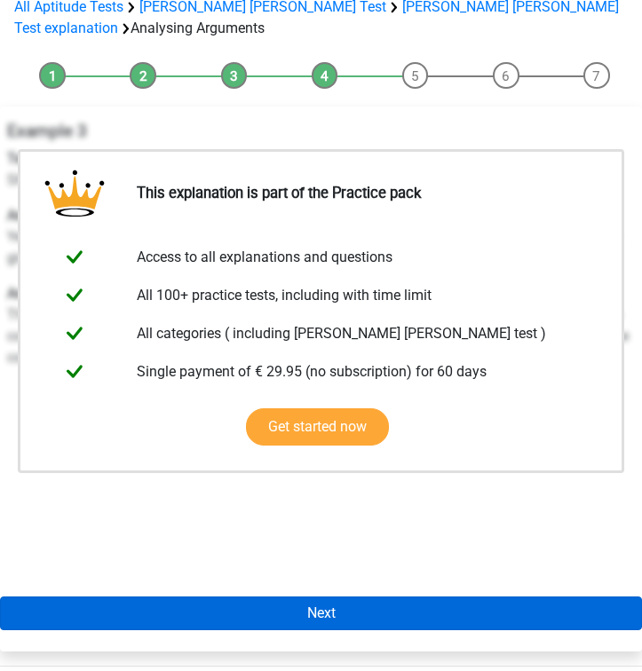
click at [305, 616] on link "Next" at bounding box center [321, 614] width 642 height 34
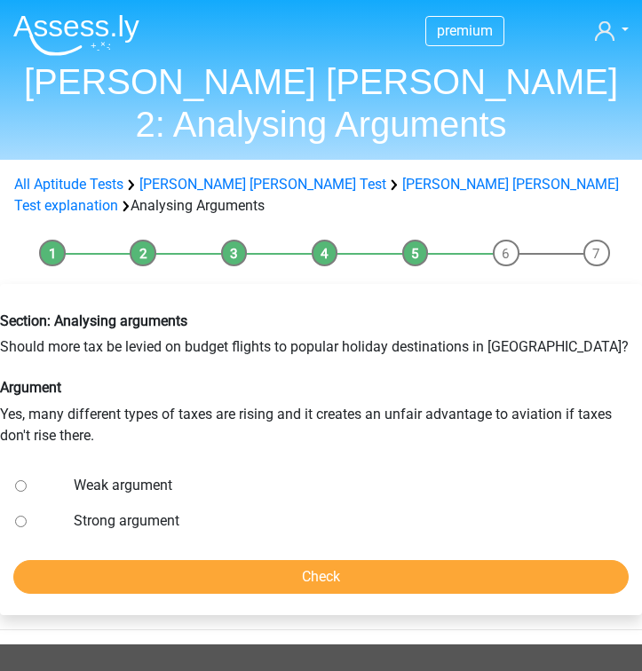
click at [21, 483] on input "Weak argument" at bounding box center [21, 486] width 12 height 12
radio input "true"
click at [111, 587] on input "Check" at bounding box center [320, 577] width 615 height 34
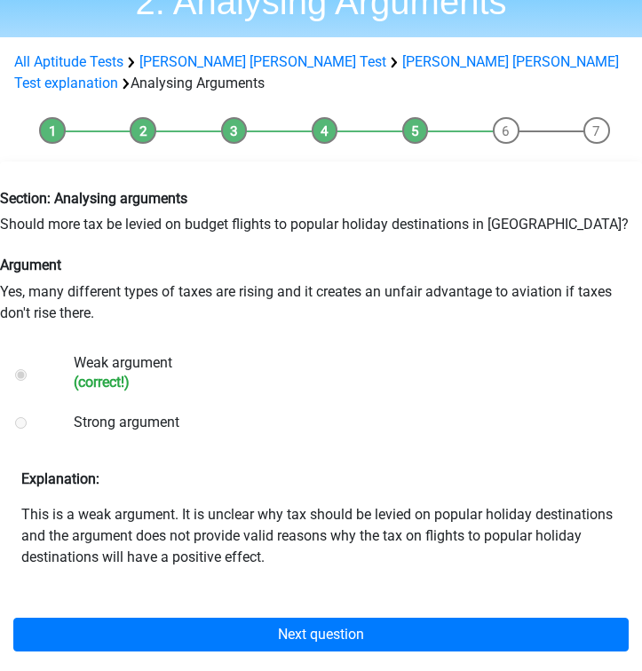
scroll to position [123, 2]
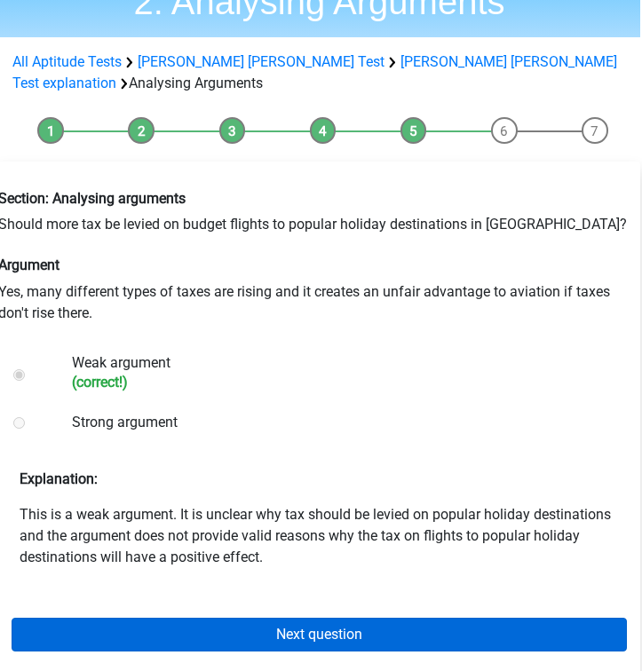
click at [370, 638] on link "Next question" at bounding box center [319, 635] width 615 height 34
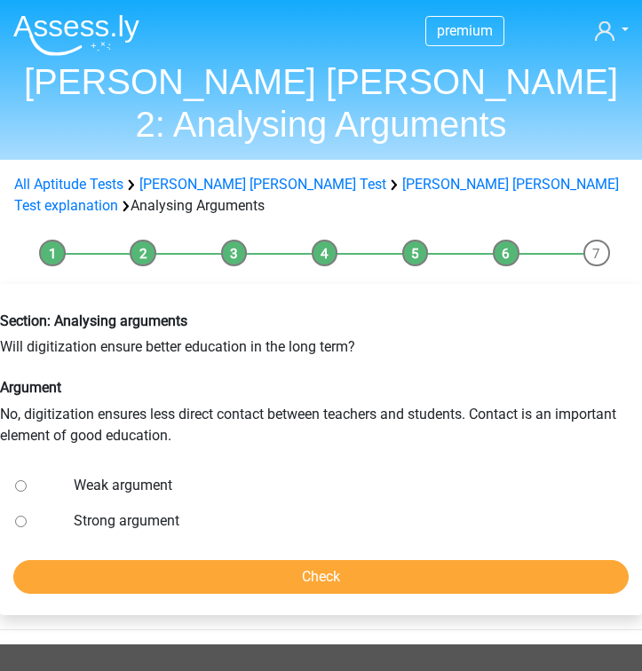
click at [20, 520] on input "Strong argument" at bounding box center [21, 522] width 12 height 12
radio input "true"
click at [89, 578] on input "Check" at bounding box center [320, 577] width 615 height 34
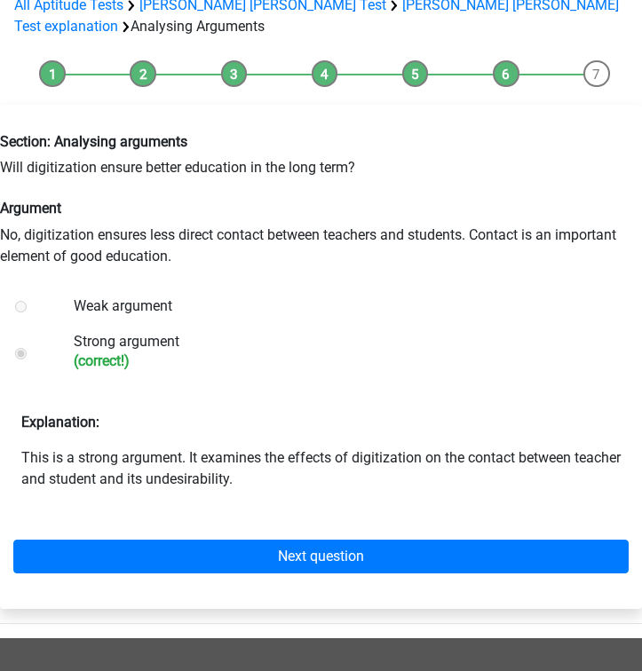
scroll to position [200, 0]
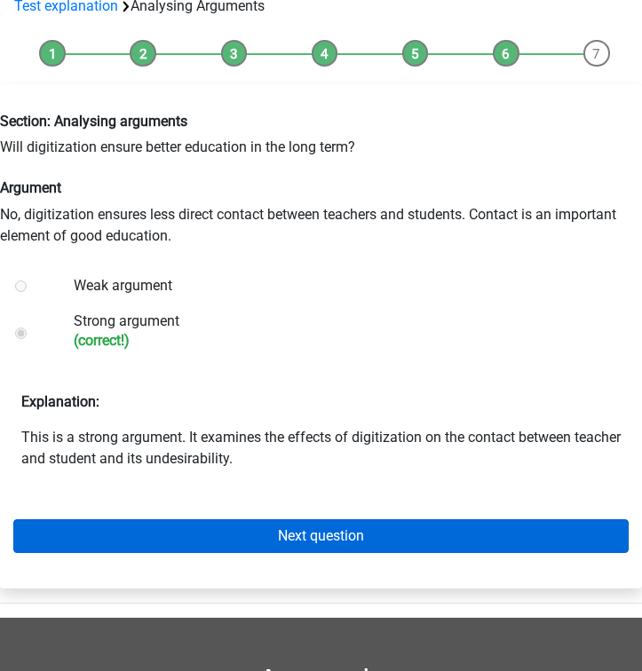
click at [171, 538] on link "Next question" at bounding box center [320, 537] width 615 height 34
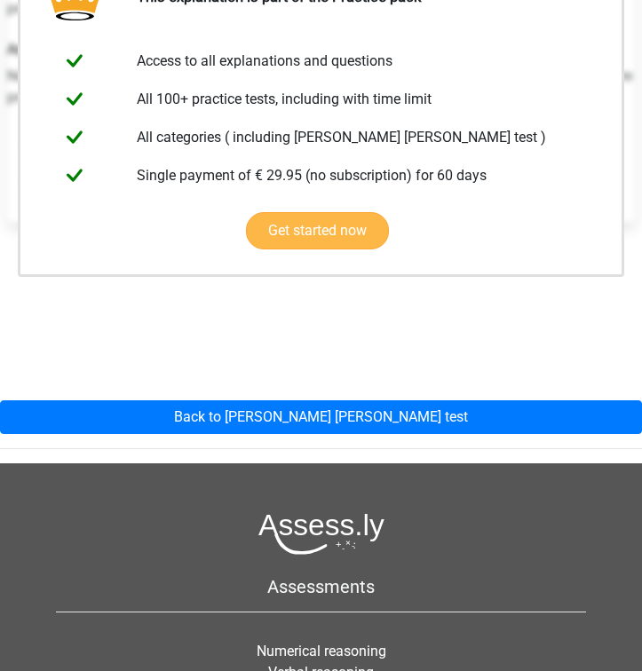
scroll to position [406, 0]
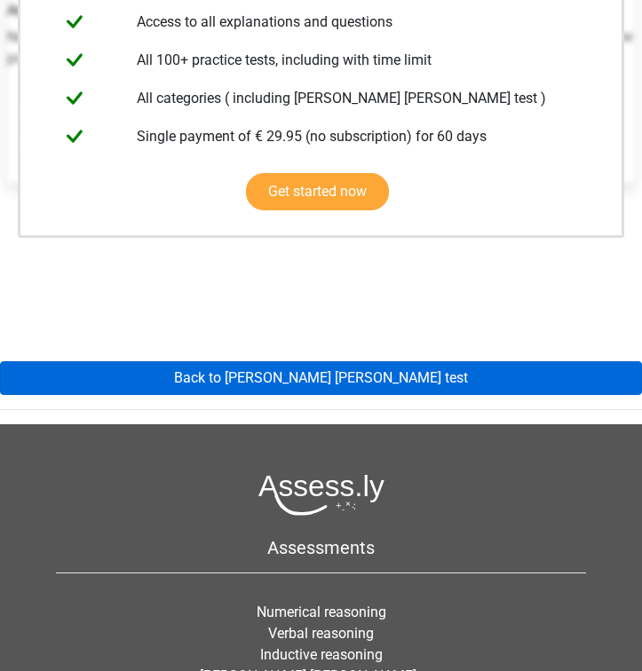
click at [250, 387] on link "Back to [PERSON_NAME] [PERSON_NAME] test" at bounding box center [321, 378] width 642 height 34
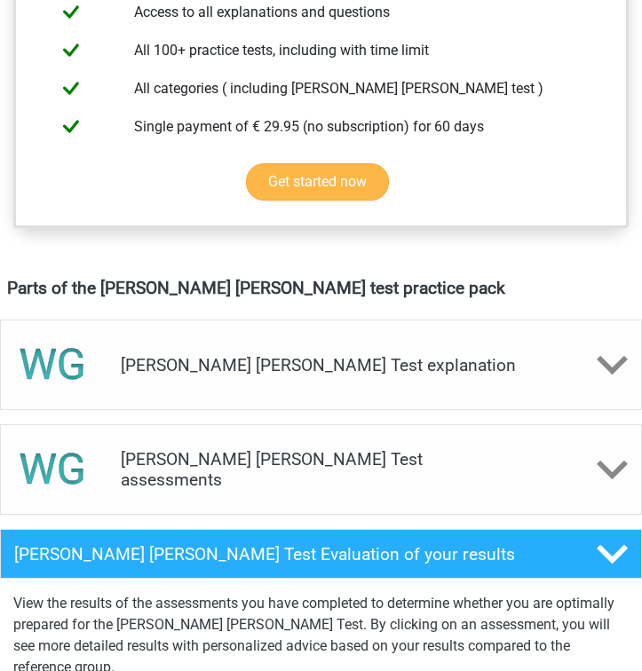
scroll to position [874, 0]
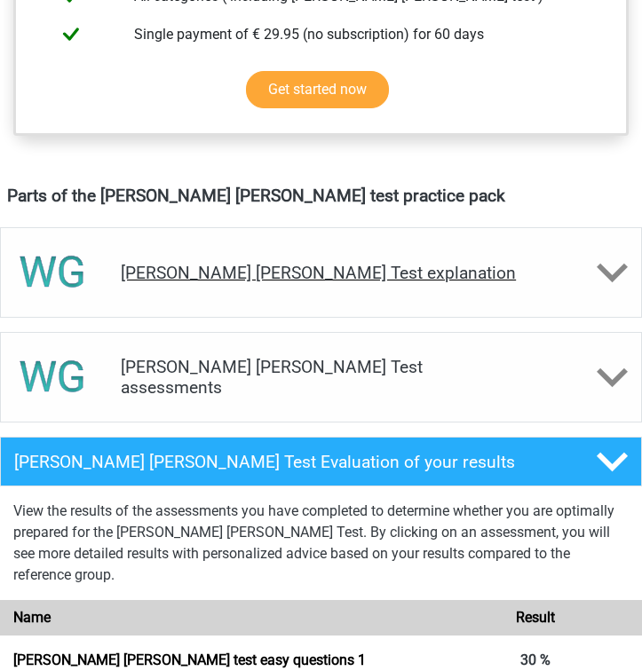
click at [485, 263] on h4 "[PERSON_NAME] [PERSON_NAME] Test explanation" at bounding box center [321, 273] width 401 height 20
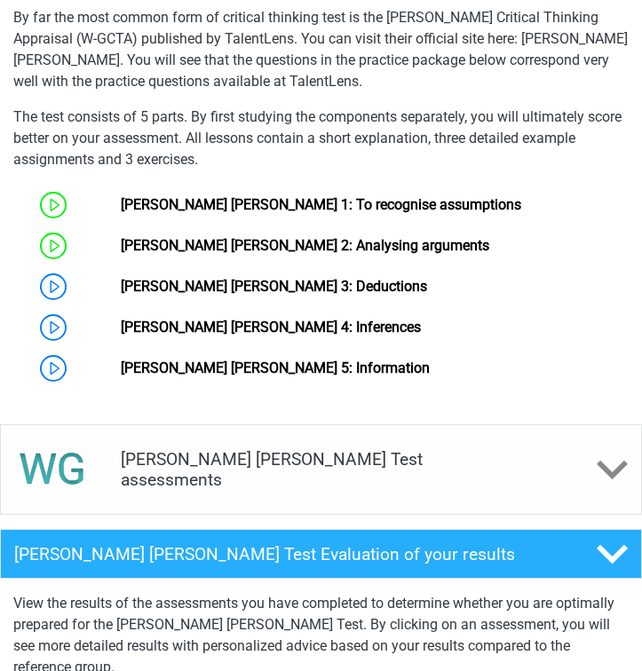
scroll to position [1465, 0]
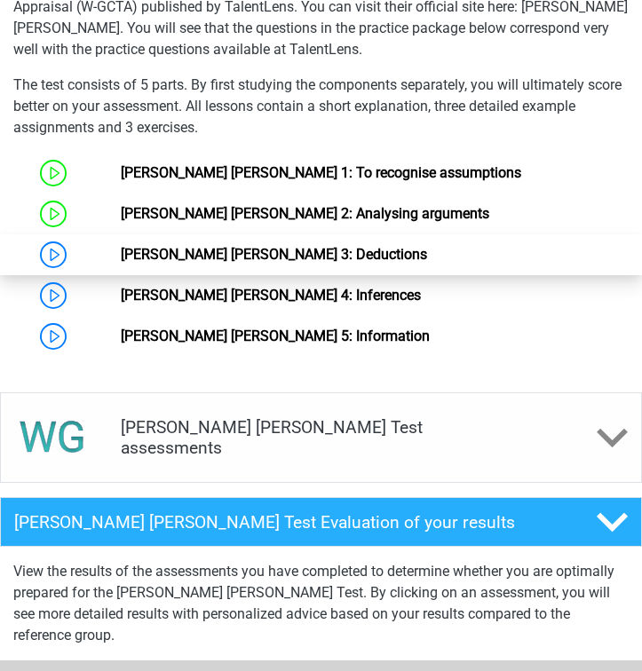
click at [239, 246] on link "[PERSON_NAME] [PERSON_NAME] 3: Deductions" at bounding box center [274, 254] width 306 height 17
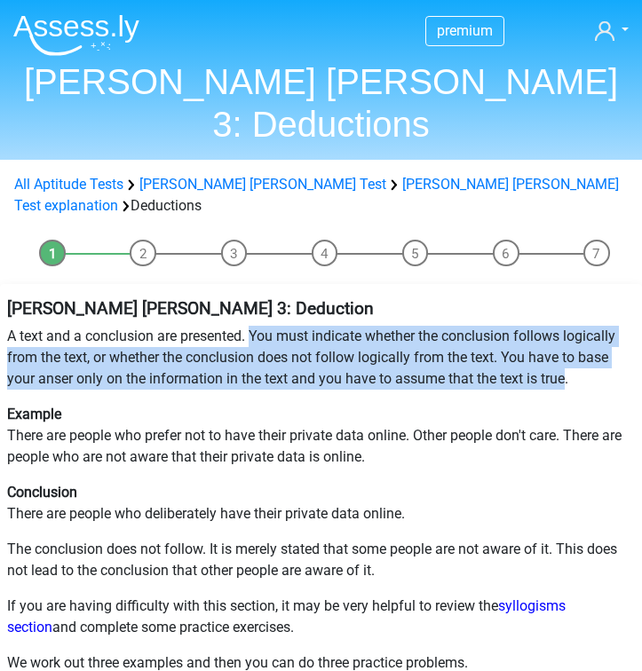
drag, startPoint x: 254, startPoint y: 271, endPoint x: 567, endPoint y: 320, distance: 317.3
click at [567, 326] on p "A text and a conclusion are presented. You must indicate whether the conclusion…" at bounding box center [321, 358] width 628 height 64
copy p "You must indicate whether the conclusion follows logically from the text, or wh…"
